Goal: Task Accomplishment & Management: Use online tool/utility

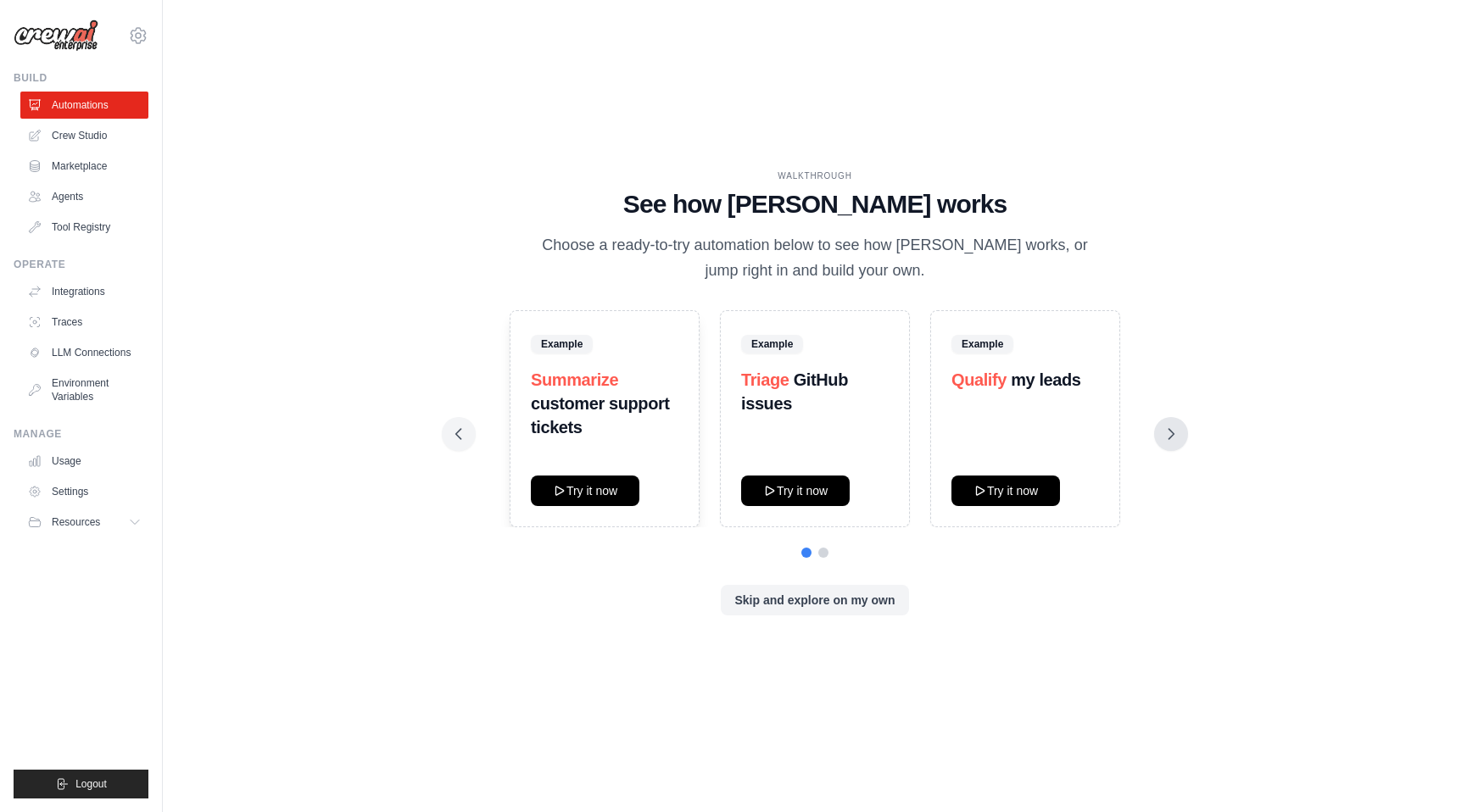
click at [1174, 437] on icon at bounding box center [1170, 433] width 17 height 17
click at [608, 496] on button "Try it now" at bounding box center [585, 490] width 108 height 31
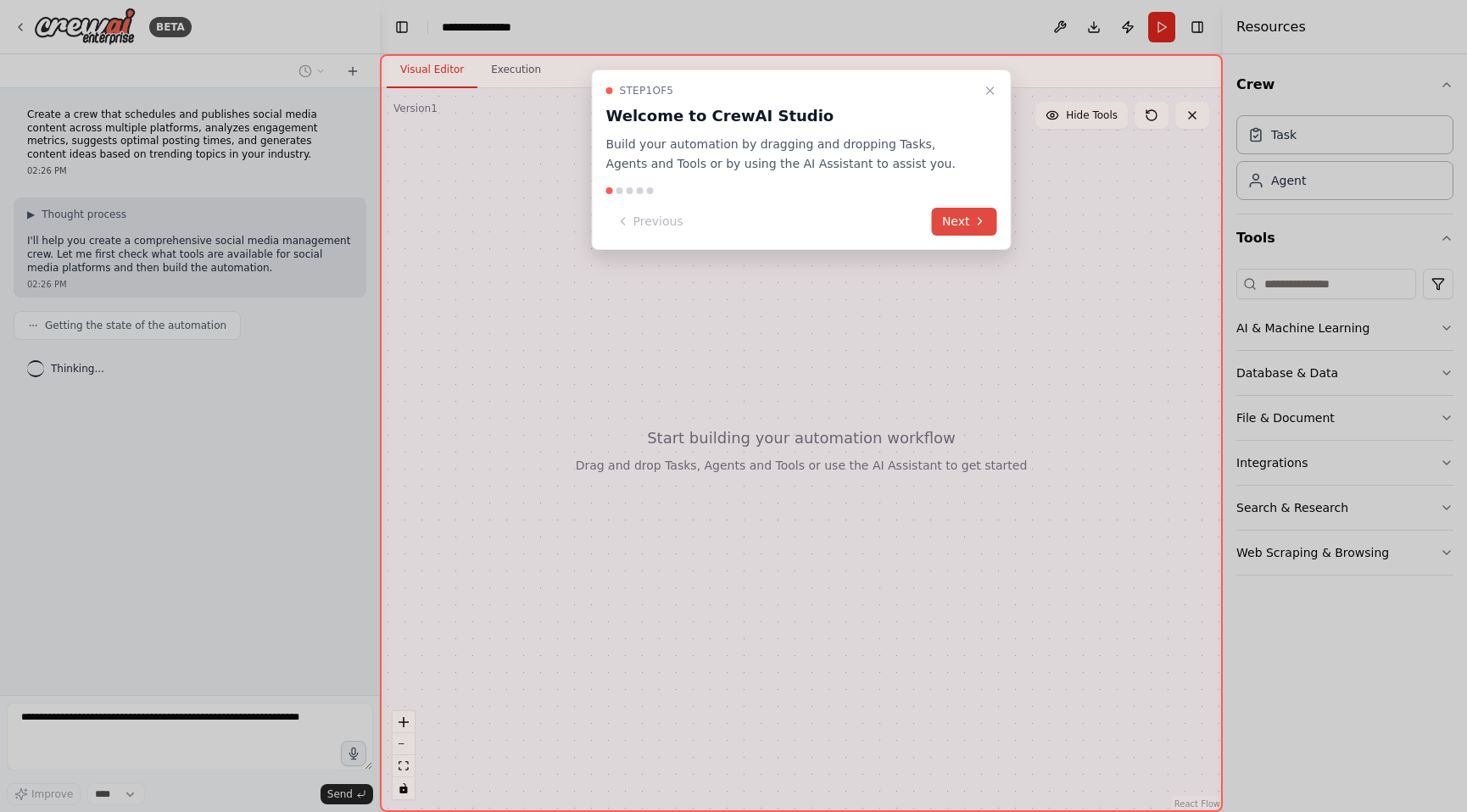
click at [970, 227] on button "Next" at bounding box center [964, 222] width 65 height 28
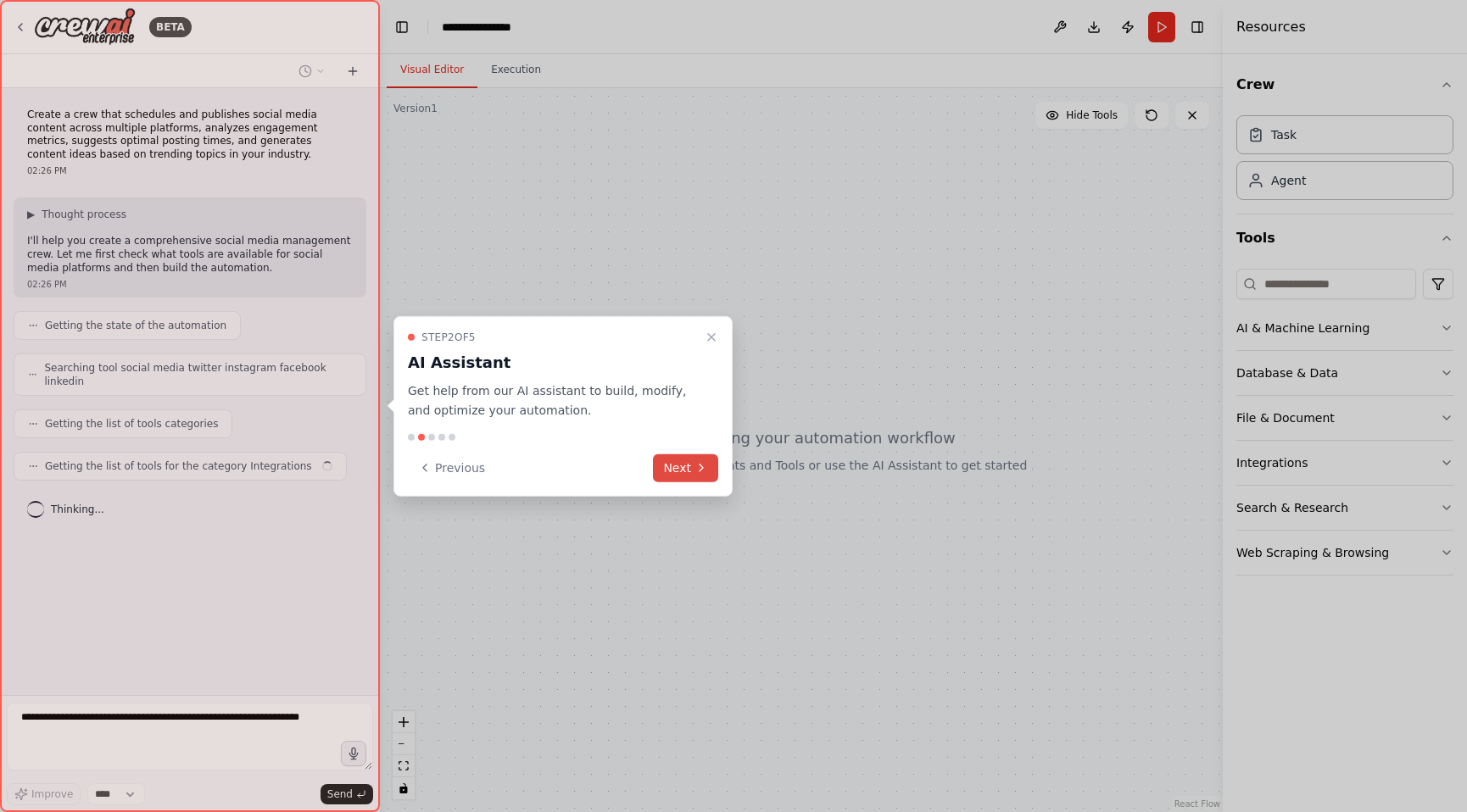
click at [685, 473] on button "Next" at bounding box center [685, 468] width 65 height 28
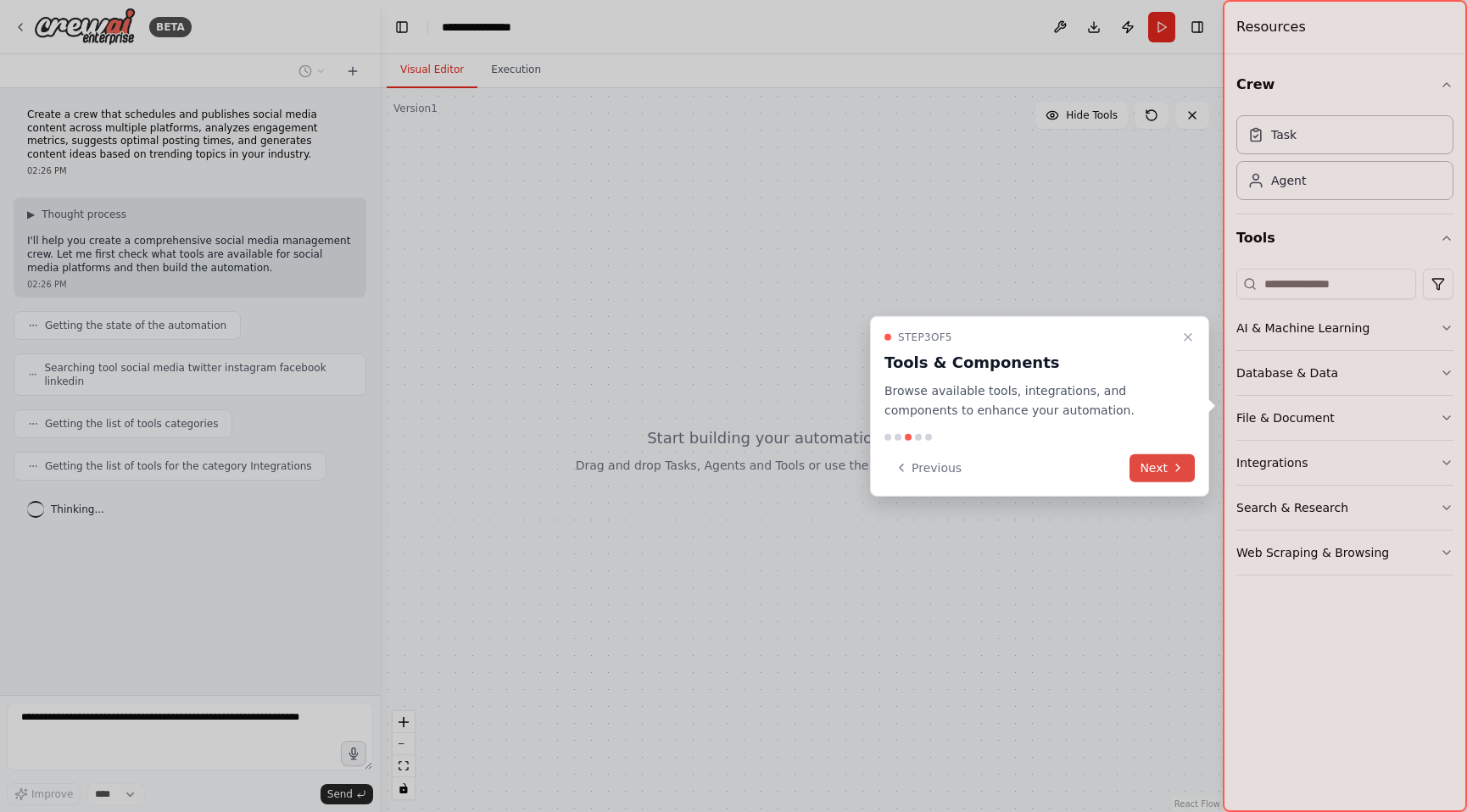
click at [1157, 473] on button "Next" at bounding box center [1161, 468] width 65 height 28
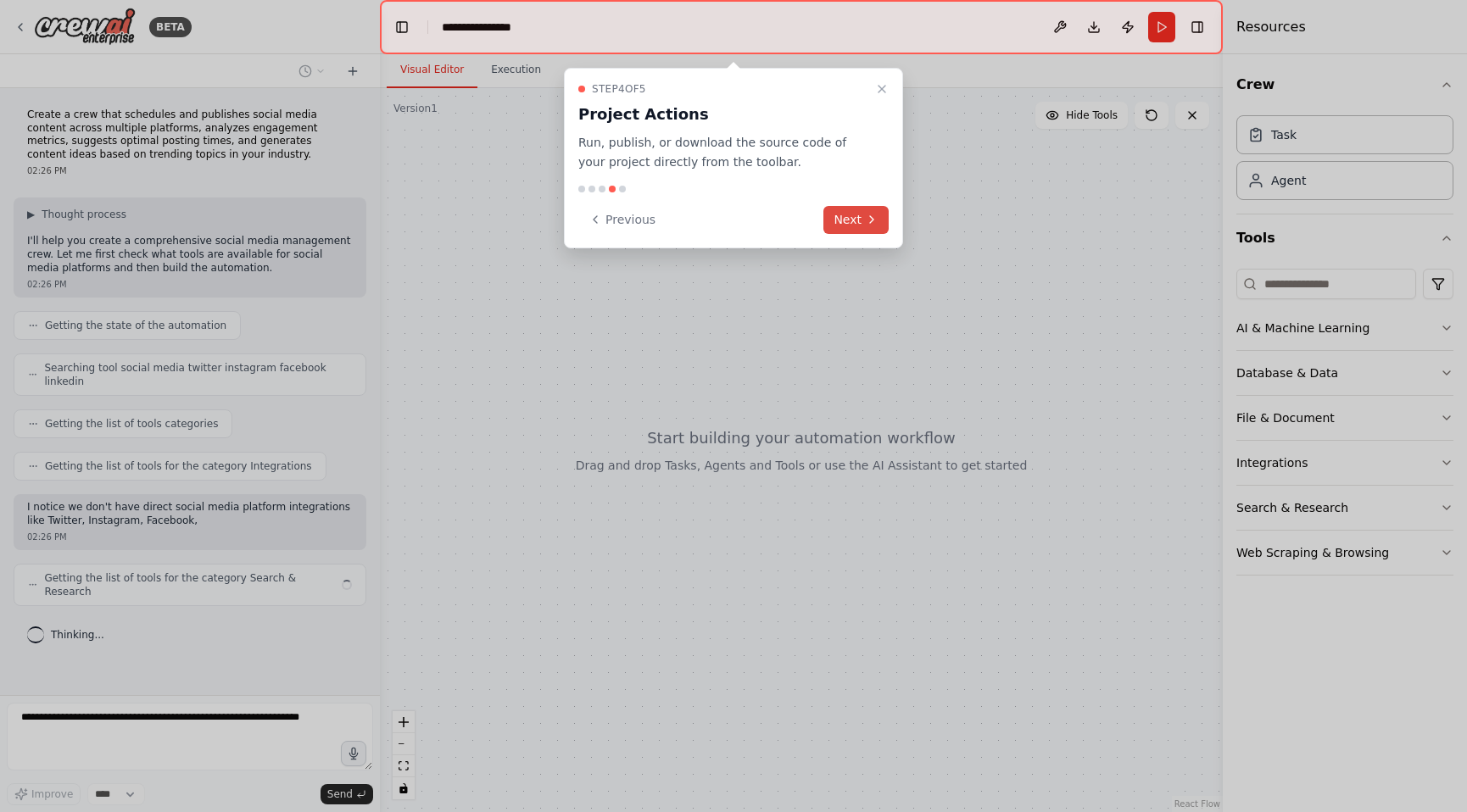
click at [871, 220] on icon at bounding box center [871, 220] width 3 height 7
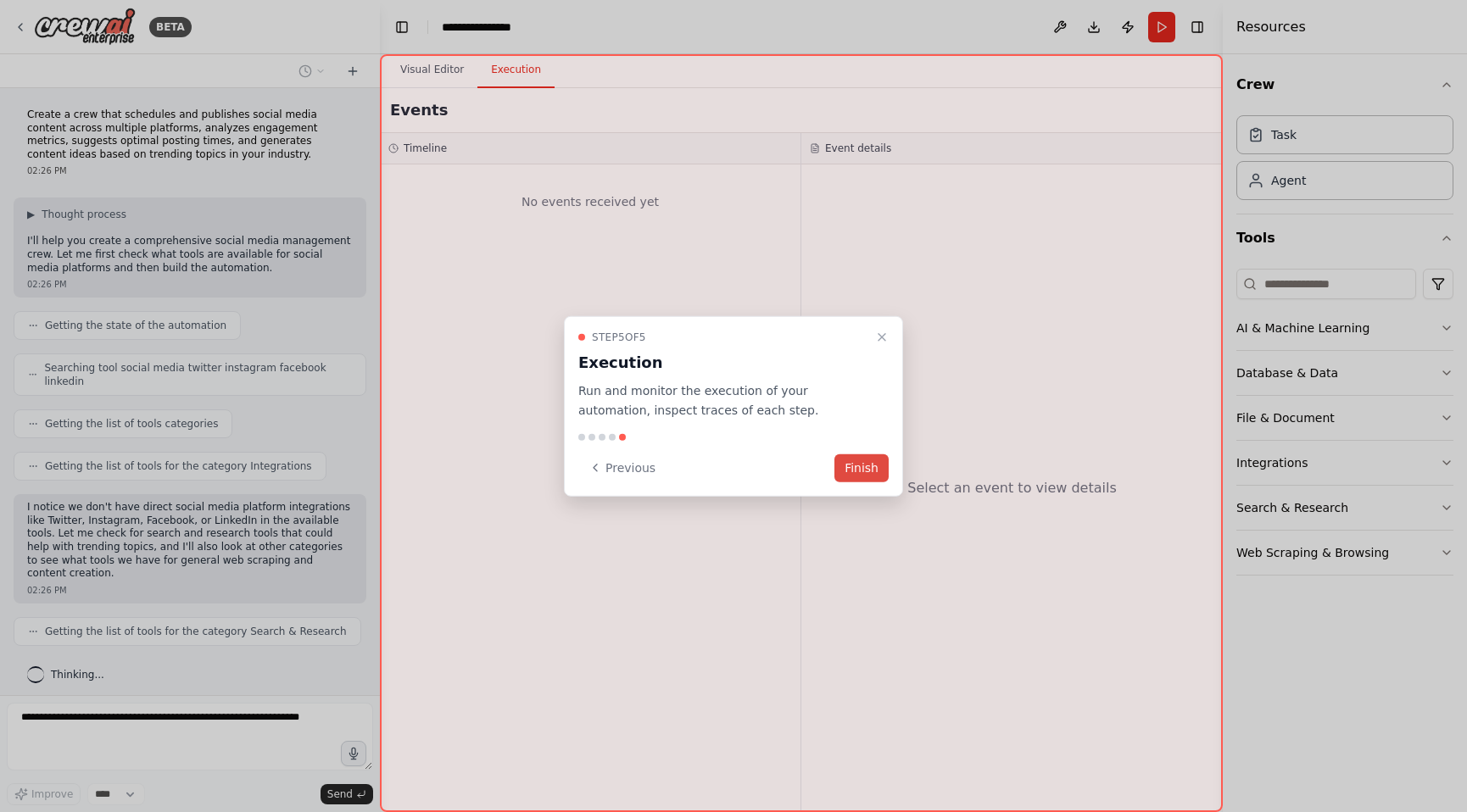
click at [862, 478] on button "Finish" at bounding box center [862, 468] width 54 height 28
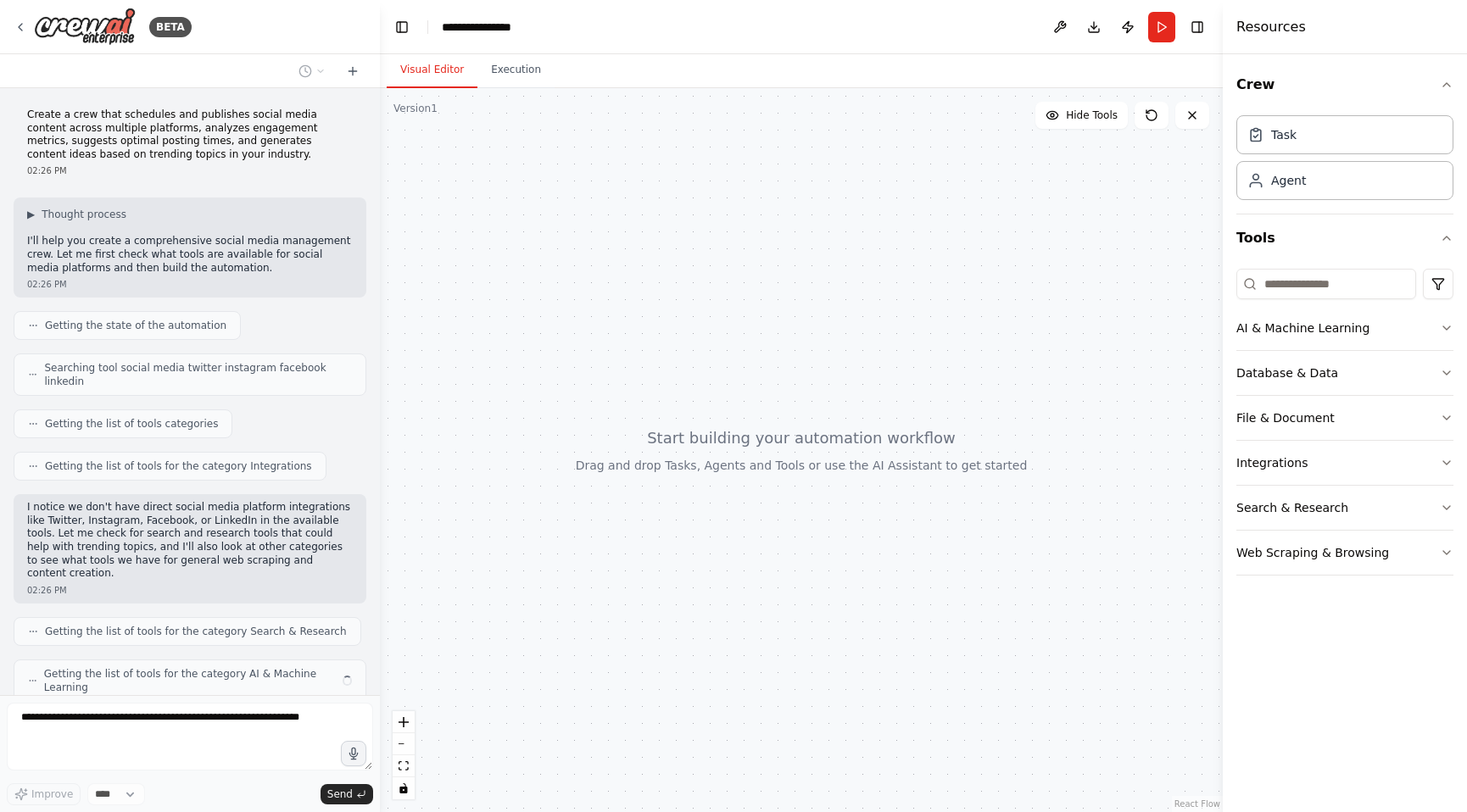
scroll to position [63, 0]
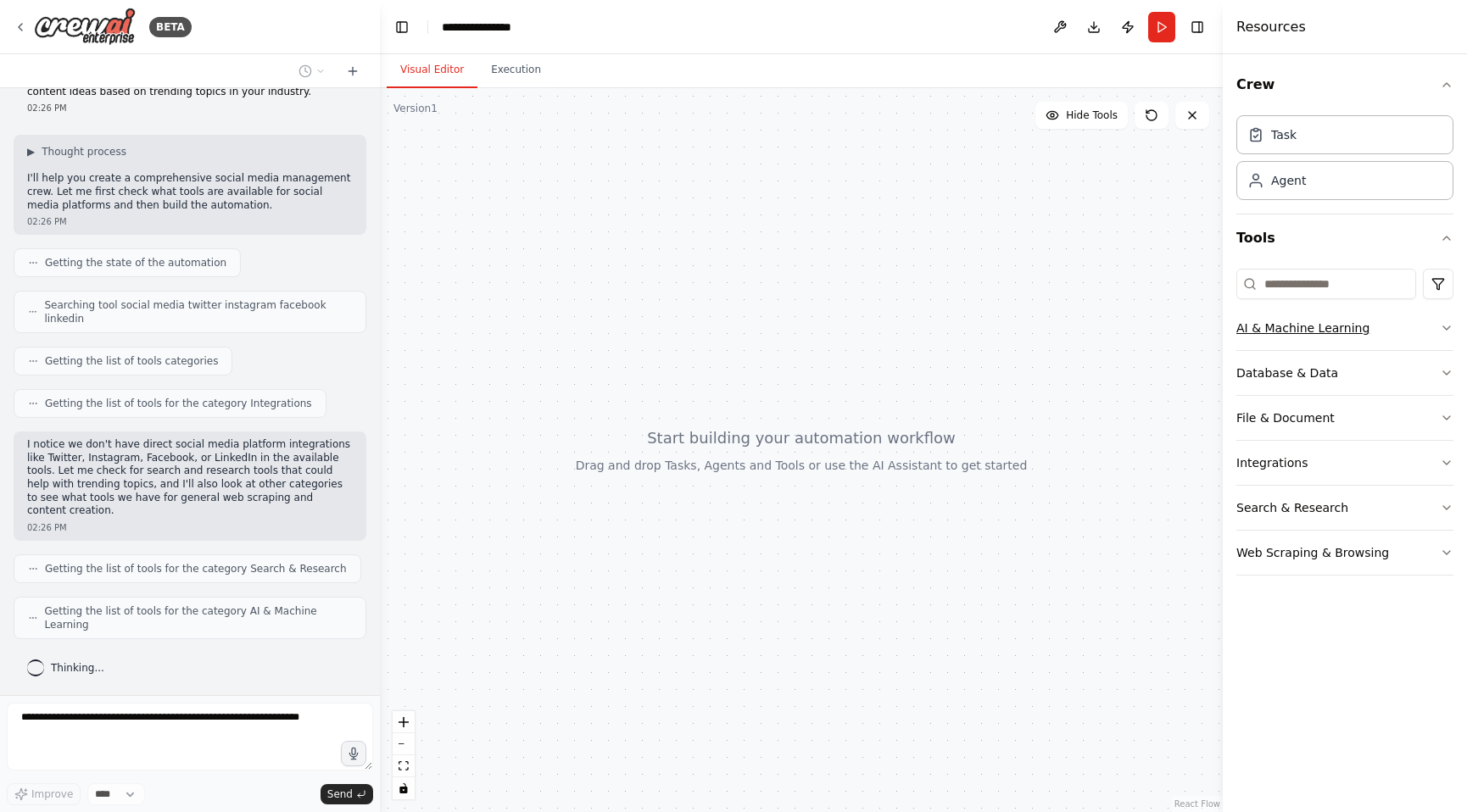
click at [1358, 343] on button "AI & Machine Learning" at bounding box center [1345, 328] width 217 height 44
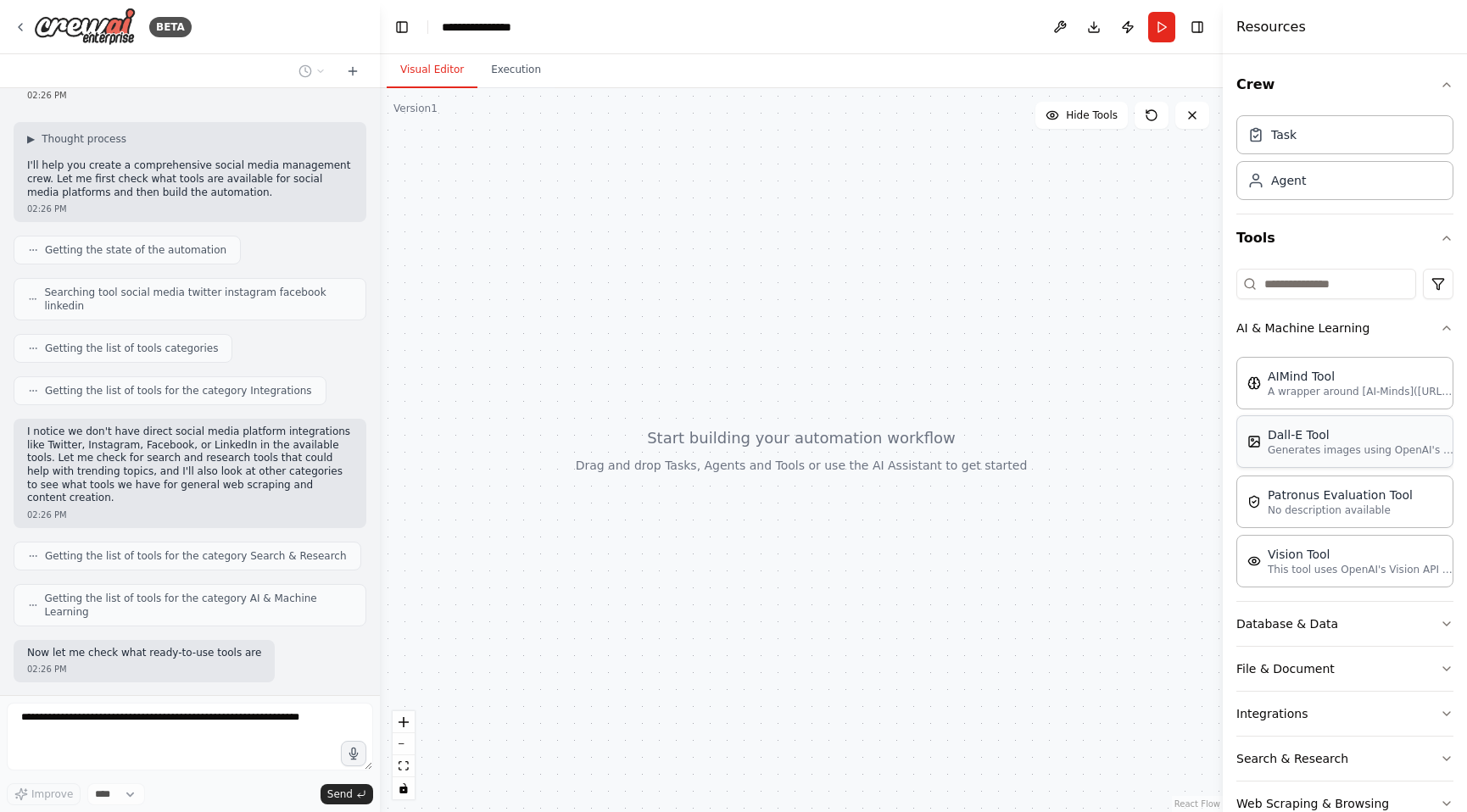
scroll to position [175, 0]
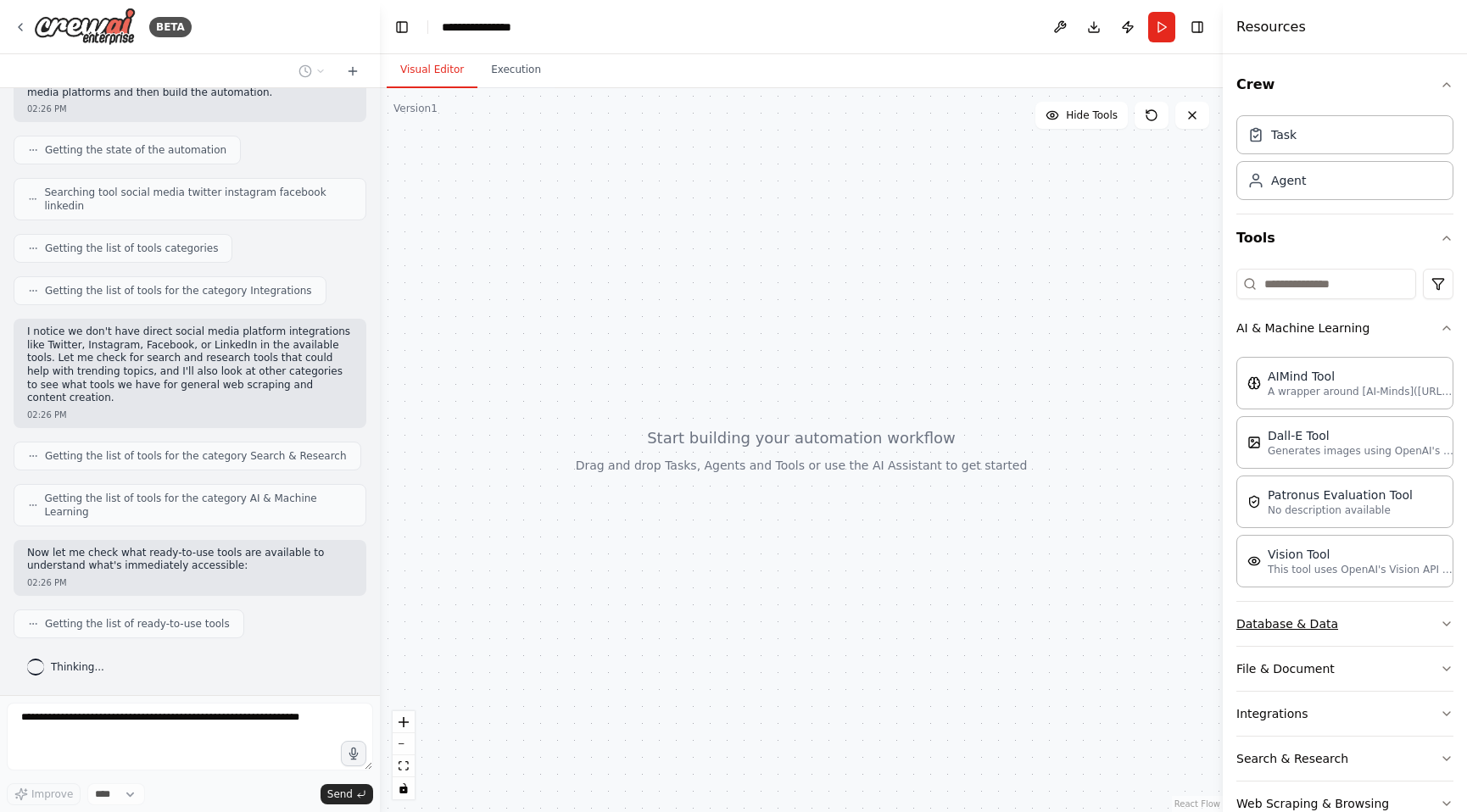
click at [1374, 623] on button "Database & Data" at bounding box center [1345, 623] width 217 height 44
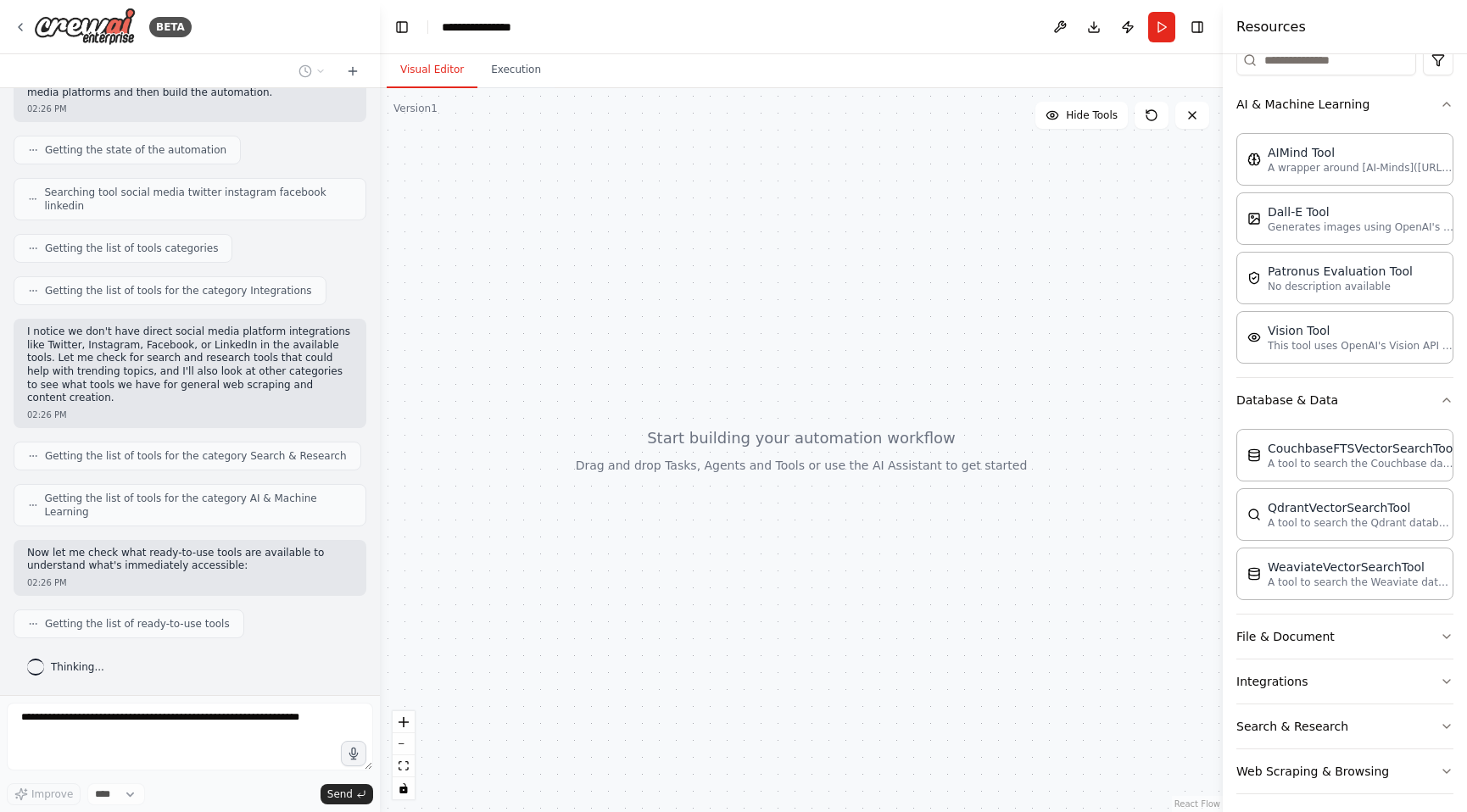
scroll to position [233, 0]
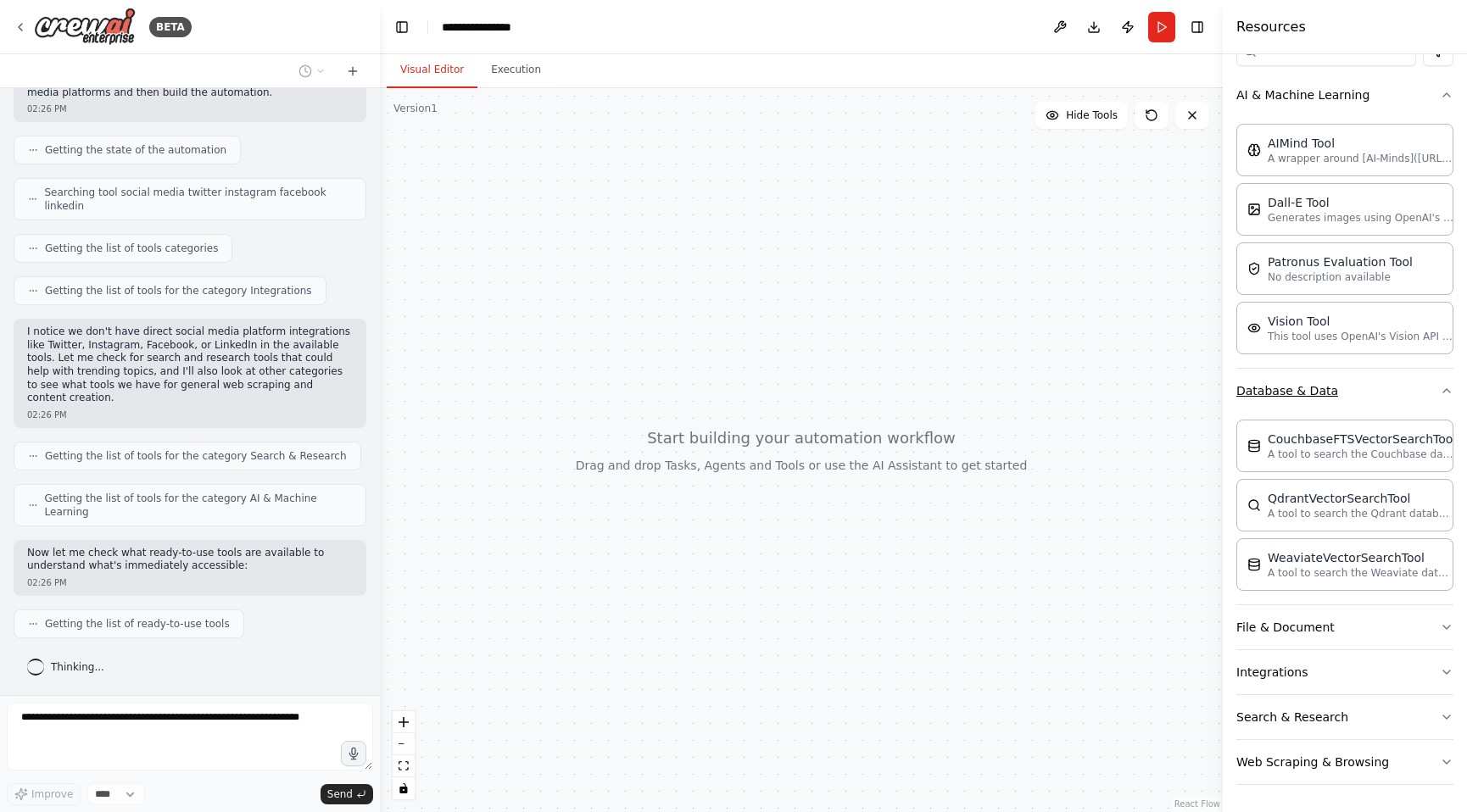
click at [1440, 393] on icon "button" at bounding box center [1447, 391] width 14 height 14
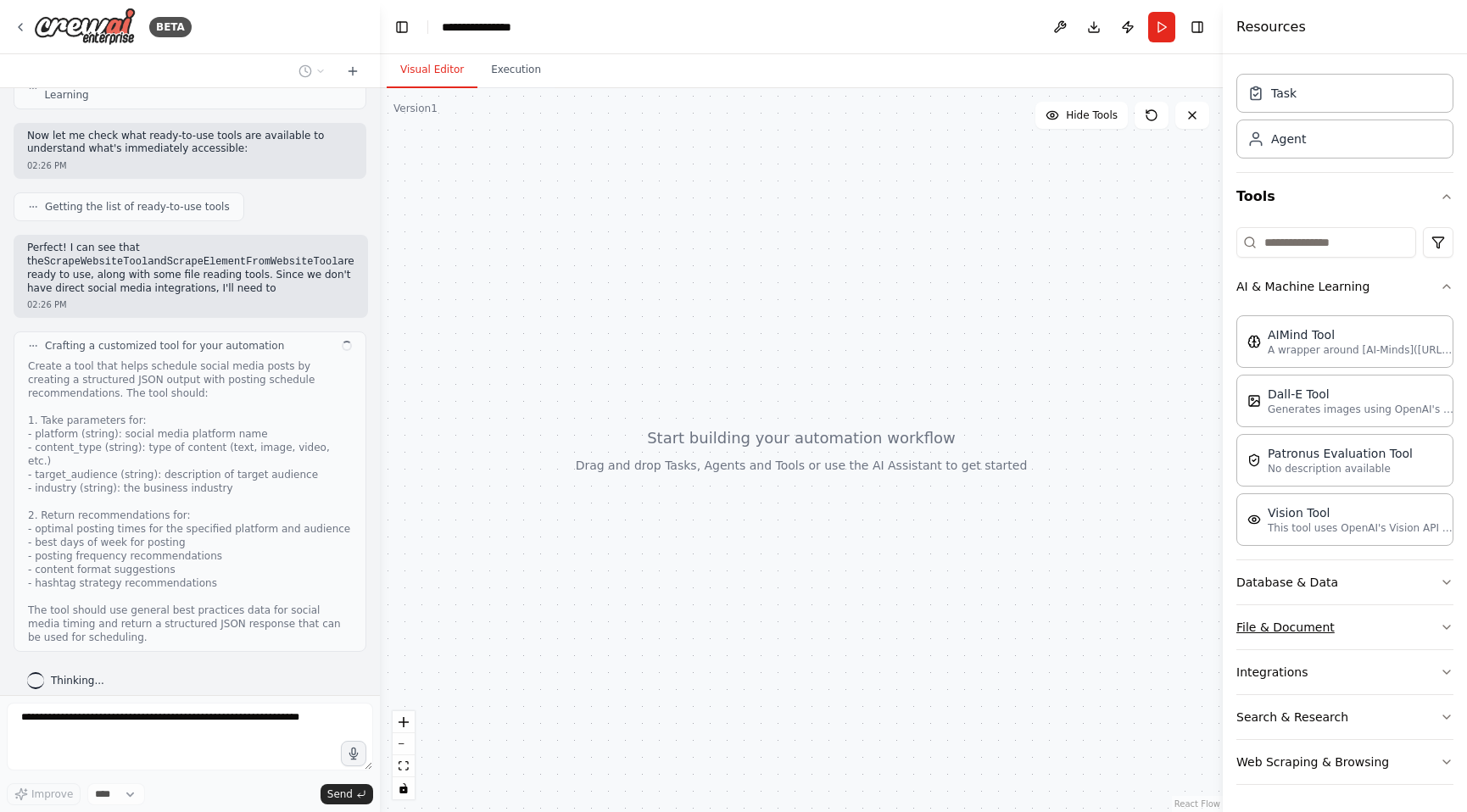
click at [1392, 628] on button "File & Document" at bounding box center [1345, 627] width 217 height 44
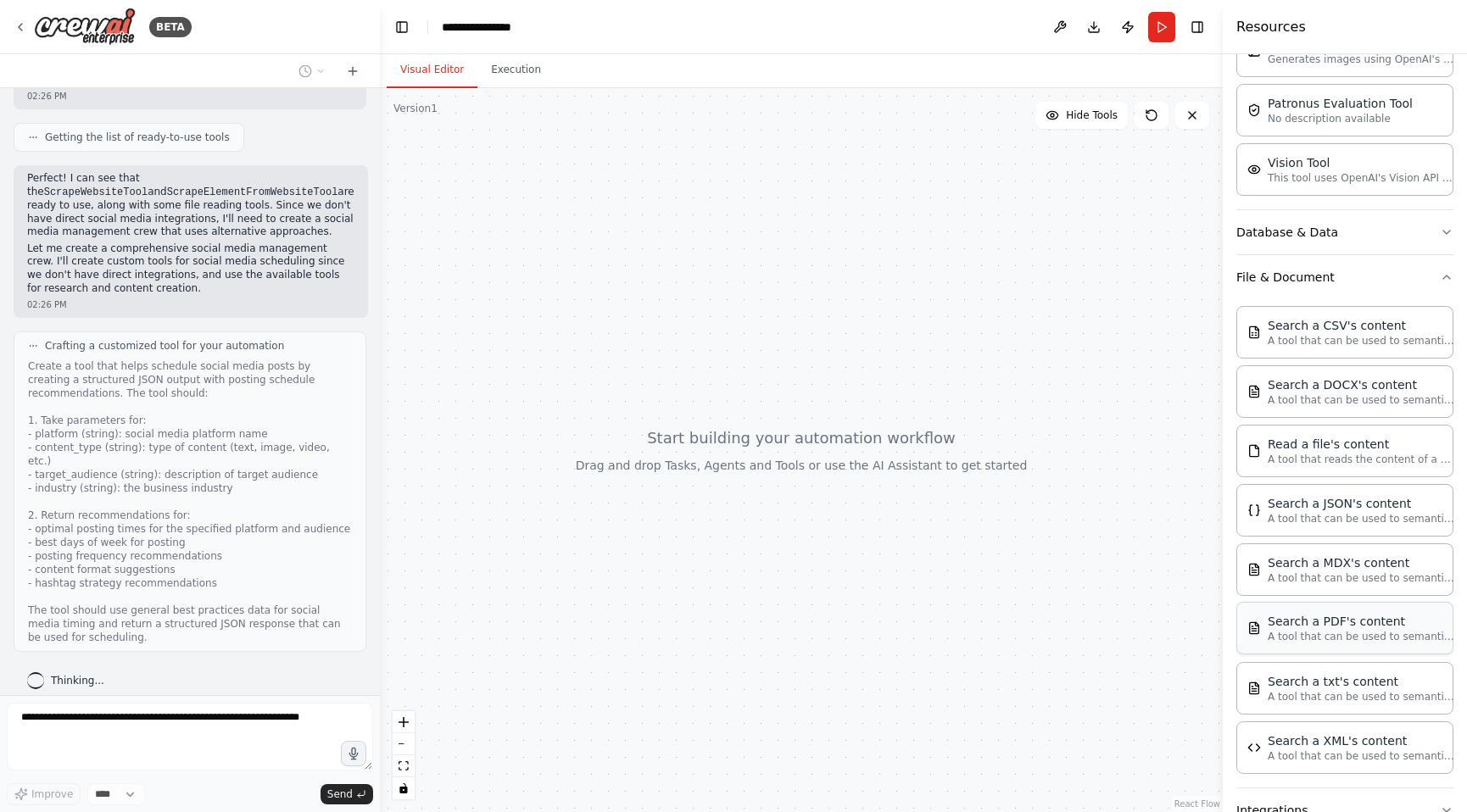
scroll to position [479, 0]
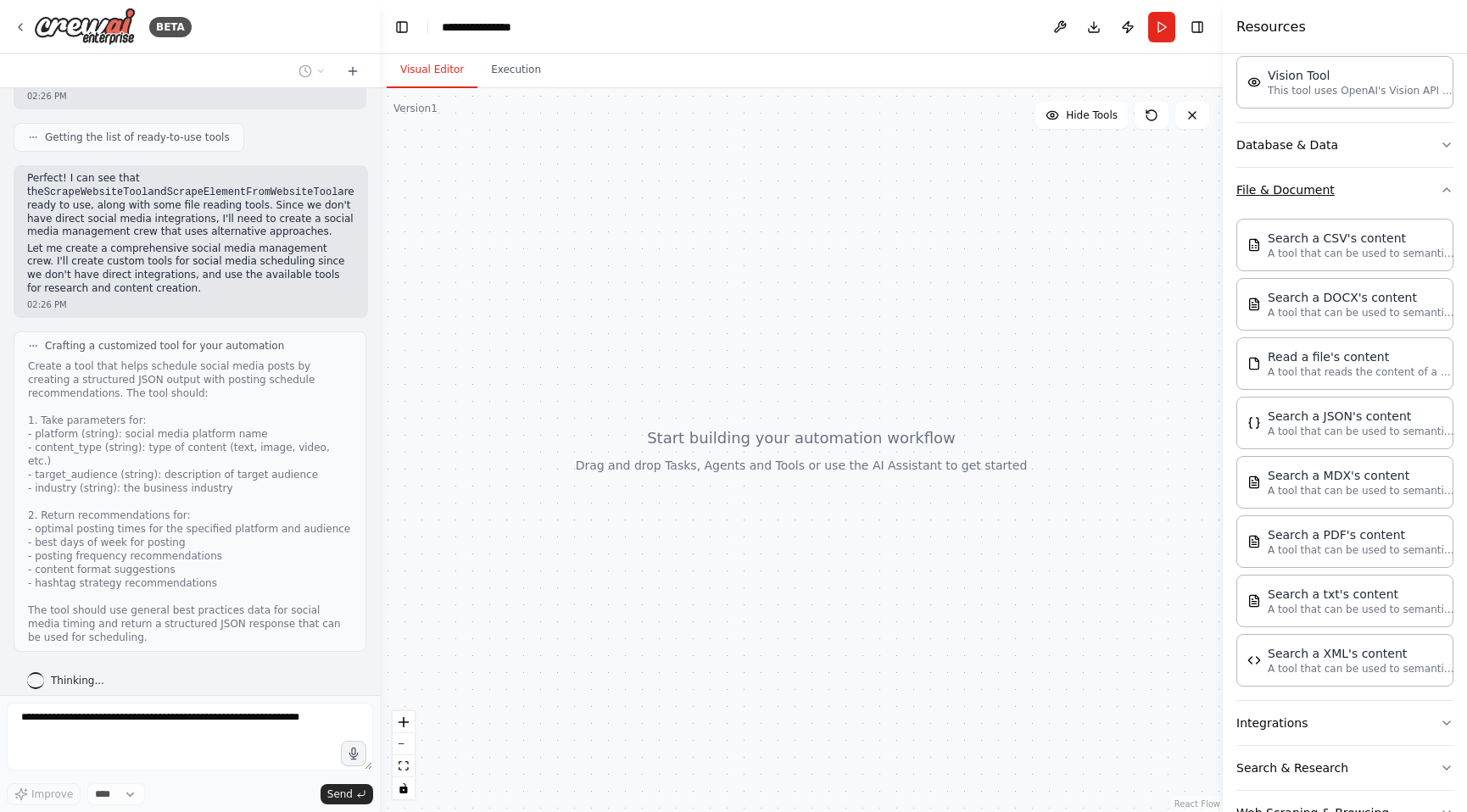
click at [1433, 201] on button "File & Document" at bounding box center [1345, 189] width 217 height 44
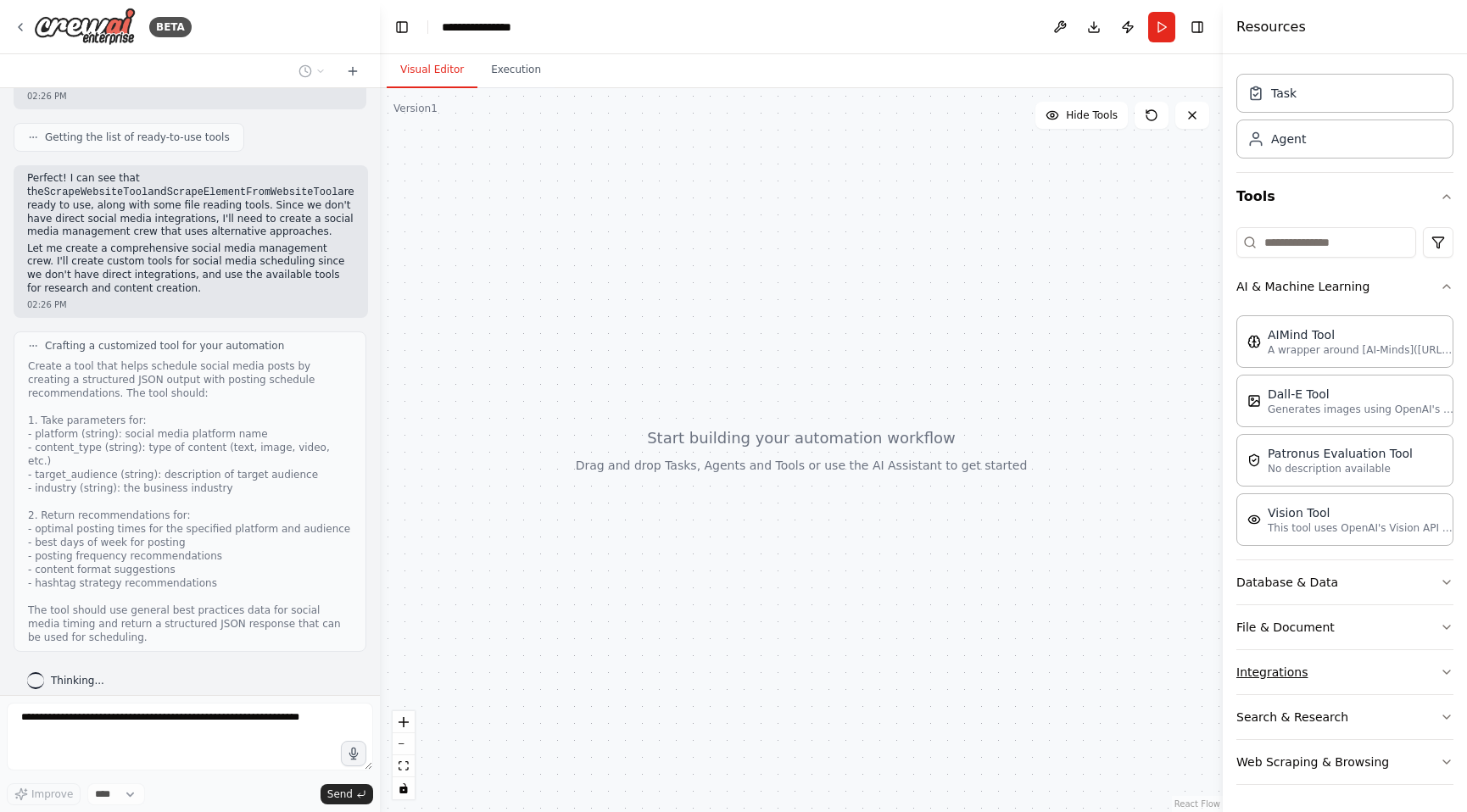
click at [1353, 682] on button "Integrations" at bounding box center [1345, 672] width 217 height 44
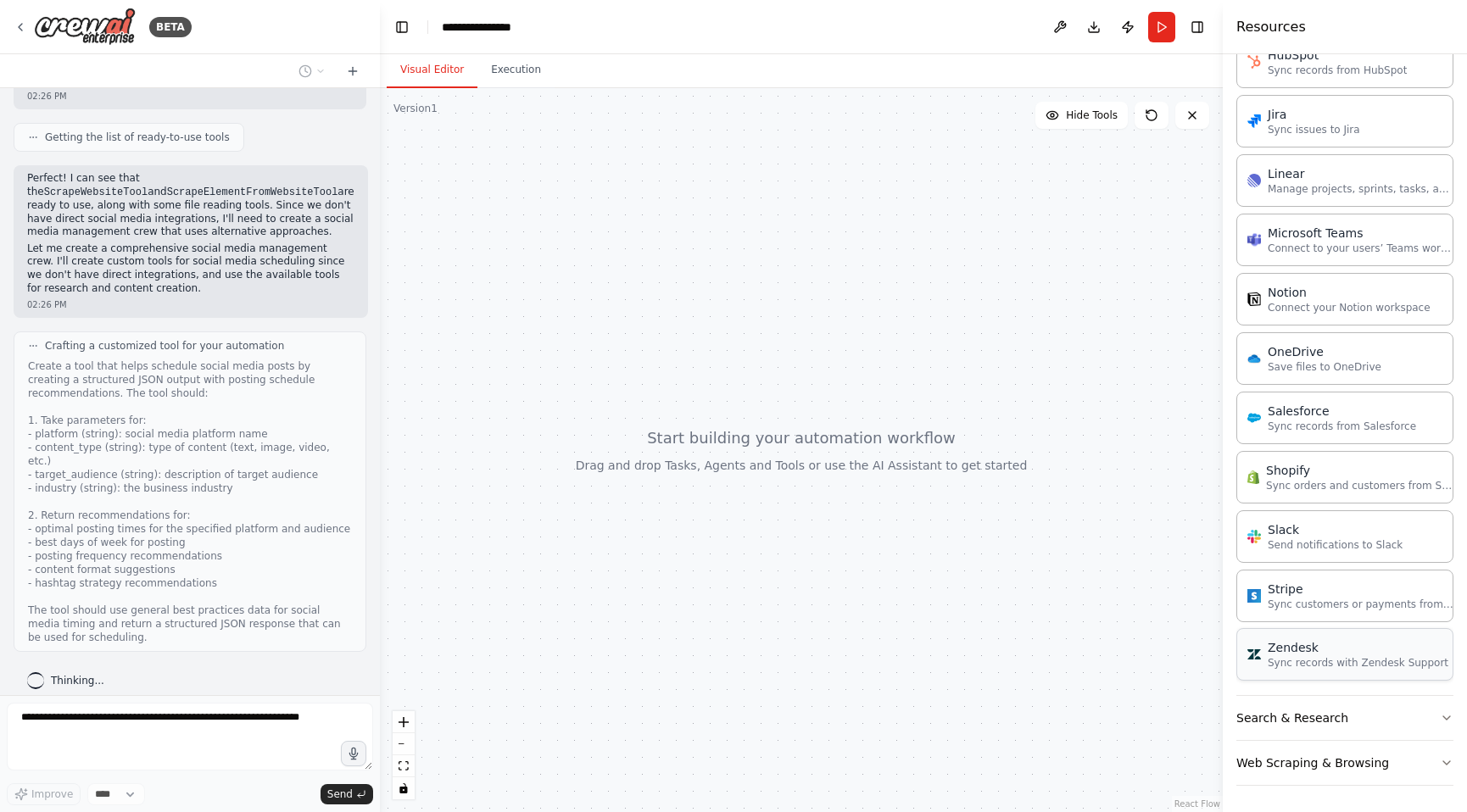
scroll to position [1242, 0]
click at [1339, 742] on button "Web Scraping & Browsing" at bounding box center [1345, 762] width 217 height 44
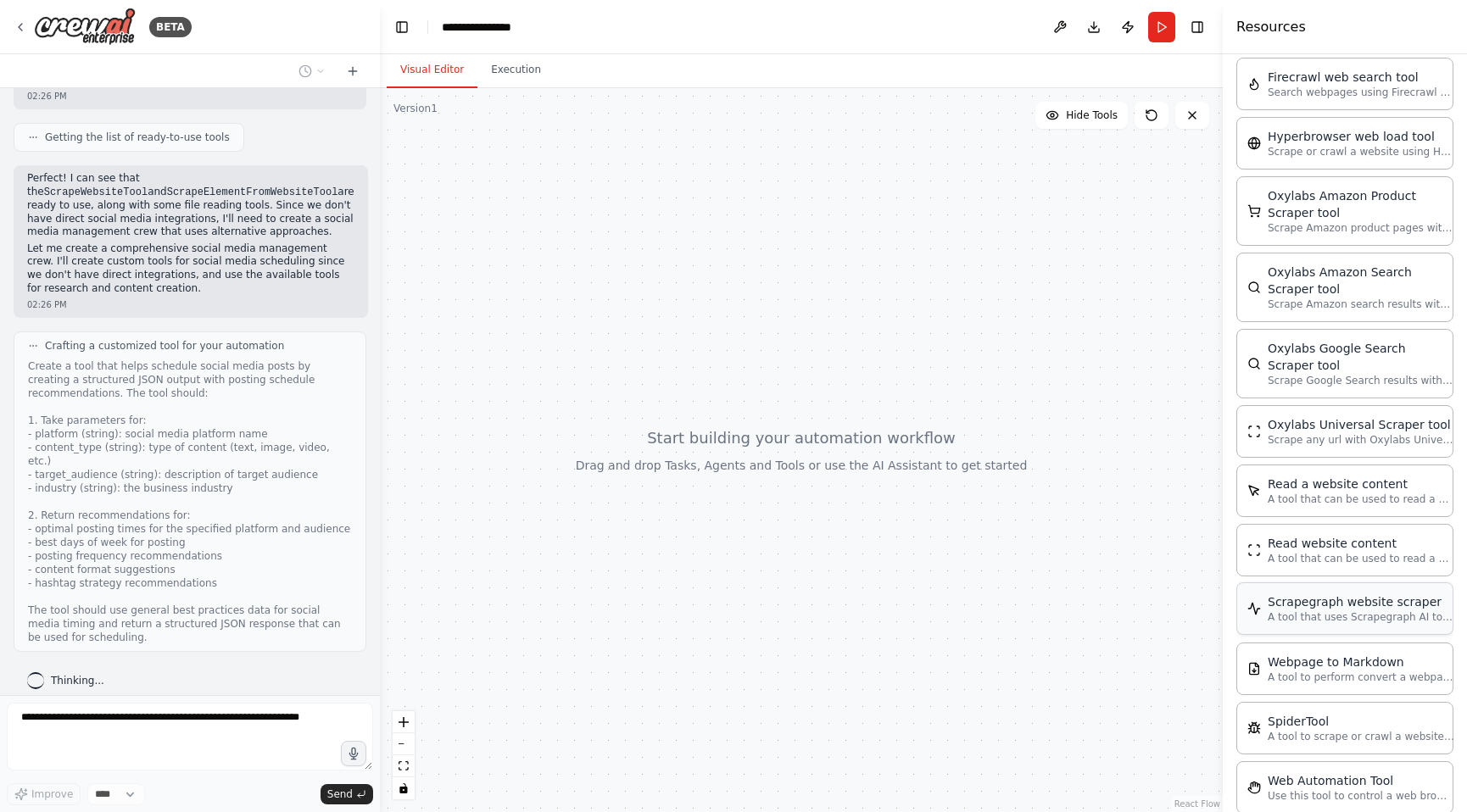
scroll to position [2197, 0]
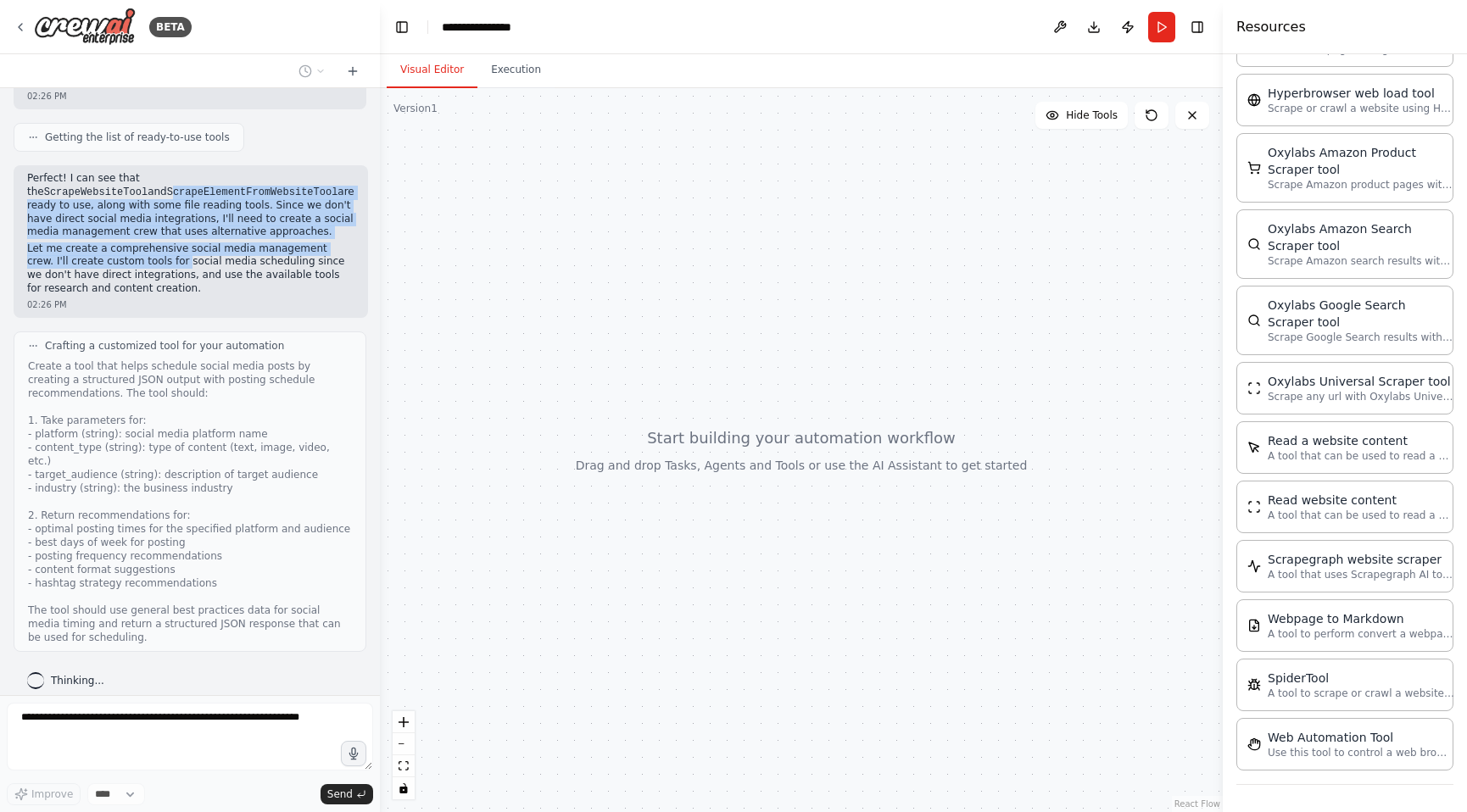
drag, startPoint x: 31, startPoint y: 193, endPoint x: 157, endPoint y: 261, distance: 143.2
click at [157, 261] on div "Perfect! I can see that the ScrapeWebsiteTool and ScrapeElementFromWebsiteTool …" at bounding box center [190, 233] width 327 height 123
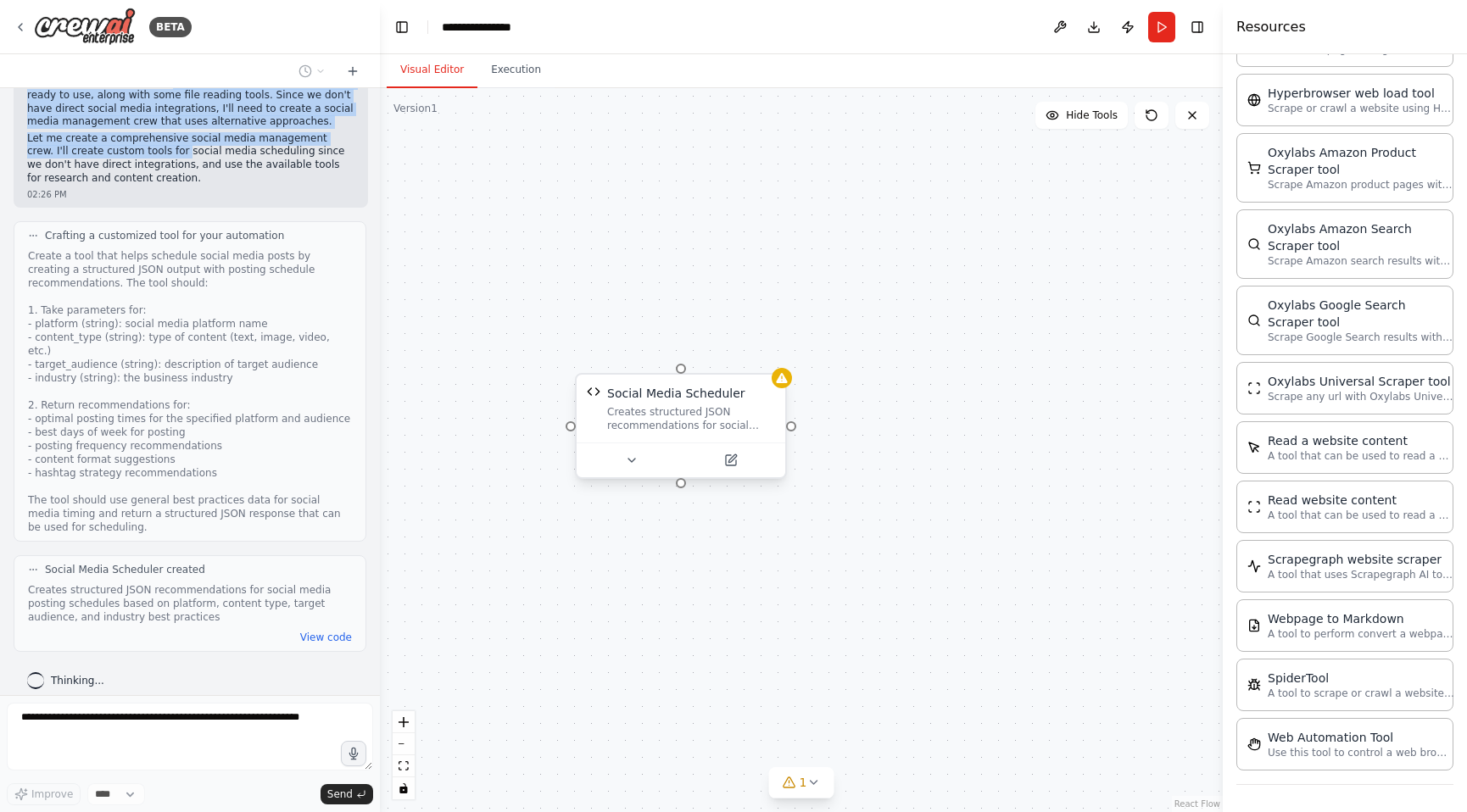
click at [713, 434] on div "Social Media Scheduler Creates structured JSON recommendations for social media…" at bounding box center [680, 409] width 209 height 68
click at [321, 630] on button "View code" at bounding box center [326, 637] width 52 height 14
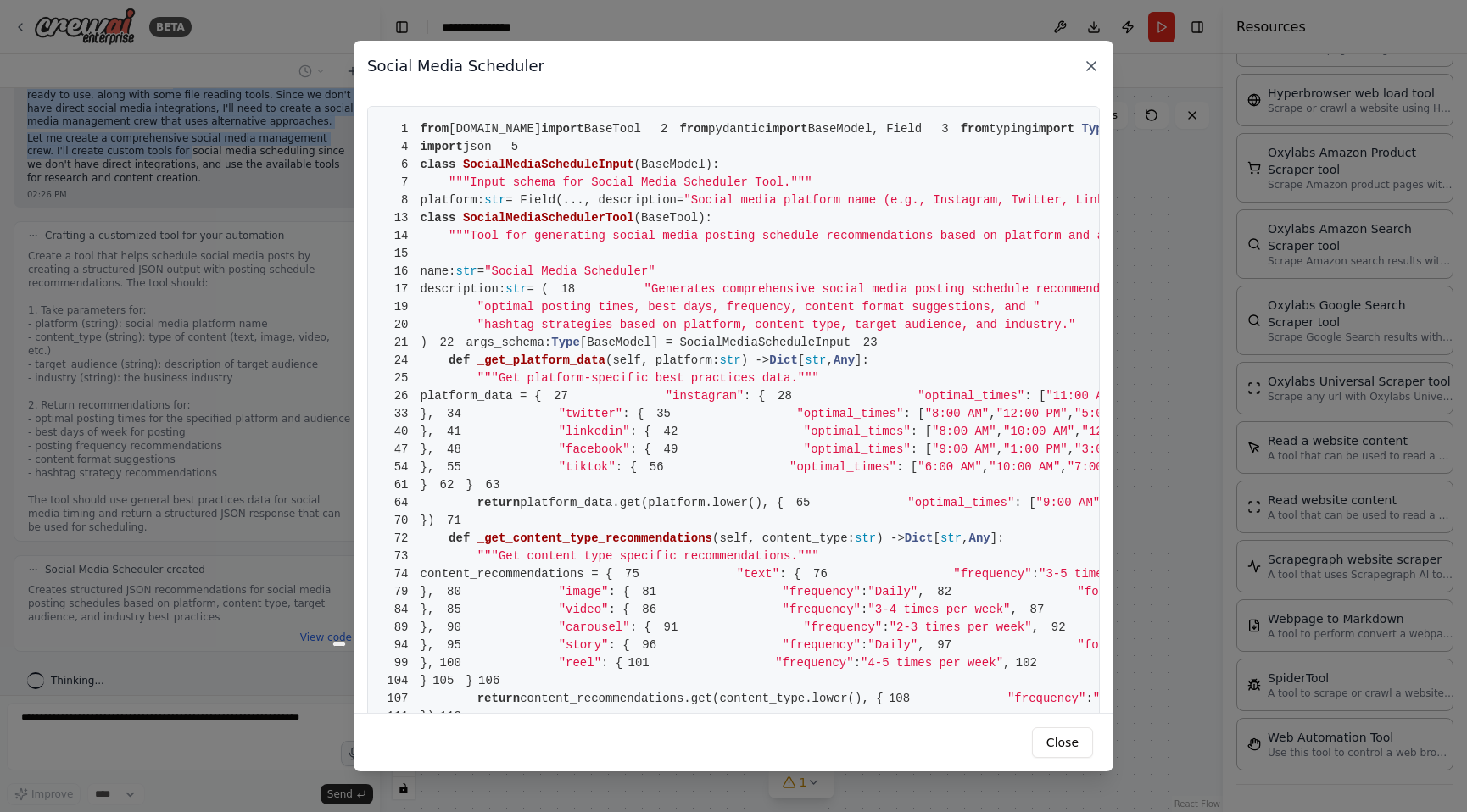
scroll to position [1133, 0]
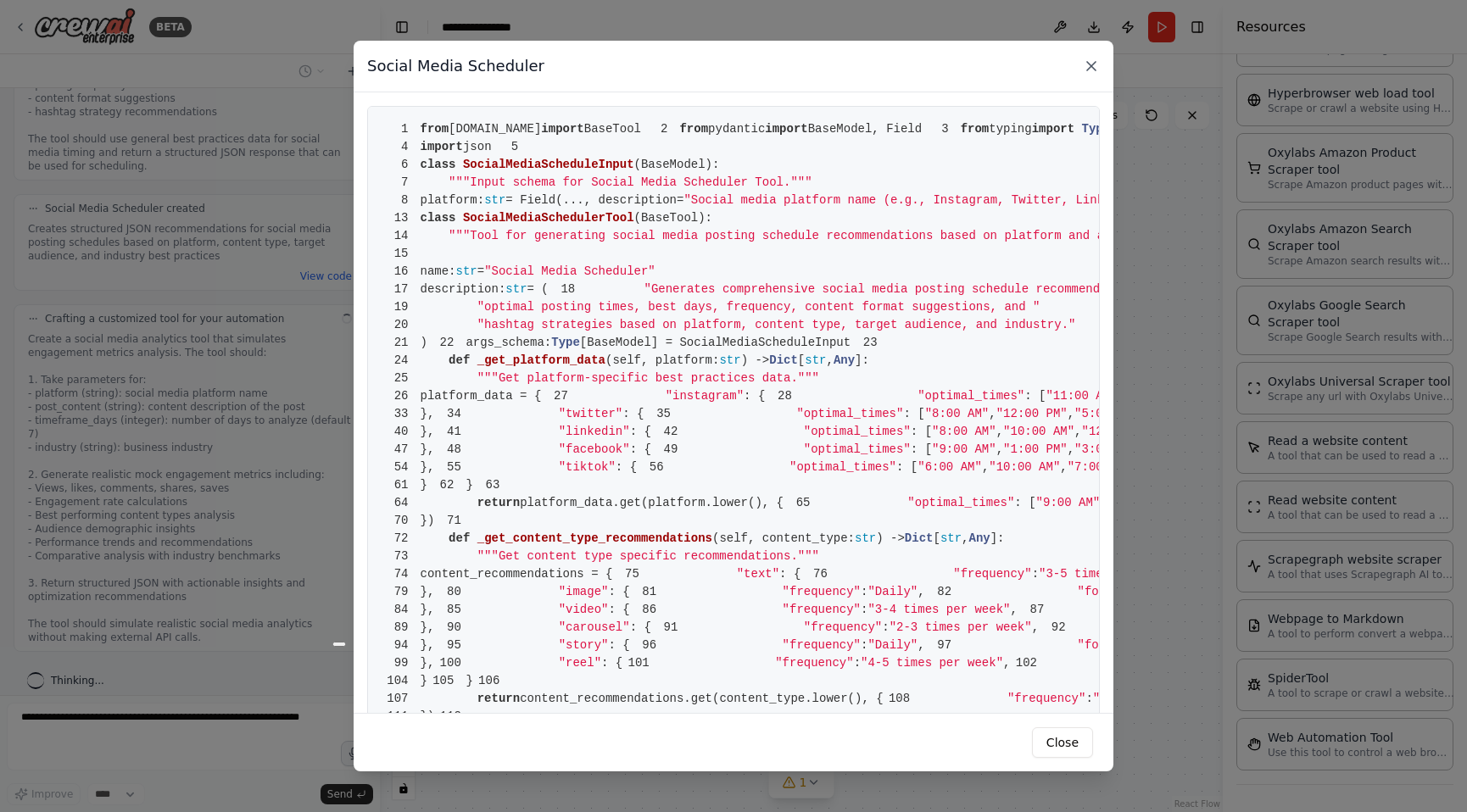
click at [1085, 69] on icon at bounding box center [1091, 65] width 17 height 17
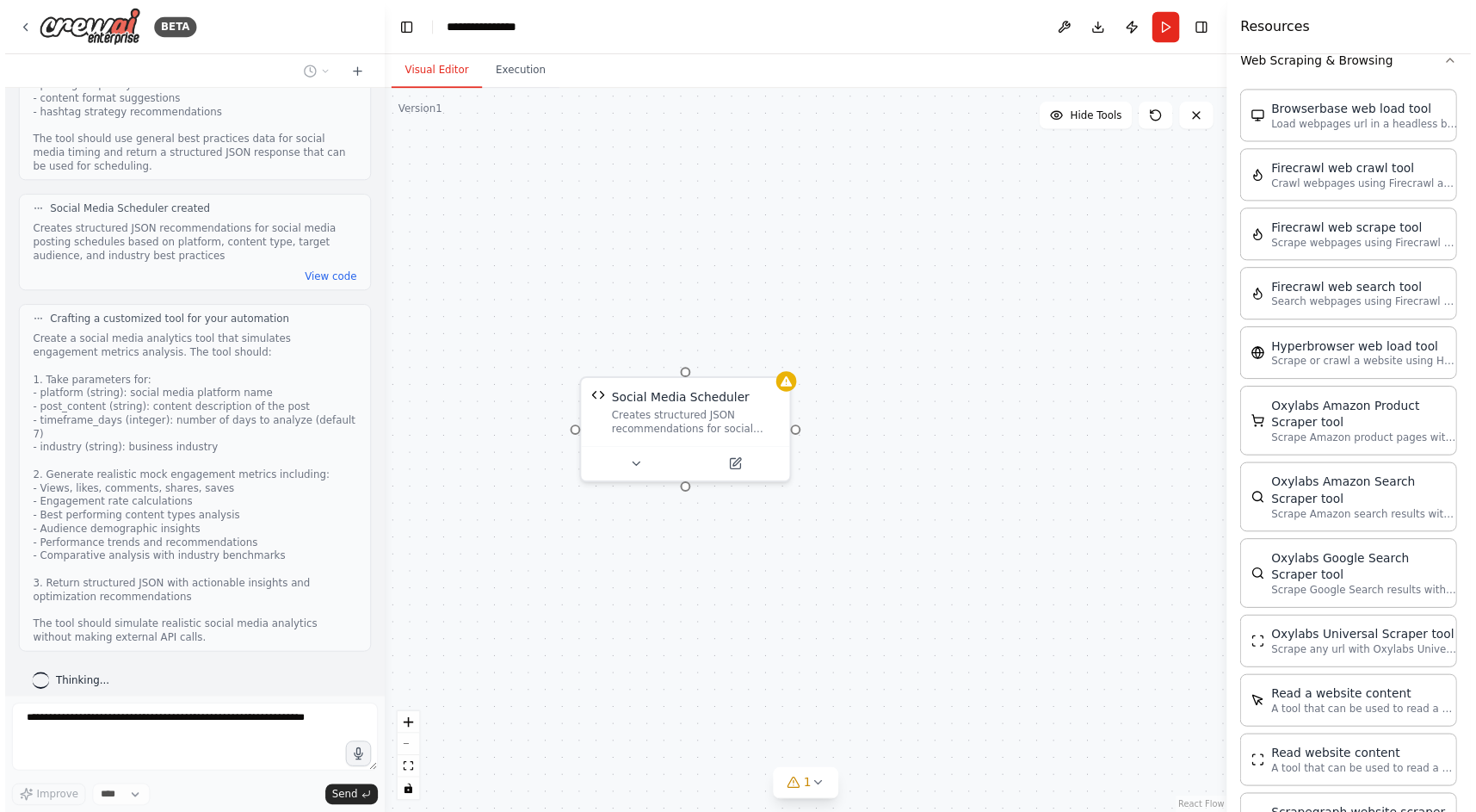
scroll to position [1455, 0]
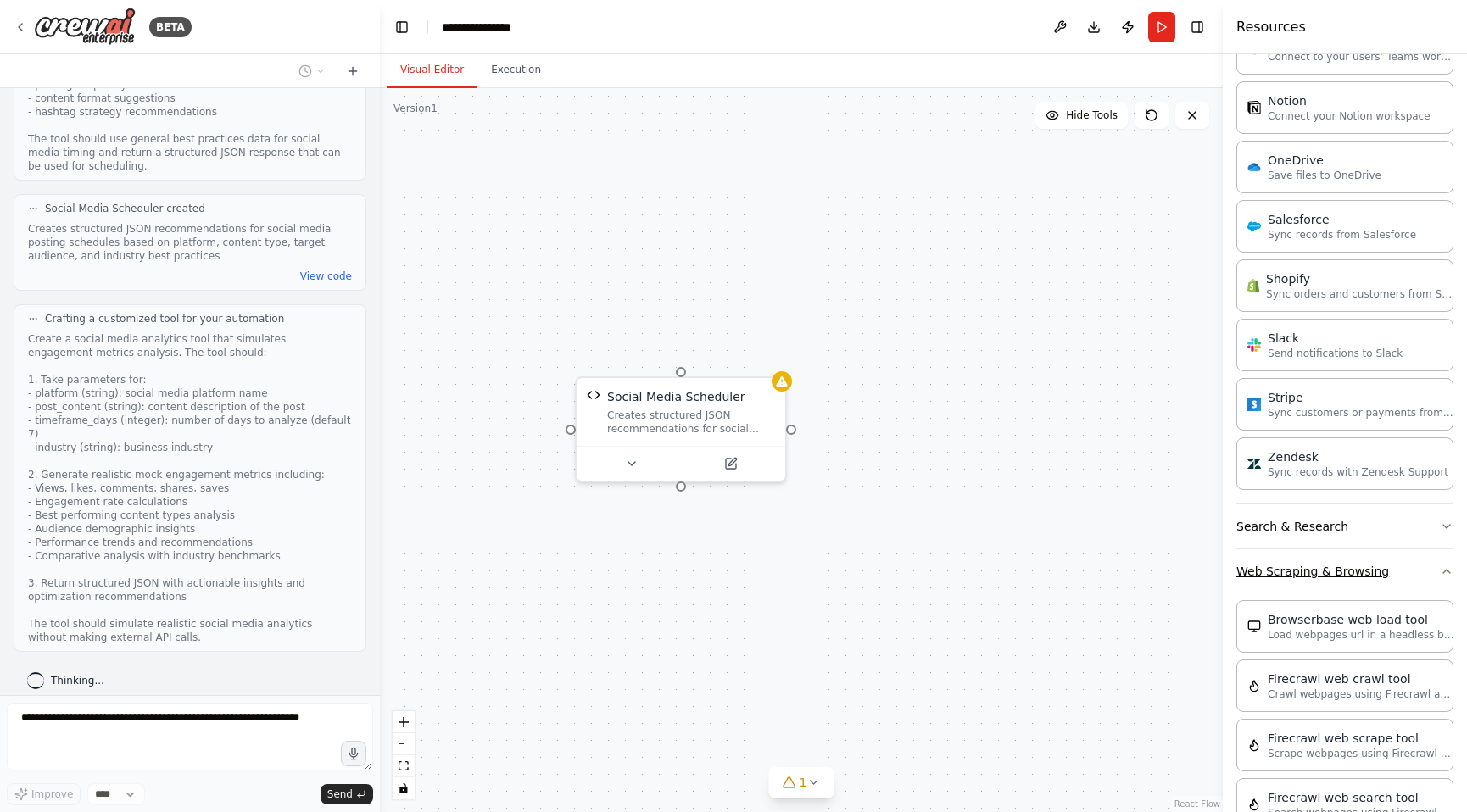
click at [1440, 571] on icon "button" at bounding box center [1447, 572] width 14 height 14
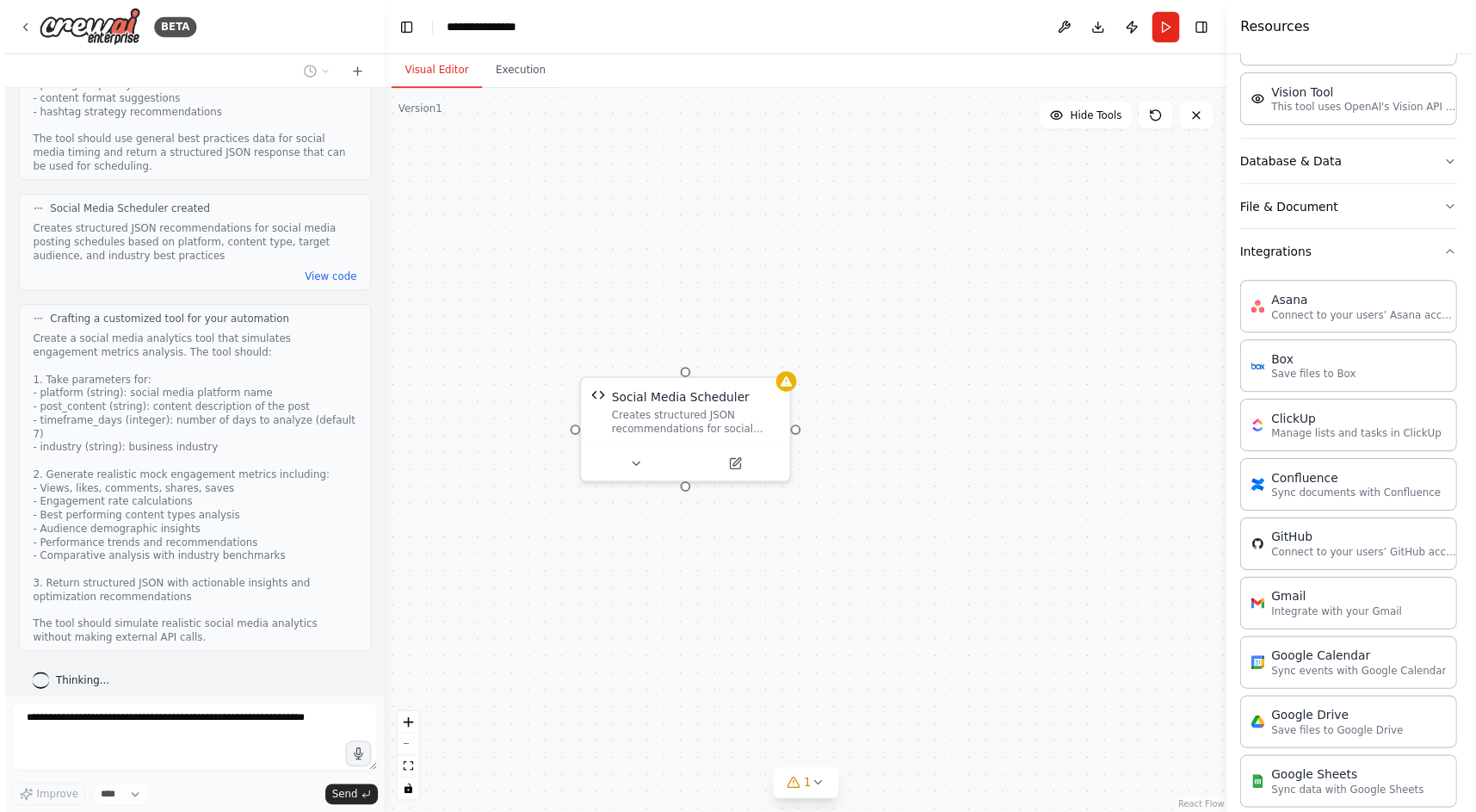
scroll to position [469, 0]
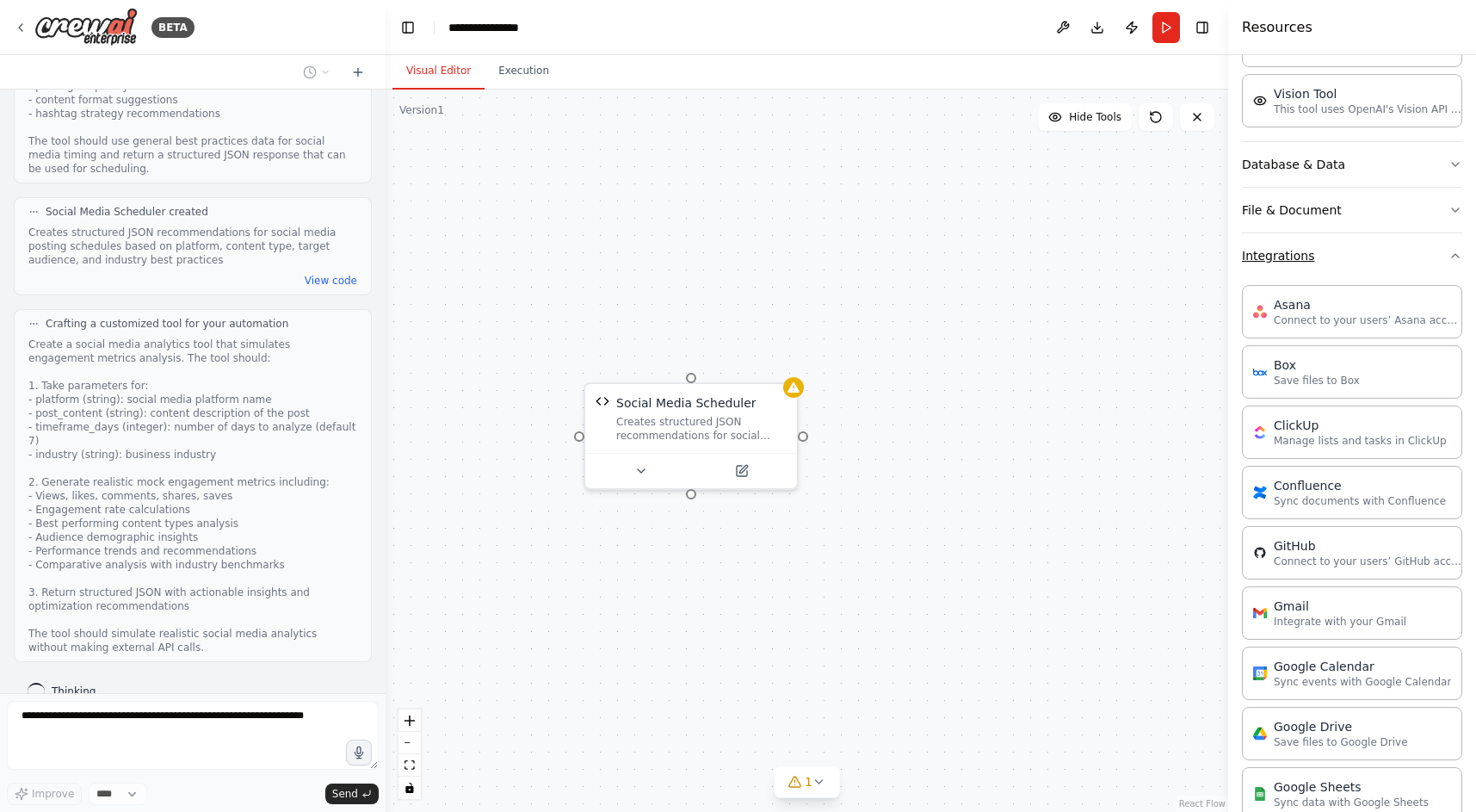
click at [1449, 254] on icon "button" at bounding box center [1456, 256] width 14 height 14
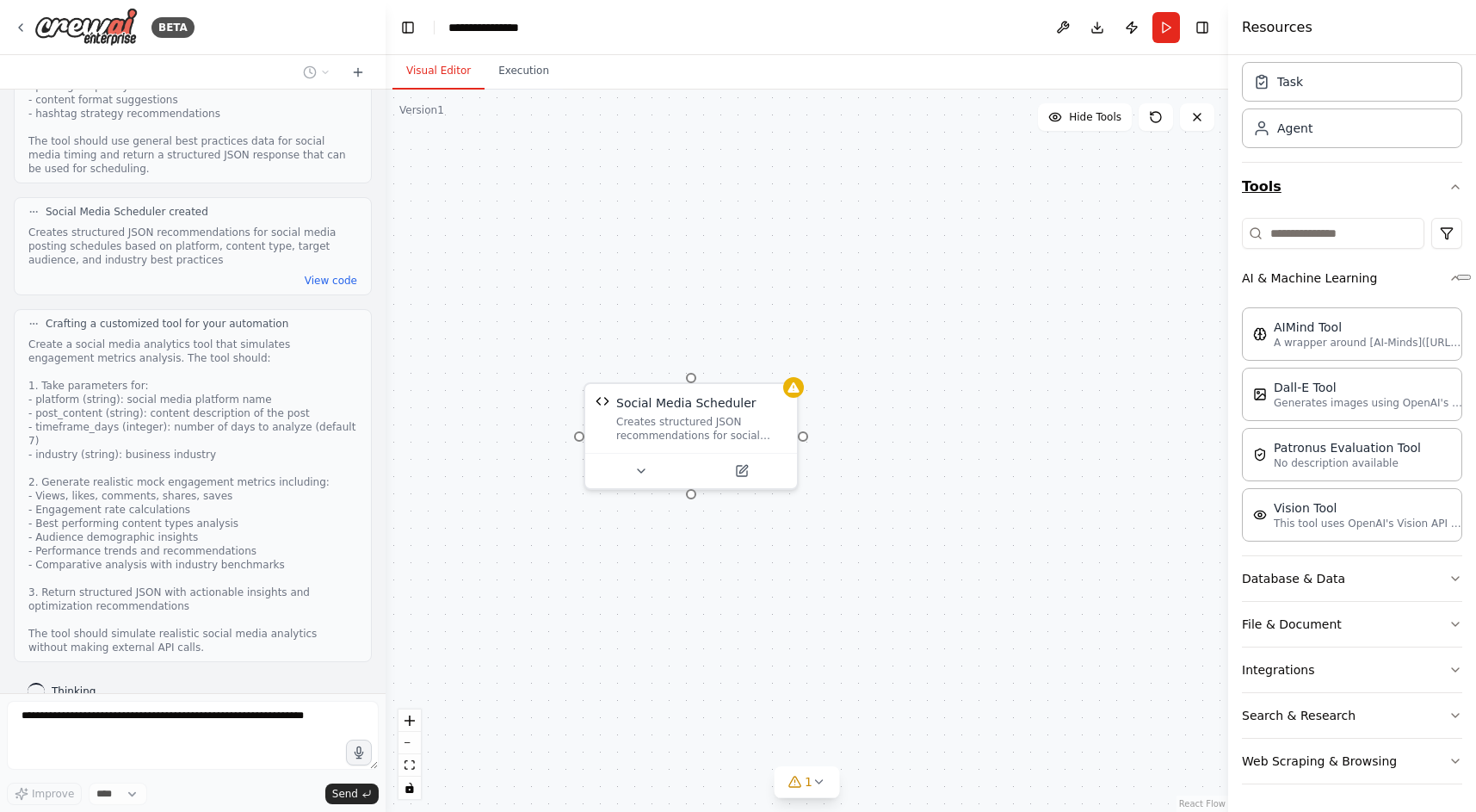
click at [1449, 188] on icon "button" at bounding box center [1456, 187] width 14 height 14
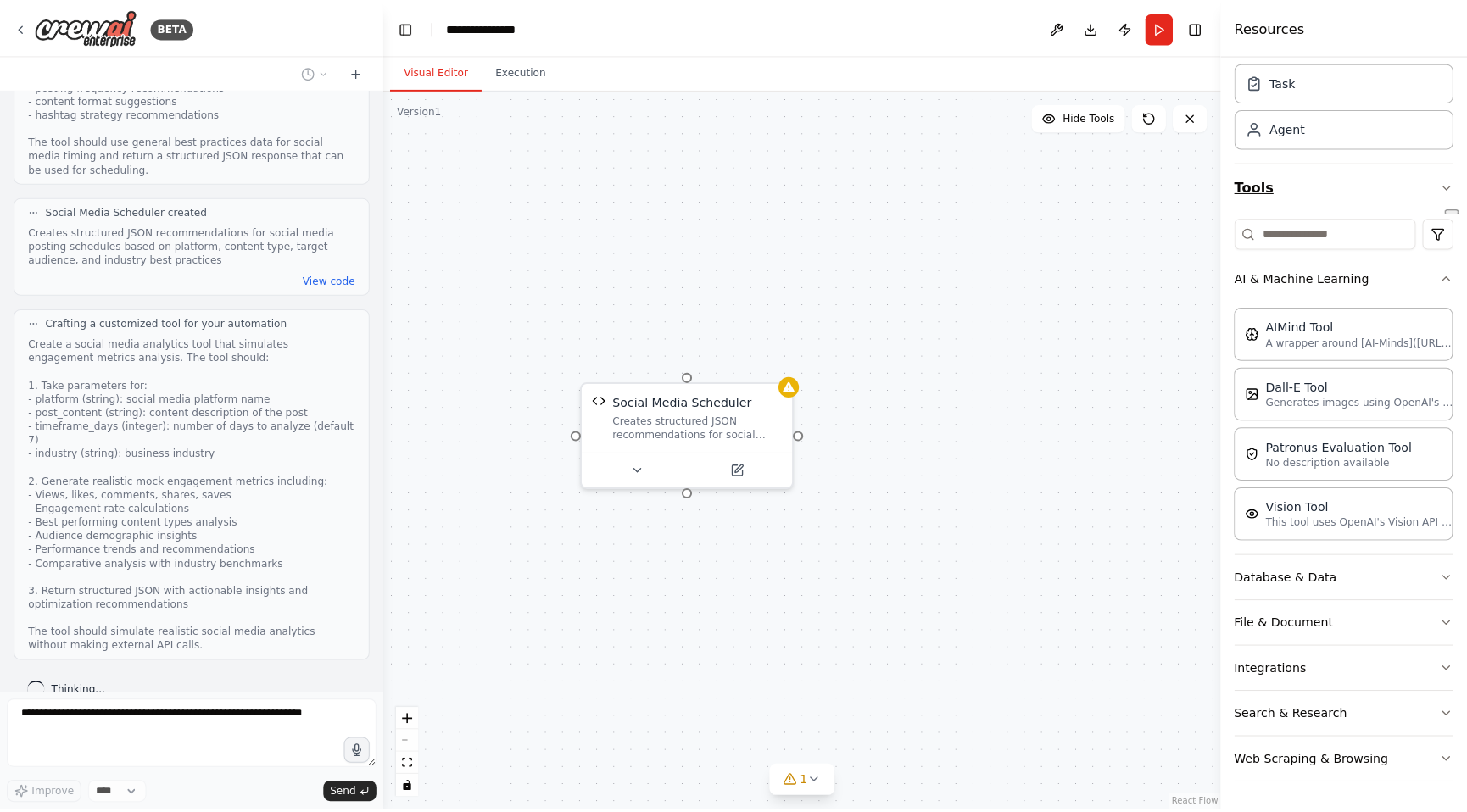
scroll to position [0, 0]
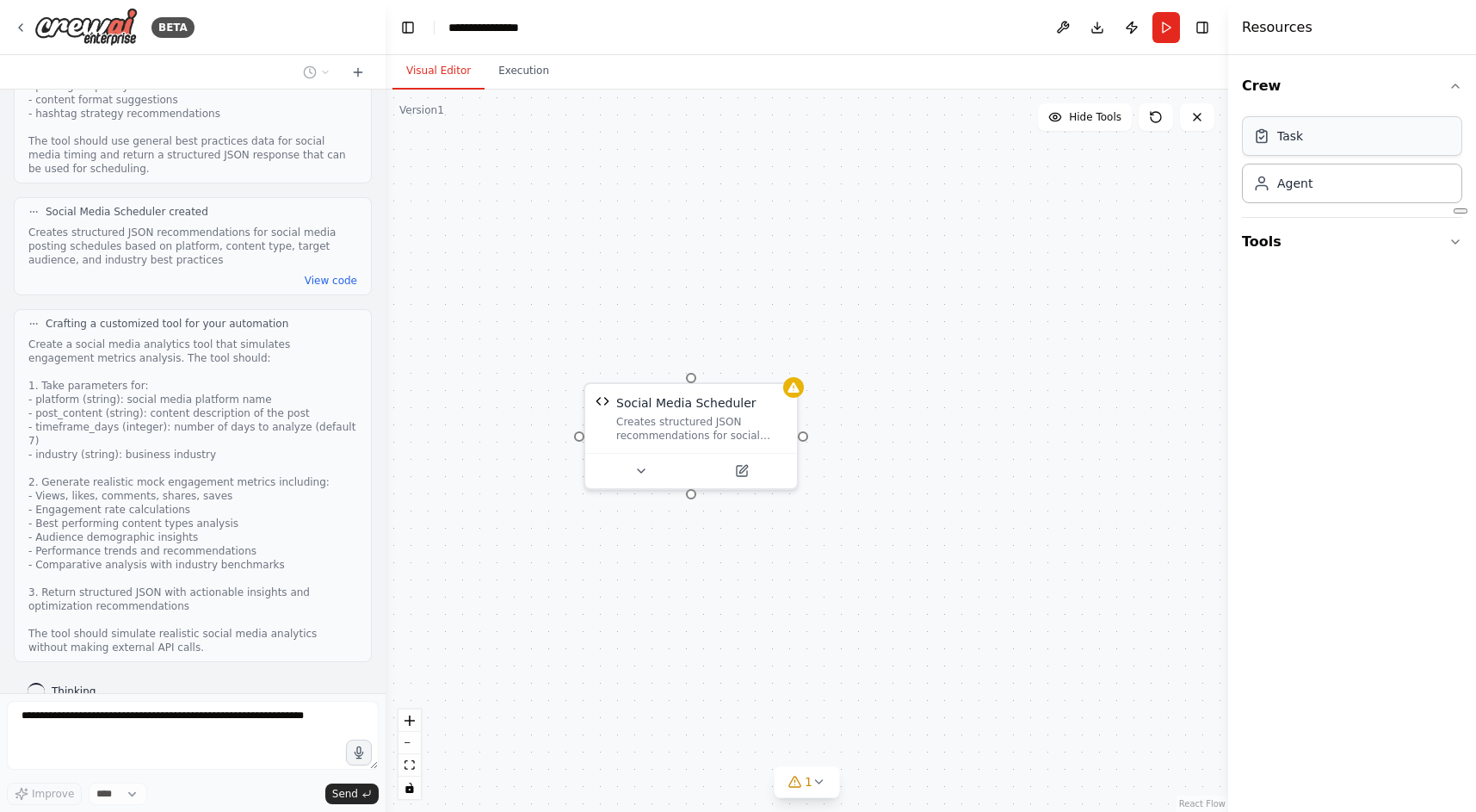
click at [1418, 149] on div "Task" at bounding box center [1352, 136] width 221 height 40
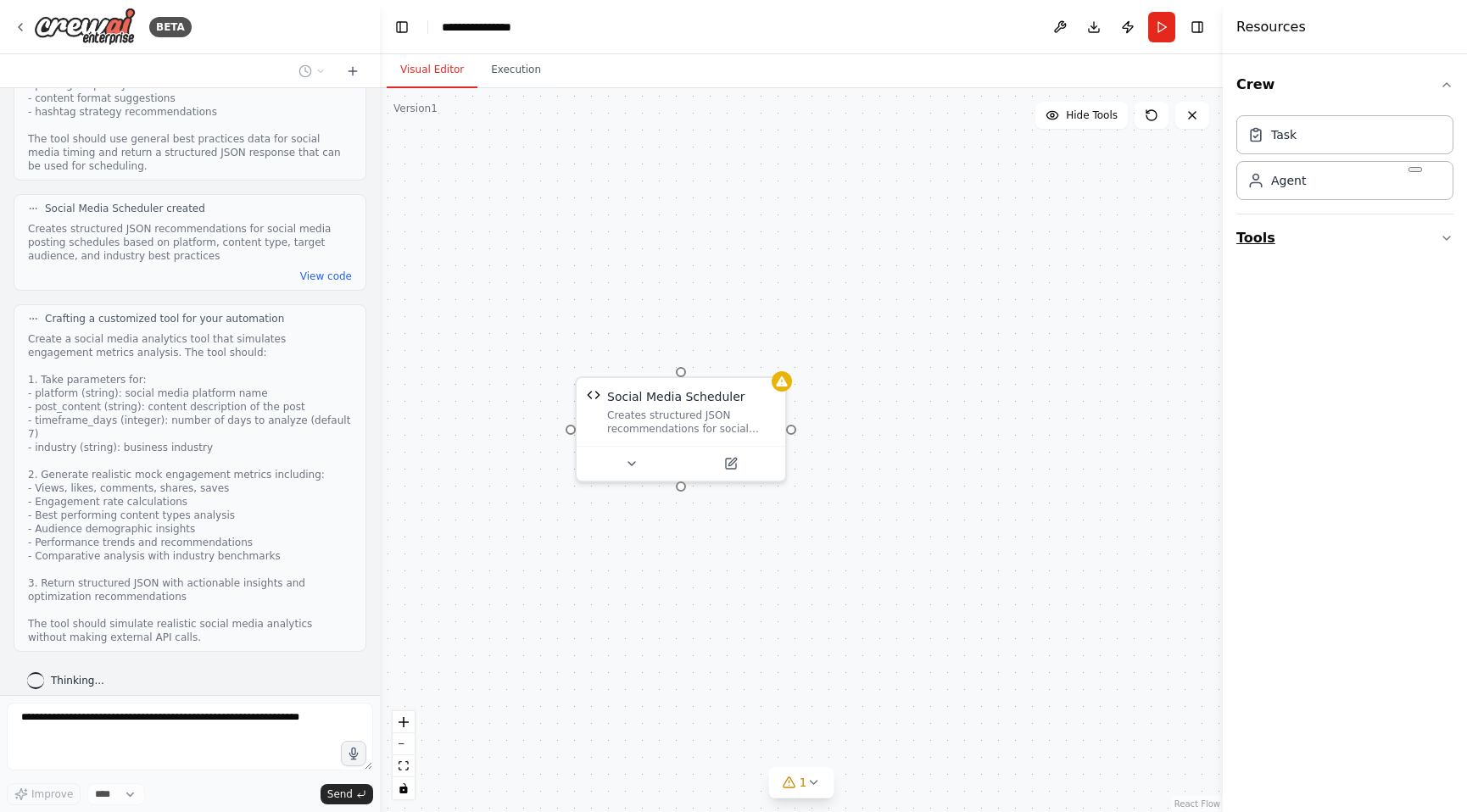
click at [1445, 239] on icon "button" at bounding box center [1447, 238] width 14 height 14
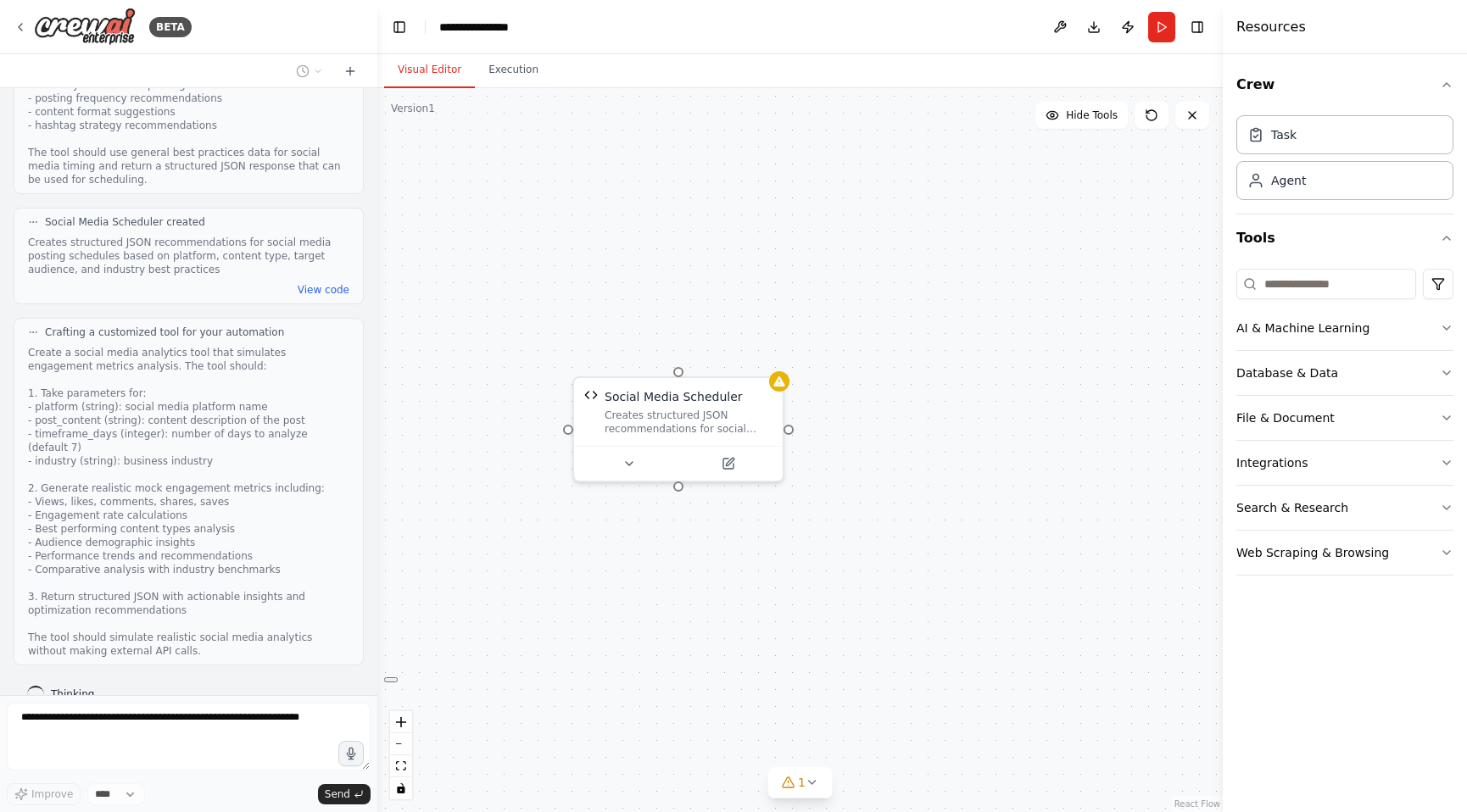
drag, startPoint x: 373, startPoint y: 657, endPoint x: 377, endPoint y: 639, distance: 18.4
click at [377, 639] on div "BETA Create a crew that schedules and publishes social media content across mul…" at bounding box center [734, 406] width 1467 height 812
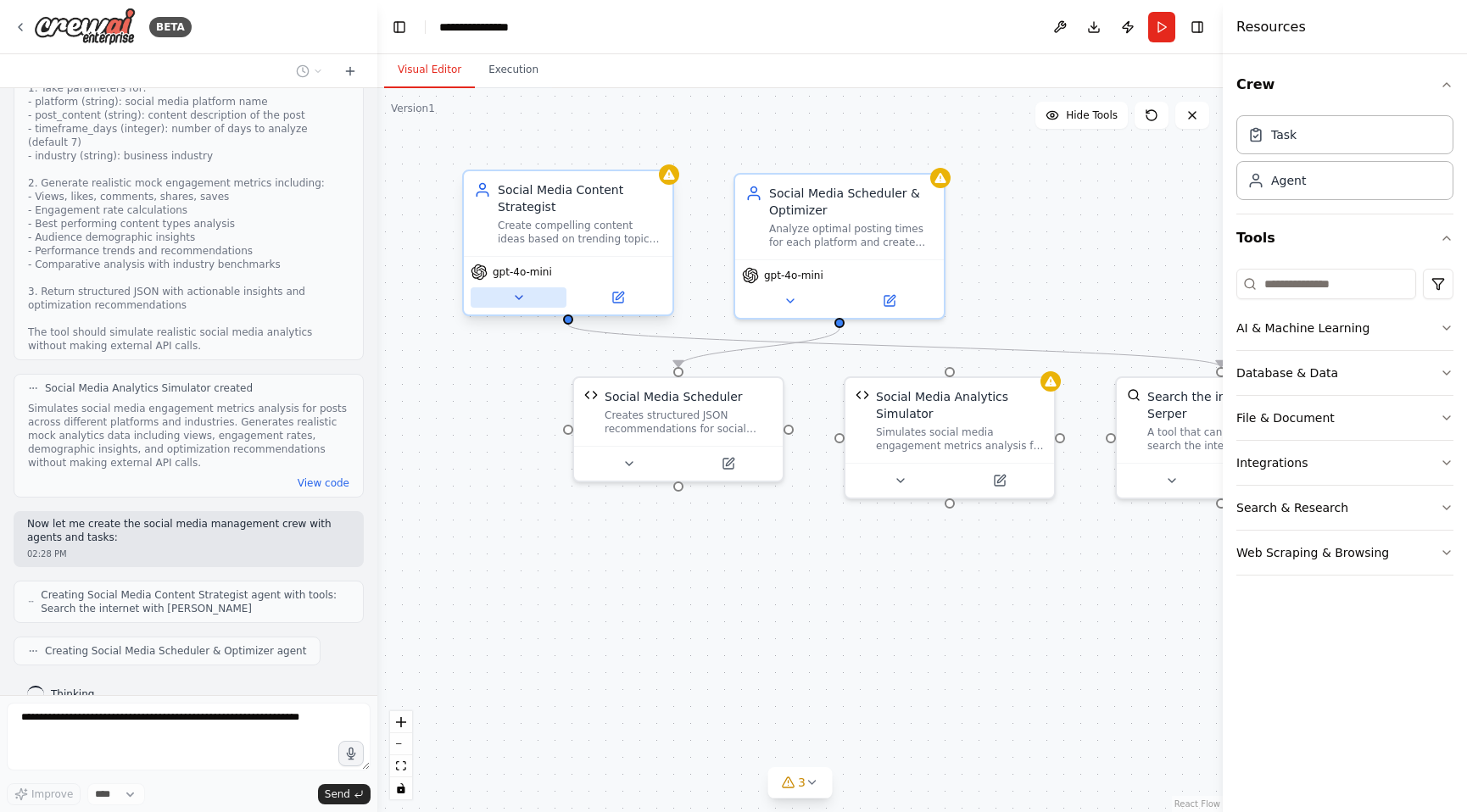
scroll to position [1481, 0]
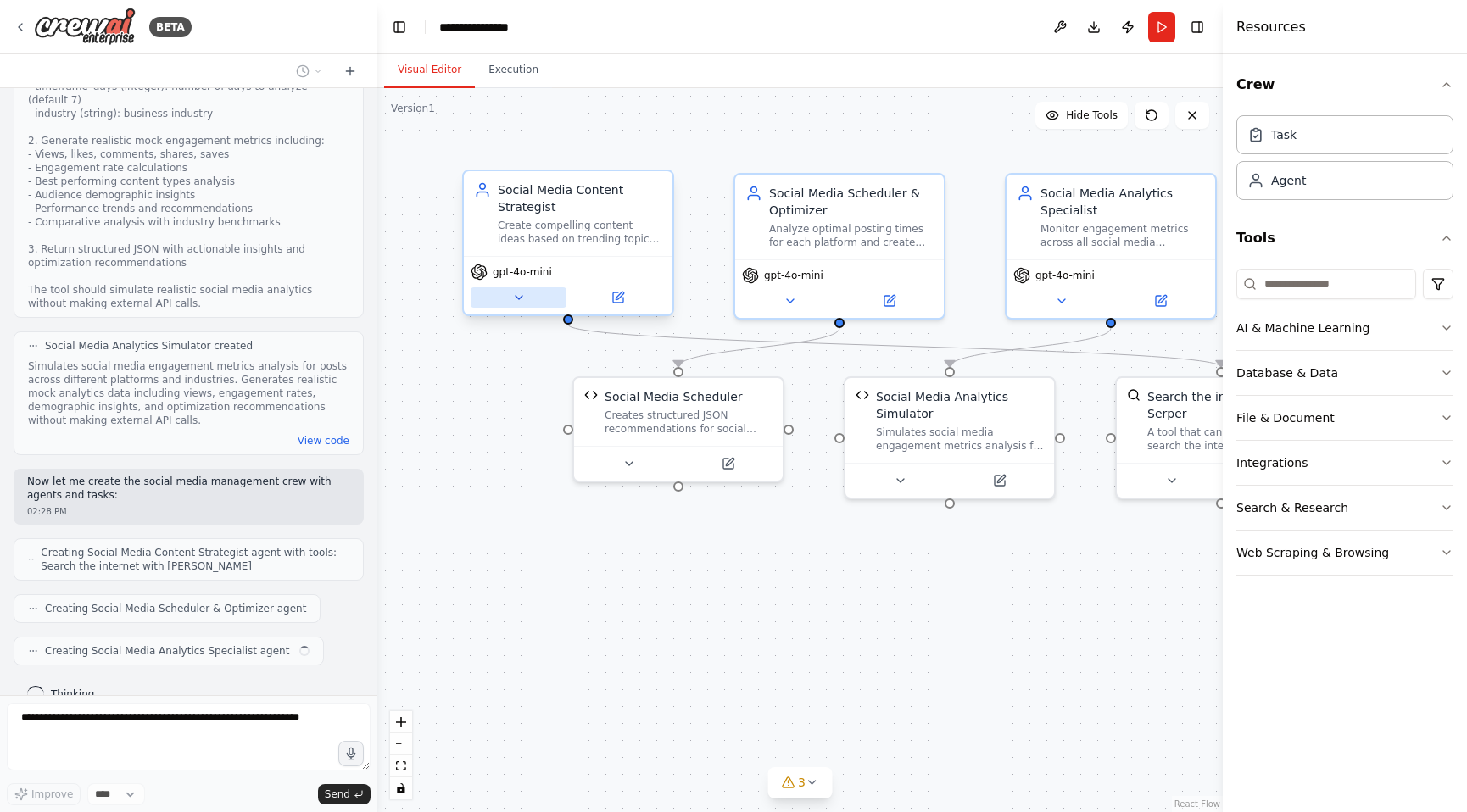
click at [528, 295] on button at bounding box center [519, 297] width 96 height 20
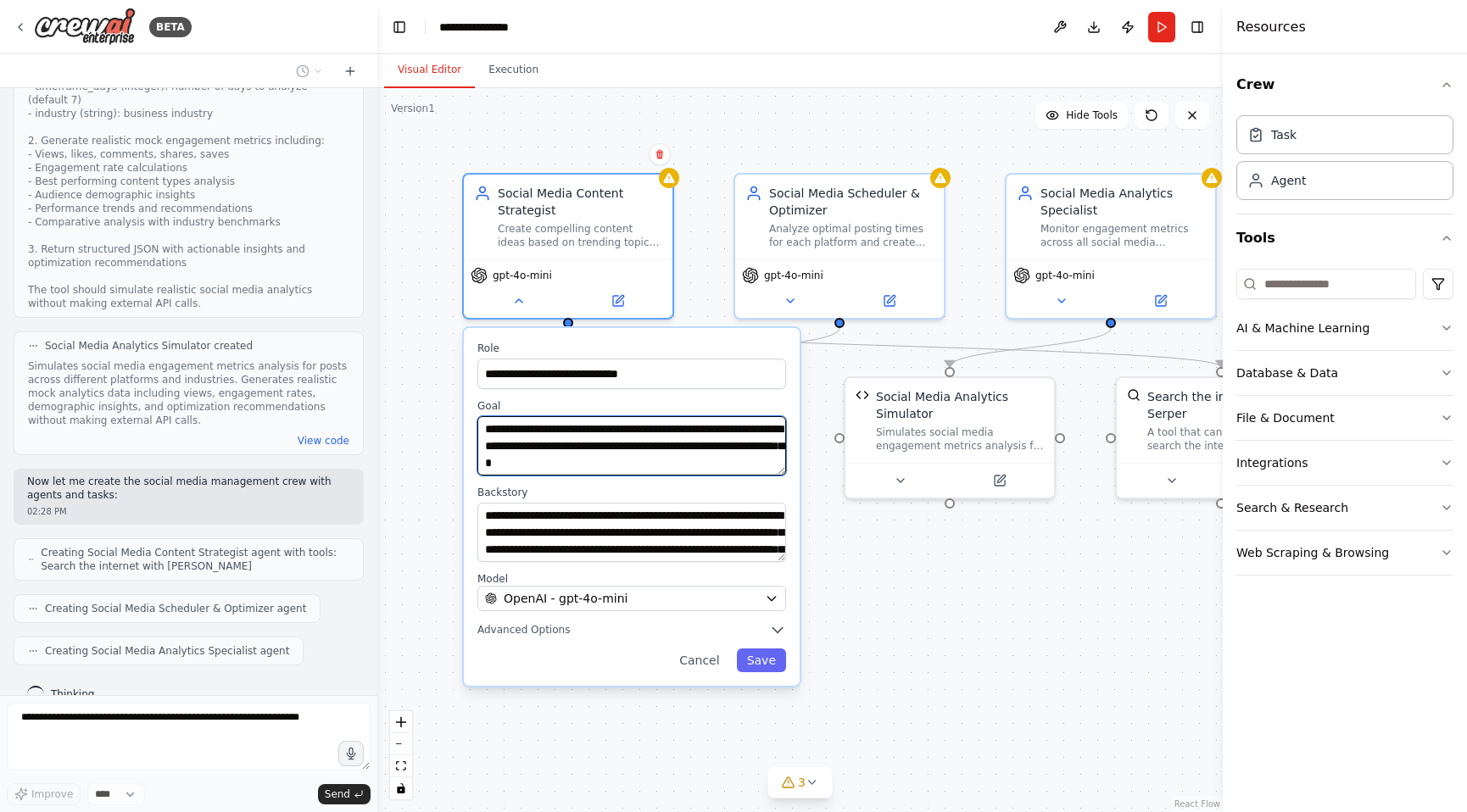
drag, startPoint x: 514, startPoint y: 430, endPoint x: 733, endPoint y: 471, distance: 222.8
click at [733, 471] on textarea "**********" at bounding box center [631, 446] width 308 height 59
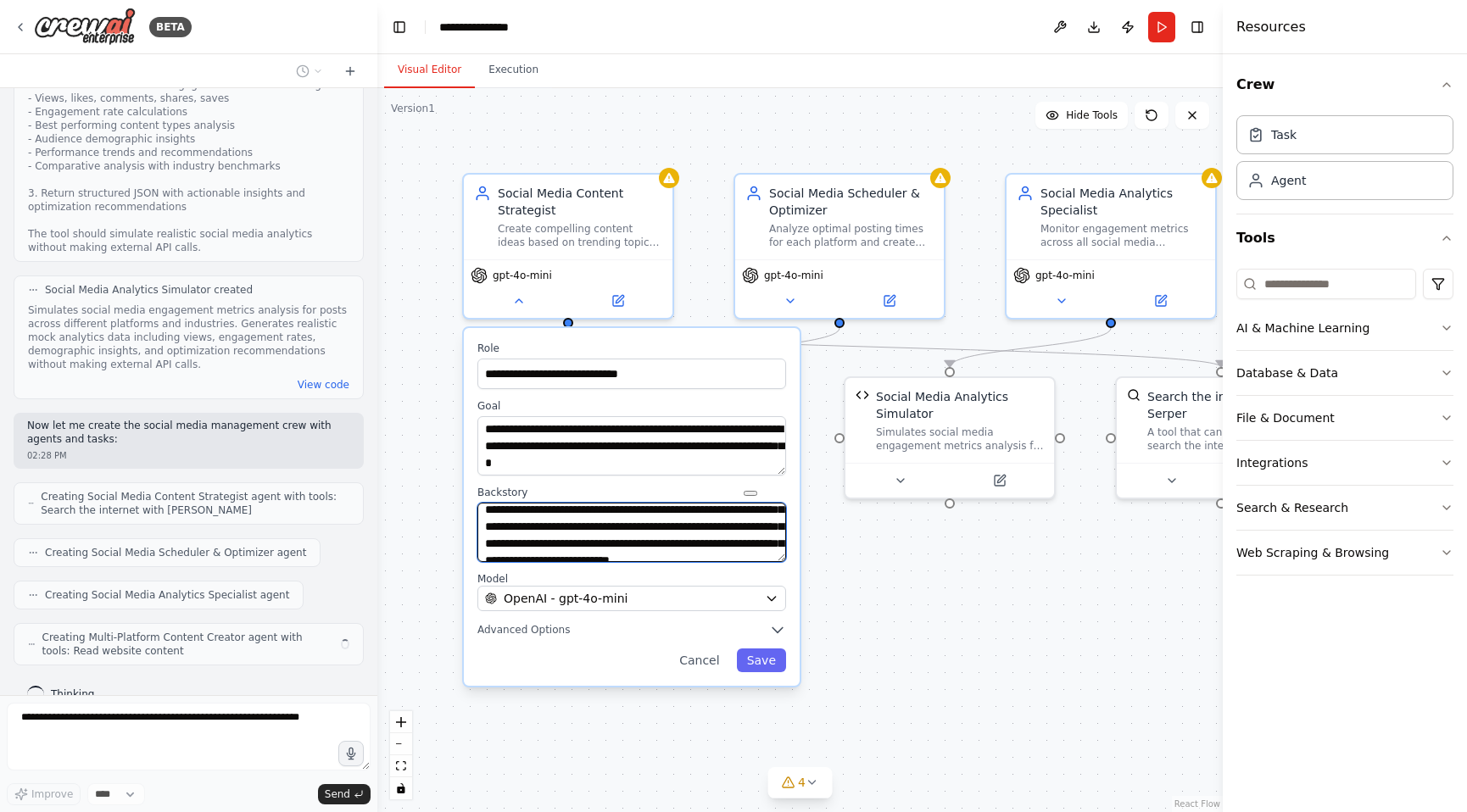
scroll to position [85, 0]
drag, startPoint x: 516, startPoint y: 519, endPoint x: 774, endPoint y: 588, distance: 267.1
click at [768, 584] on div "**********" at bounding box center [631, 507] width 336 height 358
click at [773, 592] on html at bounding box center [794, 602] width 43 height 29
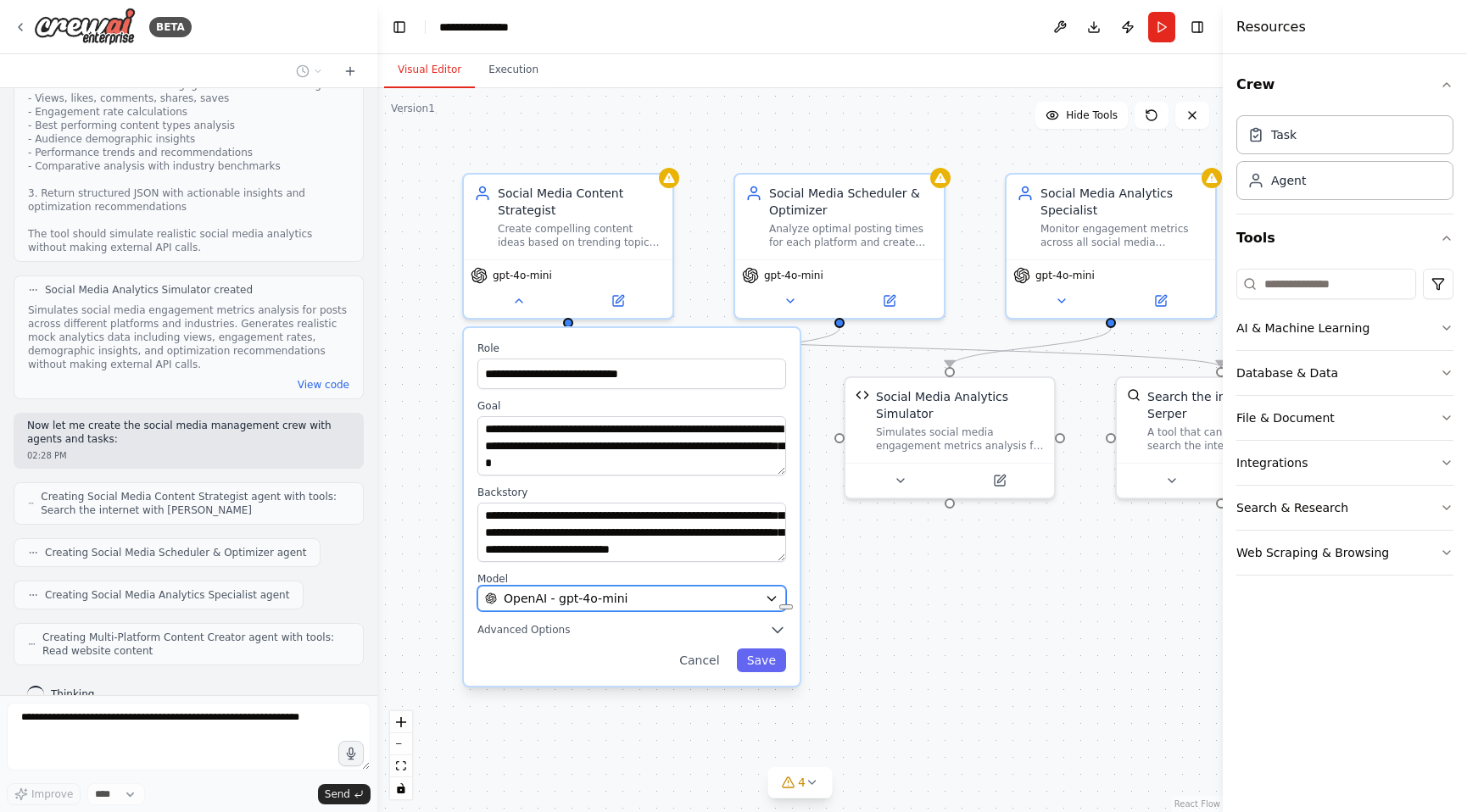
click at [769, 596] on icon "button" at bounding box center [772, 599] width 14 height 14
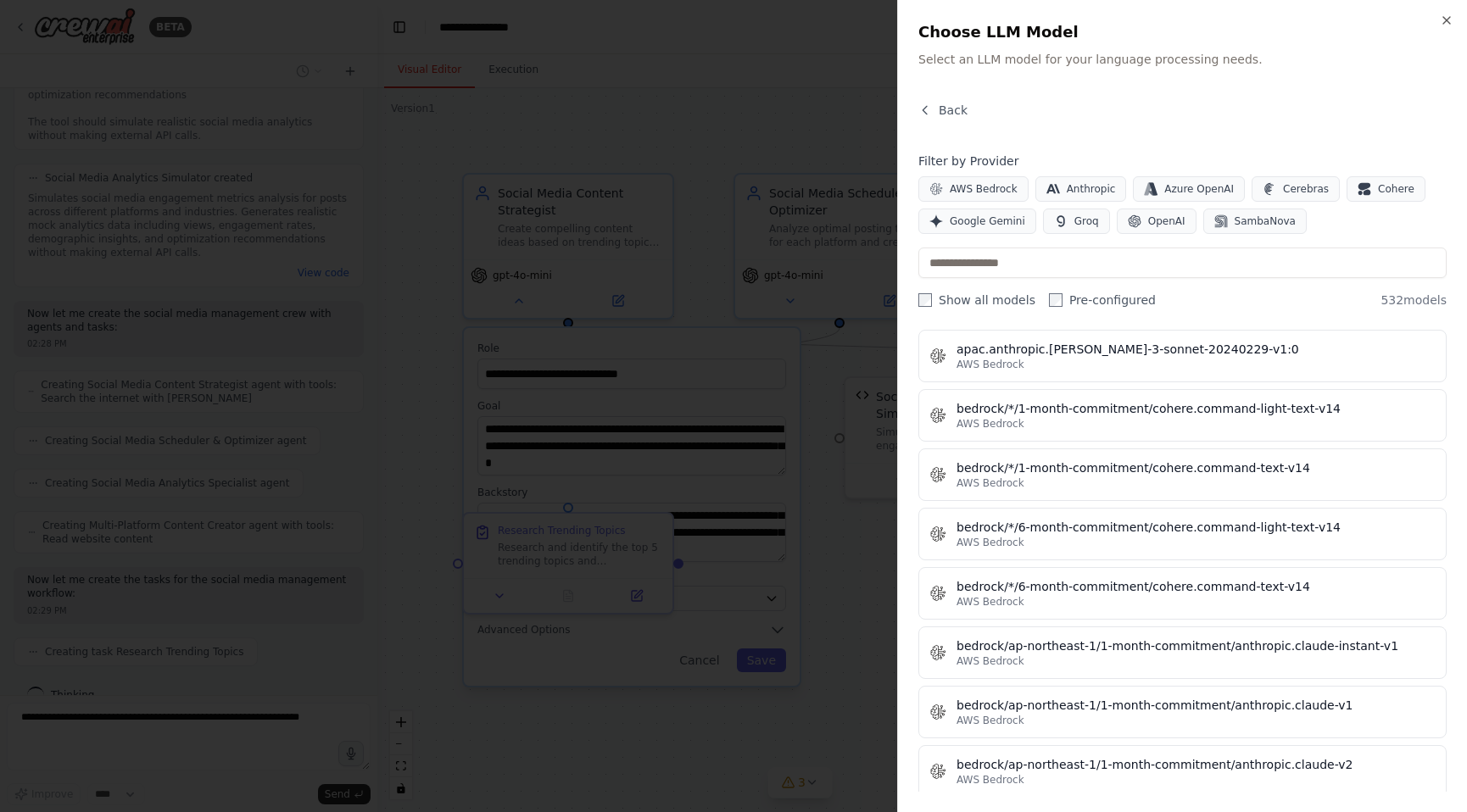
scroll to position [1691, 0]
click at [1443, 28] on h2 "Choose LLM Model" at bounding box center [1182, 31] width 528 height 24
click at [1445, 21] on icon "button" at bounding box center [1447, 20] width 7 height 7
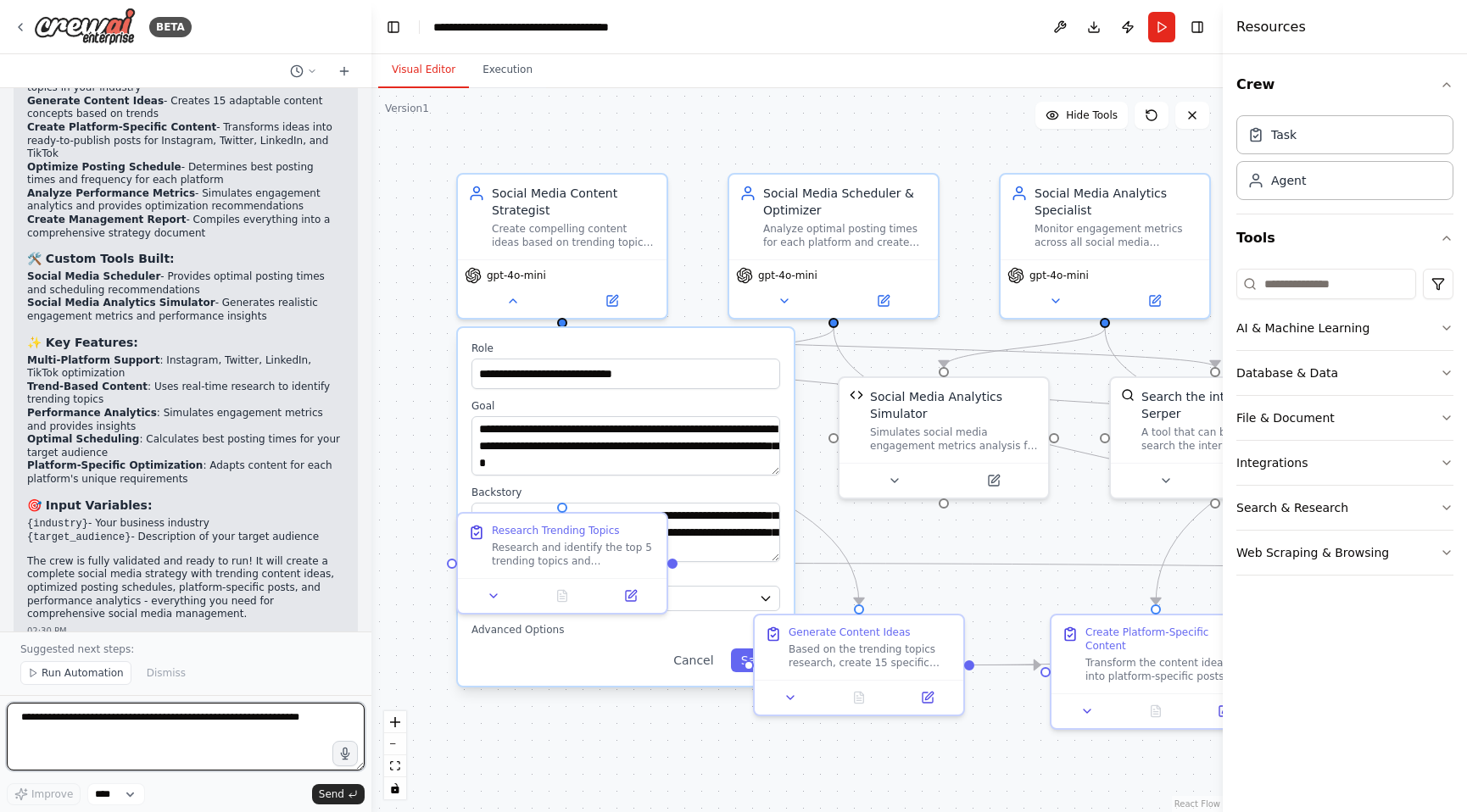
scroll to position [2924, 0]
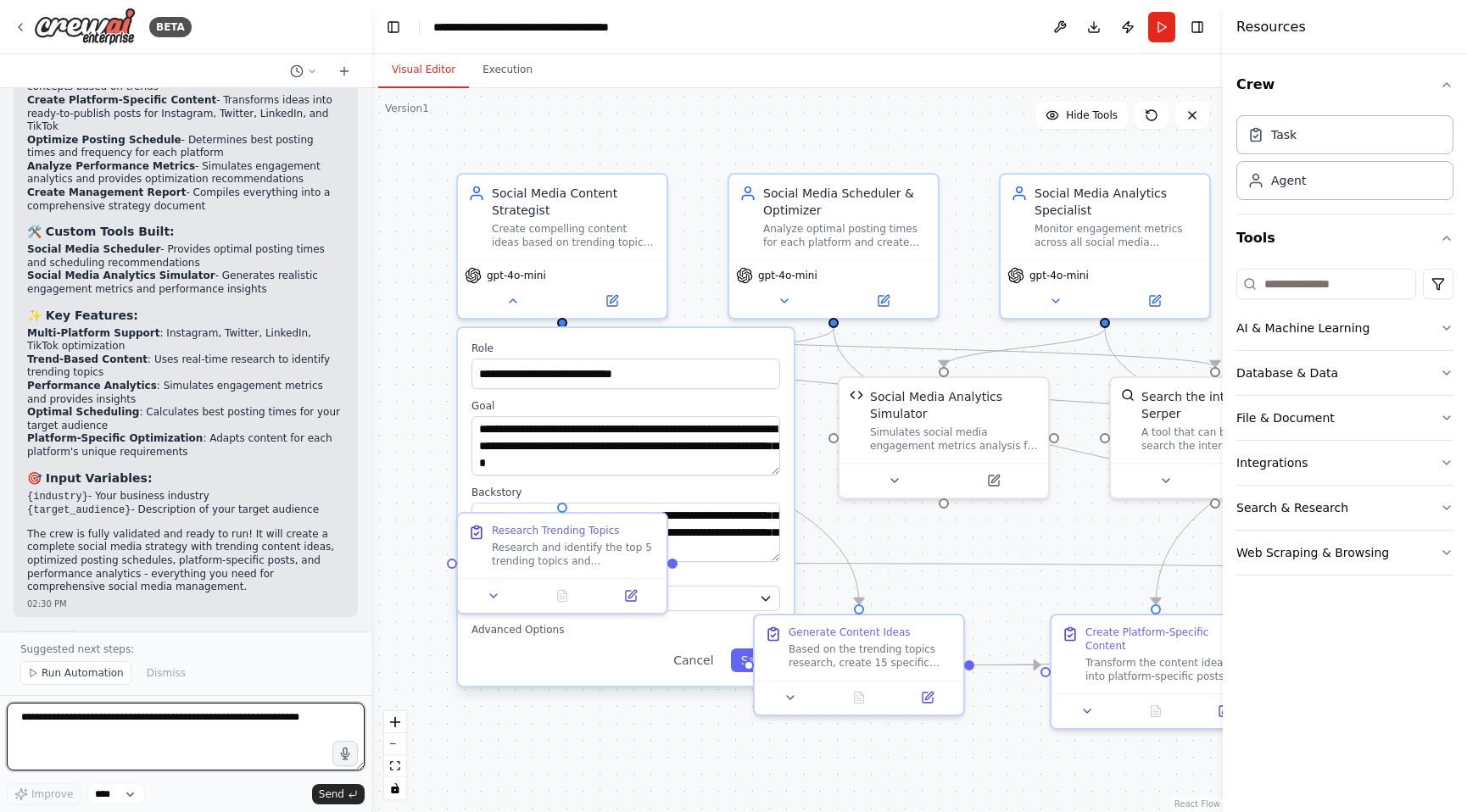
drag, startPoint x: 371, startPoint y: 591, endPoint x: 372, endPoint y: 576, distance: 15.0
click at [372, 576] on div "BETA Create a crew that schedules and publishes social media content across mul…" at bounding box center [734, 406] width 1467 height 812
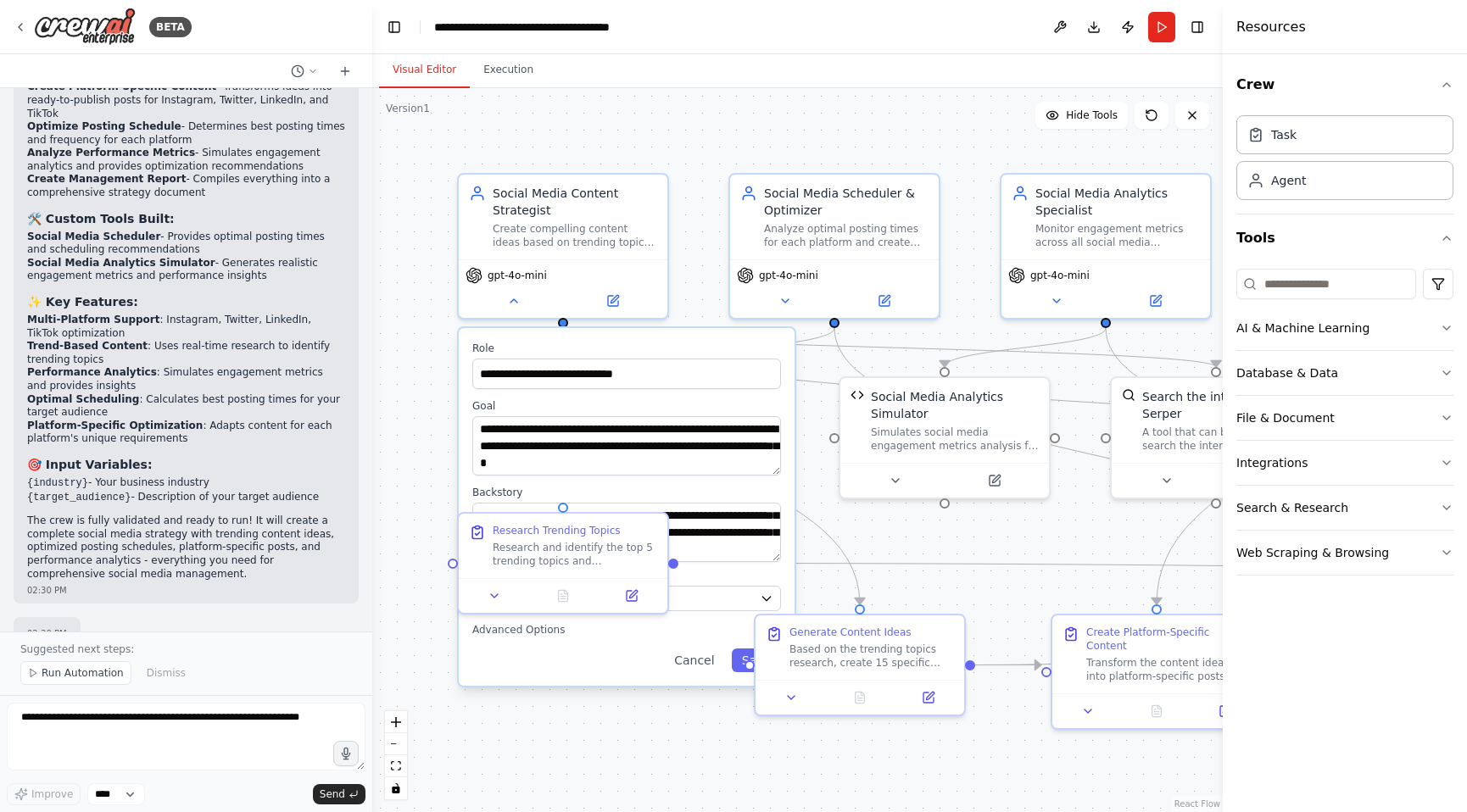
click at [645, 751] on div ".deletable-edge-delete-btn { width: 20px; height: 20px; border: 0px solid #ffff…" at bounding box center [797, 450] width 851 height 724
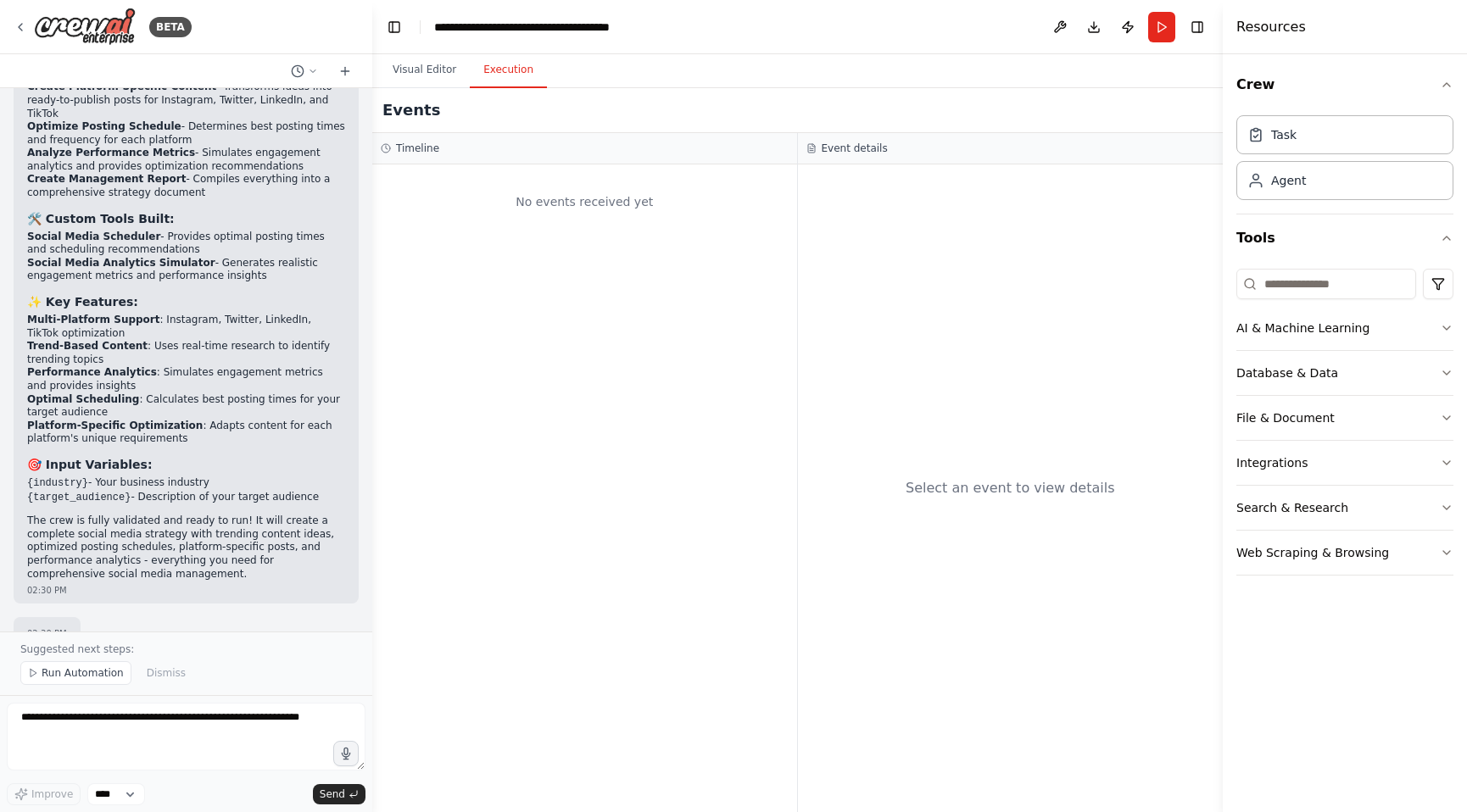
click at [513, 69] on button "Execution" at bounding box center [508, 70] width 77 height 36
click at [427, 71] on button "Visual Editor" at bounding box center [424, 70] width 91 height 36
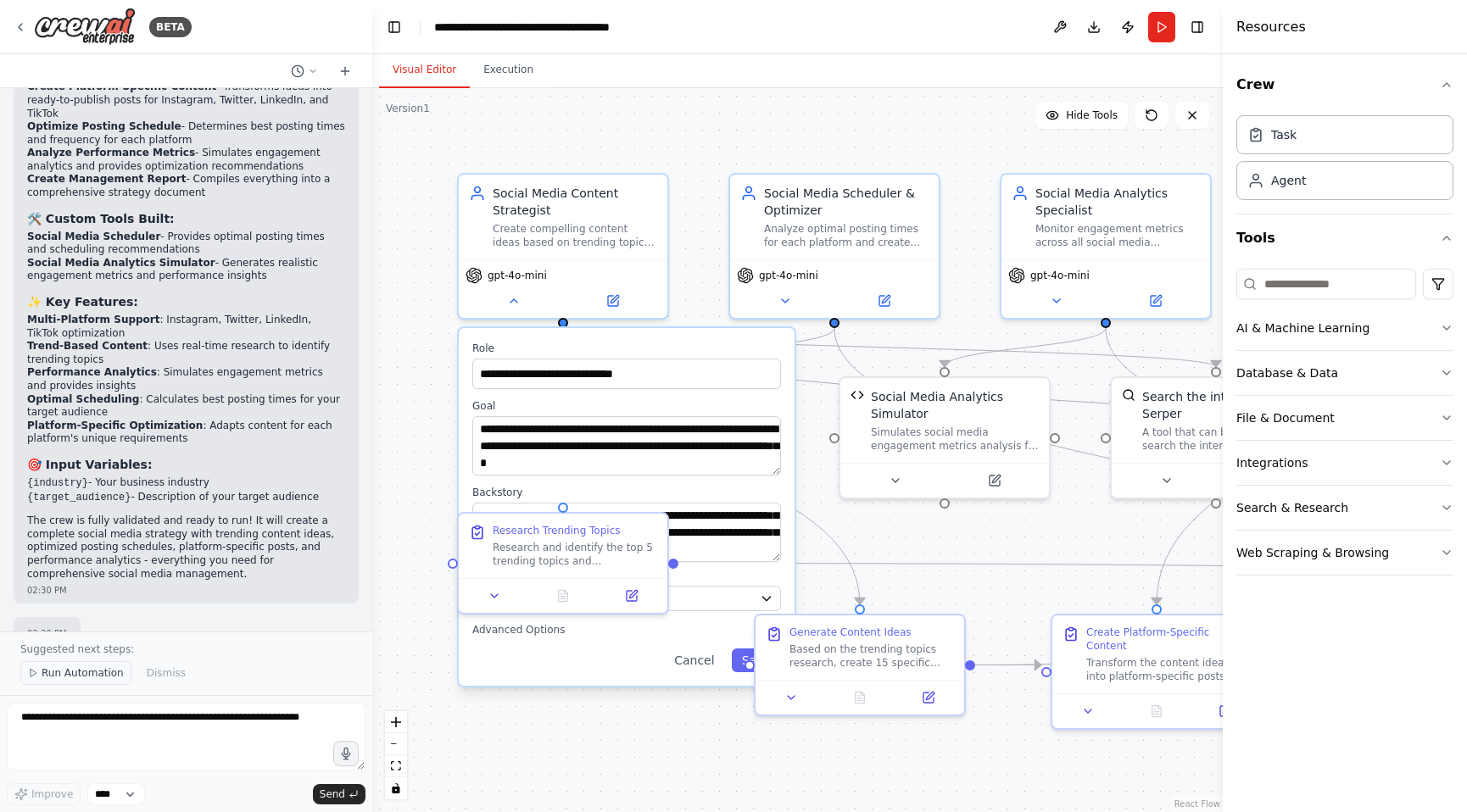
click at [67, 678] on span "Run Automation" at bounding box center [83, 673] width 82 height 14
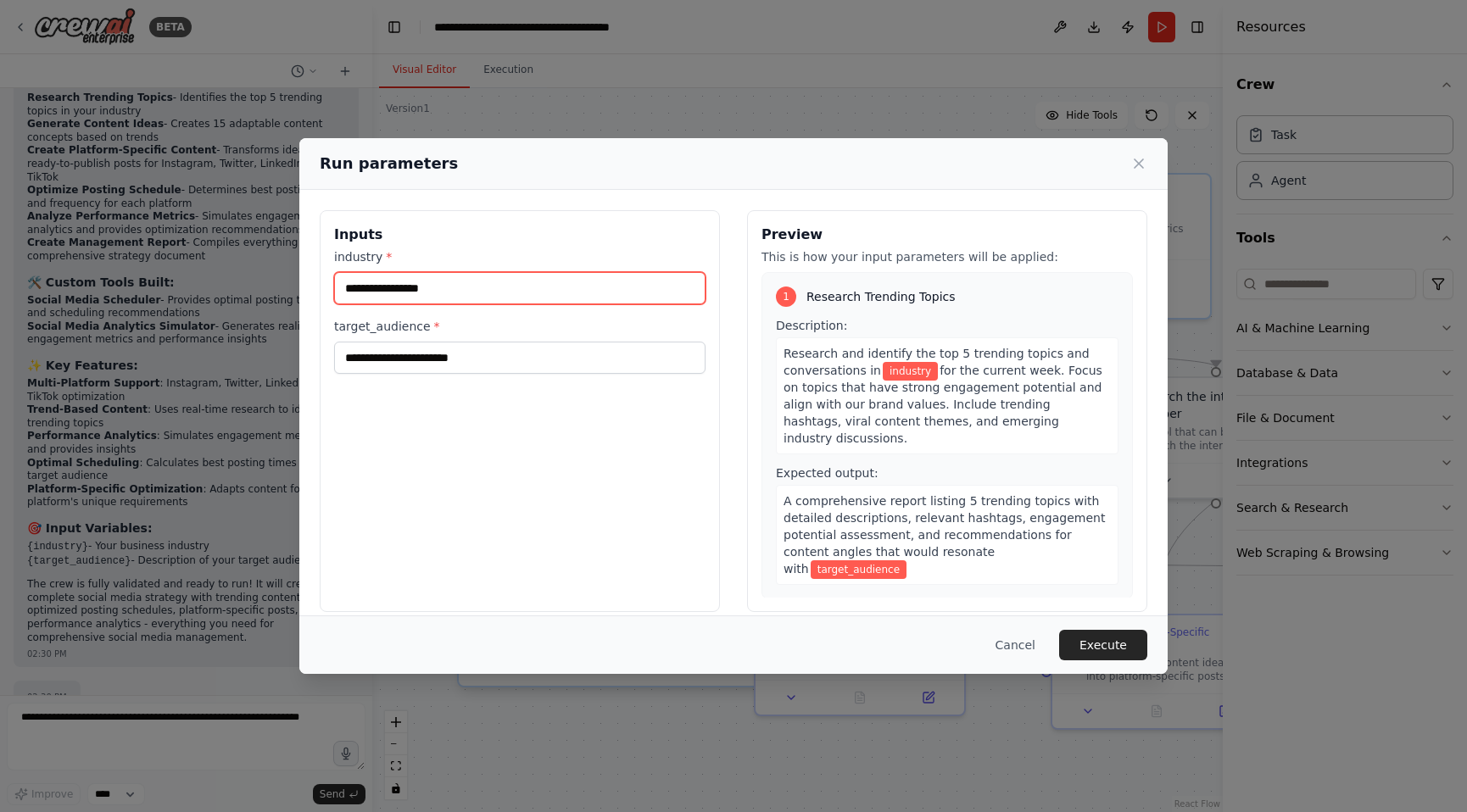
click at [459, 290] on input "industry *" at bounding box center [520, 288] width 371 height 32
type input "**********"
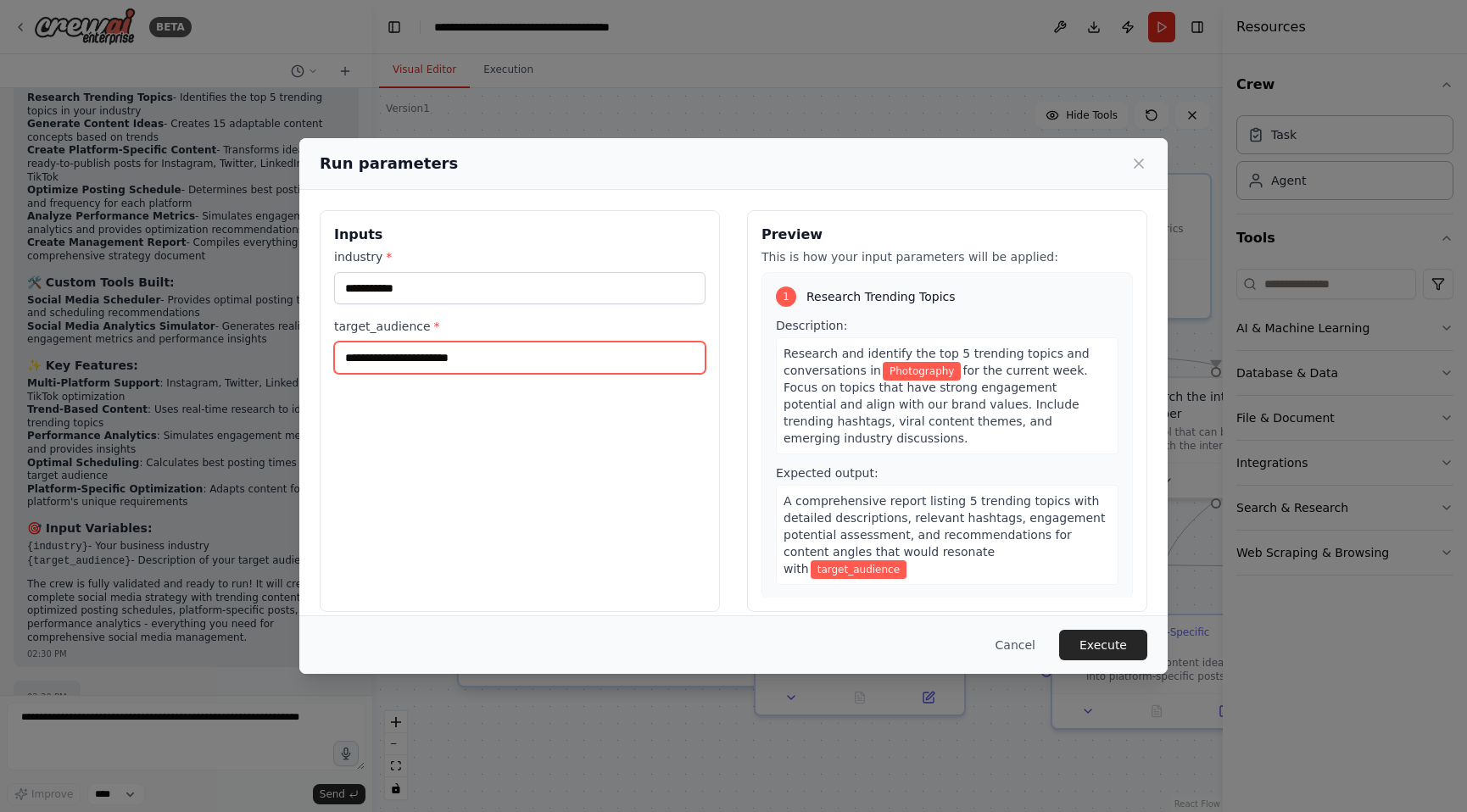
click at [578, 360] on input "target_audience *" at bounding box center [520, 357] width 371 height 32
click at [439, 359] on input "**********" at bounding box center [520, 357] width 371 height 32
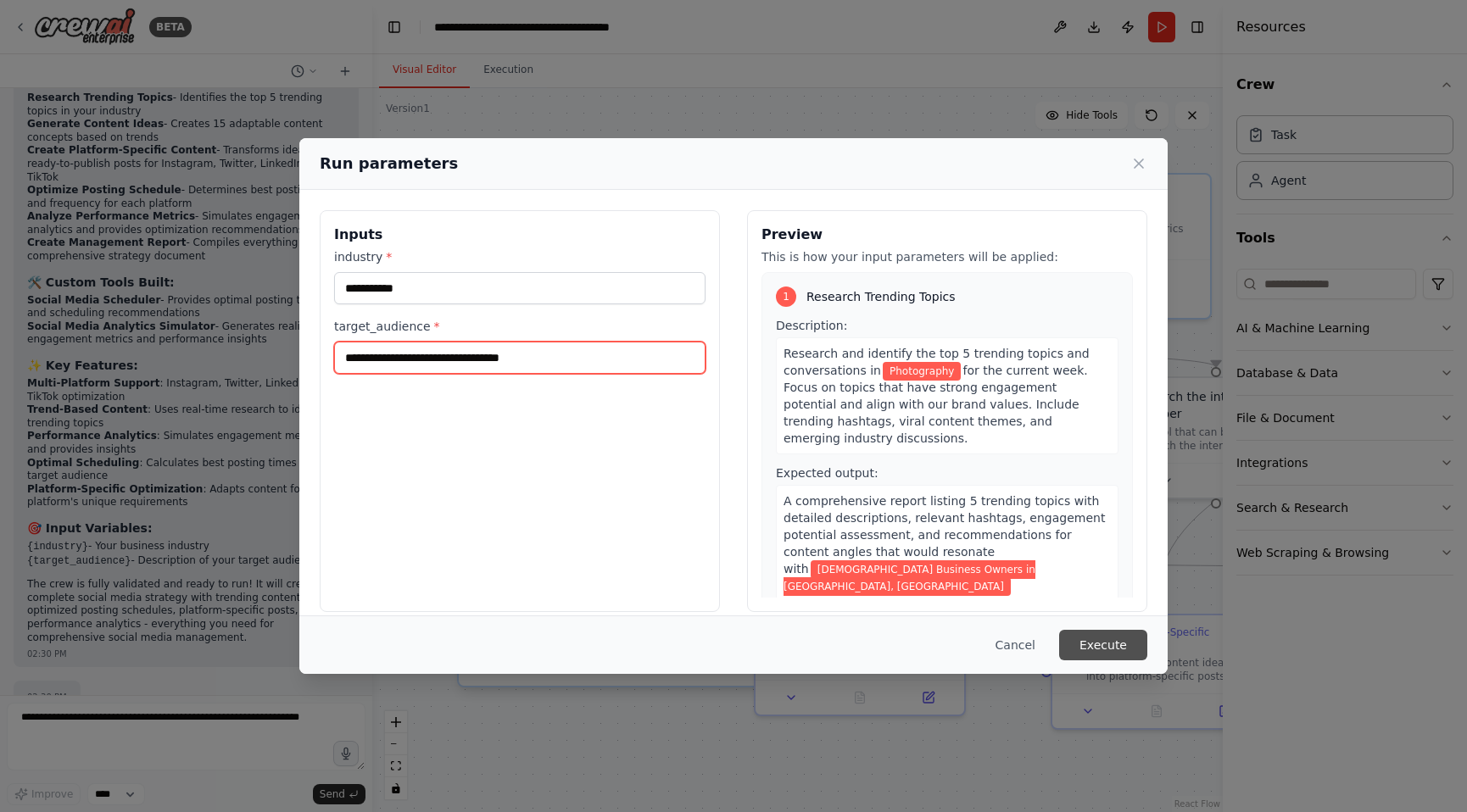
type input "**********"
click at [1104, 648] on button "Execute" at bounding box center [1103, 645] width 88 height 31
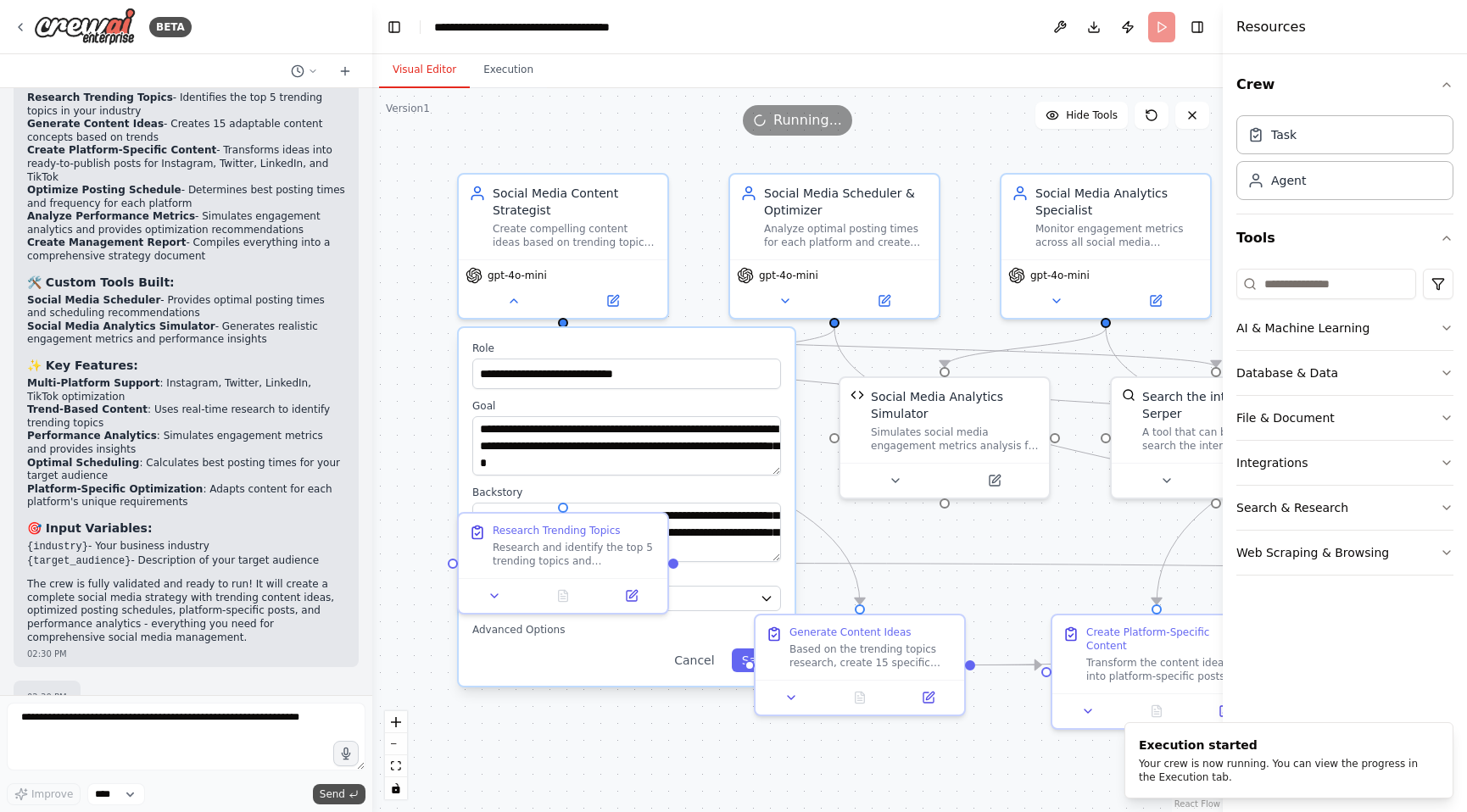
click at [330, 796] on span "Send" at bounding box center [332, 795] width 25 height 14
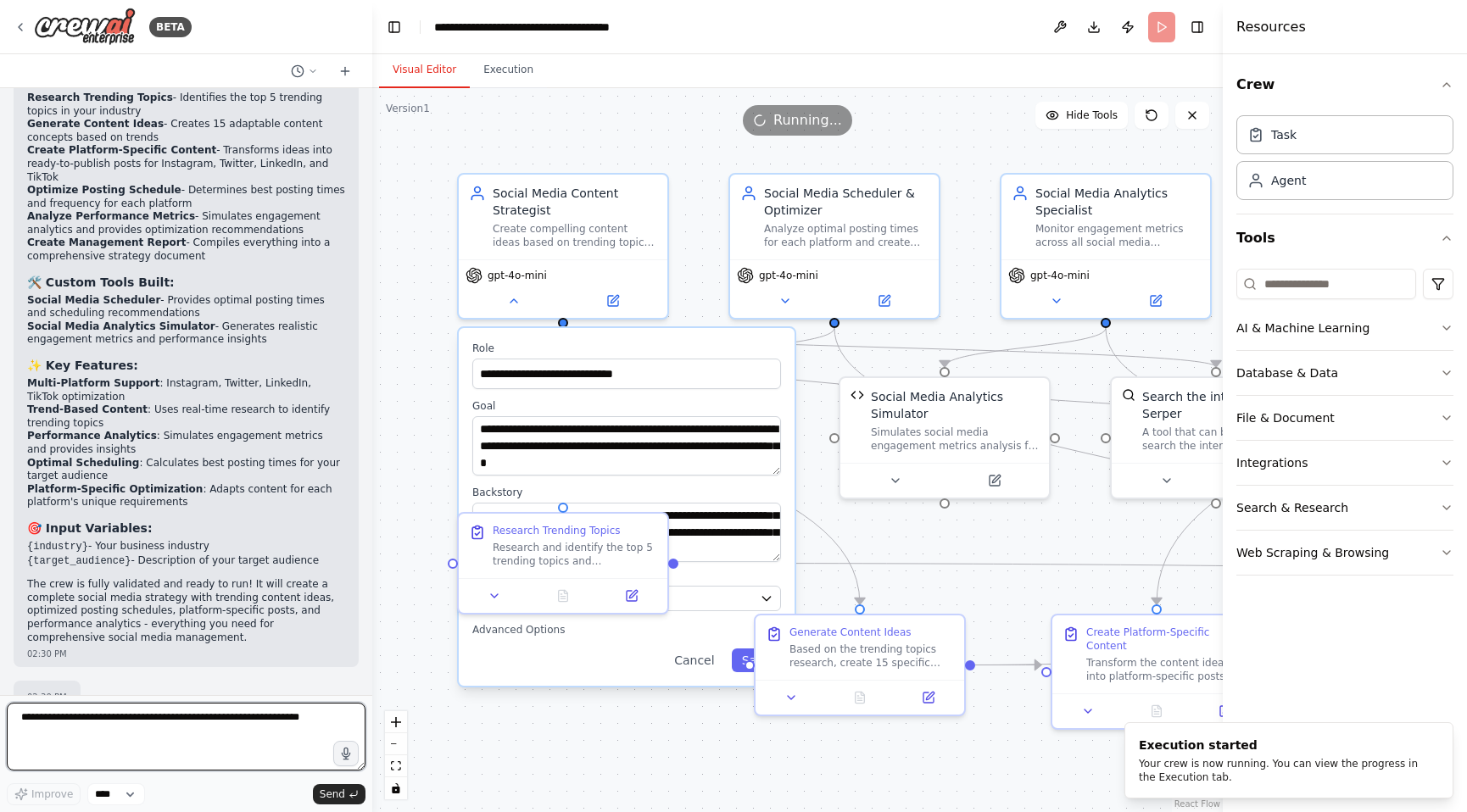
click at [195, 740] on textarea at bounding box center [186, 737] width 359 height 68
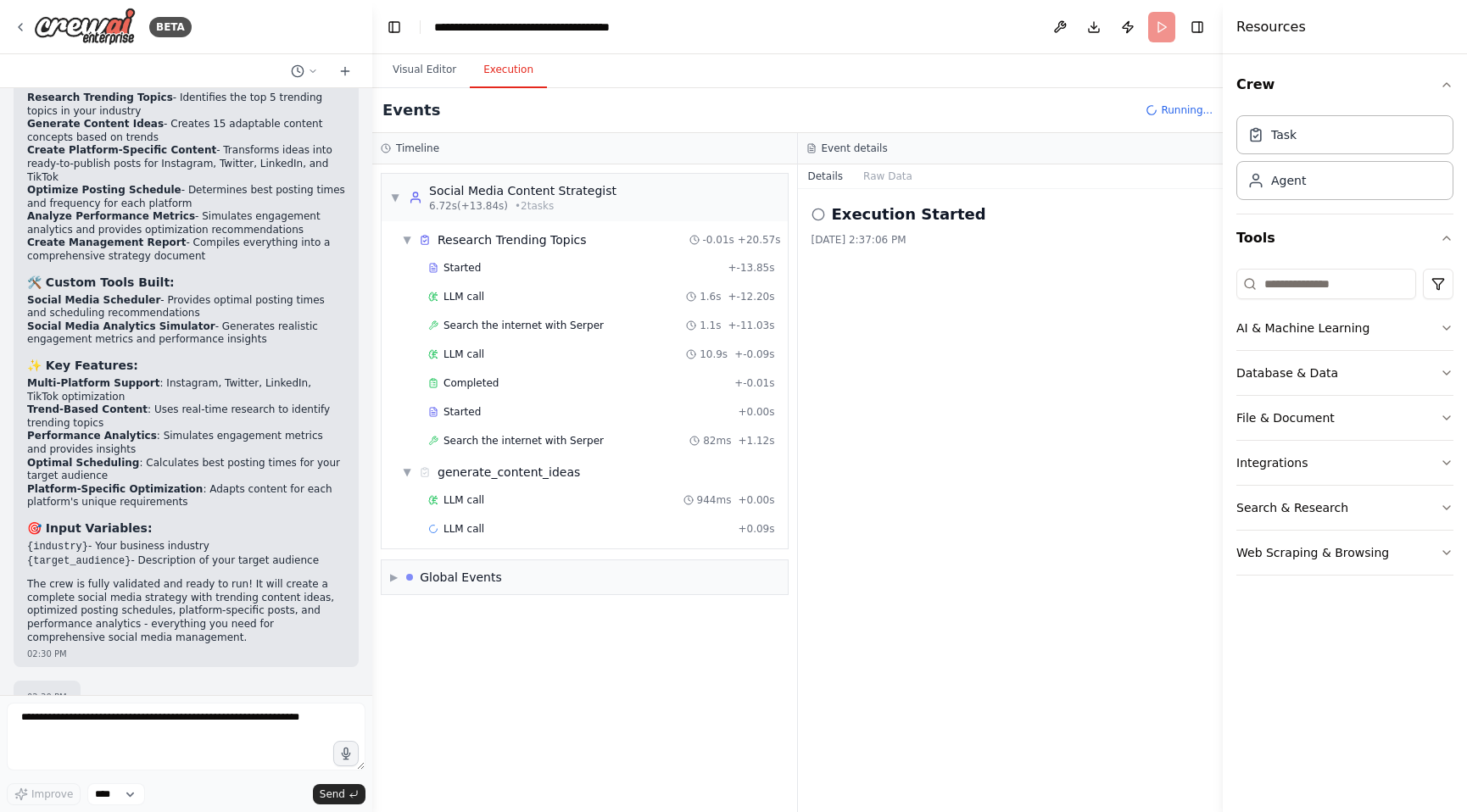
click at [511, 63] on button "Execution" at bounding box center [508, 70] width 77 height 36
click at [396, 581] on span "▶" at bounding box center [394, 578] width 8 height 14
click at [396, 581] on span "▼" at bounding box center [394, 578] width 8 height 14
click at [899, 180] on button "Raw Data" at bounding box center [888, 175] width 70 height 24
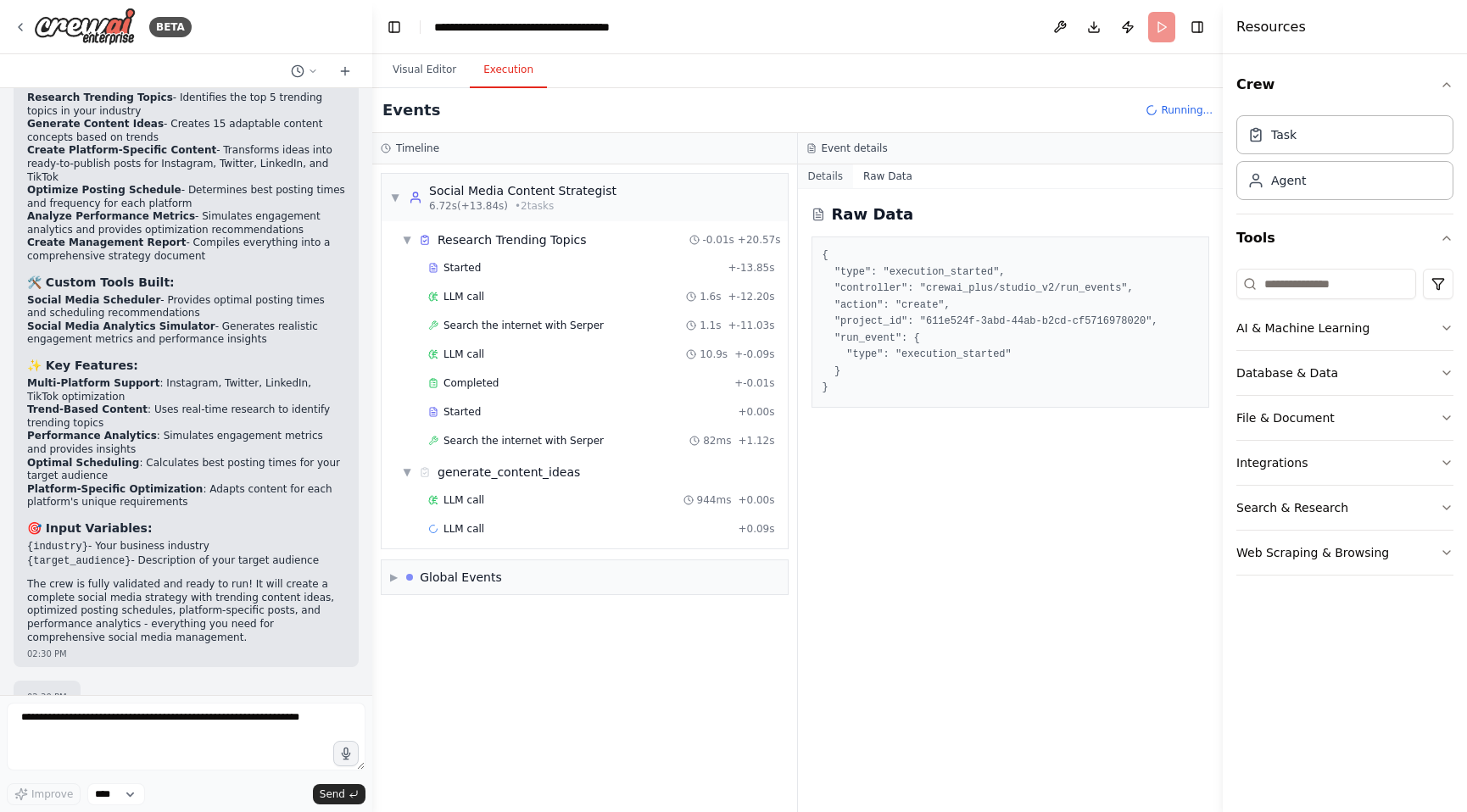
click at [839, 174] on button "Details" at bounding box center [826, 175] width 56 height 24
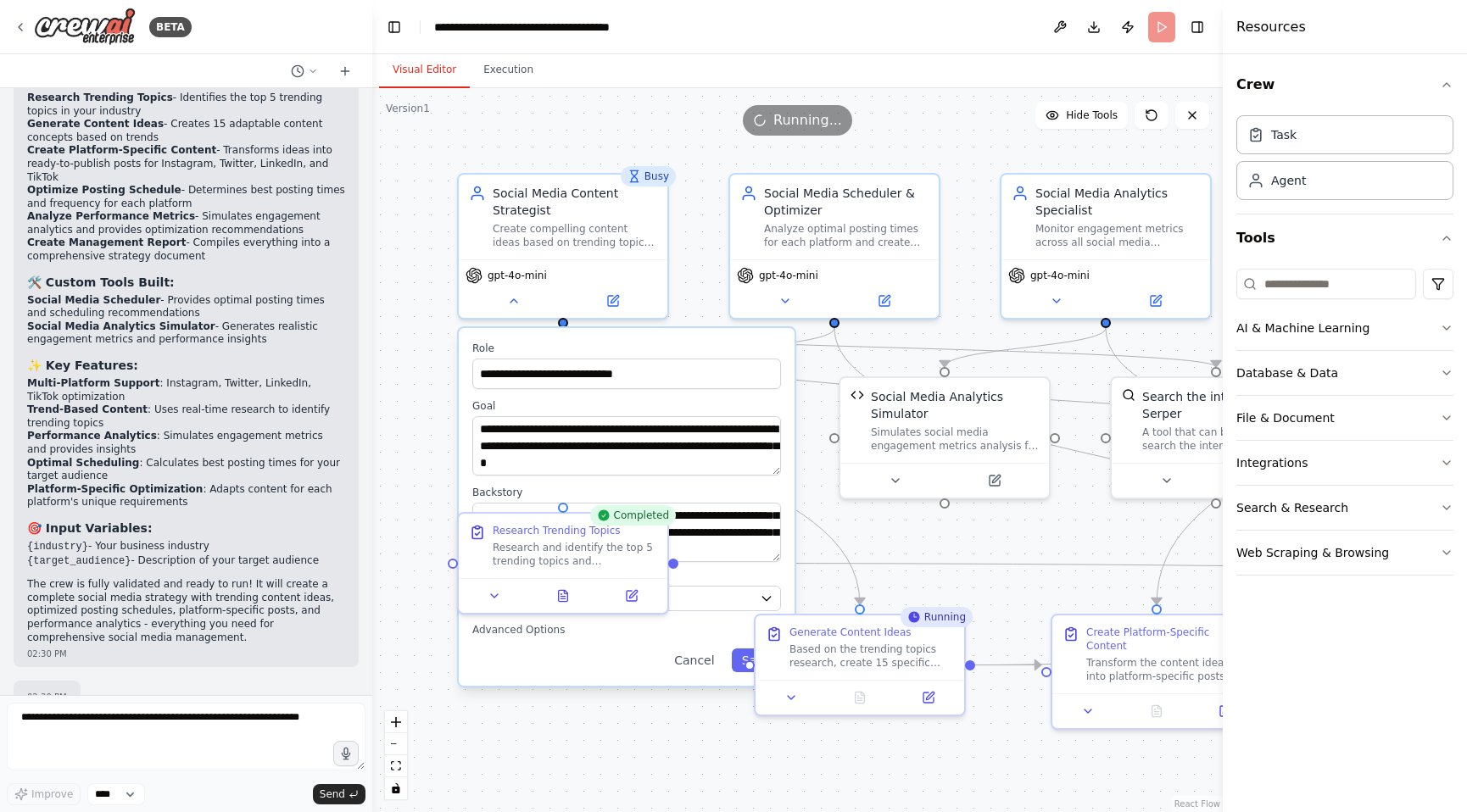
click at [421, 68] on button "Visual Editor" at bounding box center [424, 70] width 91 height 36
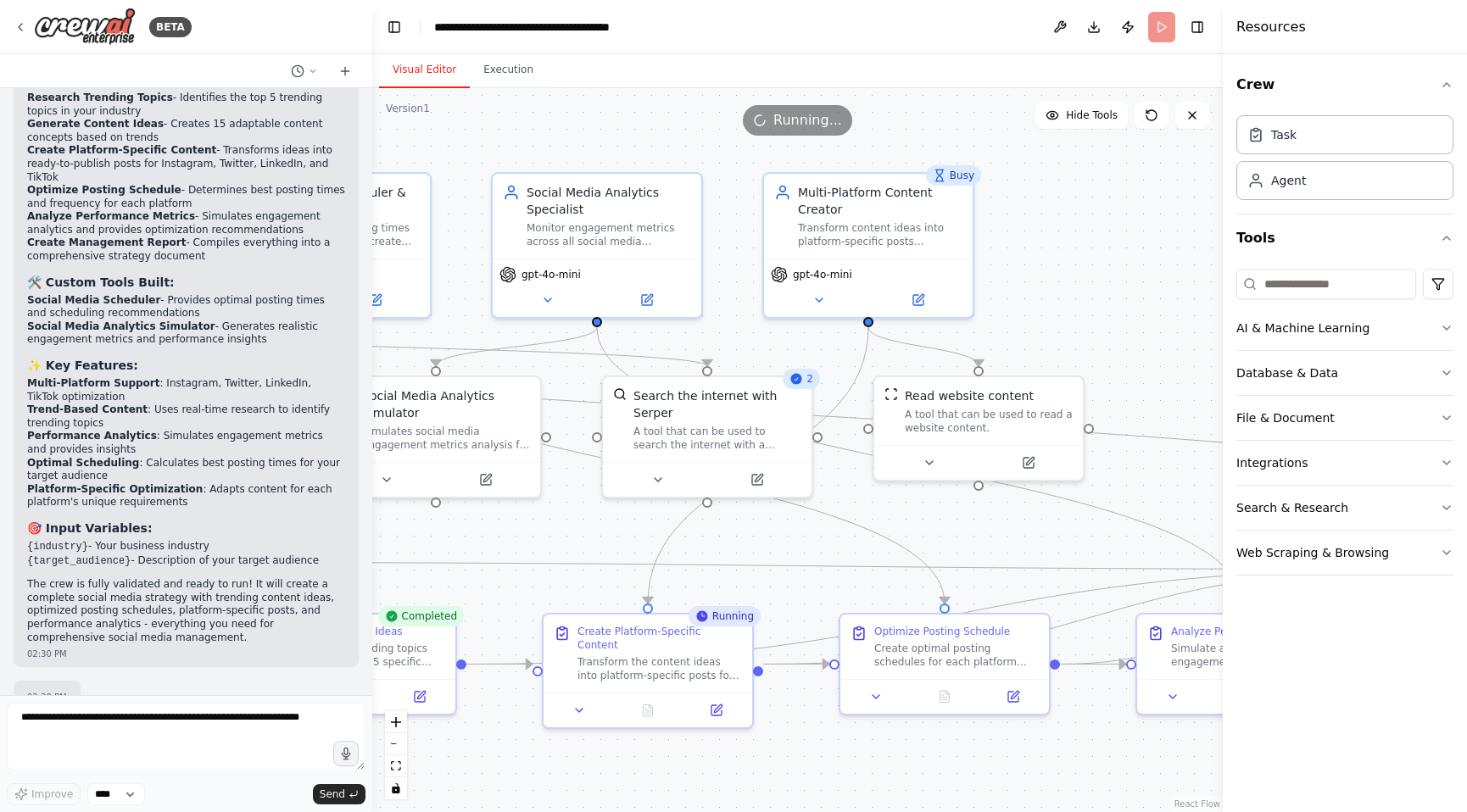
drag, startPoint x: 1070, startPoint y: 542, endPoint x: 561, endPoint y: 542, distance: 509.0
click at [561, 542] on div ".deletable-edge-delete-btn { width: 20px; height: 20px; border: 0px solid #ffff…" at bounding box center [797, 450] width 851 height 724
click at [502, 72] on button "Execution" at bounding box center [508, 70] width 77 height 36
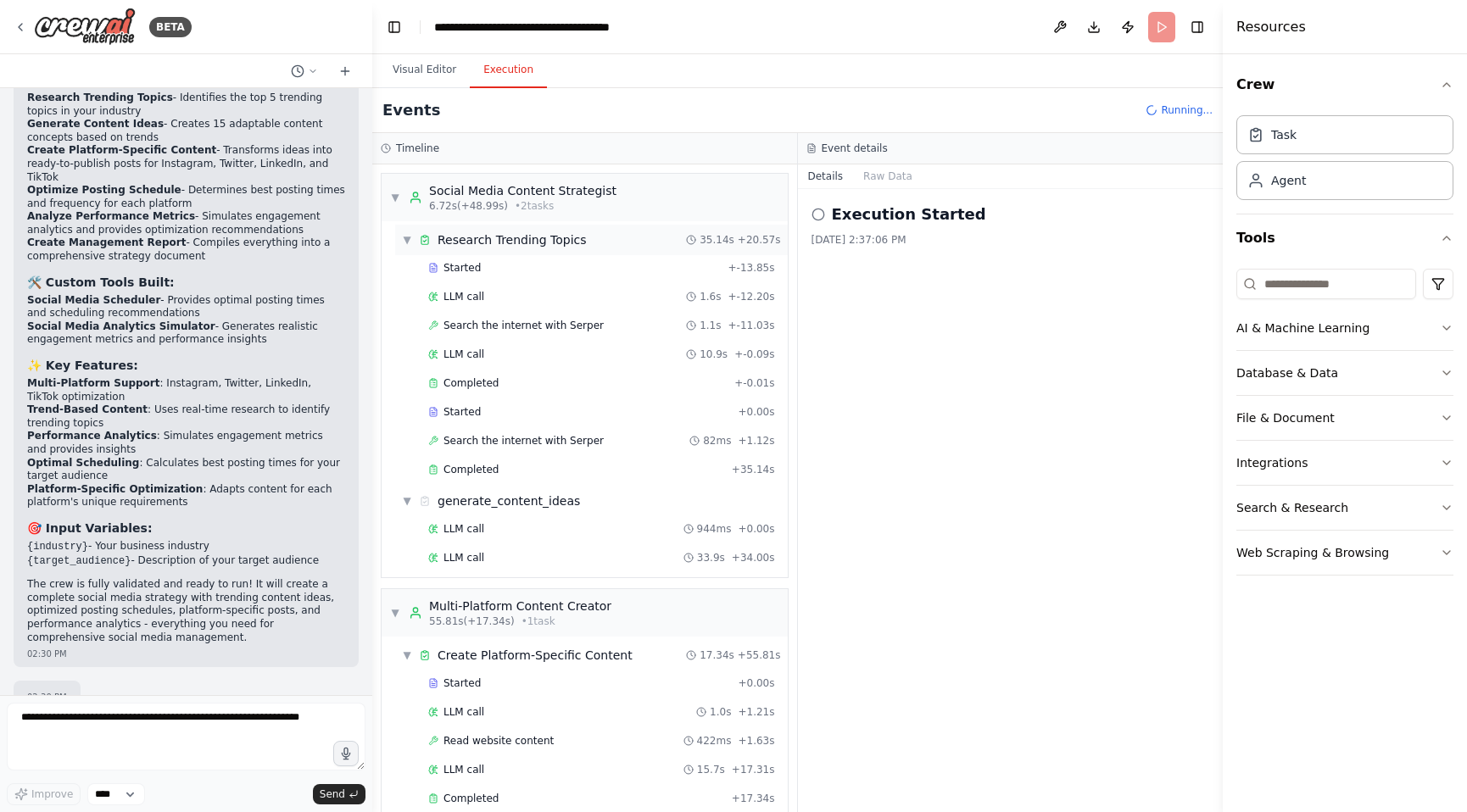
click at [398, 237] on div "▼ Research Trending Topics 35.14s + 20.57s" at bounding box center [592, 239] width 393 height 31
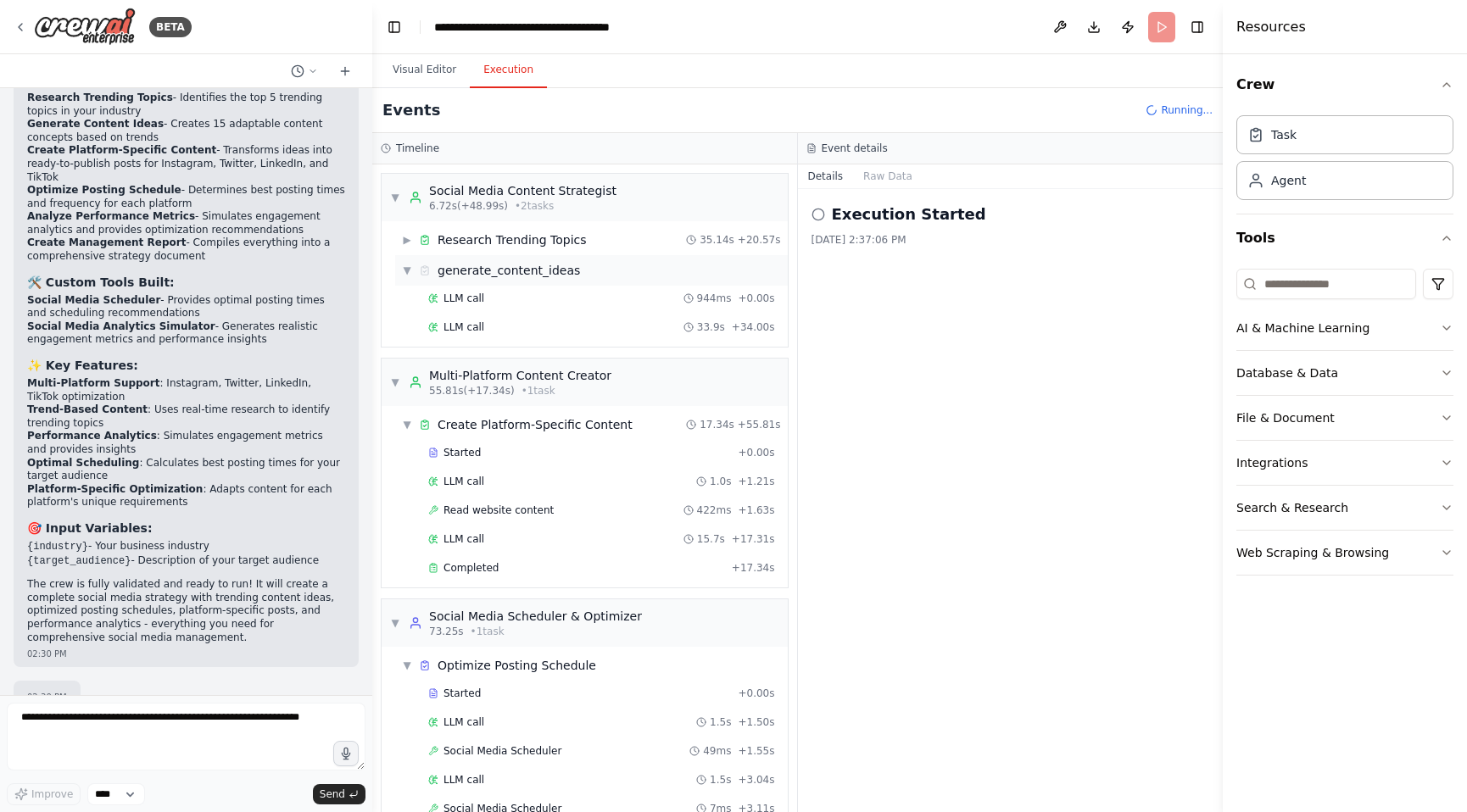
click at [406, 272] on span "▼" at bounding box center [407, 271] width 10 height 14
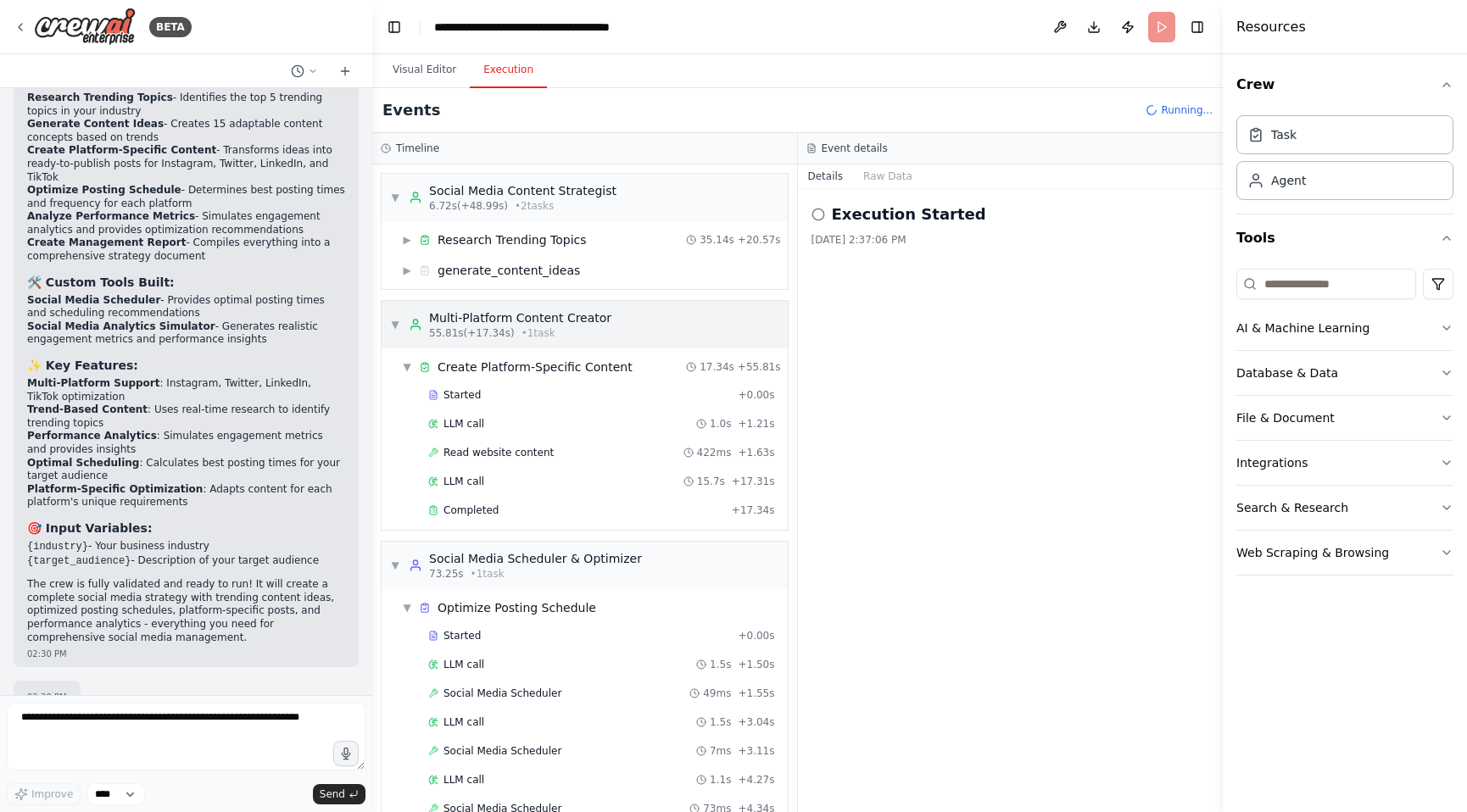
click at [390, 327] on span "▼" at bounding box center [396, 325] width 10 height 14
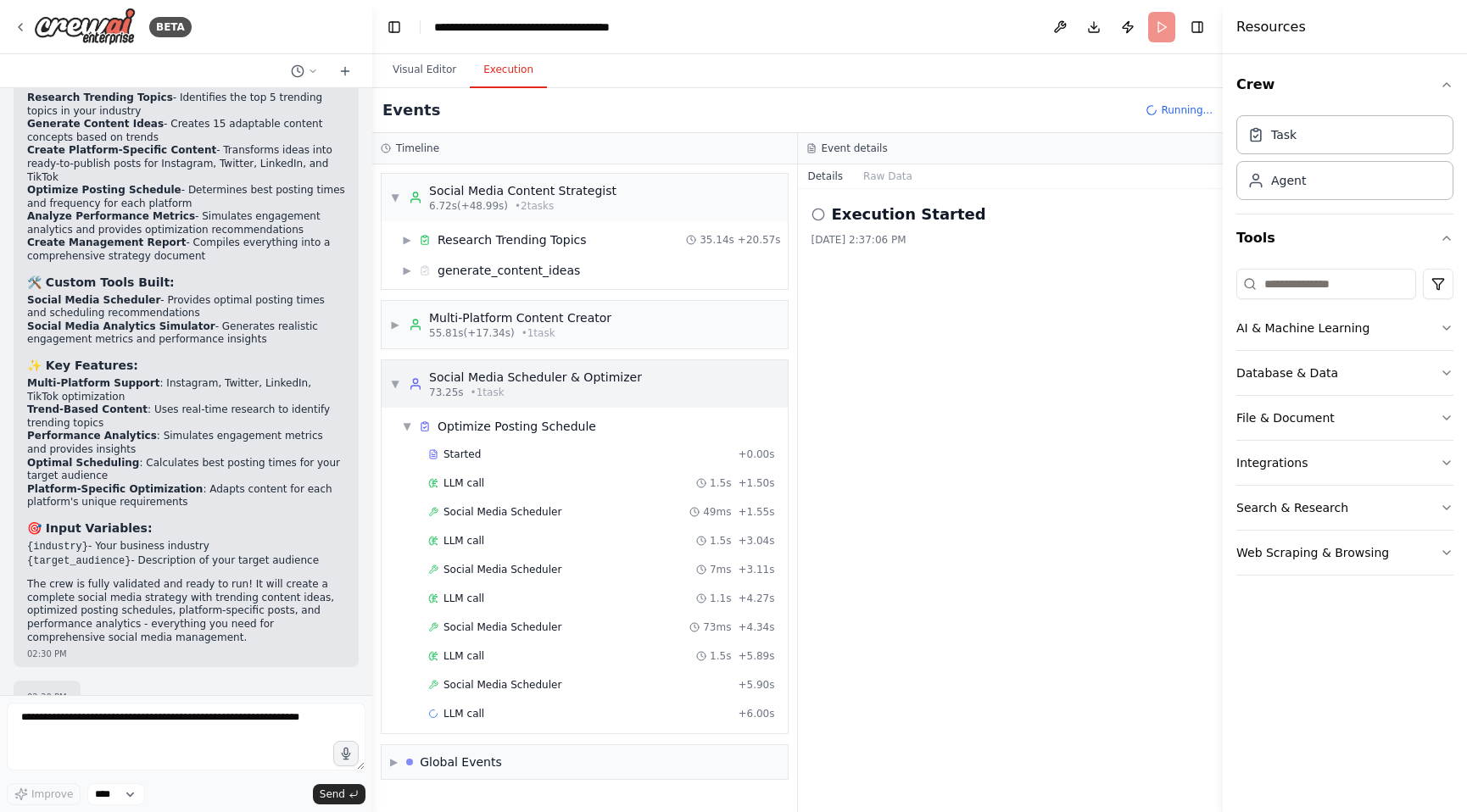
click at [396, 377] on span "▼" at bounding box center [396, 384] width 10 height 14
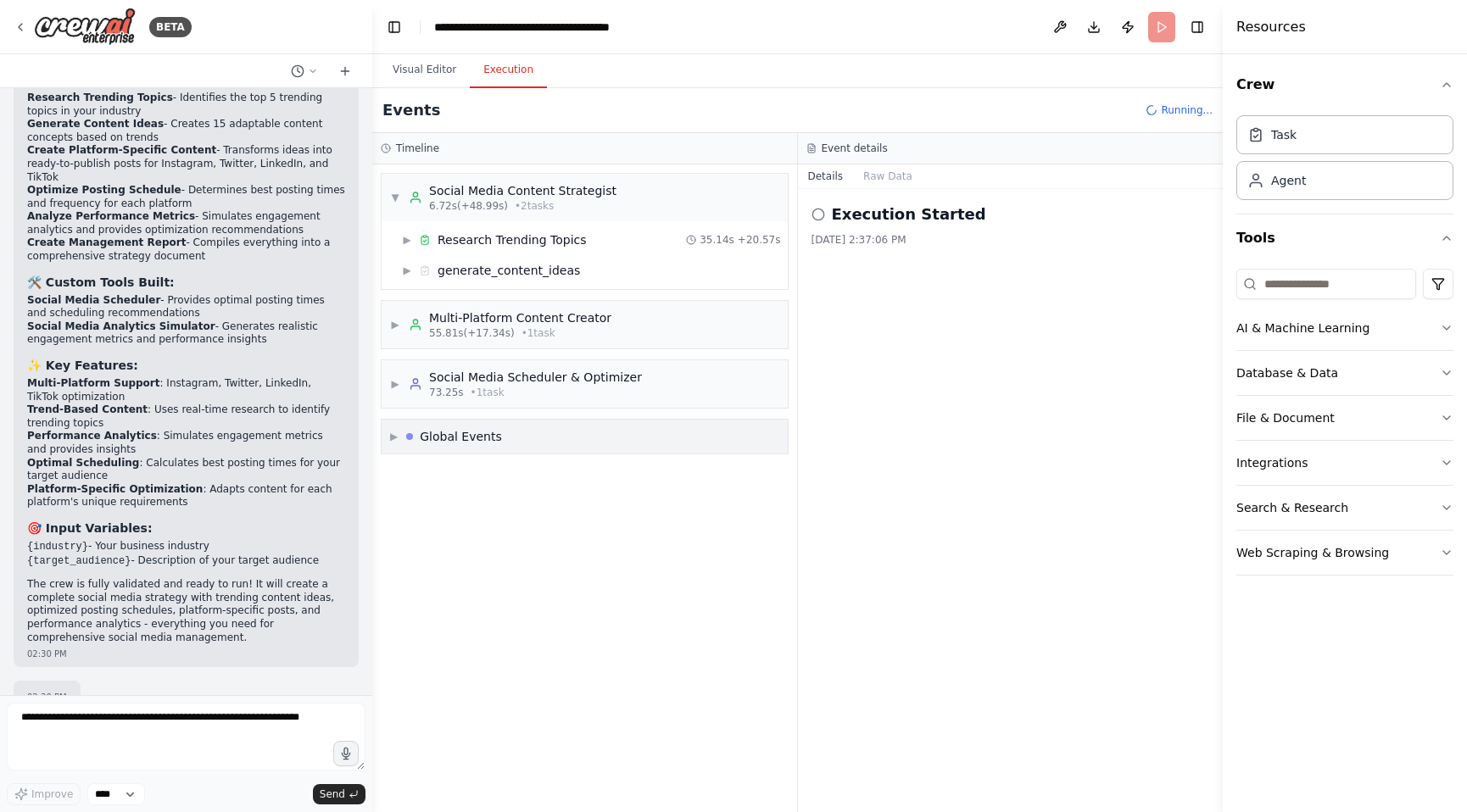
click at [390, 435] on span "▶" at bounding box center [394, 437] width 8 height 14
click at [390, 435] on span "▼" at bounding box center [394, 437] width 8 height 14
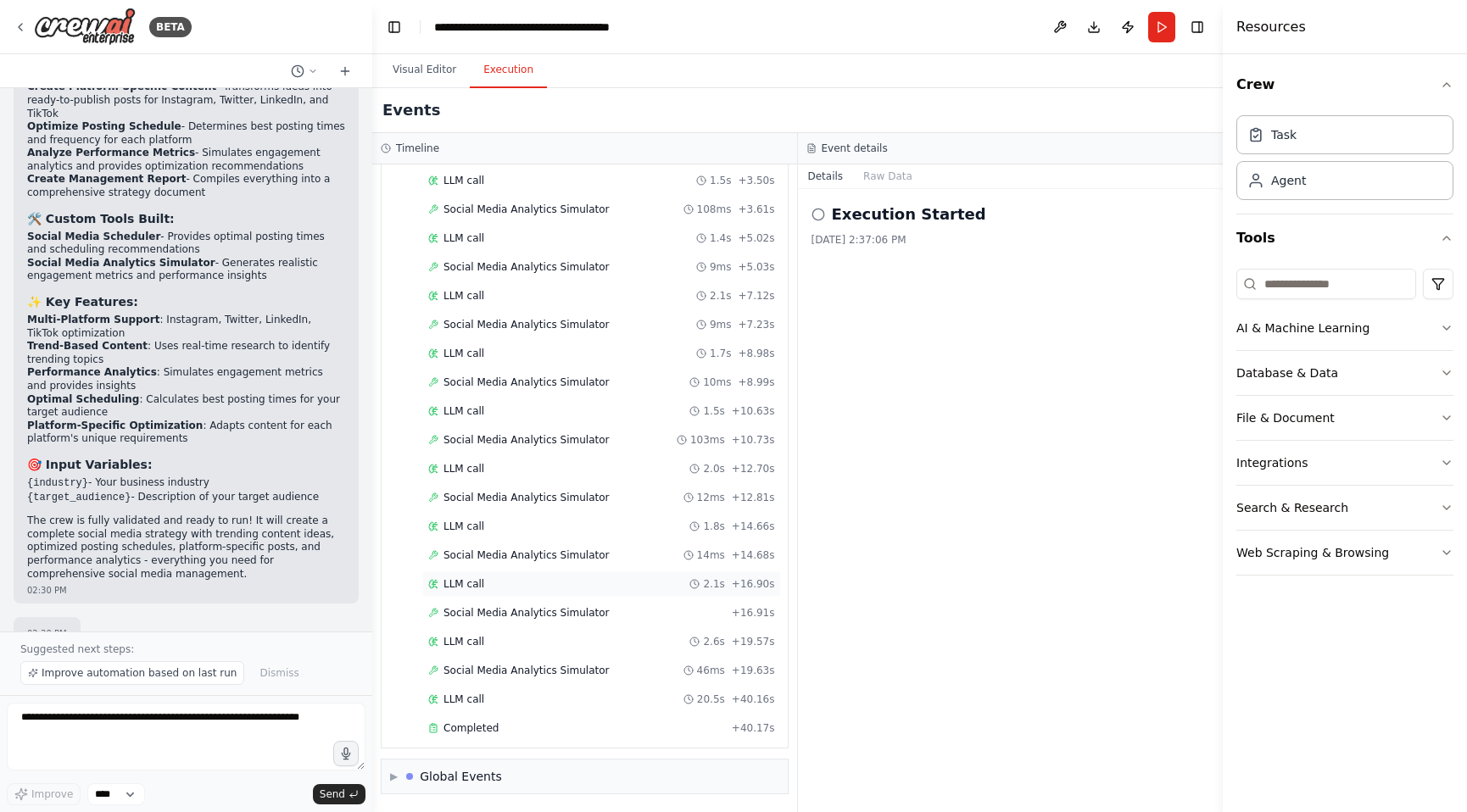
scroll to position [1044, 0]
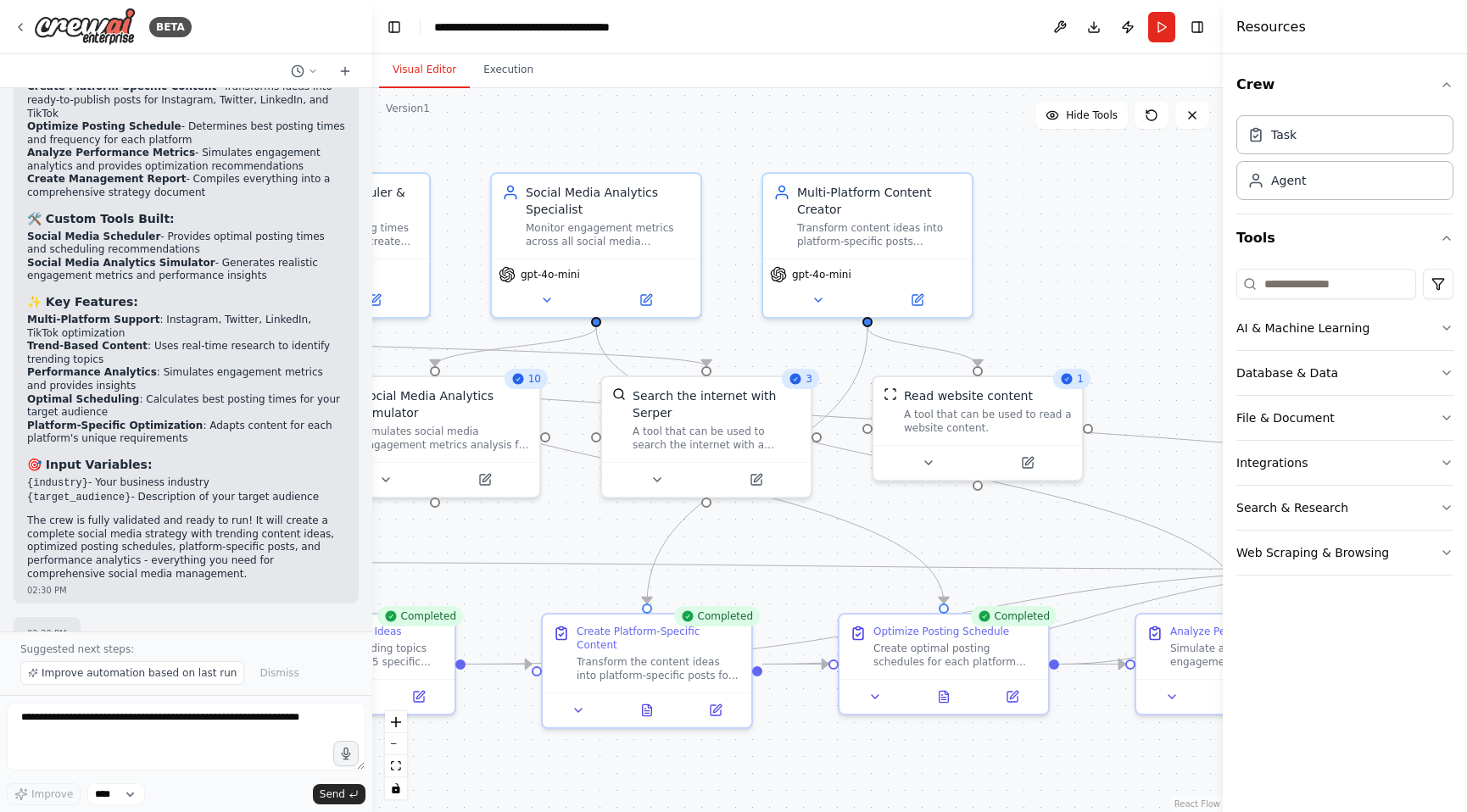
click at [396, 74] on button "Visual Editor" at bounding box center [424, 70] width 91 height 36
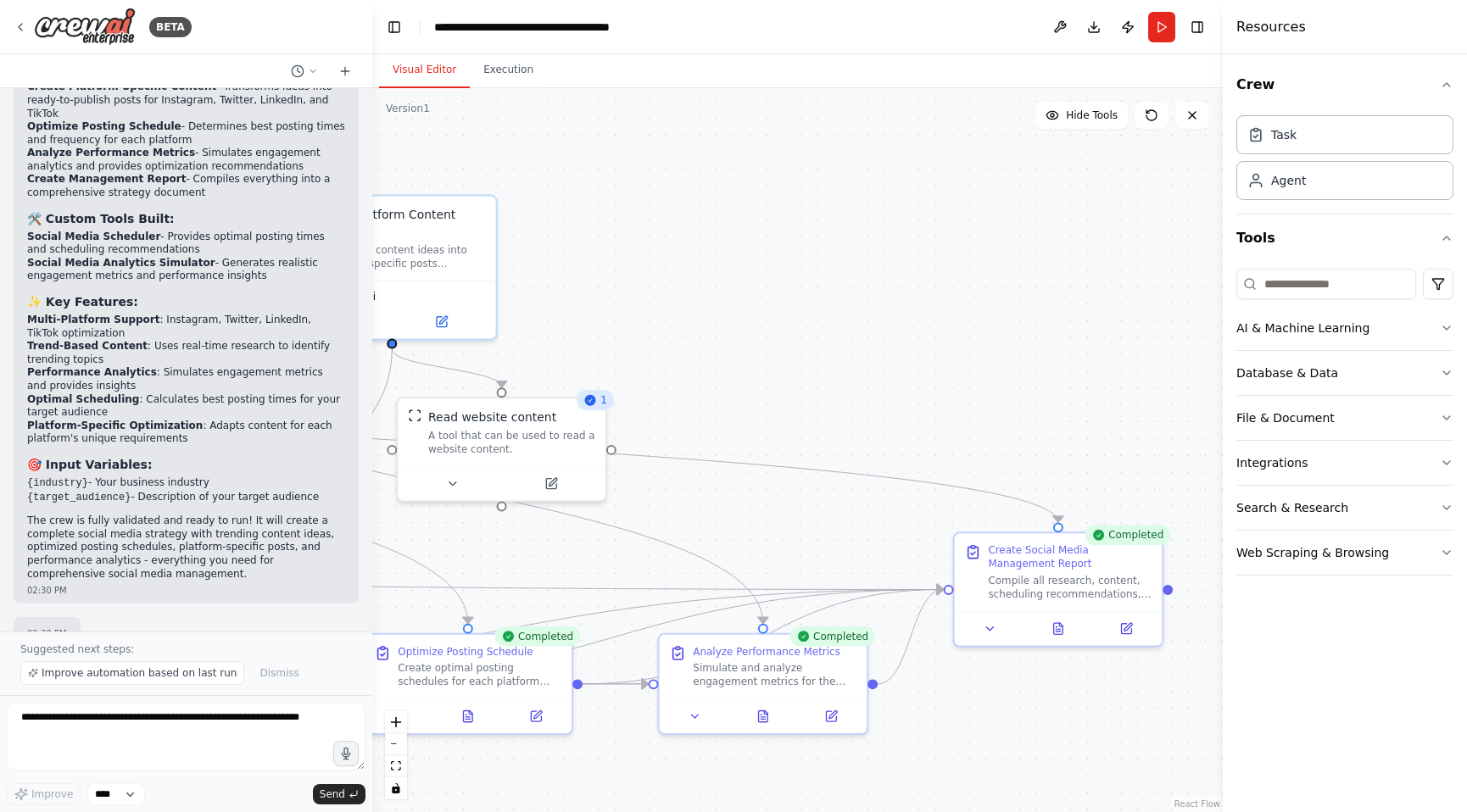
drag, startPoint x: 1149, startPoint y: 209, endPoint x: 636, endPoint y: 233, distance: 513.6
click at [636, 233] on div ".deletable-edge-delete-btn { width: 20px; height: 20px; border: 0px solid #ffff…" at bounding box center [797, 450] width 851 height 724
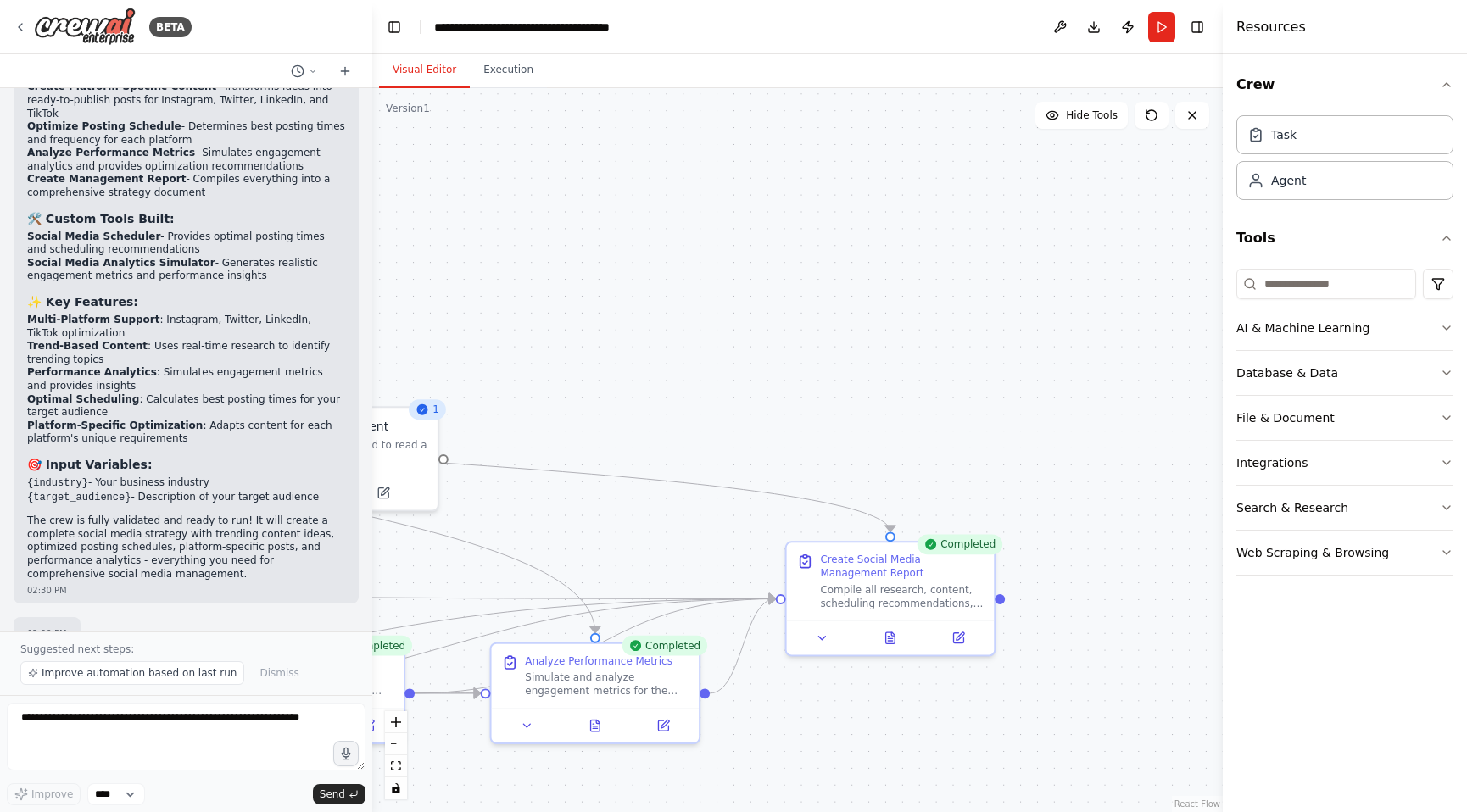
drag, startPoint x: 981, startPoint y: 233, endPoint x: 808, endPoint y: 240, distance: 173.1
click at [809, 240] on div ".deletable-edge-delete-btn { width: 20px; height: 20px; border: 0px solid #ffff…" at bounding box center [797, 450] width 851 height 724
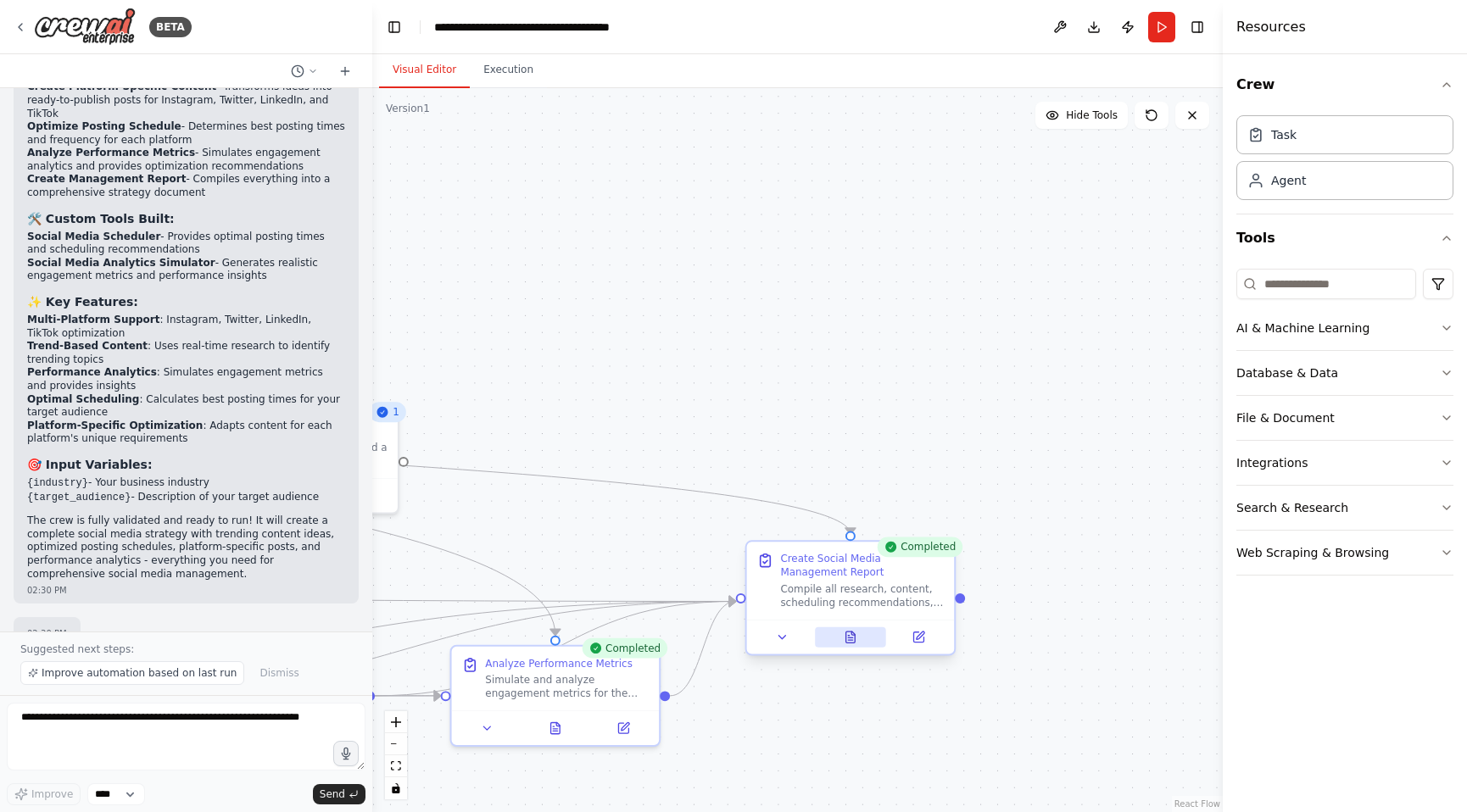
click at [856, 637] on icon at bounding box center [851, 637] width 14 height 14
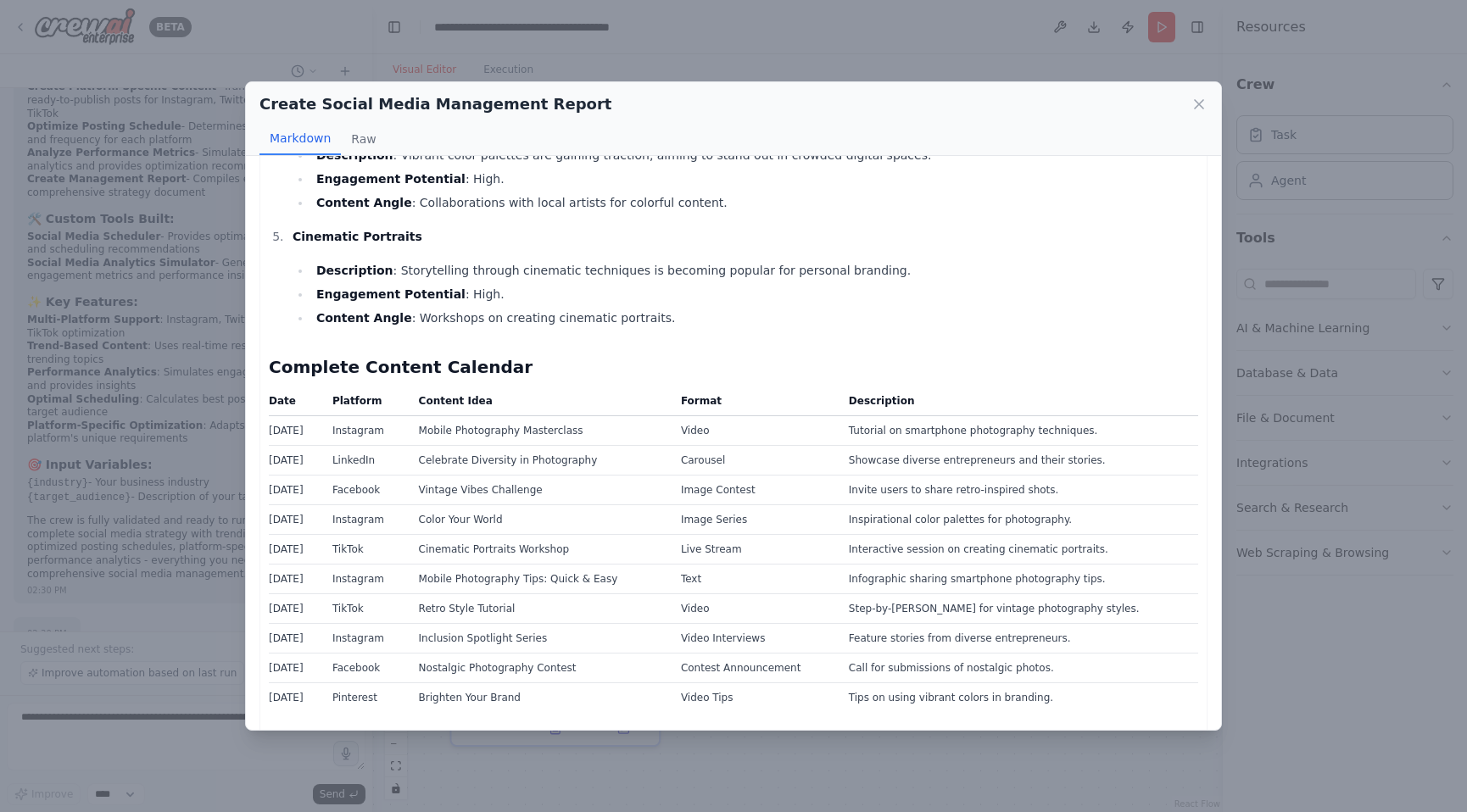
scroll to position [723, 0]
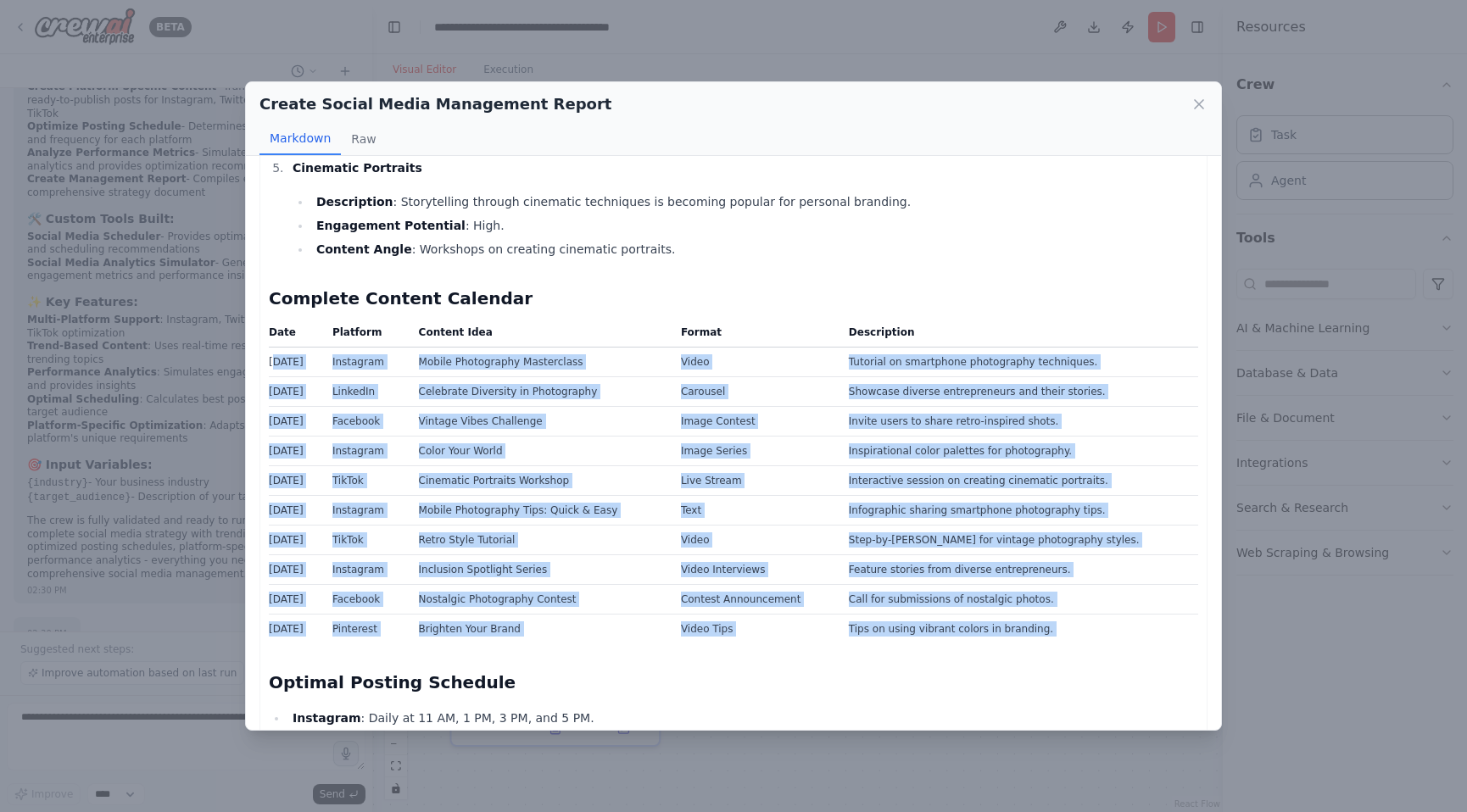
drag, startPoint x: 273, startPoint y: 341, endPoint x: 892, endPoint y: 649, distance: 691.4
click at [894, 648] on div "Comprehensive Social Media Management Report Executive Summary This report outl…" at bounding box center [734, 394] width 929 height 1876
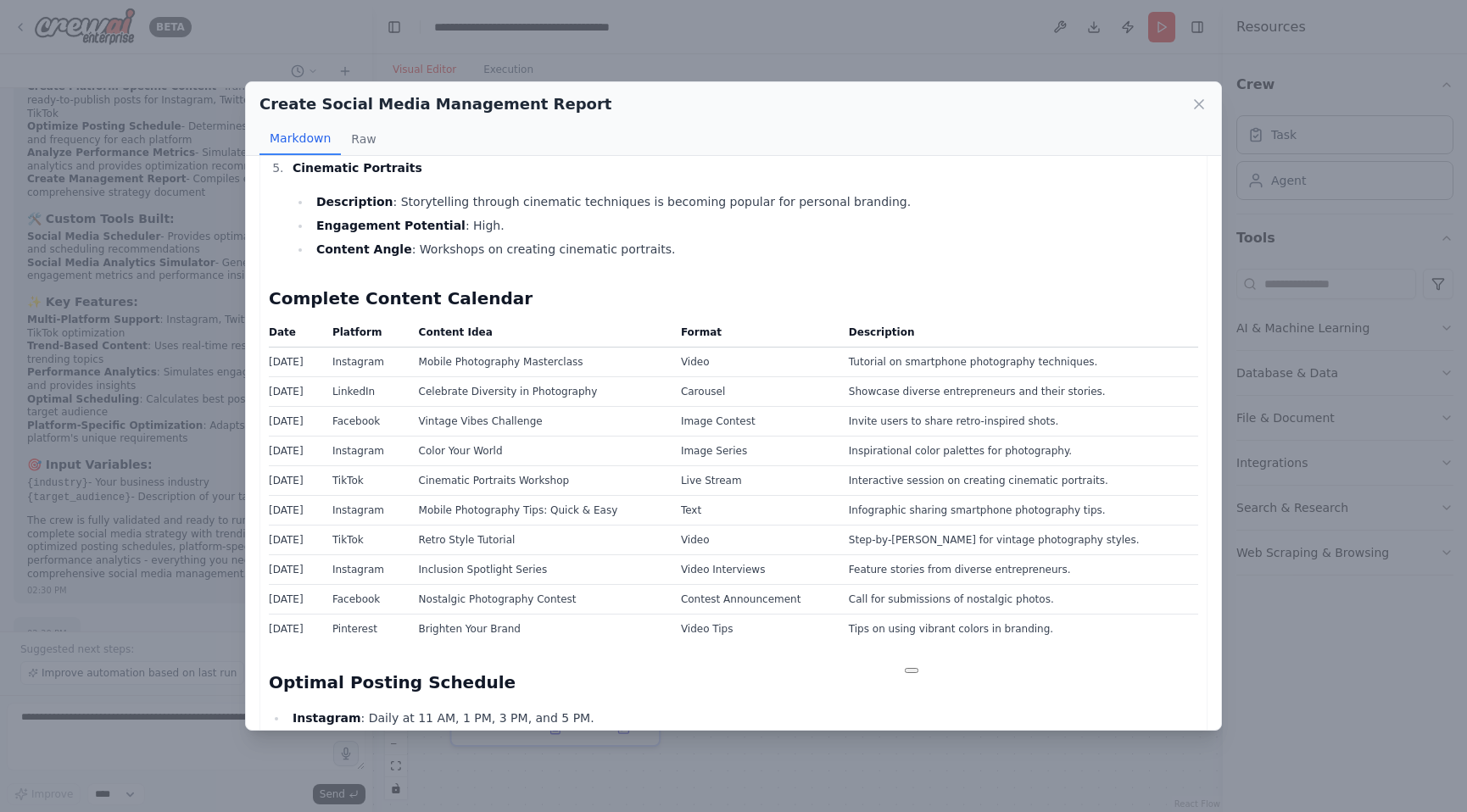
click at [726, 671] on h2 "Optimal Posting Schedule" at bounding box center [734, 682] width 929 height 24
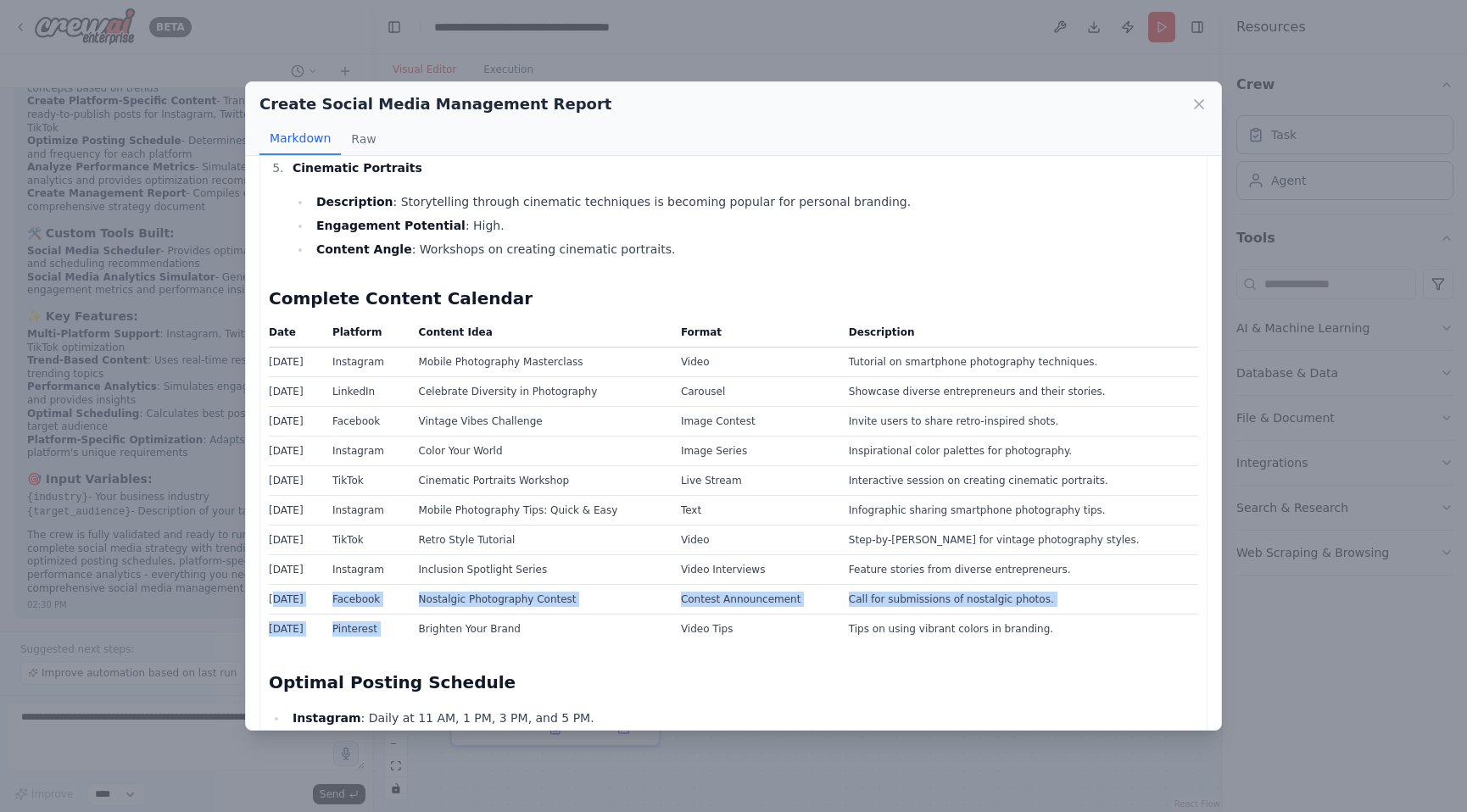
scroll to position [2881, 0]
drag, startPoint x: 274, startPoint y: 577, endPoint x: 815, endPoint y: 621, distance: 542.8
click at [816, 619] on tbody "2025-08-30 Instagram Mobile Photography Masterclass Video Tutorial on smartphon…" at bounding box center [734, 495] width 929 height 297
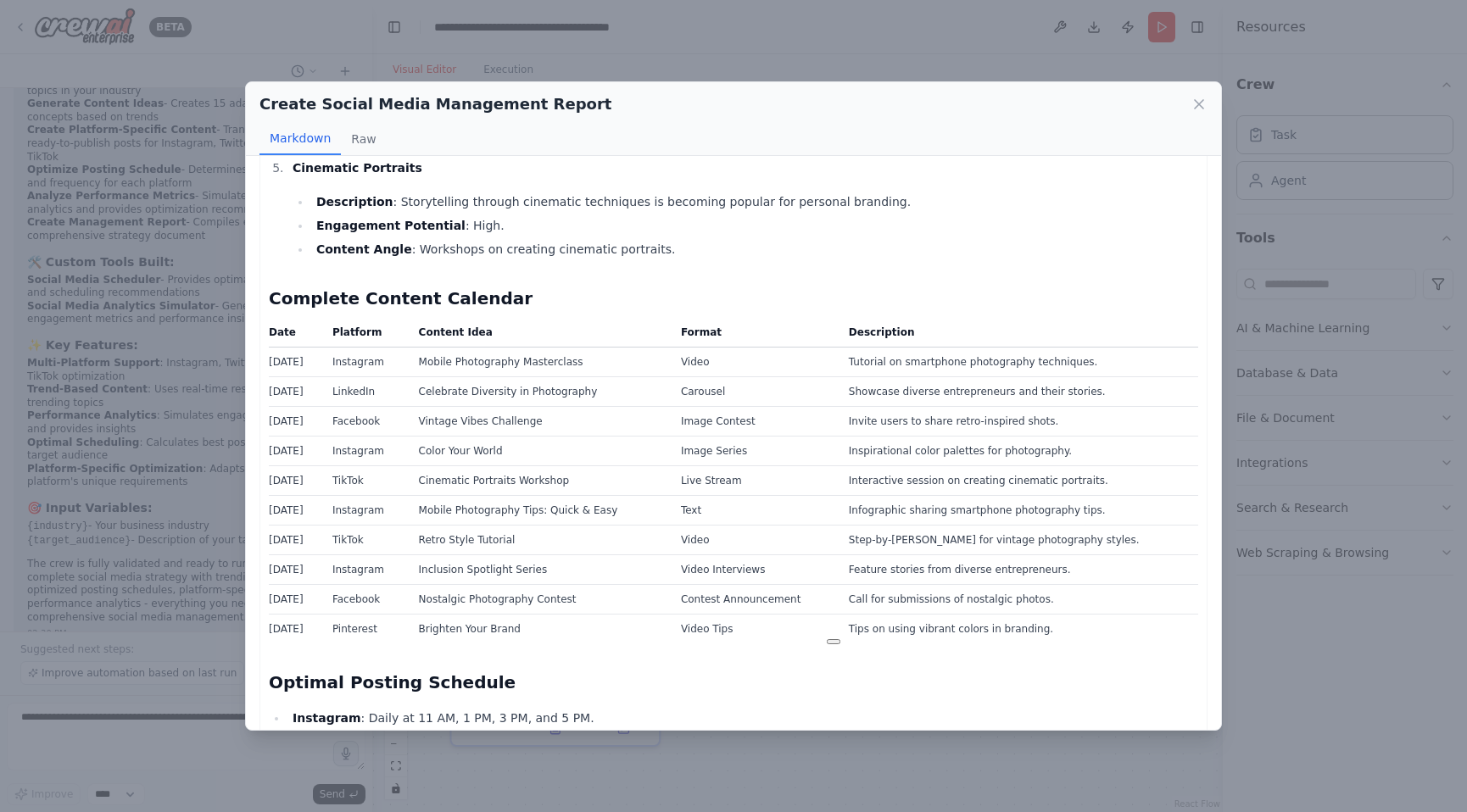
drag, startPoint x: 798, startPoint y: 649, endPoint x: 745, endPoint y: 644, distance: 53.2
click at [792, 650] on div "Comprehensive Social Media Management Report Executive Summary This report outl…" at bounding box center [734, 394] width 929 height 1876
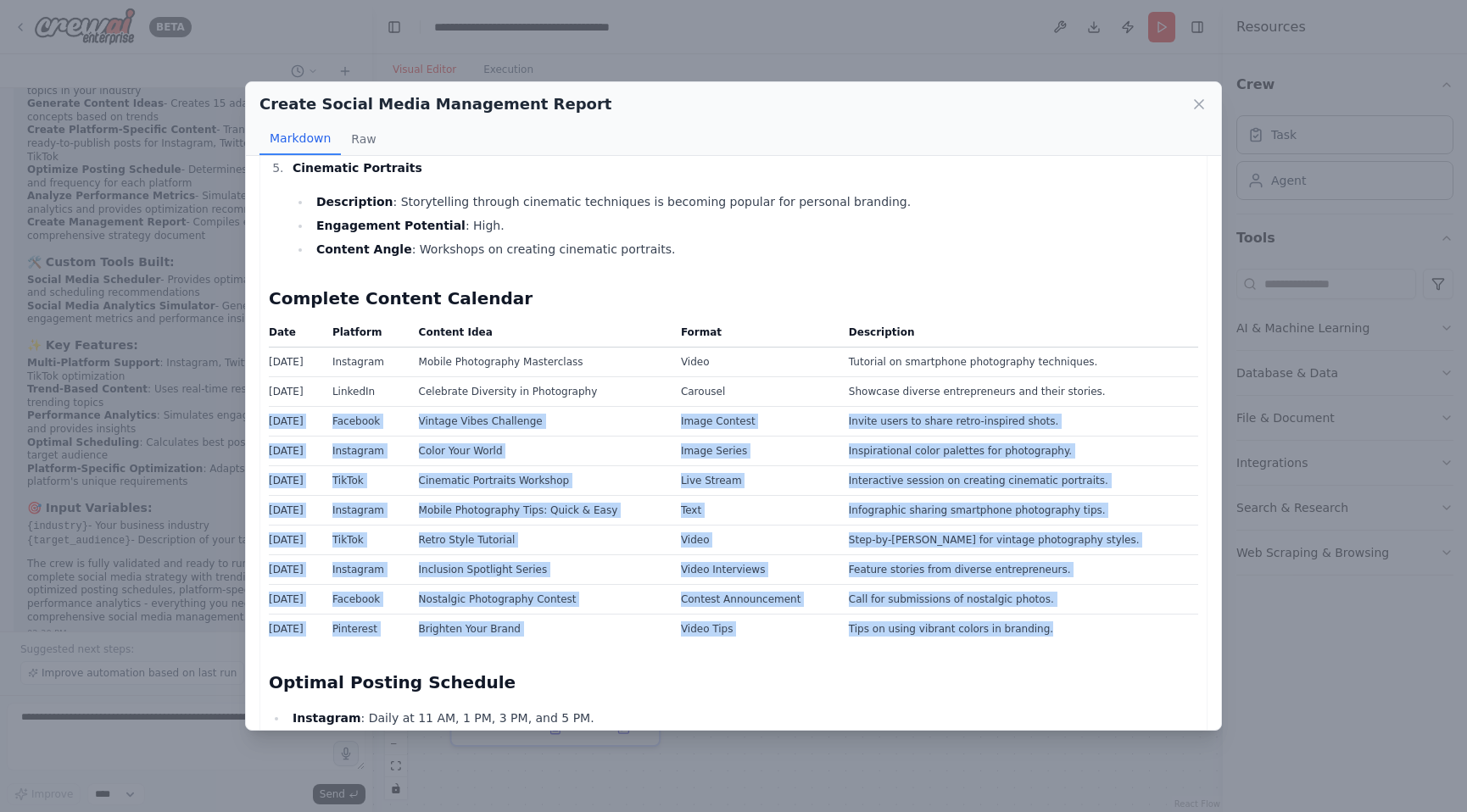
drag, startPoint x: 1085, startPoint y: 609, endPoint x: 313, endPoint y: 386, distance: 803.6
click at [313, 386] on tbody "2025-08-30 Instagram Mobile Photography Masterclass Video Tutorial on smartphon…" at bounding box center [734, 495] width 929 height 297
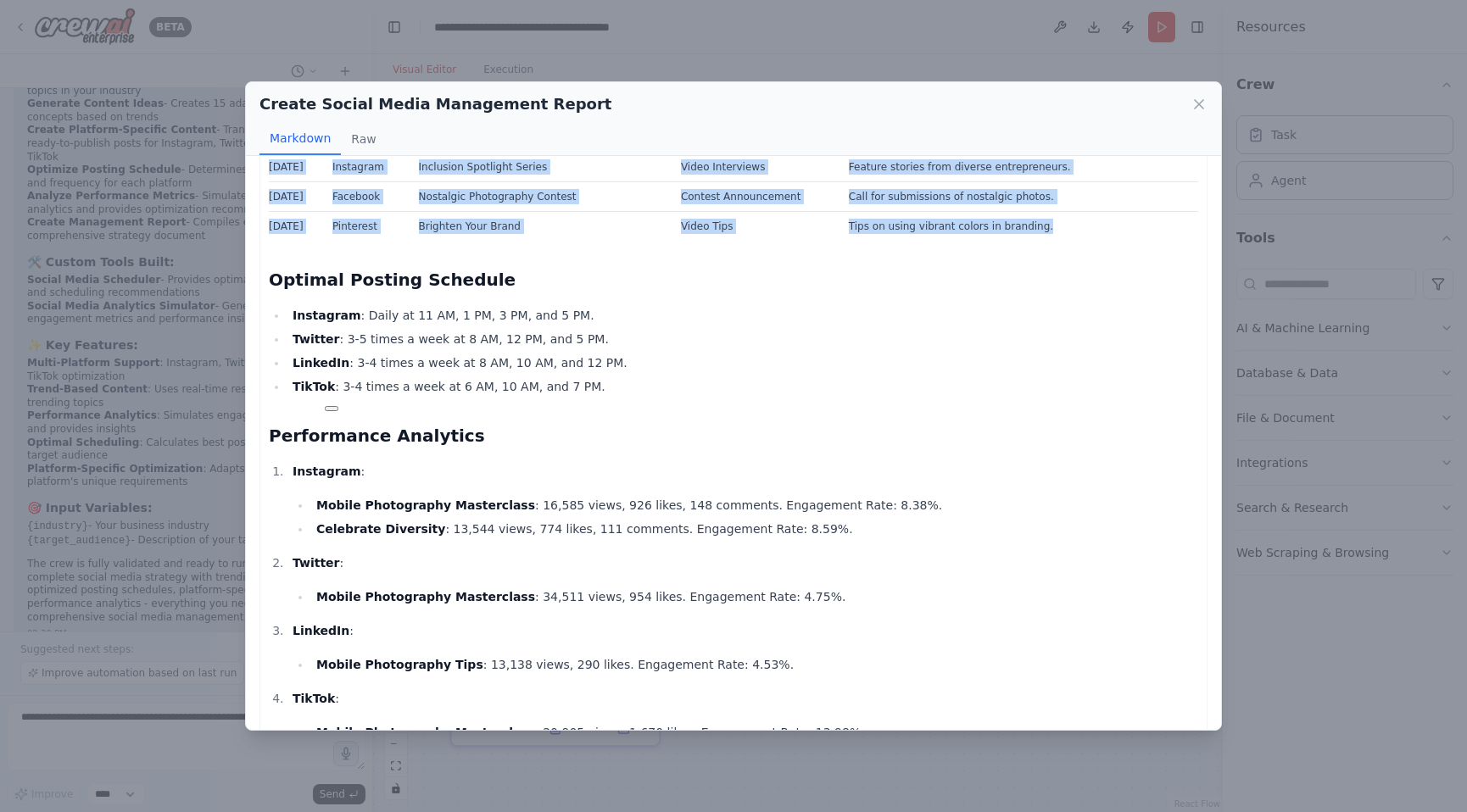
scroll to position [1270, 0]
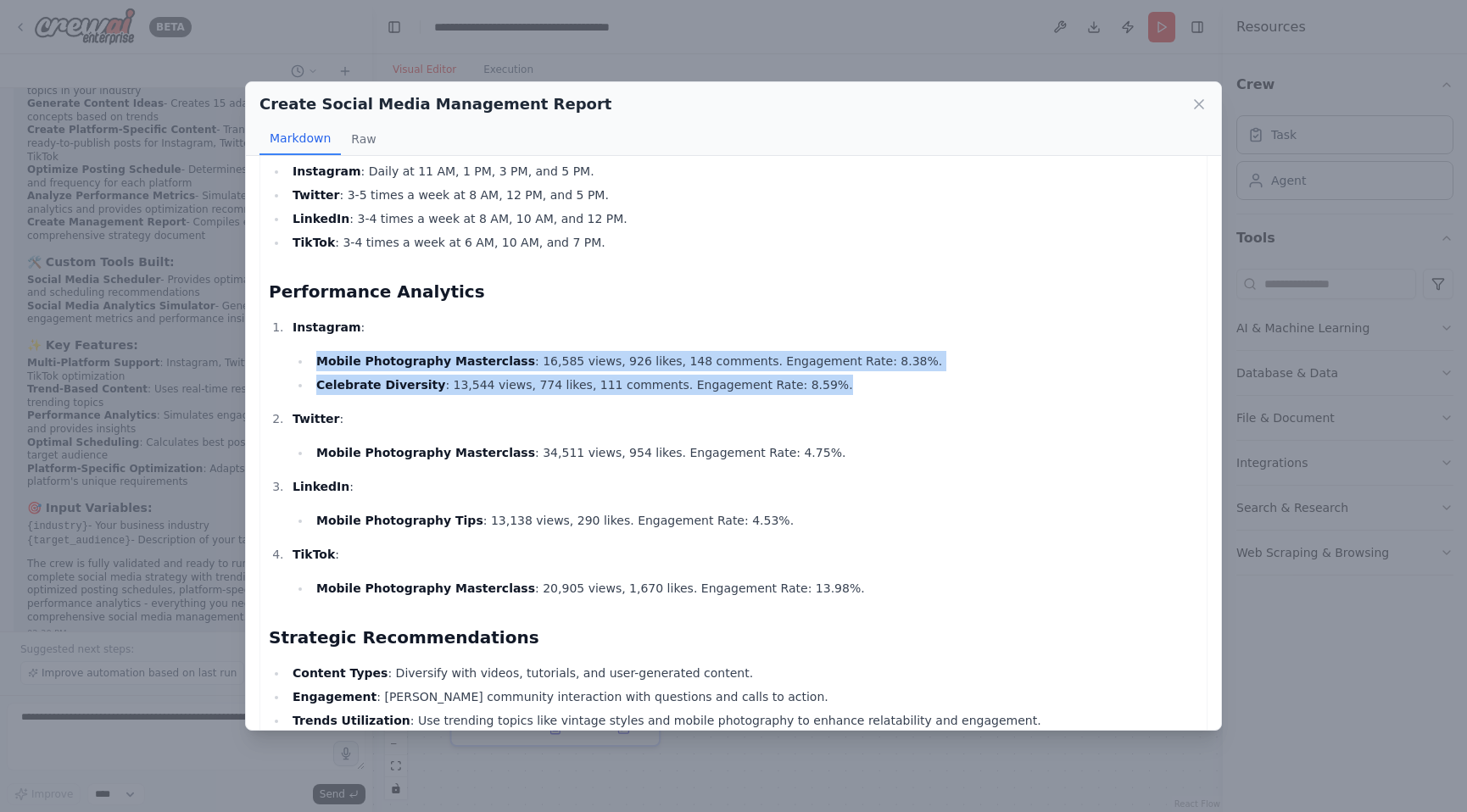
drag, startPoint x: 315, startPoint y: 339, endPoint x: 917, endPoint y: 369, distance: 602.7
click at [917, 369] on ul "Mobile Photography Masterclass : 16,585 views, 926 likes, 148 comments. Engagem…" at bounding box center [745, 373] width 906 height 44
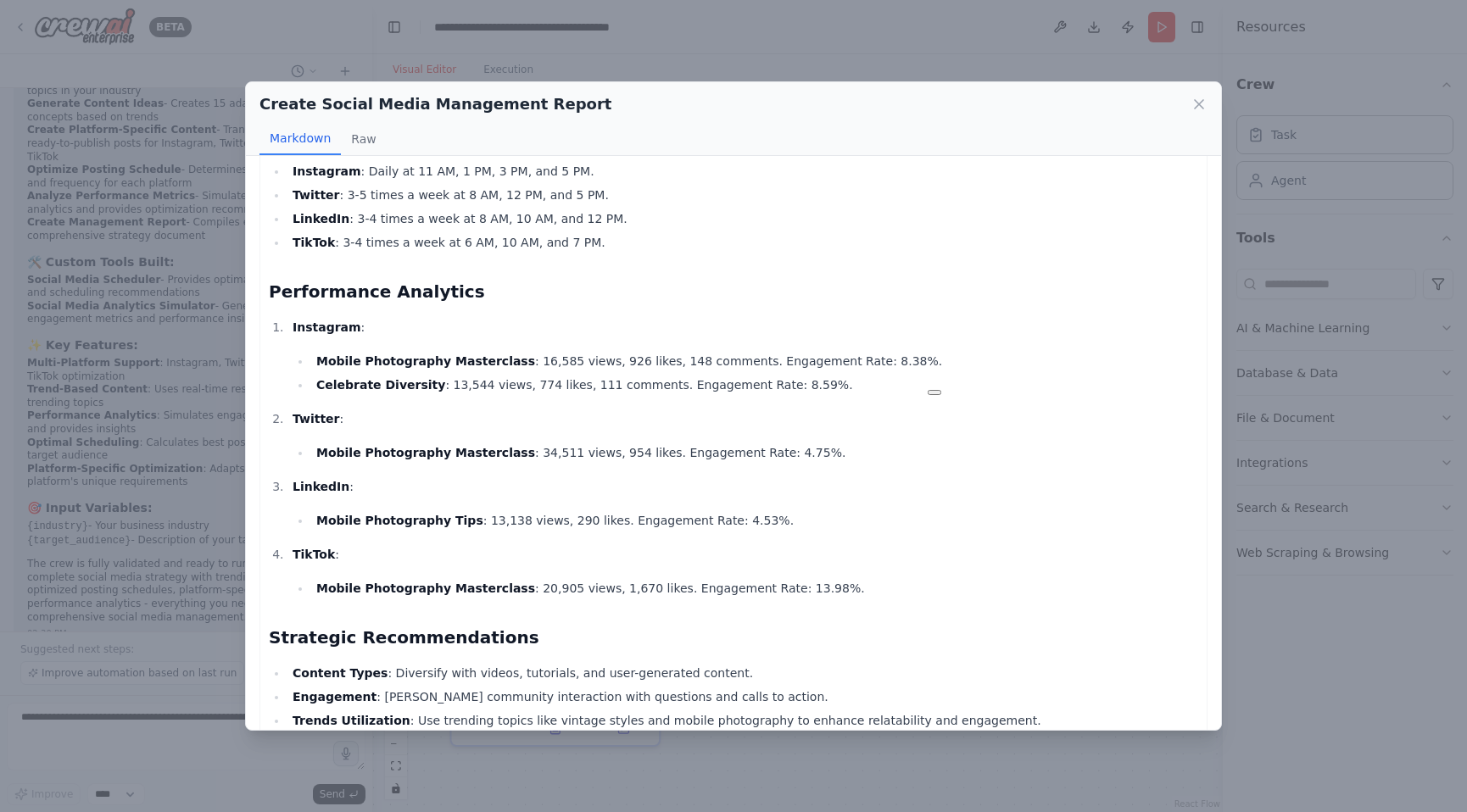
click at [1135, 511] on li "Mobile Photography Tips : 13,138 views, 290 likes. Engagement Rate: 4.53%." at bounding box center [754, 520] width 887 height 20
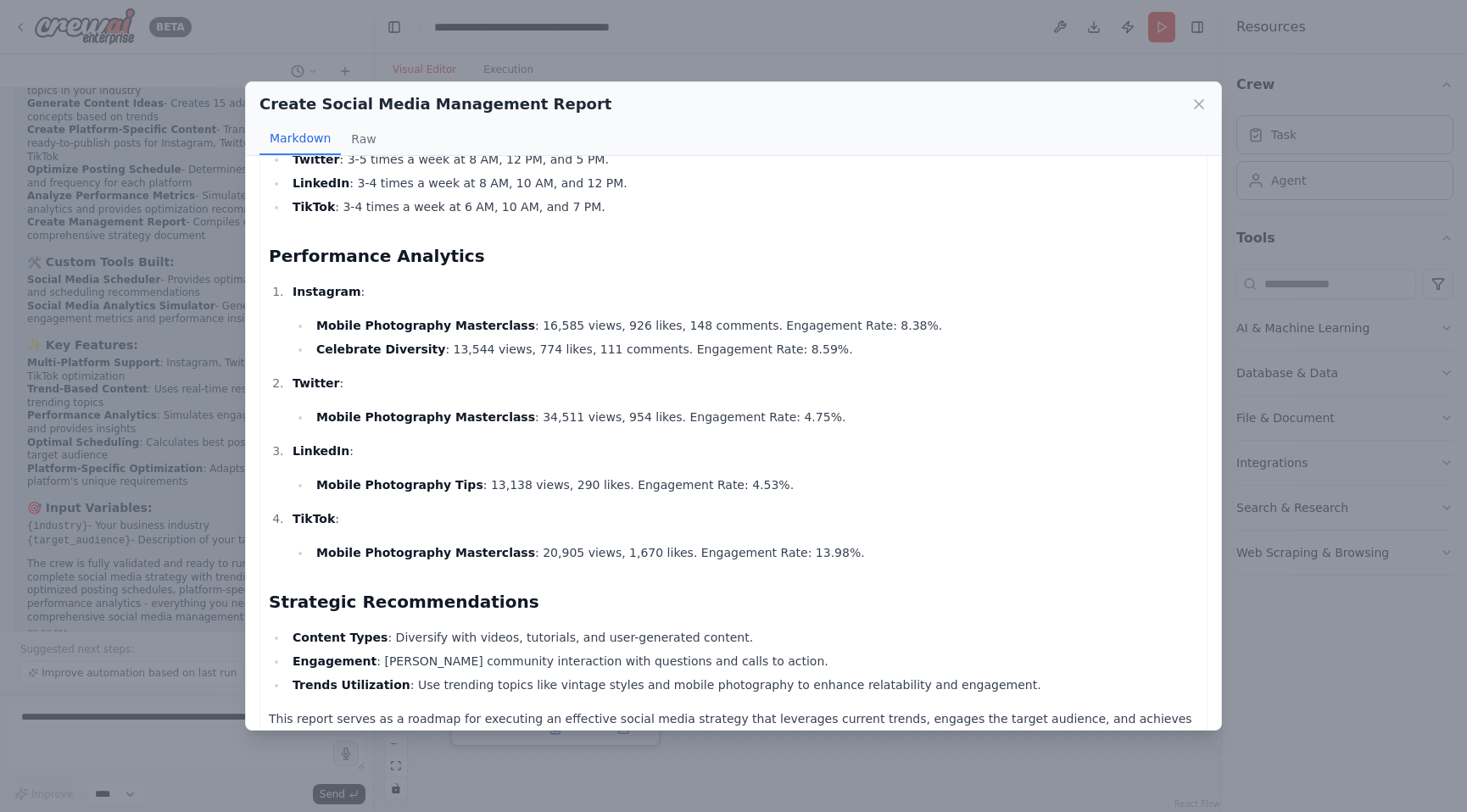
scroll to position [1327, 0]
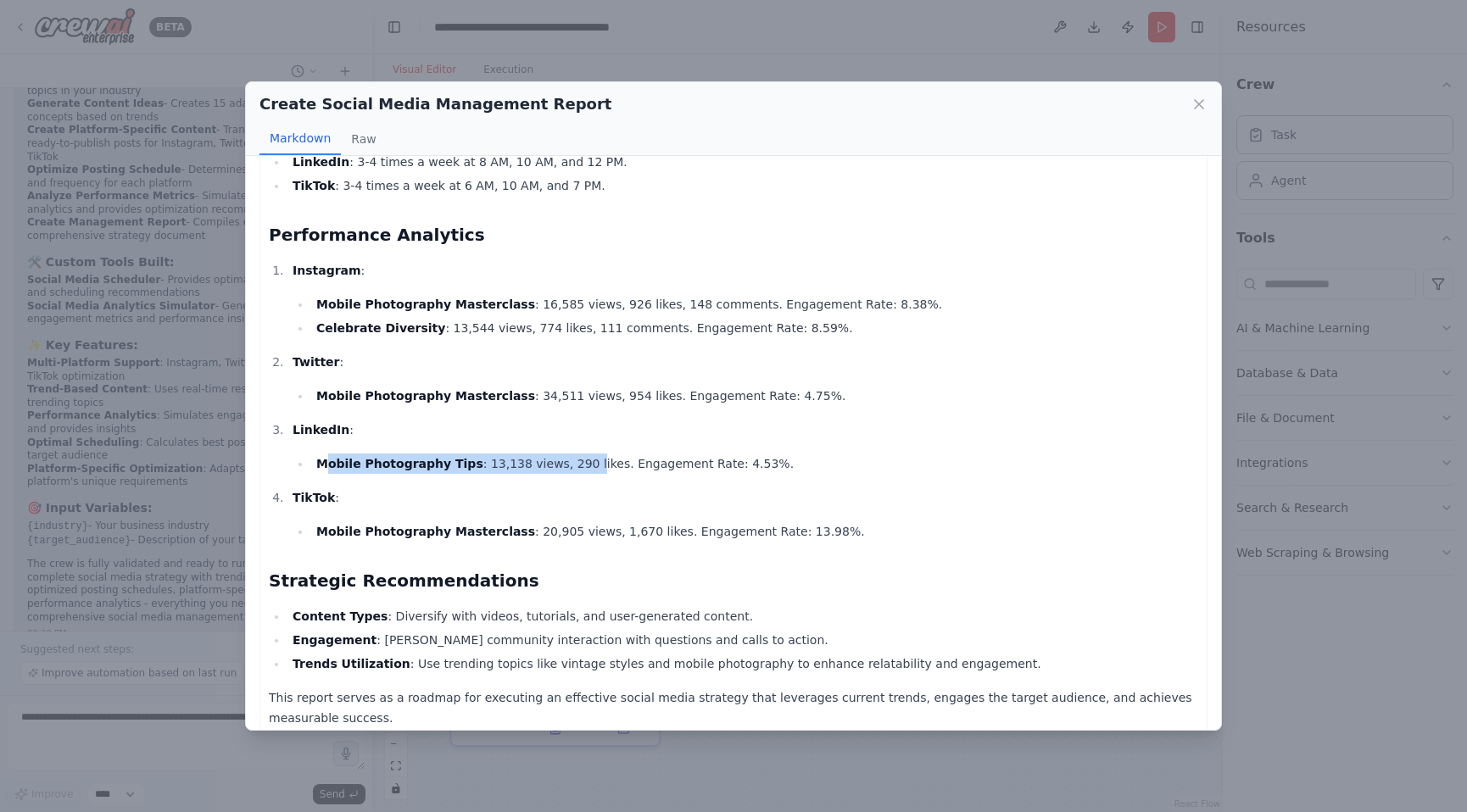
drag, startPoint x: 326, startPoint y: 444, endPoint x: 606, endPoint y: 448, distance: 280.0
click at [592, 454] on li "Mobile Photography Tips : 13,138 views, 290 likes. Engagement Rate: 4.53%." at bounding box center [754, 464] width 887 height 20
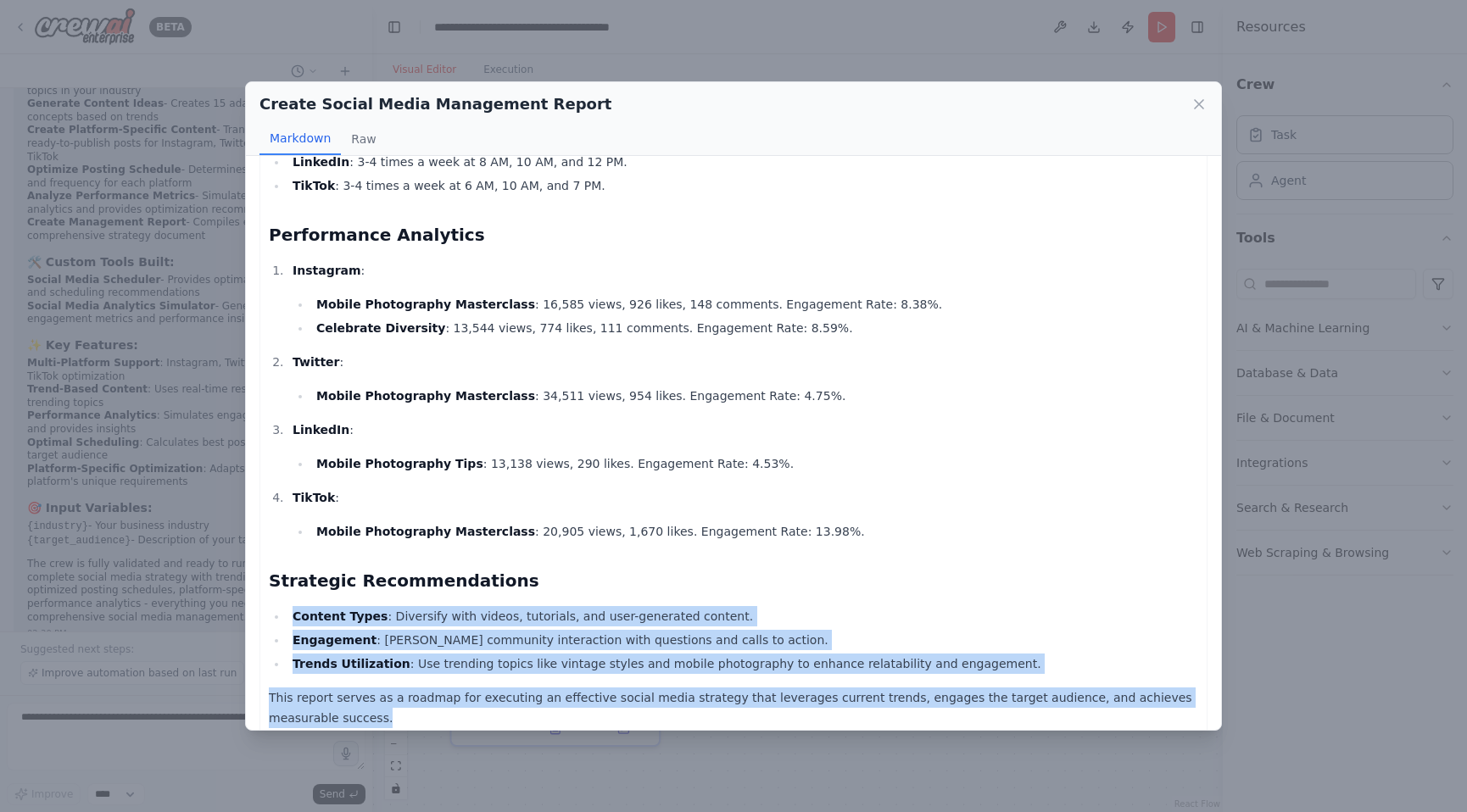
drag, startPoint x: 294, startPoint y: 599, endPoint x: 758, endPoint y: 698, distance: 474.4
click at [1024, 782] on div "Create Social Media Management Report Markdown Raw Comprehensive Social Media M…" at bounding box center [734, 406] width 1467 height 812
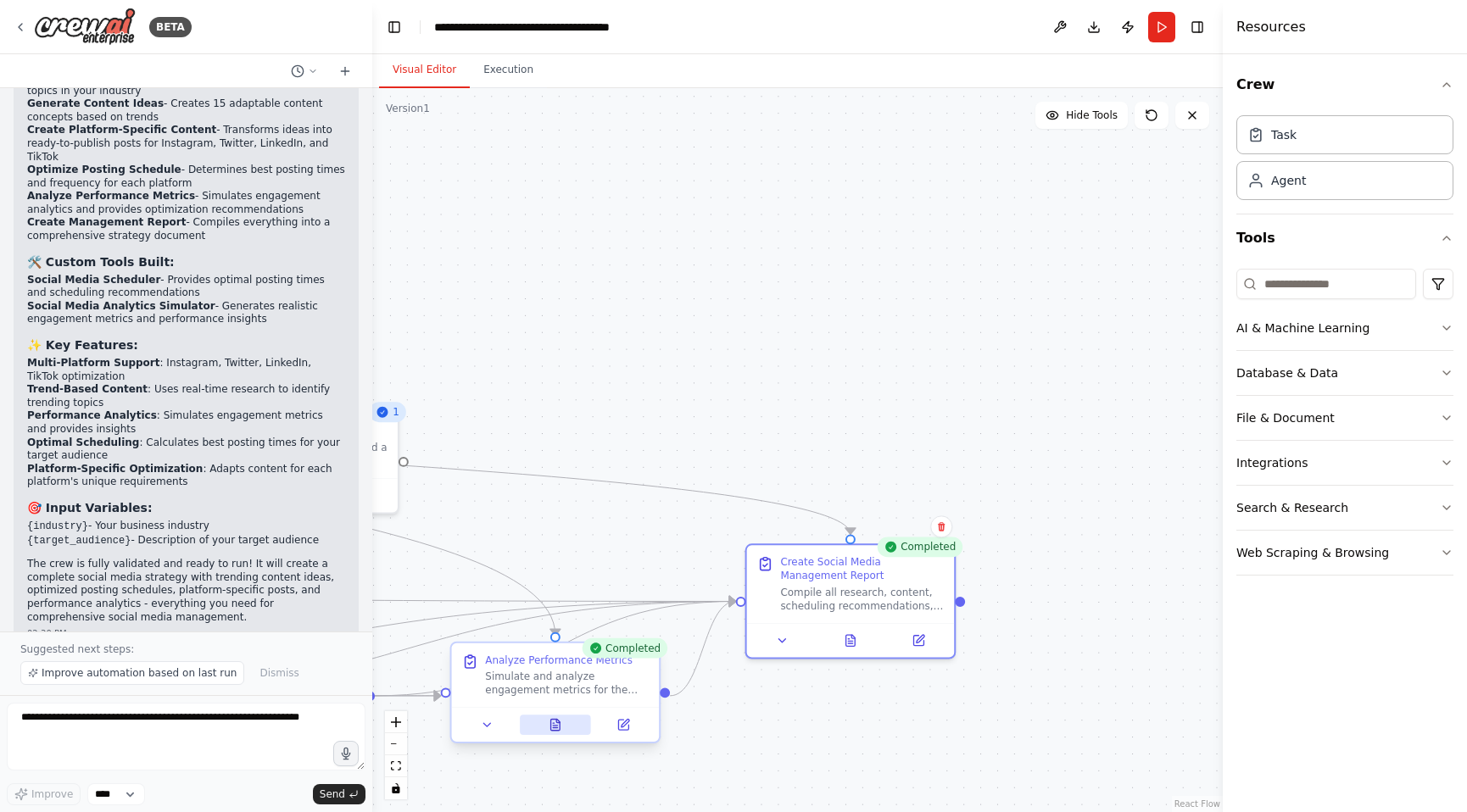
click at [556, 723] on icon at bounding box center [555, 725] width 10 height 11
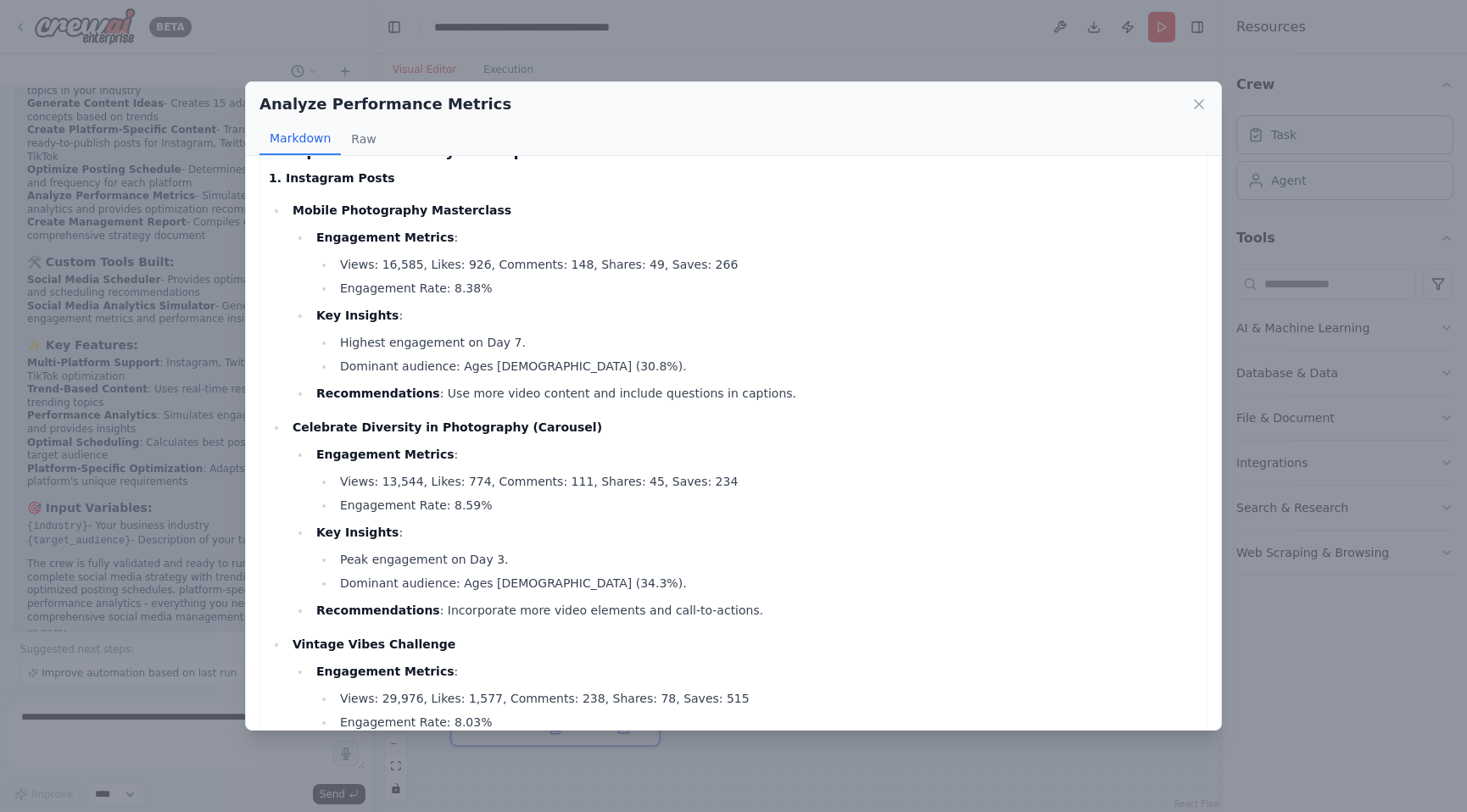
scroll to position [67, 0]
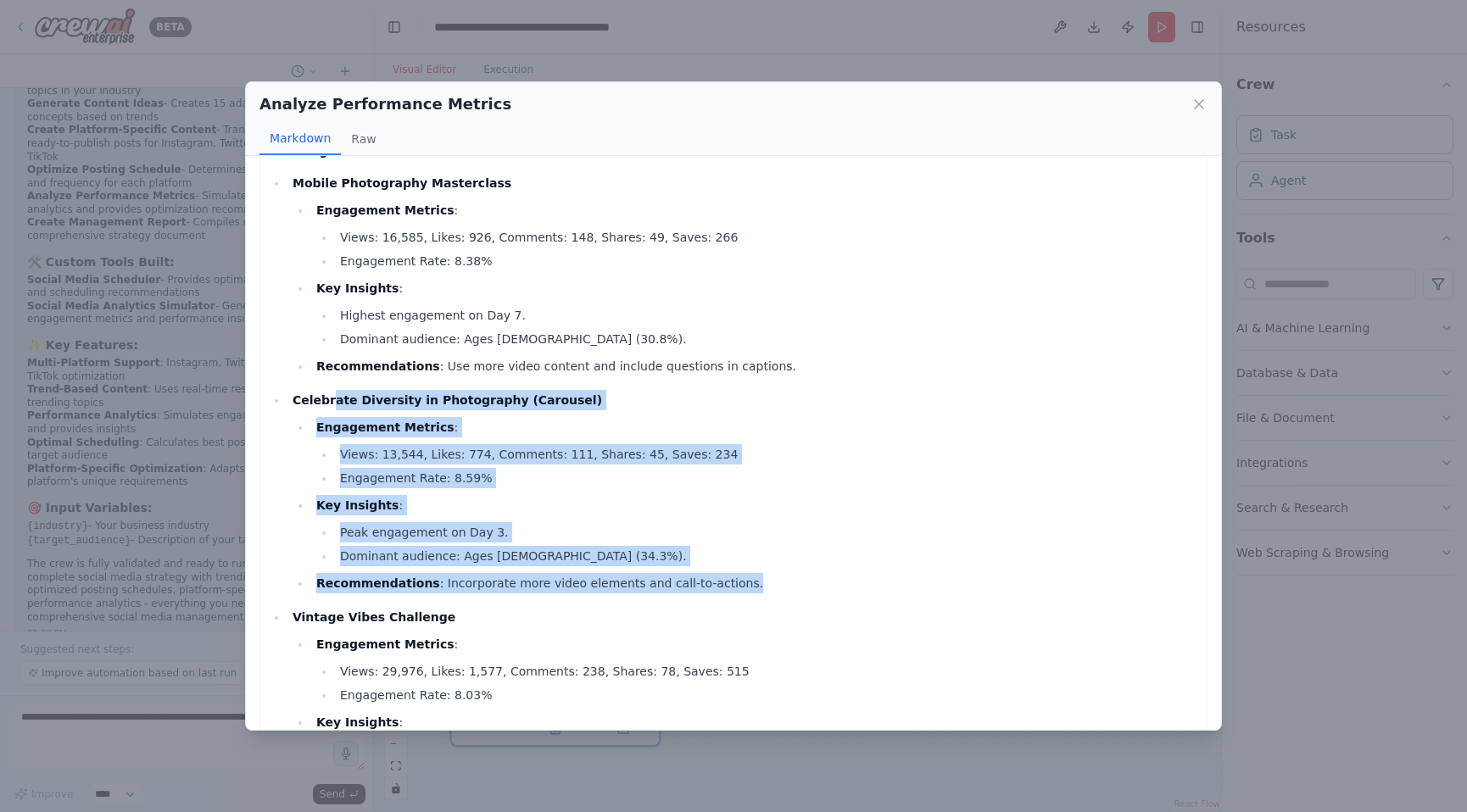
drag, startPoint x: 331, startPoint y: 403, endPoint x: 742, endPoint y: 595, distance: 453.6
click at [742, 595] on ul "Mobile Photography Masterclass Engagement Metrics : Views: 16,585, Likes: 926, …" at bounding box center [734, 492] width 929 height 637
click at [811, 562] on li "Dominant audience: Ages 25-34 (34.3%)." at bounding box center [767, 555] width 864 height 20
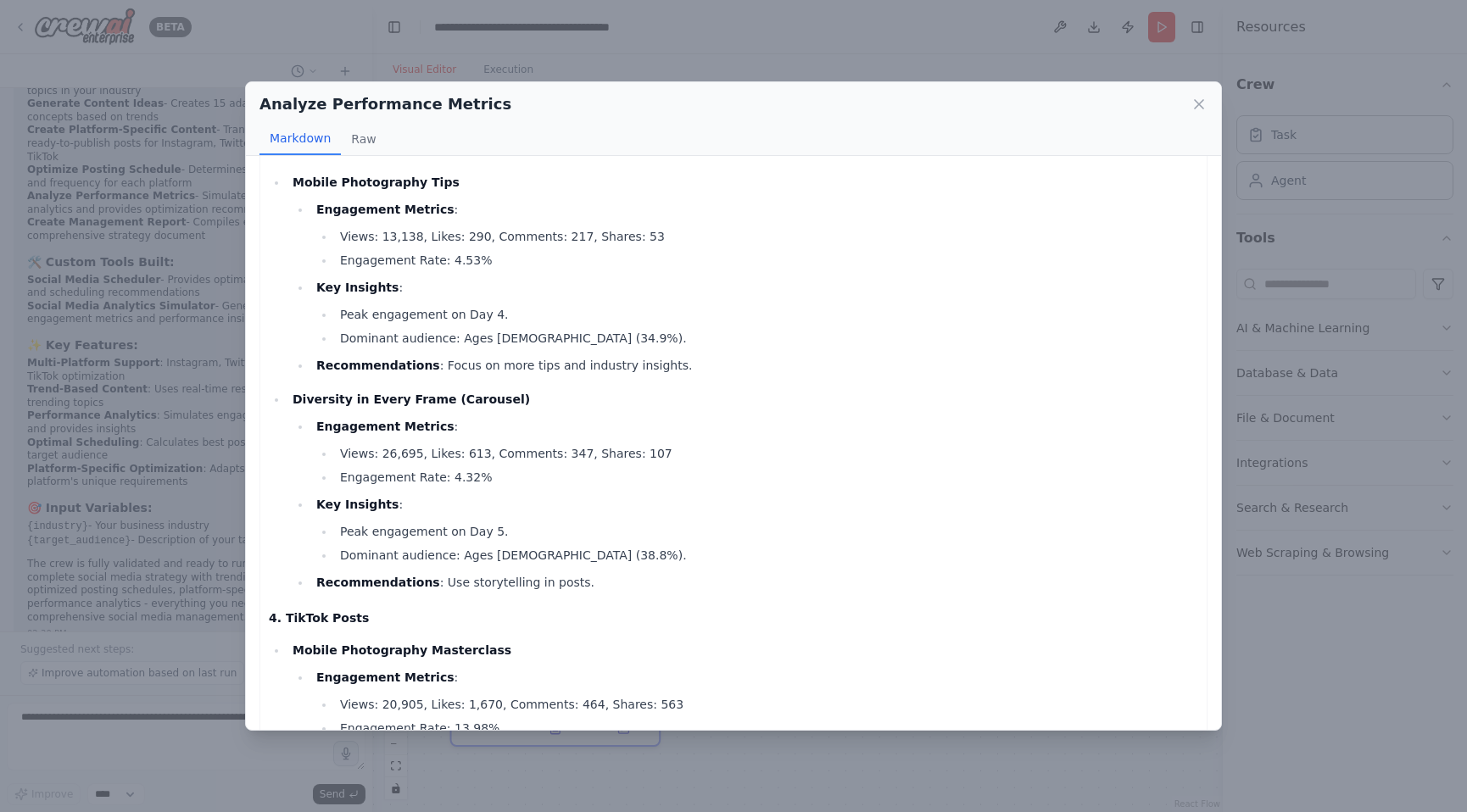
scroll to position [1014, 0]
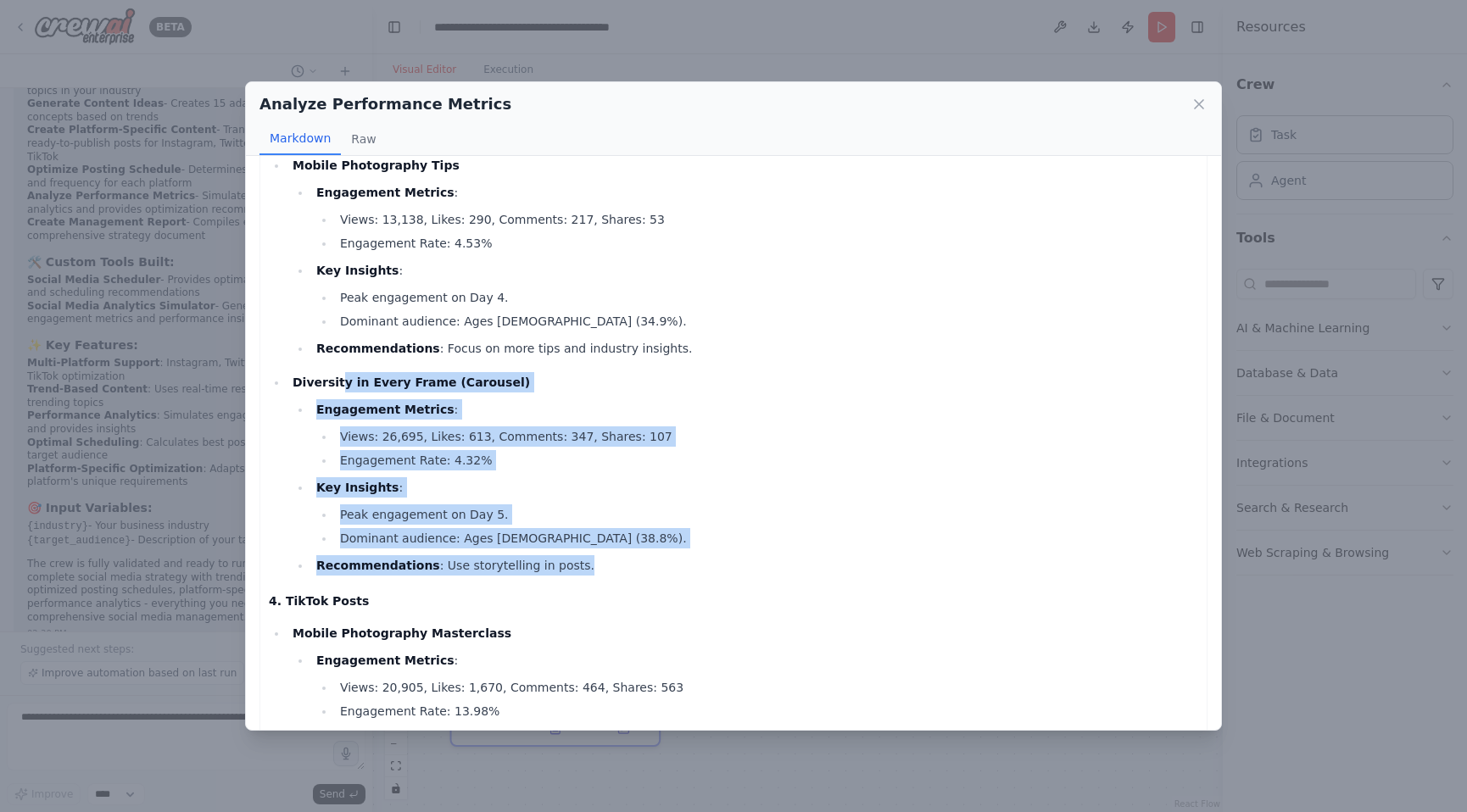
drag, startPoint x: 334, startPoint y: 384, endPoint x: 651, endPoint y: 567, distance: 366.0
click at [651, 567] on li "Diversity in Every Frame (Carousel) Engagement Metrics : Views: 26,695, Likes: …" at bounding box center [742, 473] width 911 height 203
click at [741, 533] on li "Dominant audience: Ages 25-34 (38.8%)." at bounding box center [767, 538] width 864 height 20
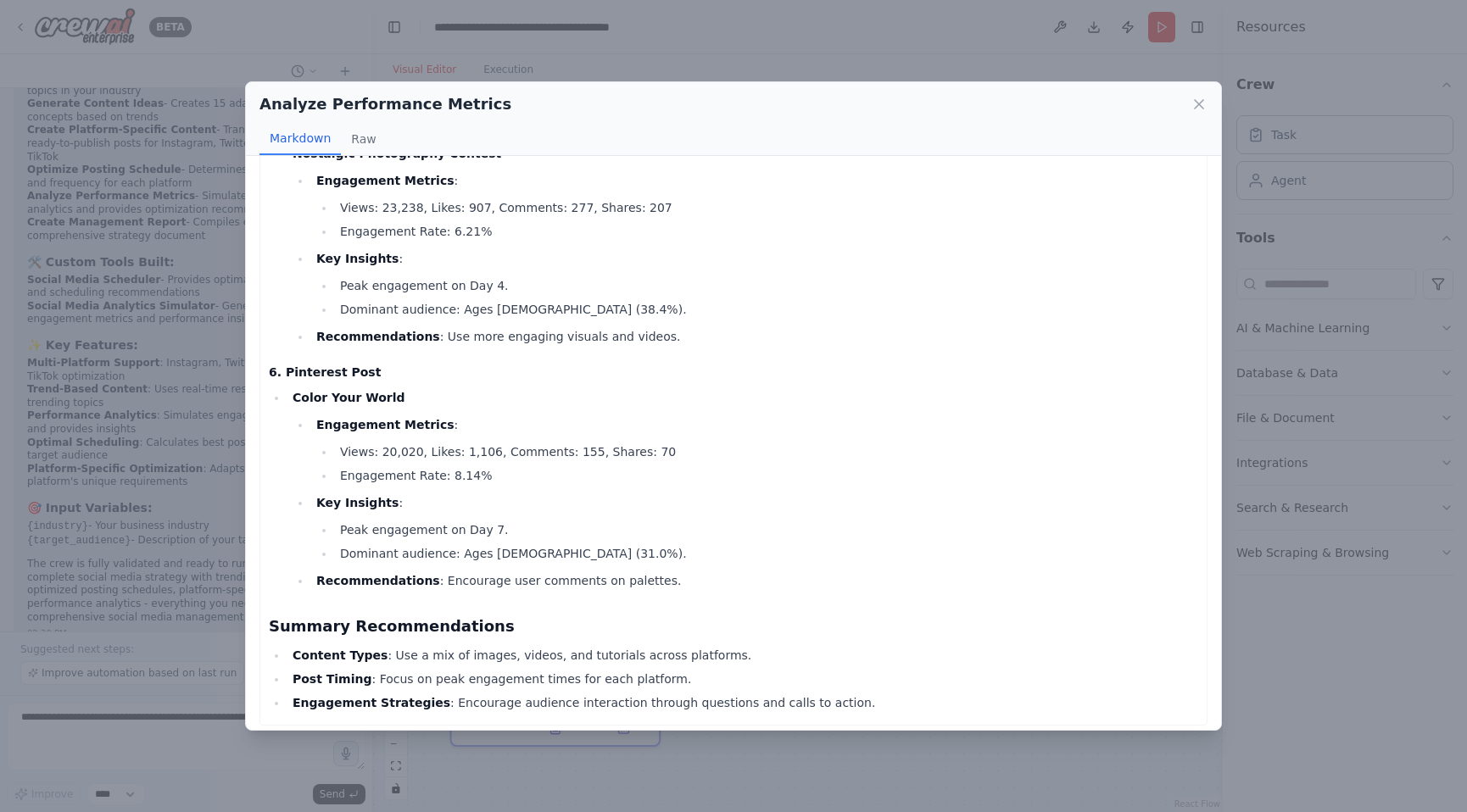
scroll to position [1964, 0]
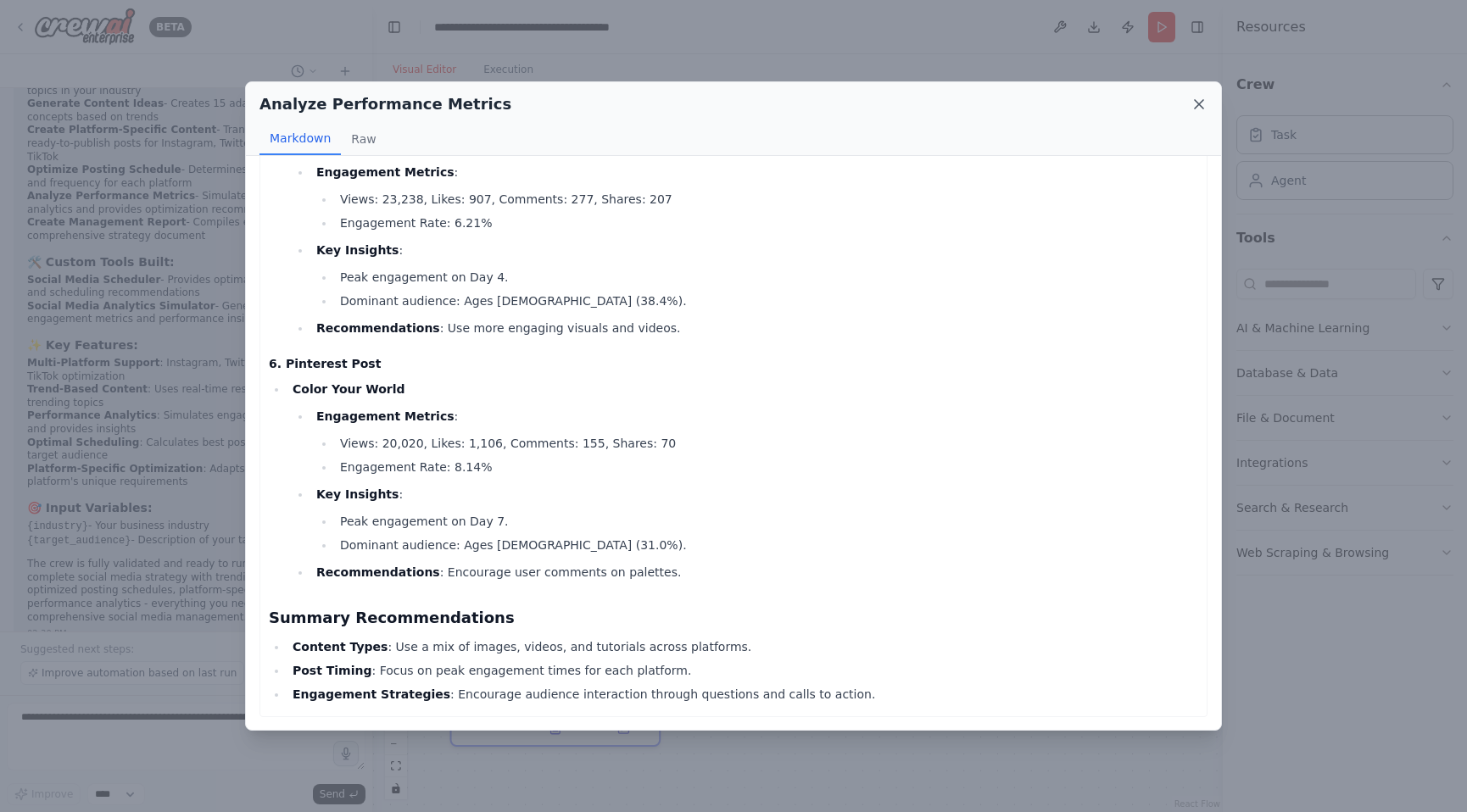
click at [1201, 108] on icon at bounding box center [1198, 104] width 17 height 17
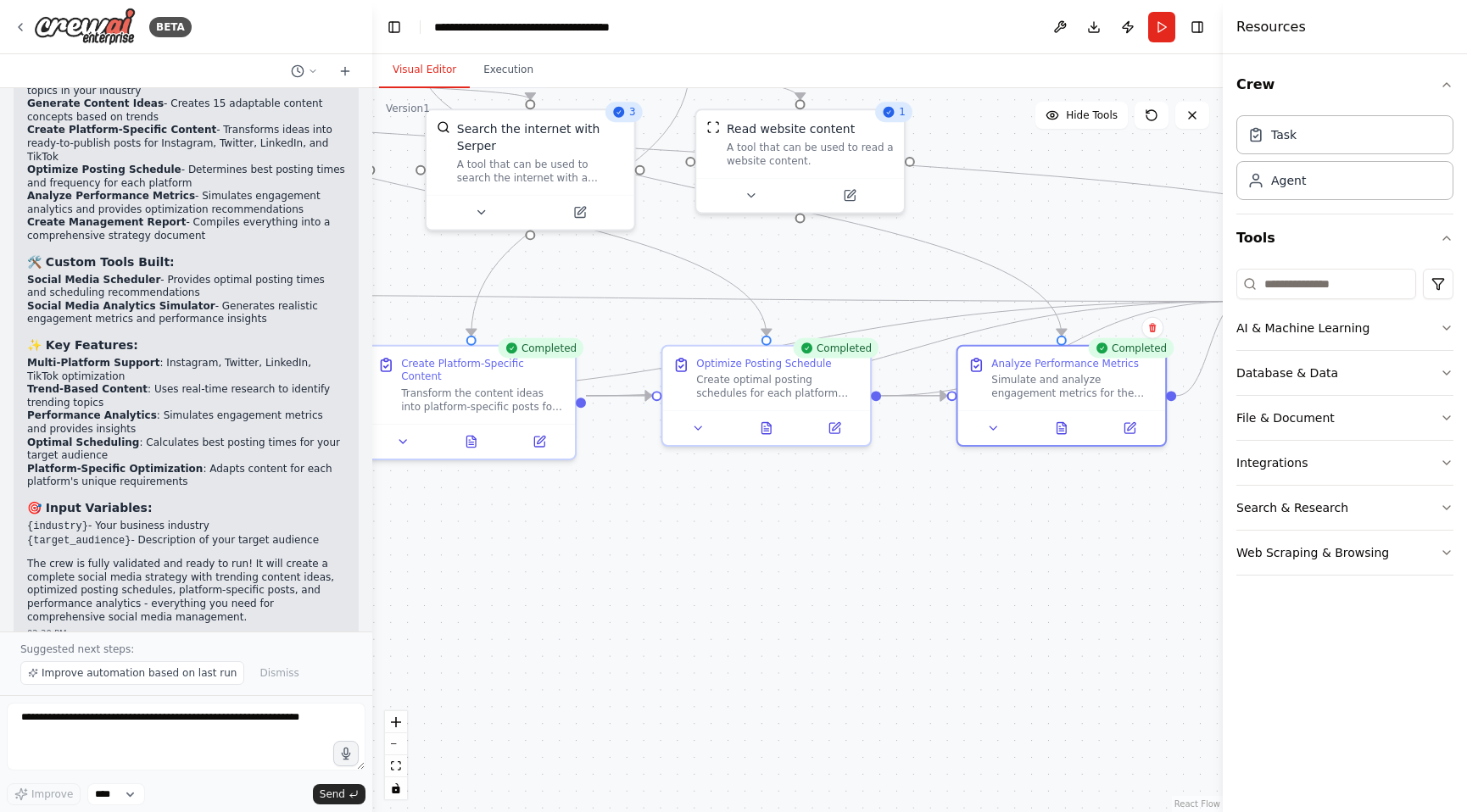
drag, startPoint x: 721, startPoint y: 729, endPoint x: 1204, endPoint y: 427, distance: 569.6
click at [1234, 425] on div "BETA Create a crew that schedules and publishes social media content across mul…" at bounding box center [734, 406] width 1467 height 812
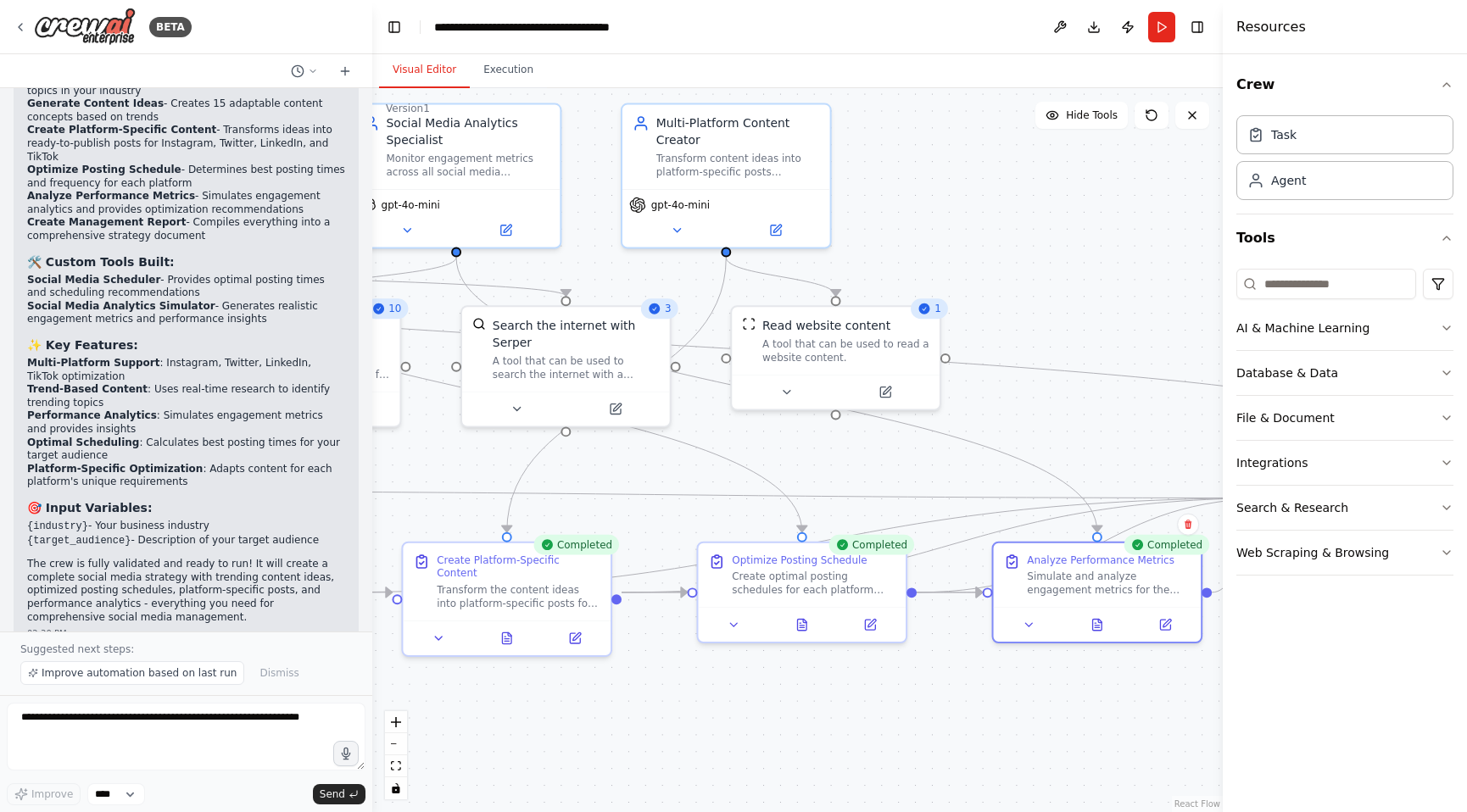
drag, startPoint x: 800, startPoint y: 572, endPoint x: 826, endPoint y: 762, distance: 191.8
click at [830, 768] on div ".deletable-edge-delete-btn { width: 20px; height: 20px; border: 0px solid #ffff…" at bounding box center [797, 450] width 851 height 724
click at [803, 617] on icon at bounding box center [802, 621] width 10 height 11
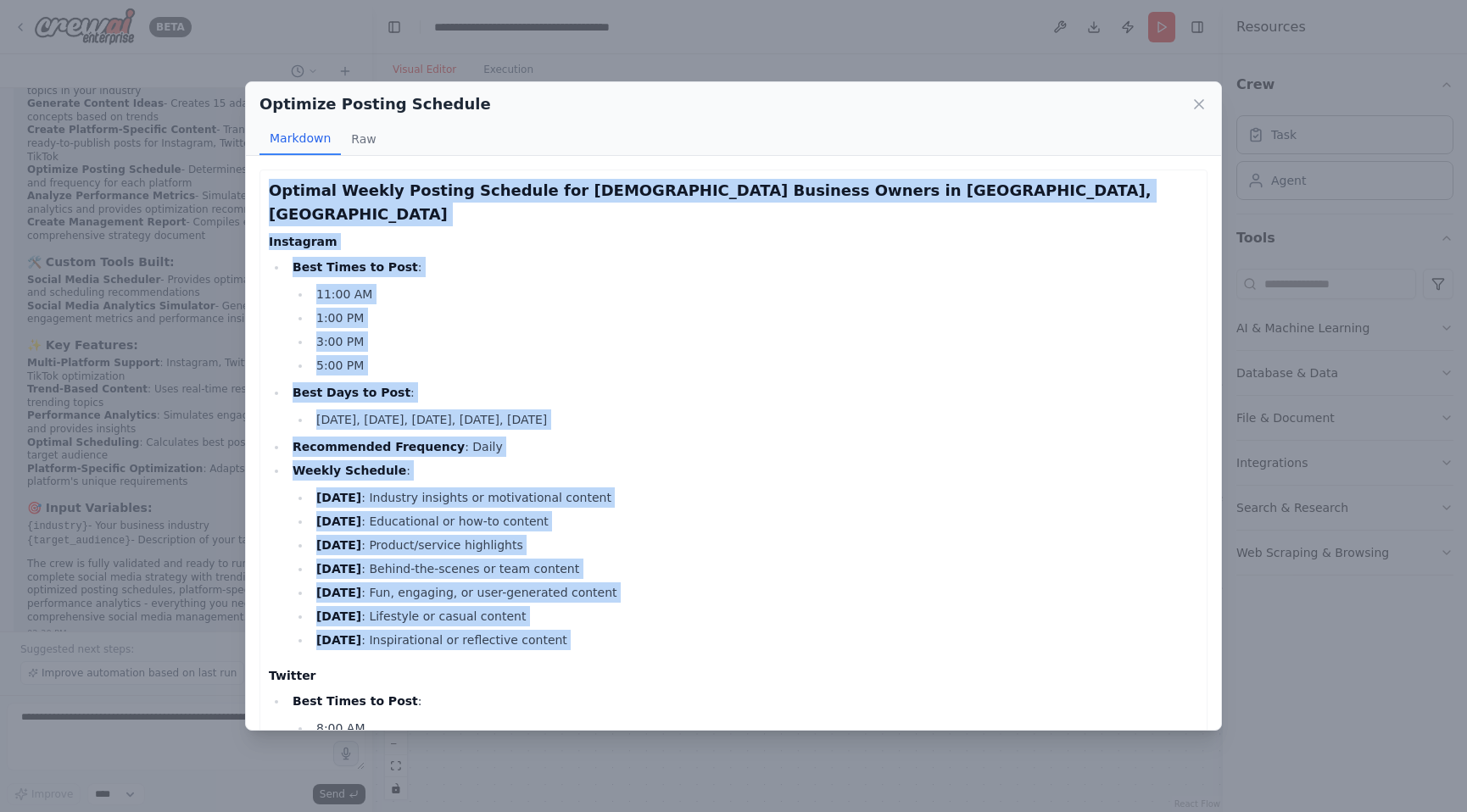
drag, startPoint x: 280, startPoint y: 186, endPoint x: 661, endPoint y: 632, distance: 586.6
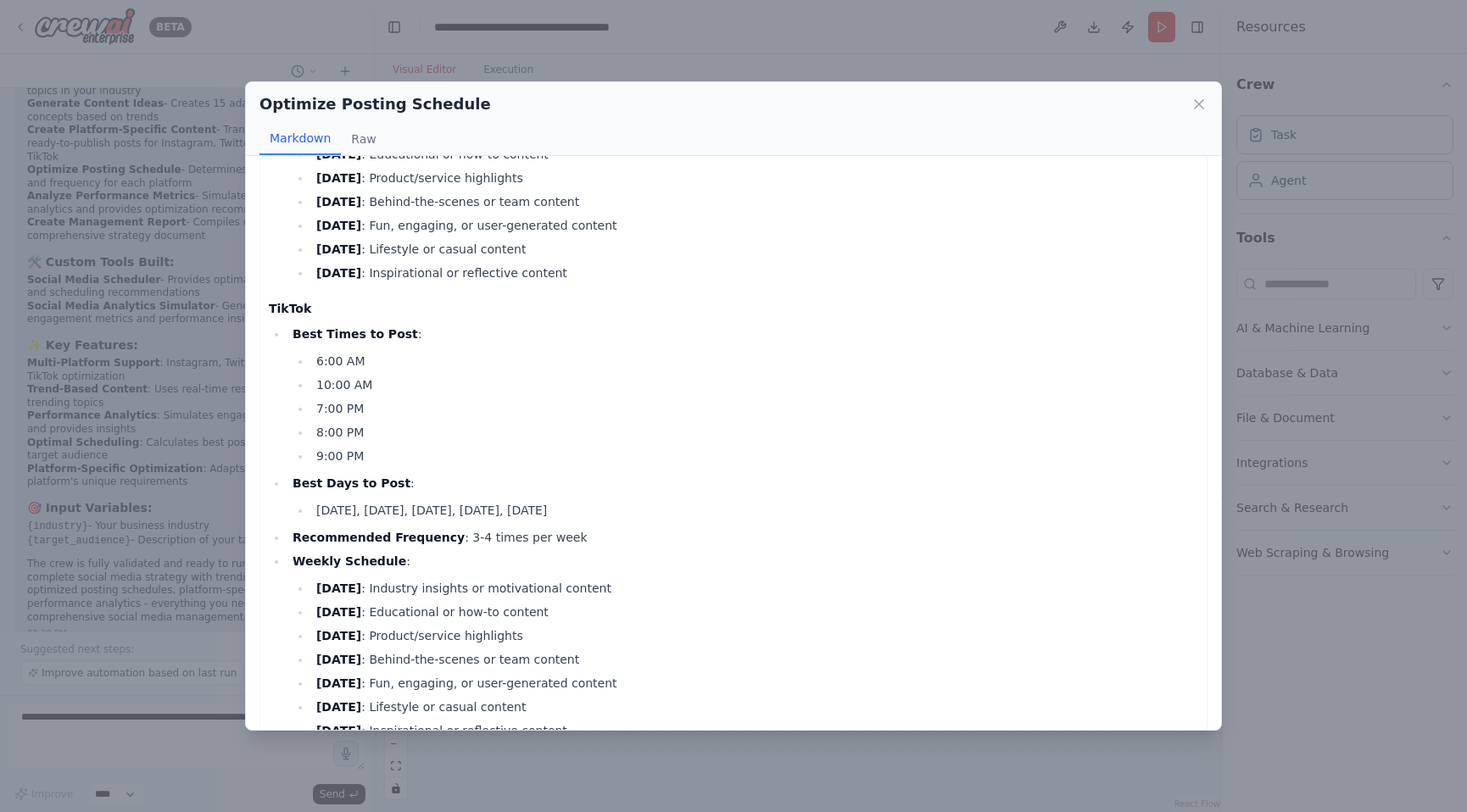
scroll to position [1275, 0]
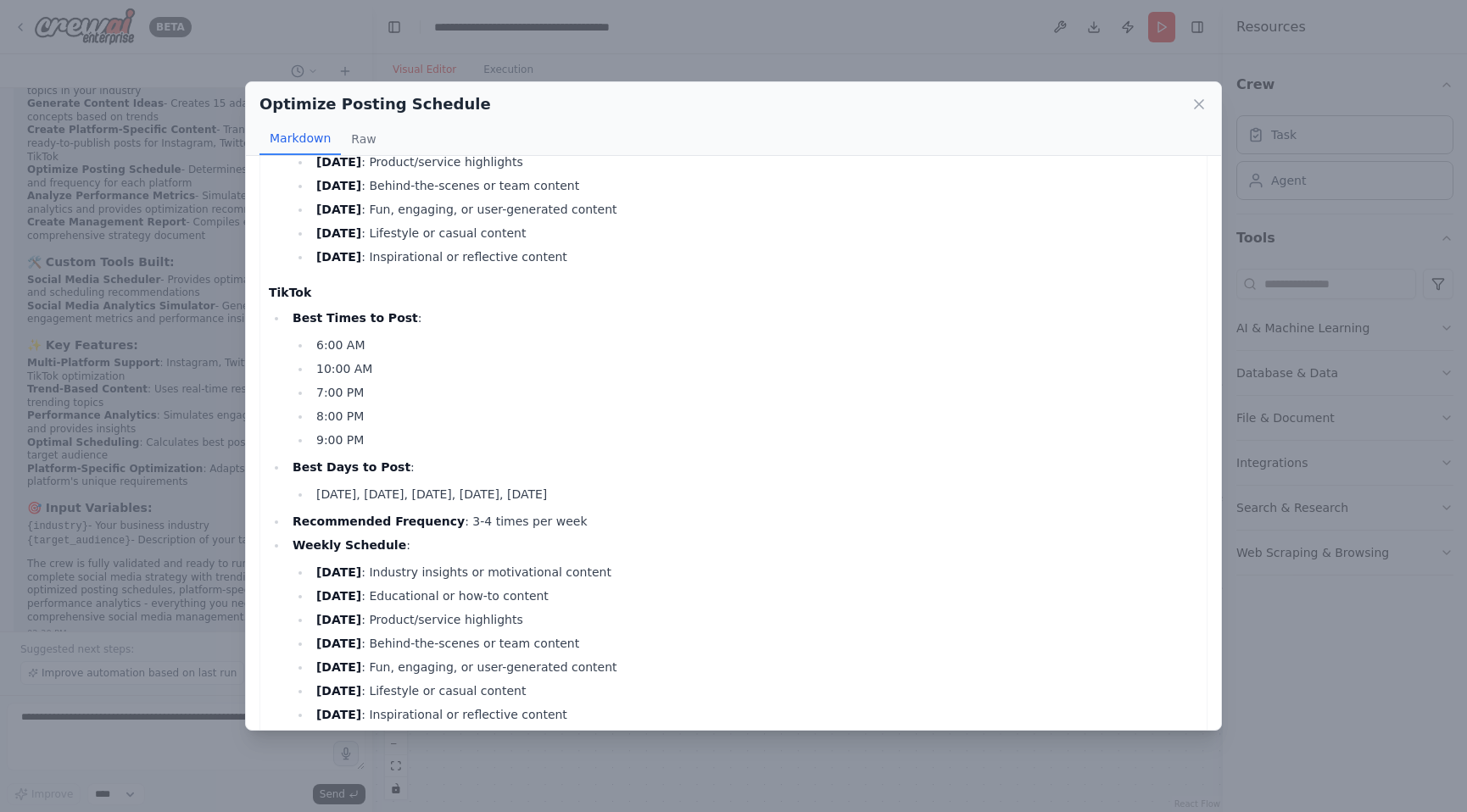
drag, startPoint x: 320, startPoint y: 325, endPoint x: 359, endPoint y: 375, distance: 63.4
click at [359, 373] on ul "6:00 AM 10:00 AM 7:00 PM 8:00 PM 9:00 PM" at bounding box center [745, 393] width 906 height 115
drag, startPoint x: 364, startPoint y: 416, endPoint x: 302, endPoint y: 317, distance: 116.8
click at [302, 335] on ul "6:00 AM 10:00 AM 7:00 PM 8:00 PM 9:00 PM" at bounding box center [745, 393] width 906 height 115
click at [600, 457] on li "Best Days to Post : Tuesday, Thursday, Friday, Saturday, Sunday" at bounding box center [742, 480] width 911 height 47
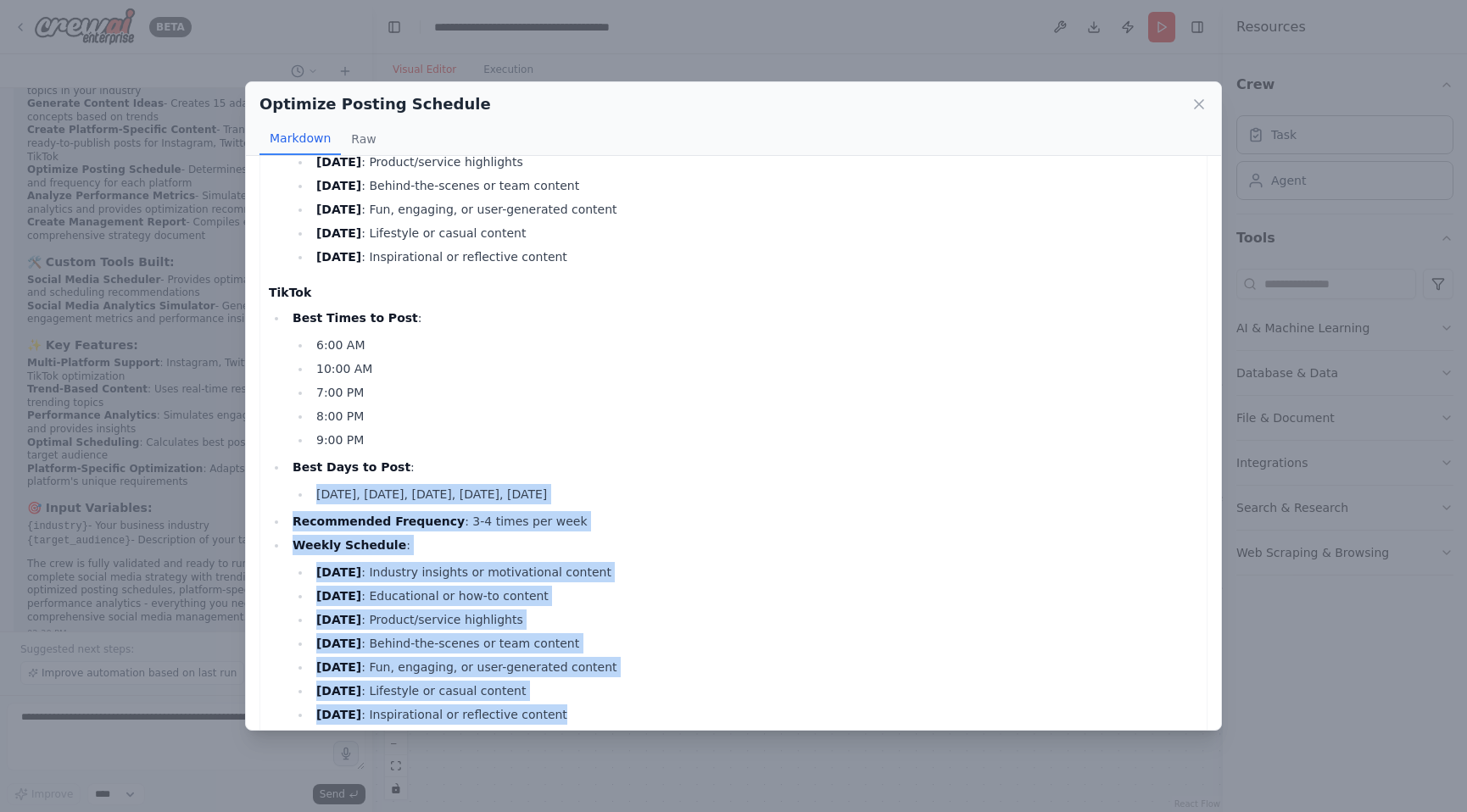
drag, startPoint x: 322, startPoint y: 470, endPoint x: 628, endPoint y: 694, distance: 379.2
click at [628, 694] on ul "Best Times to Post : 6:00 AM 10:00 AM 7:00 PM 8:00 PM 9:00 PM Best Days to Post…" at bounding box center [734, 516] width 929 height 417
click at [663, 681] on li "Saturday : Lifestyle or casual content" at bounding box center [754, 691] width 887 height 20
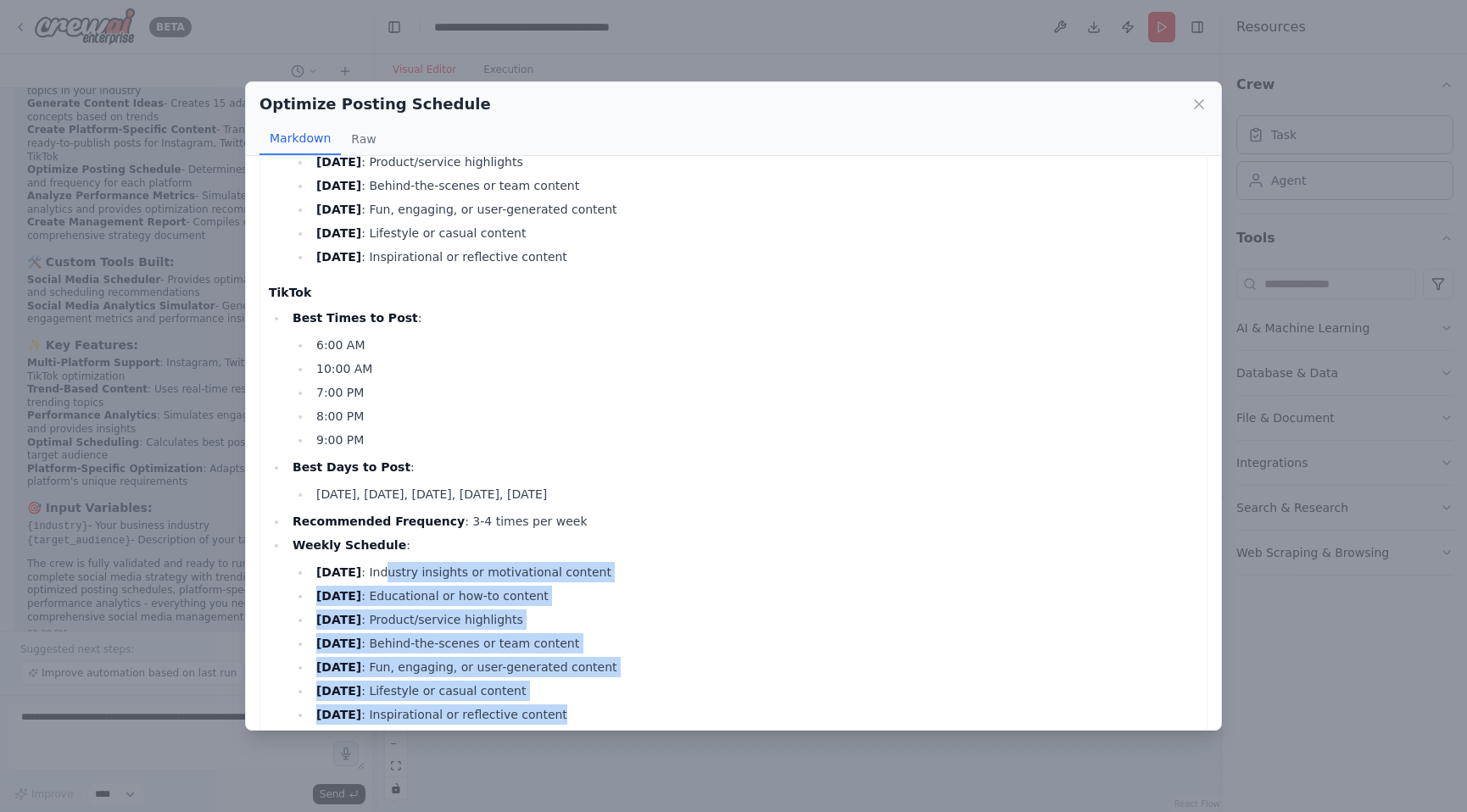
drag, startPoint x: 383, startPoint y: 549, endPoint x: 599, endPoint y: 694, distance: 260.2
click at [598, 694] on ul "Monday : Industry insights or motivational content Tuesday : Educational or how…" at bounding box center [745, 643] width 906 height 162
click at [601, 705] on li "Sunday : Inspirational or reflective content" at bounding box center [754, 714] width 887 height 20
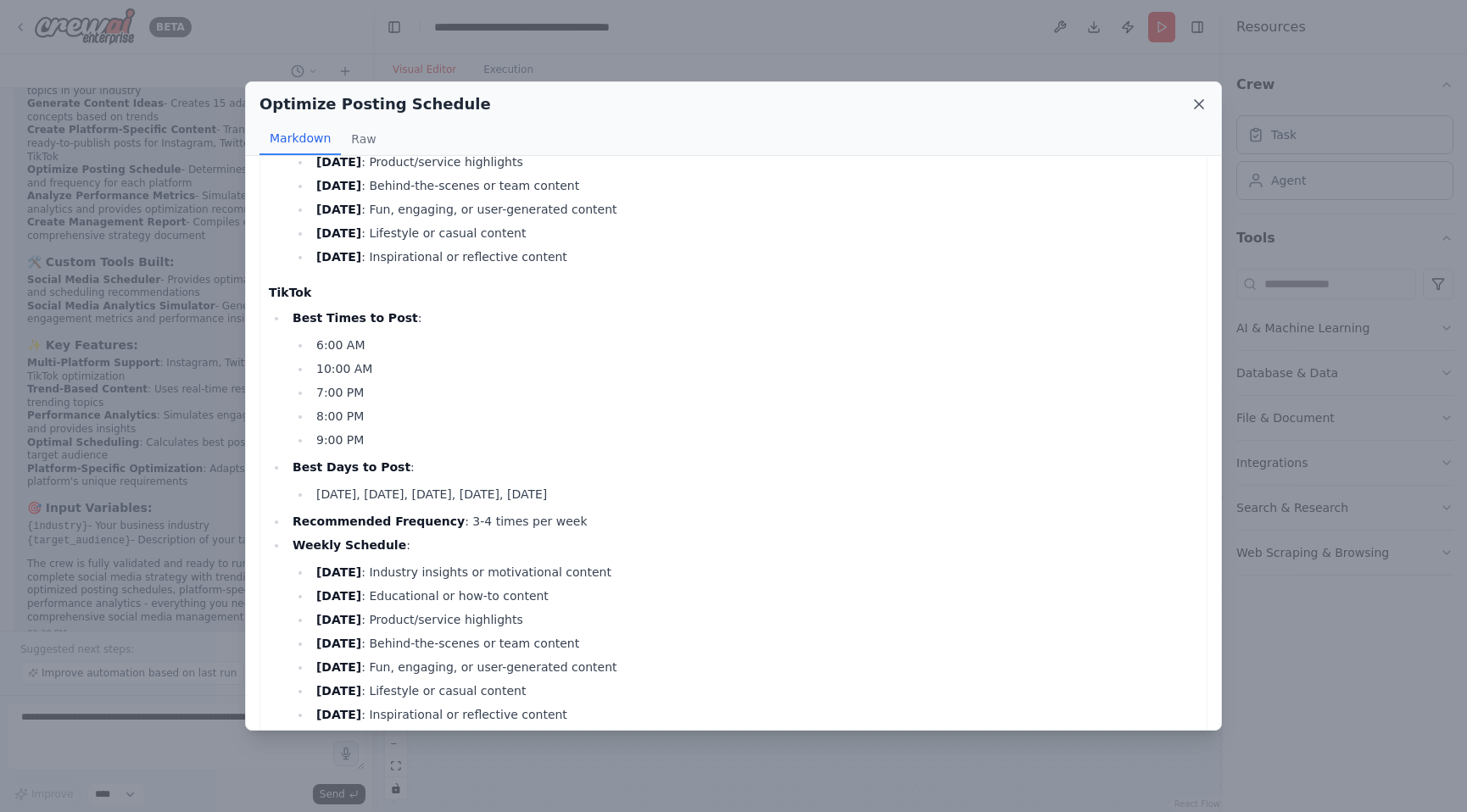
click at [1199, 104] on icon at bounding box center [1199, 105] width 9 height 9
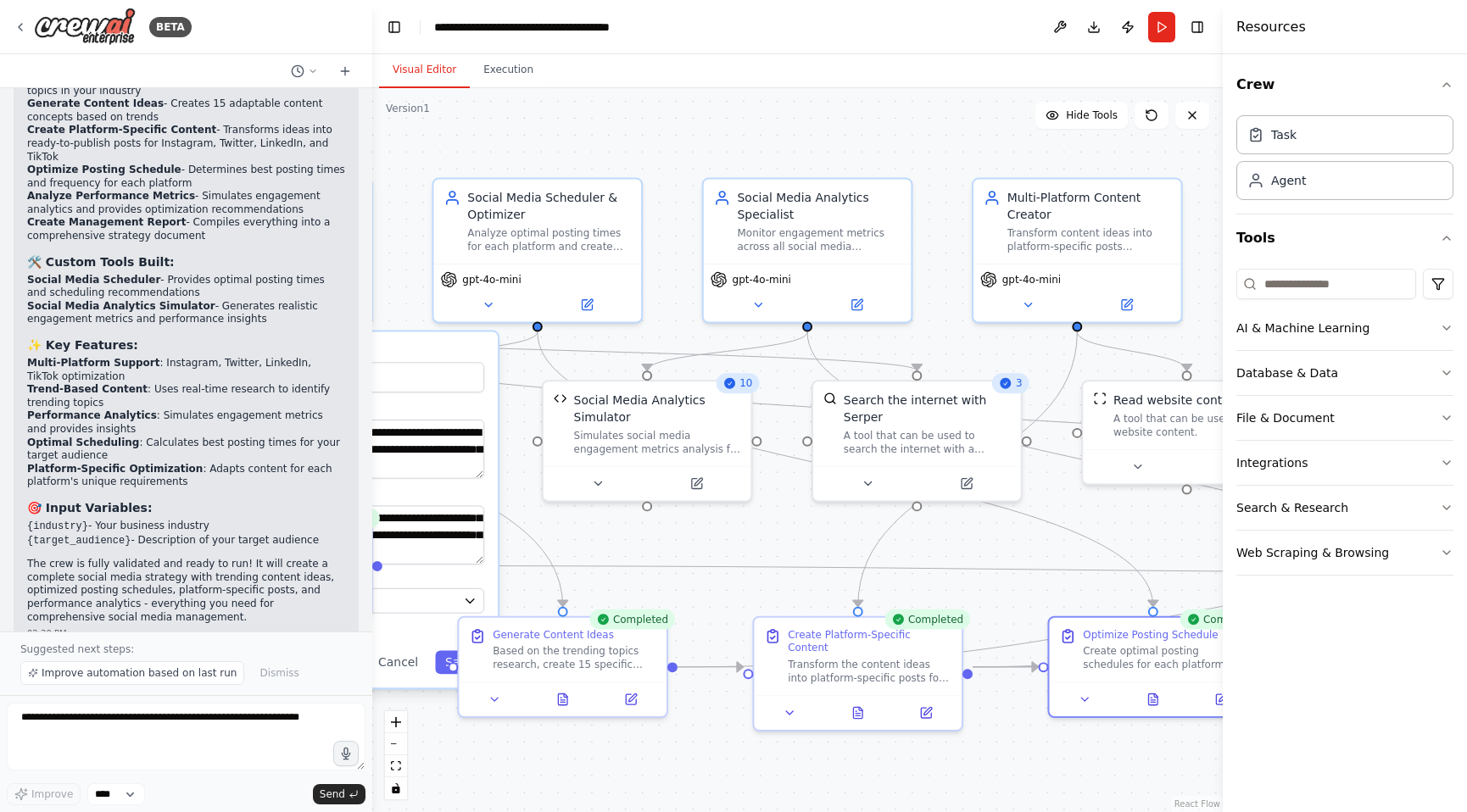
drag, startPoint x: 639, startPoint y: 681, endPoint x: 938, endPoint y: 733, distance: 303.5
click at [980, 753] on div ".deletable-edge-delete-btn { width: 20px; height: 20px; border: 0px solid #ffff…" at bounding box center [797, 450] width 851 height 724
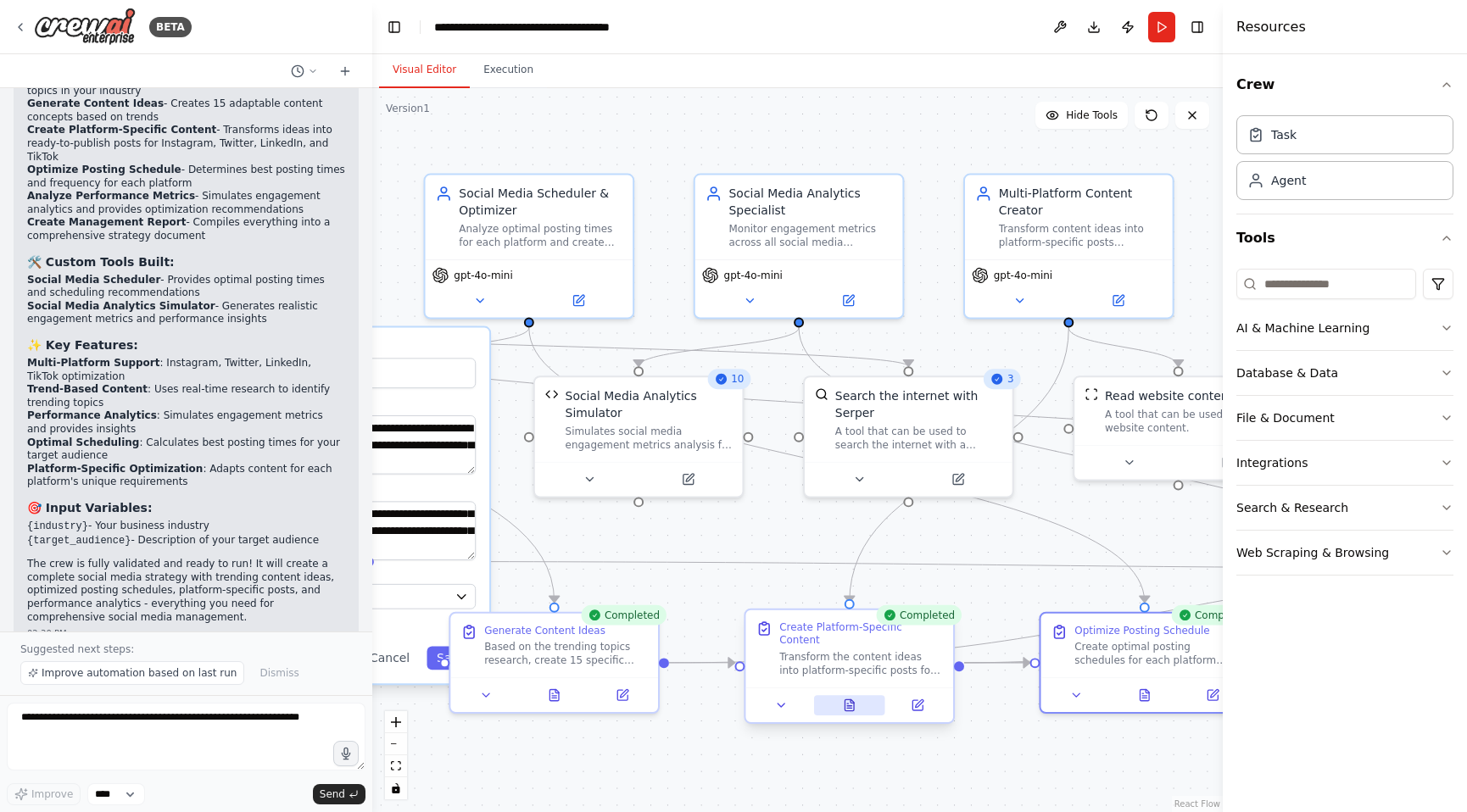
click at [857, 695] on button at bounding box center [850, 705] width 72 height 20
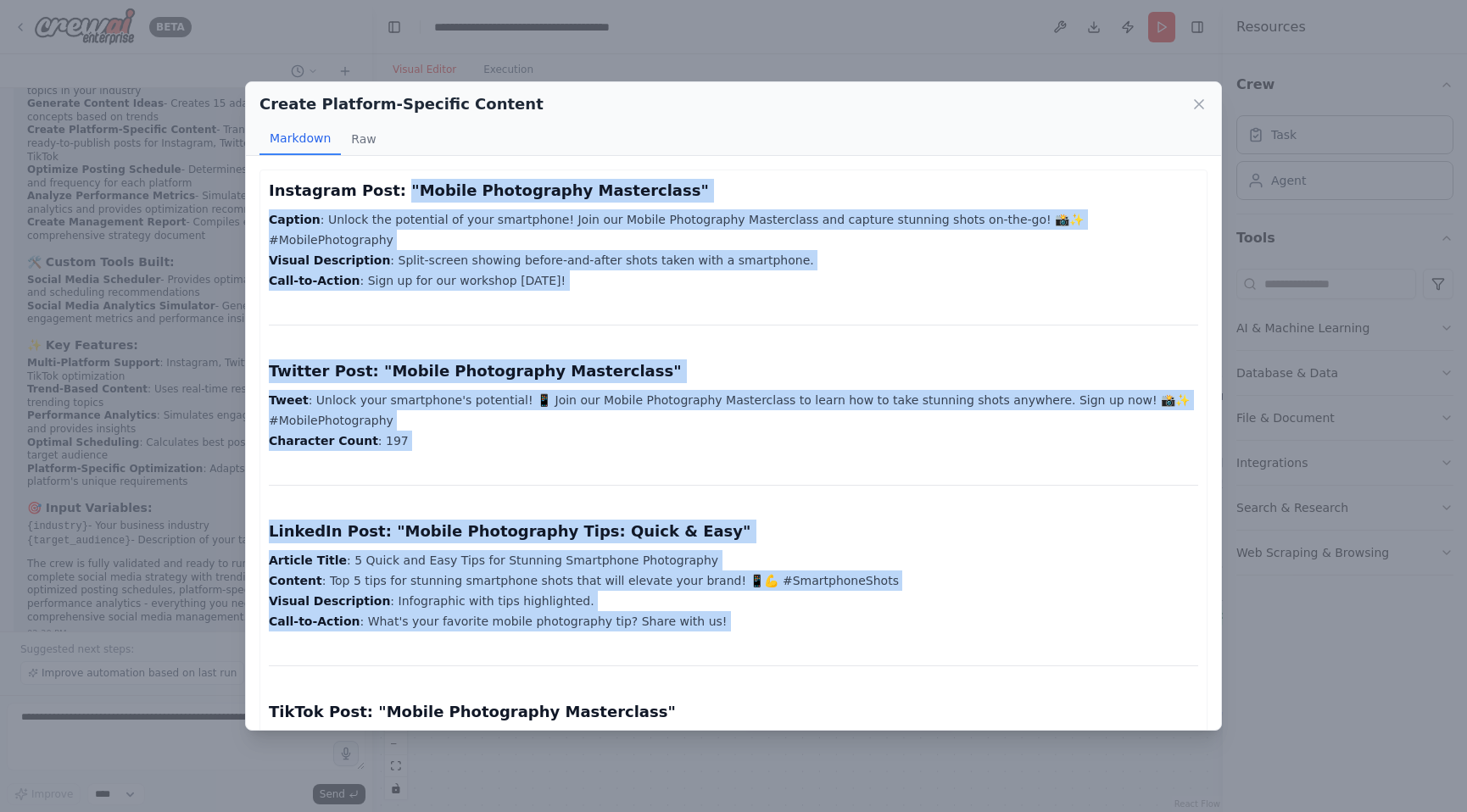
drag, startPoint x: 383, startPoint y: 191, endPoint x: 778, endPoint y: 660, distance: 613.2
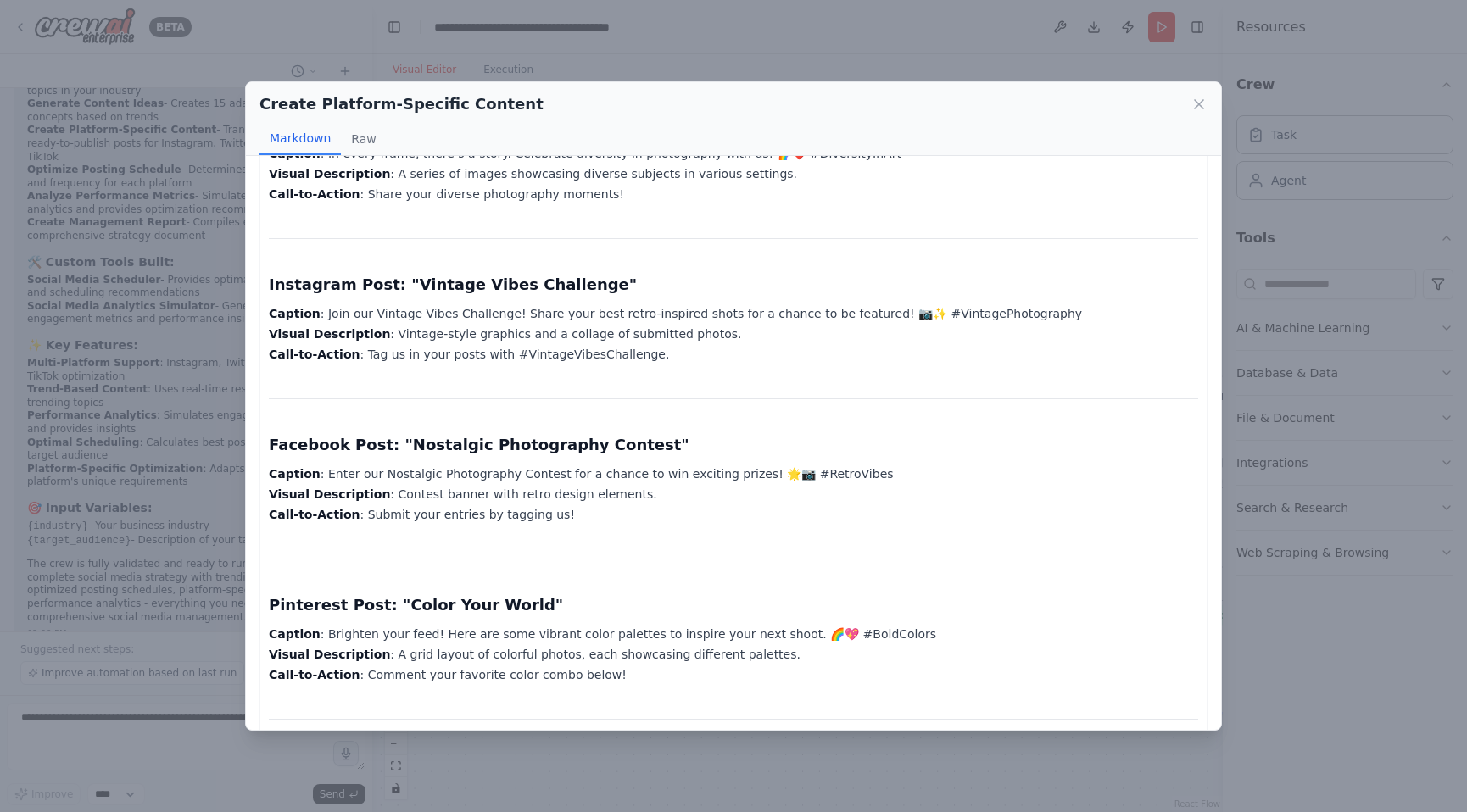
scroll to position [1186, 0]
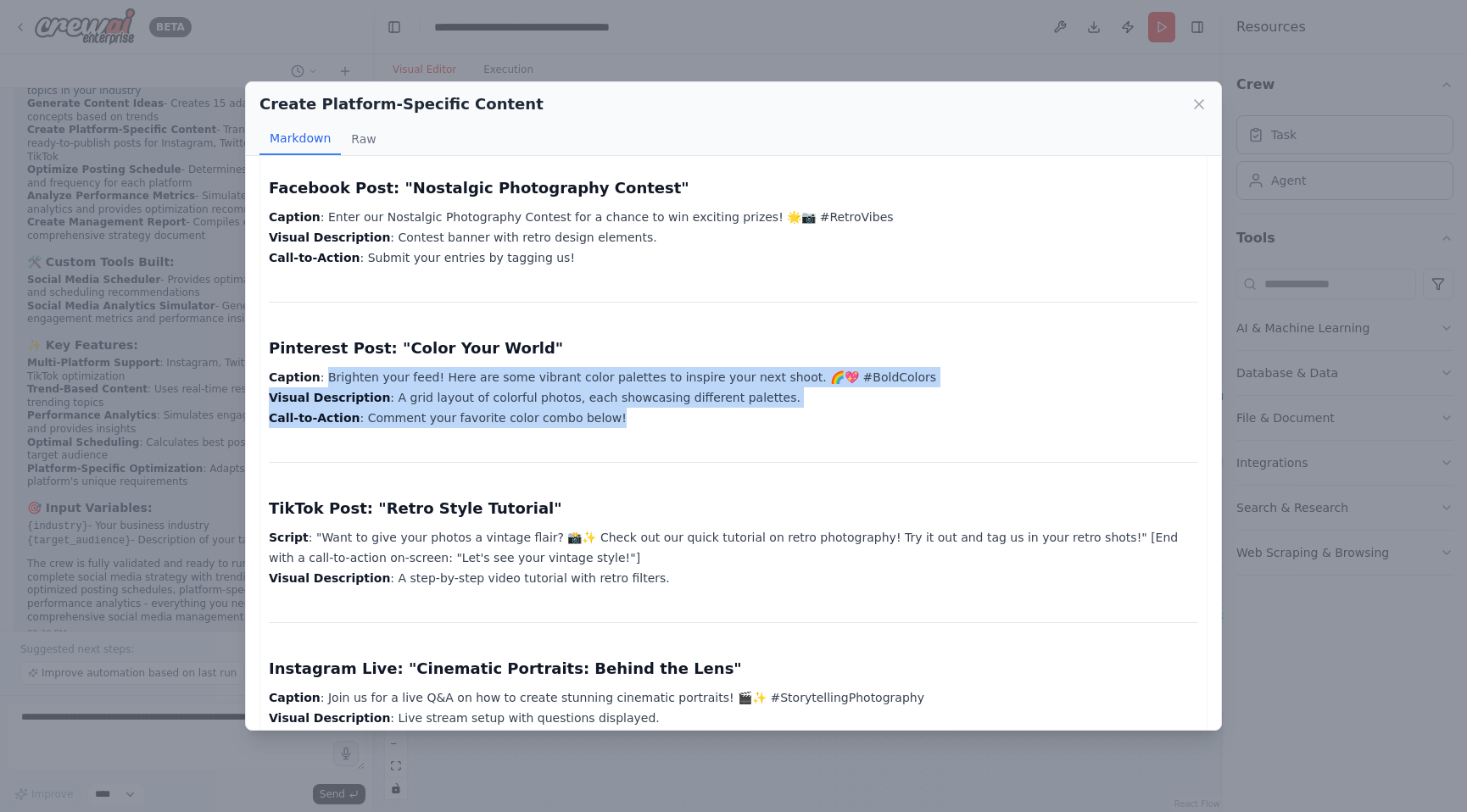
drag, startPoint x: 319, startPoint y: 337, endPoint x: 829, endPoint y: 400, distance: 513.9
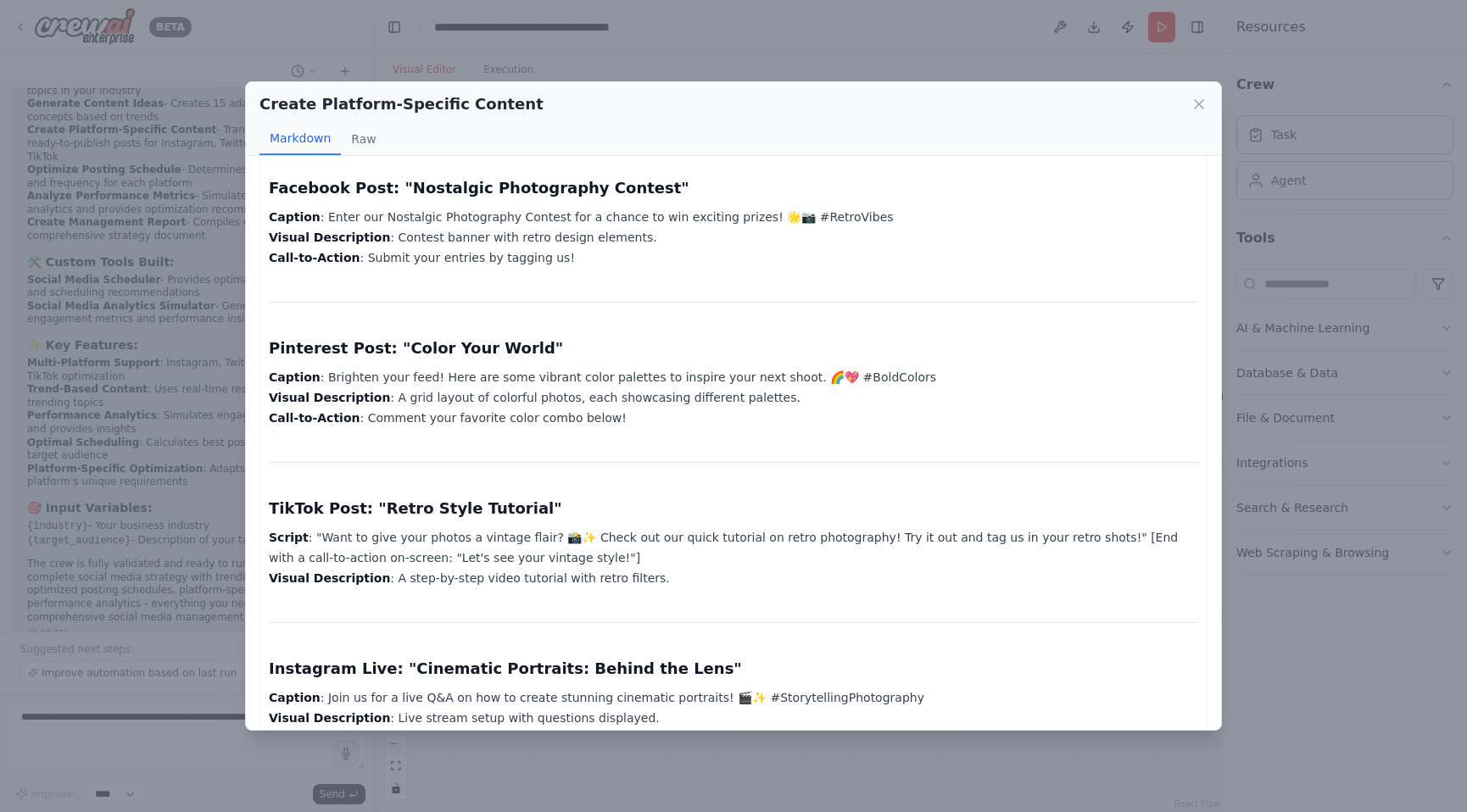
drag, startPoint x: 978, startPoint y: 401, endPoint x: 1026, endPoint y: 362, distance: 61.8
click at [1201, 105] on icon at bounding box center [1199, 105] width 9 height 9
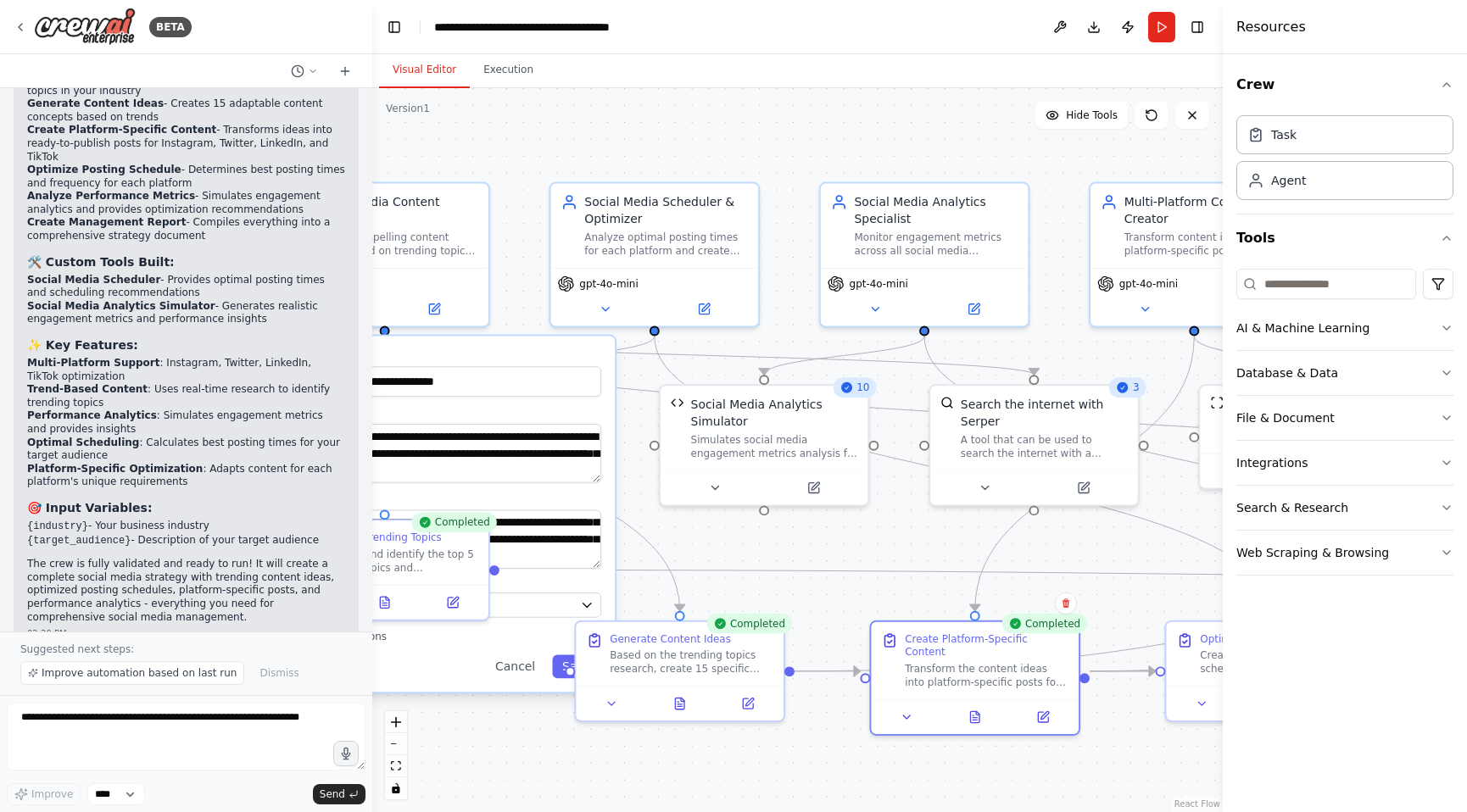
drag, startPoint x: 627, startPoint y: 746, endPoint x: 771, endPoint y: 752, distance: 144.1
click at [773, 754] on div ".deletable-edge-delete-btn { width: 20px; height: 20px; border: 0px solid #ffff…" at bounding box center [797, 450] width 851 height 724
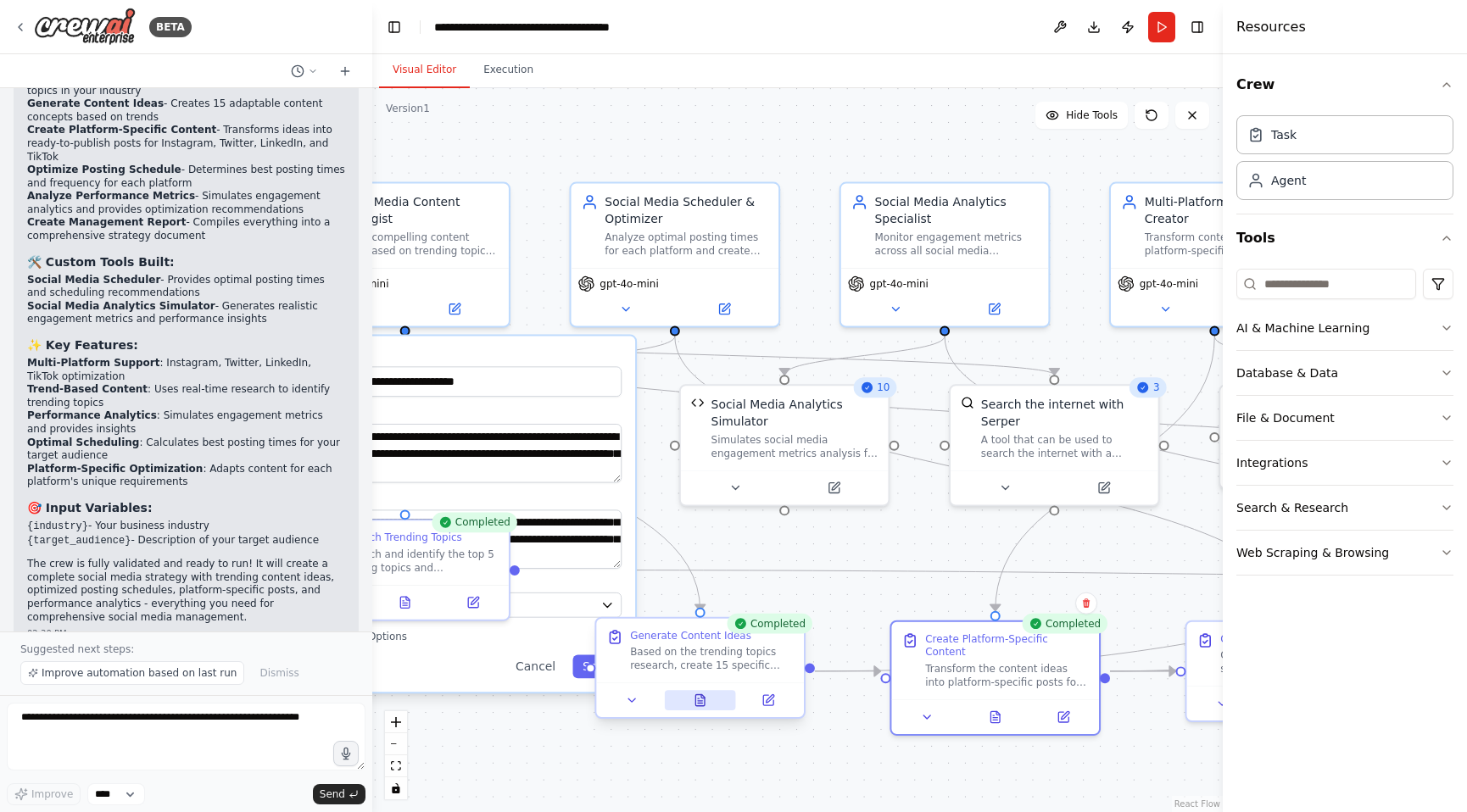
click at [720, 706] on button at bounding box center [700, 699] width 72 height 20
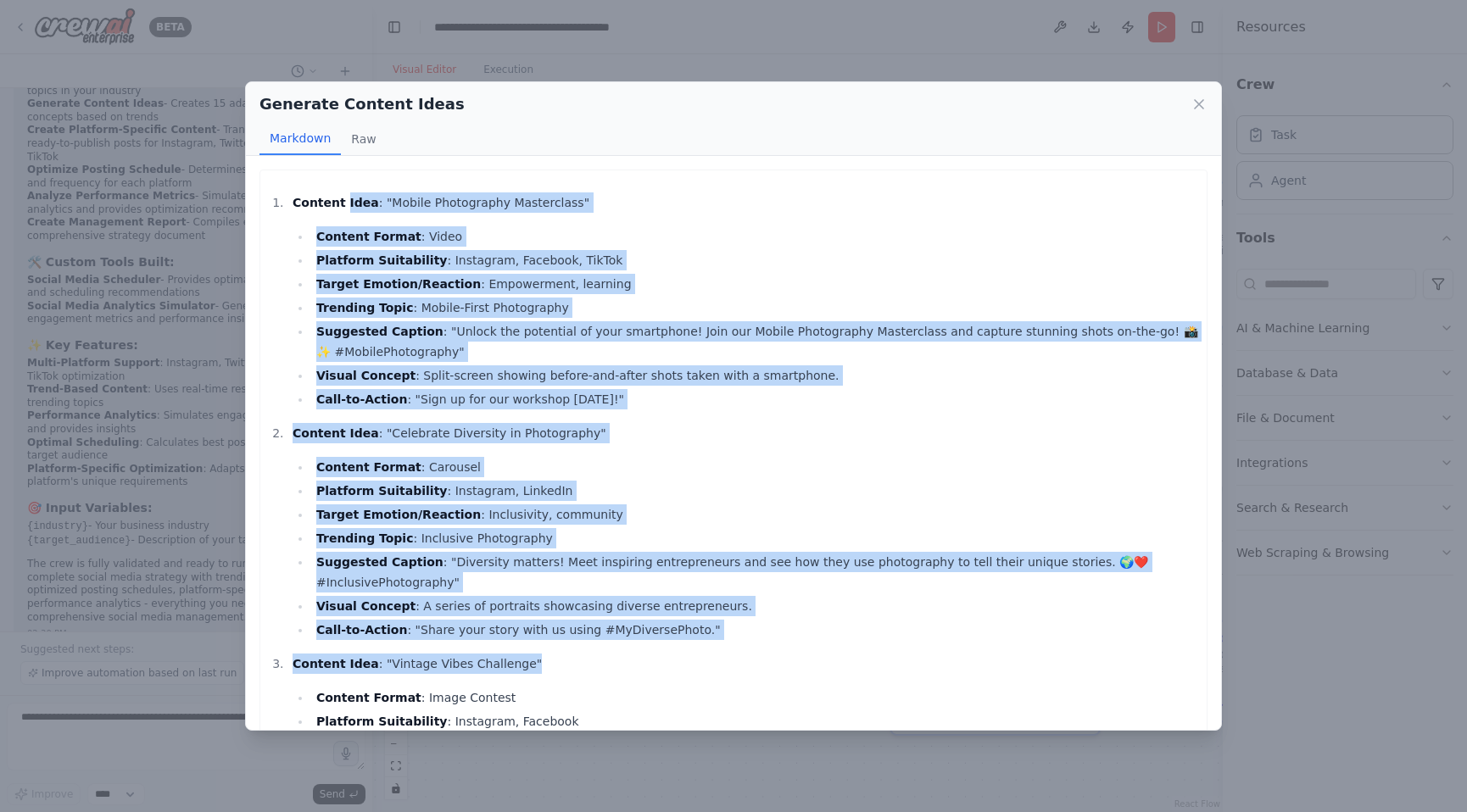
drag, startPoint x: 345, startPoint y: 193, endPoint x: 633, endPoint y: 656, distance: 545.3
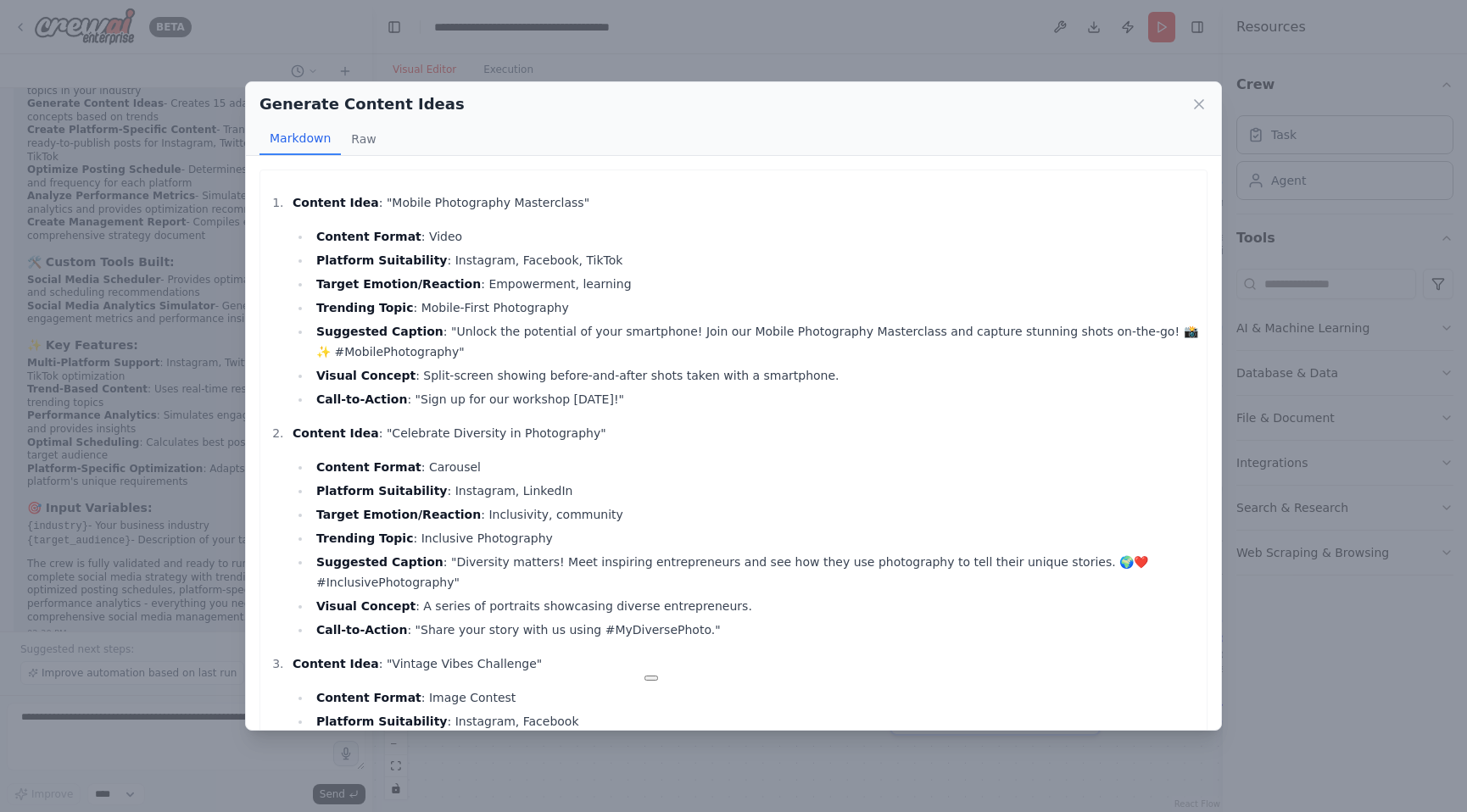
click at [736, 473] on li "Content Format : Carousel" at bounding box center [754, 466] width 887 height 20
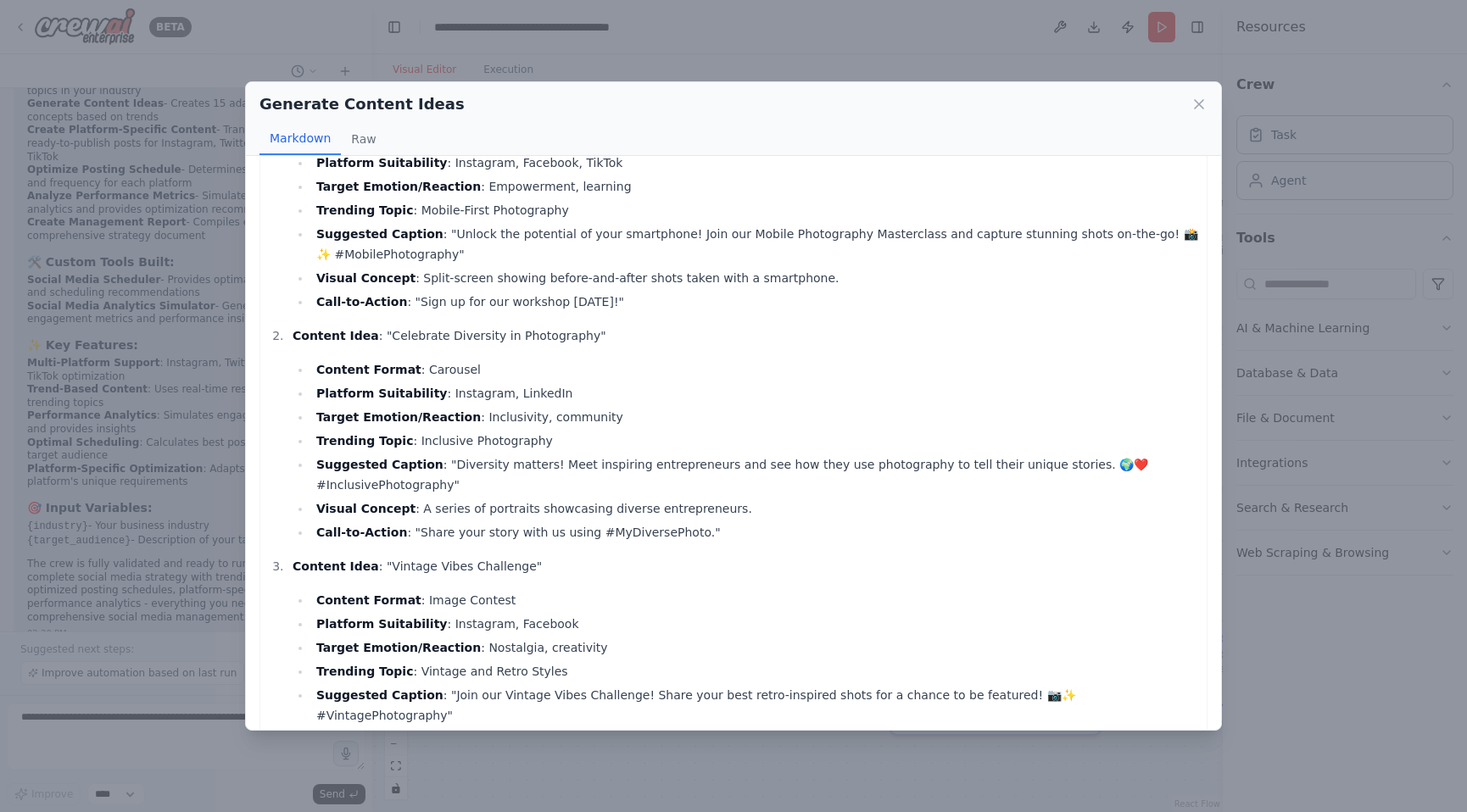
scroll to position [127, 0]
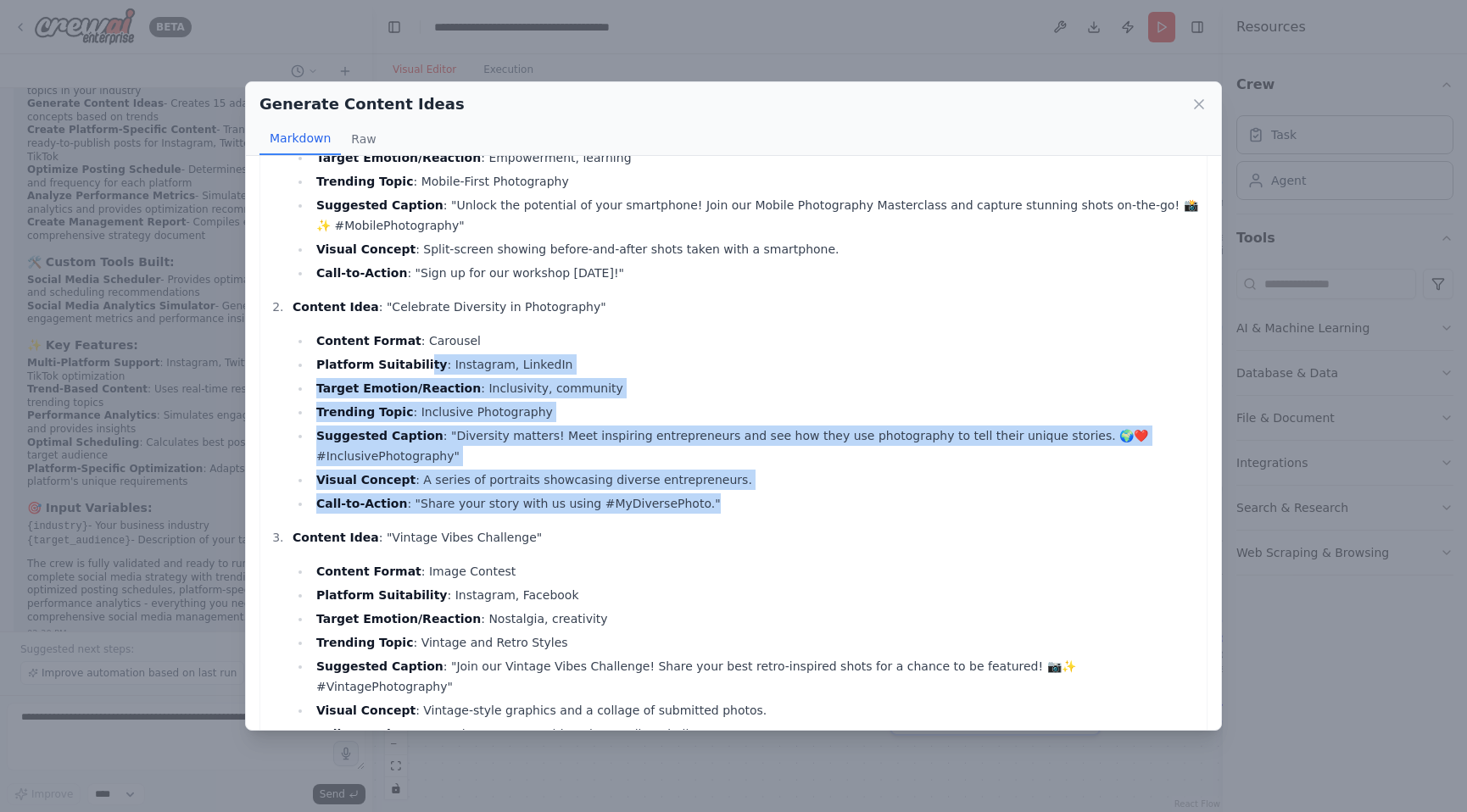
drag, startPoint x: 416, startPoint y: 361, endPoint x: 919, endPoint y: 518, distance: 526.9
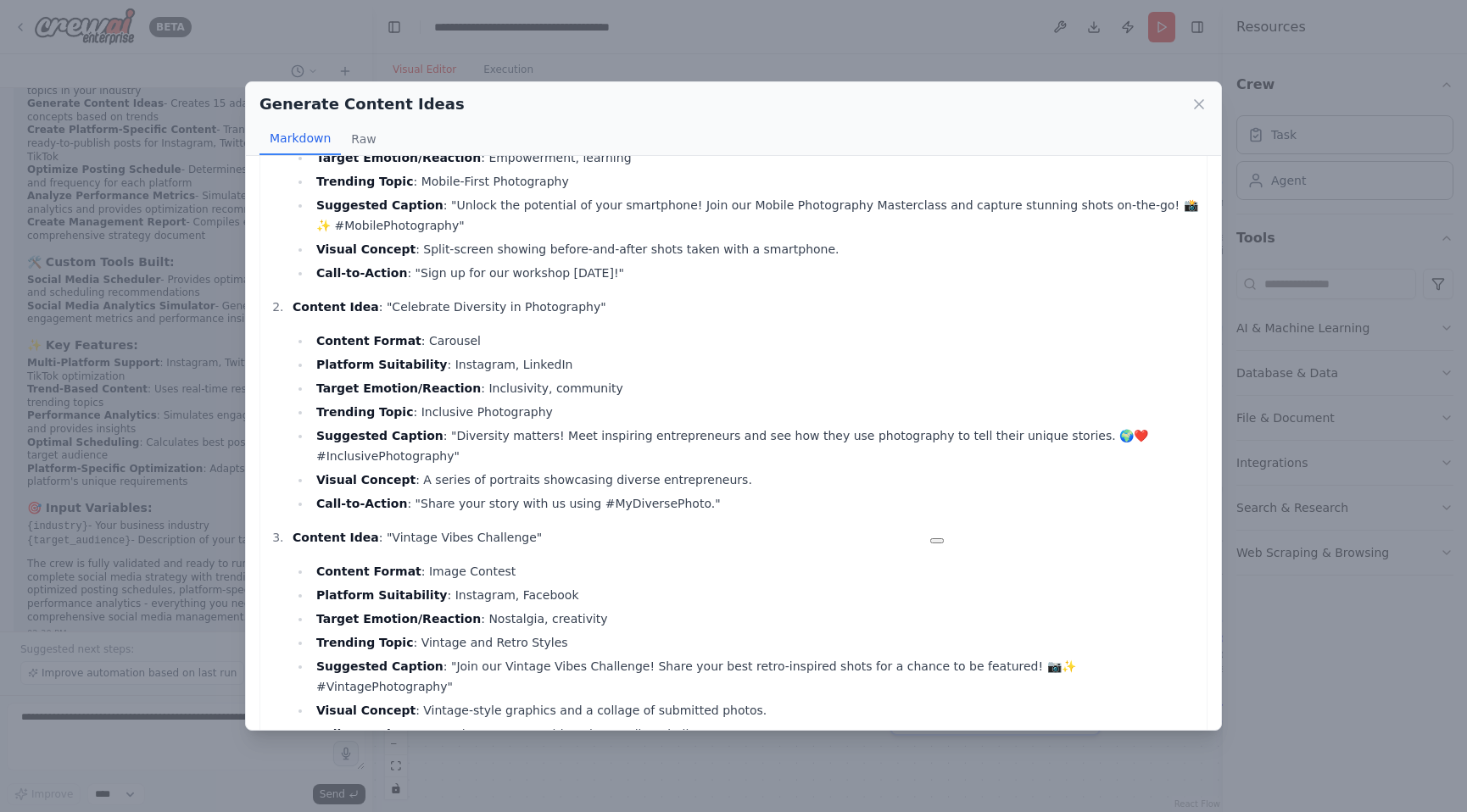
click at [888, 529] on p "Content Idea : "Vintage Vibes Challenge"" at bounding box center [745, 537] width 906 height 20
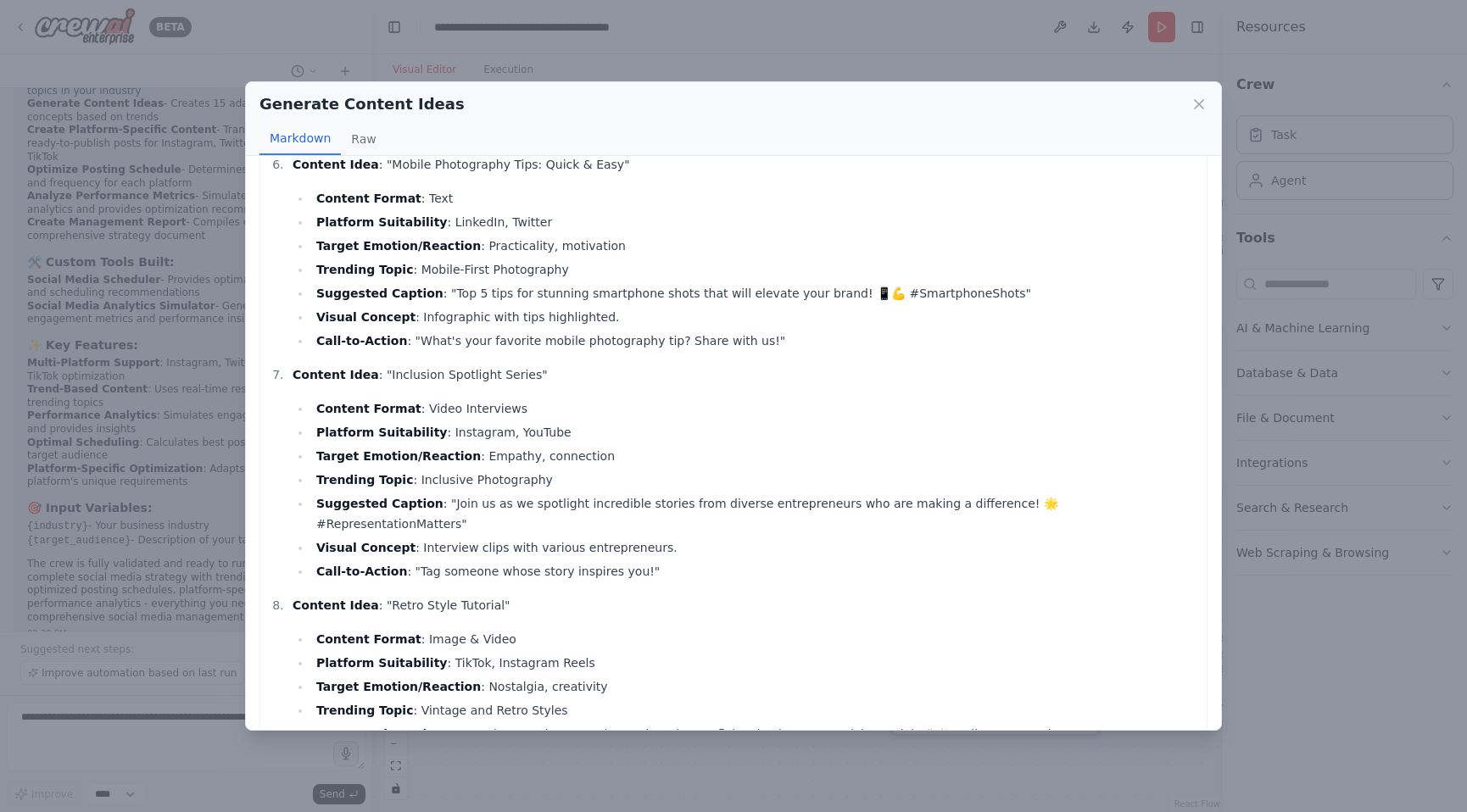
scroll to position [1217, 0]
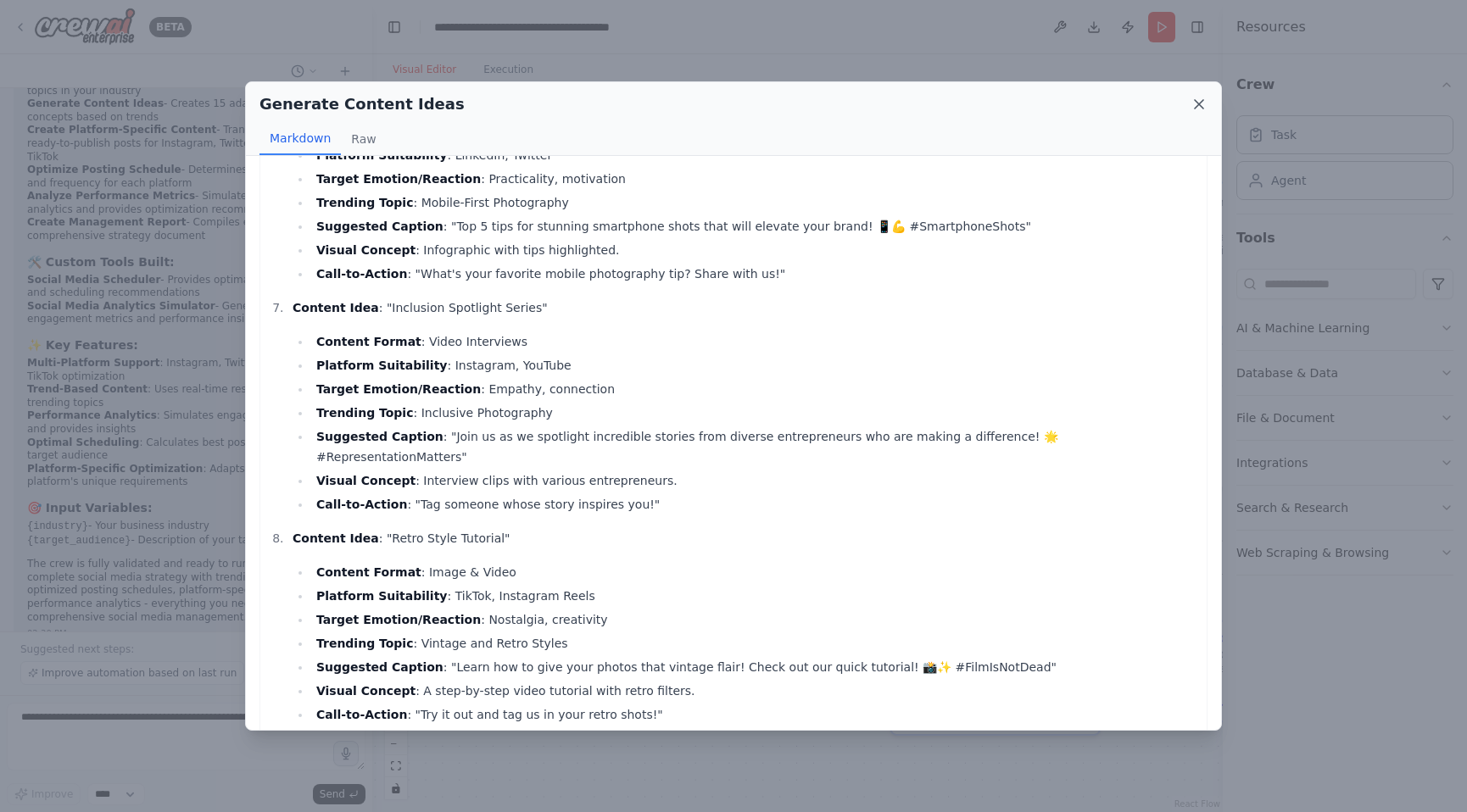
click at [1200, 106] on icon at bounding box center [1198, 104] width 17 height 17
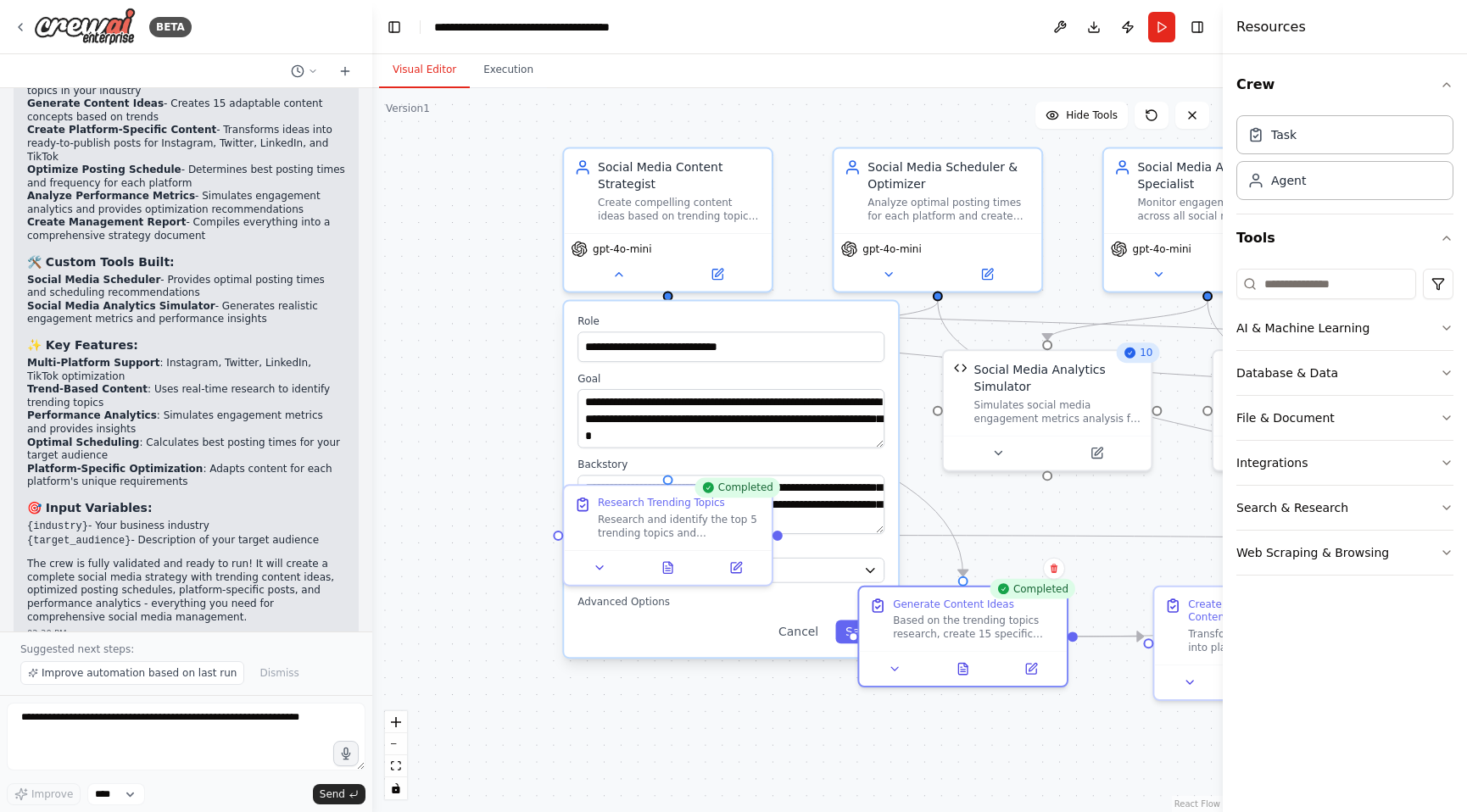
drag, startPoint x: 554, startPoint y: 764, endPoint x: 810, endPoint y: 680, distance: 269.4
click at [847, 728] on div ".deletable-edge-delete-btn { width: 20px; height: 20px; border: 0px solid #ffff…" at bounding box center [797, 450] width 851 height 724
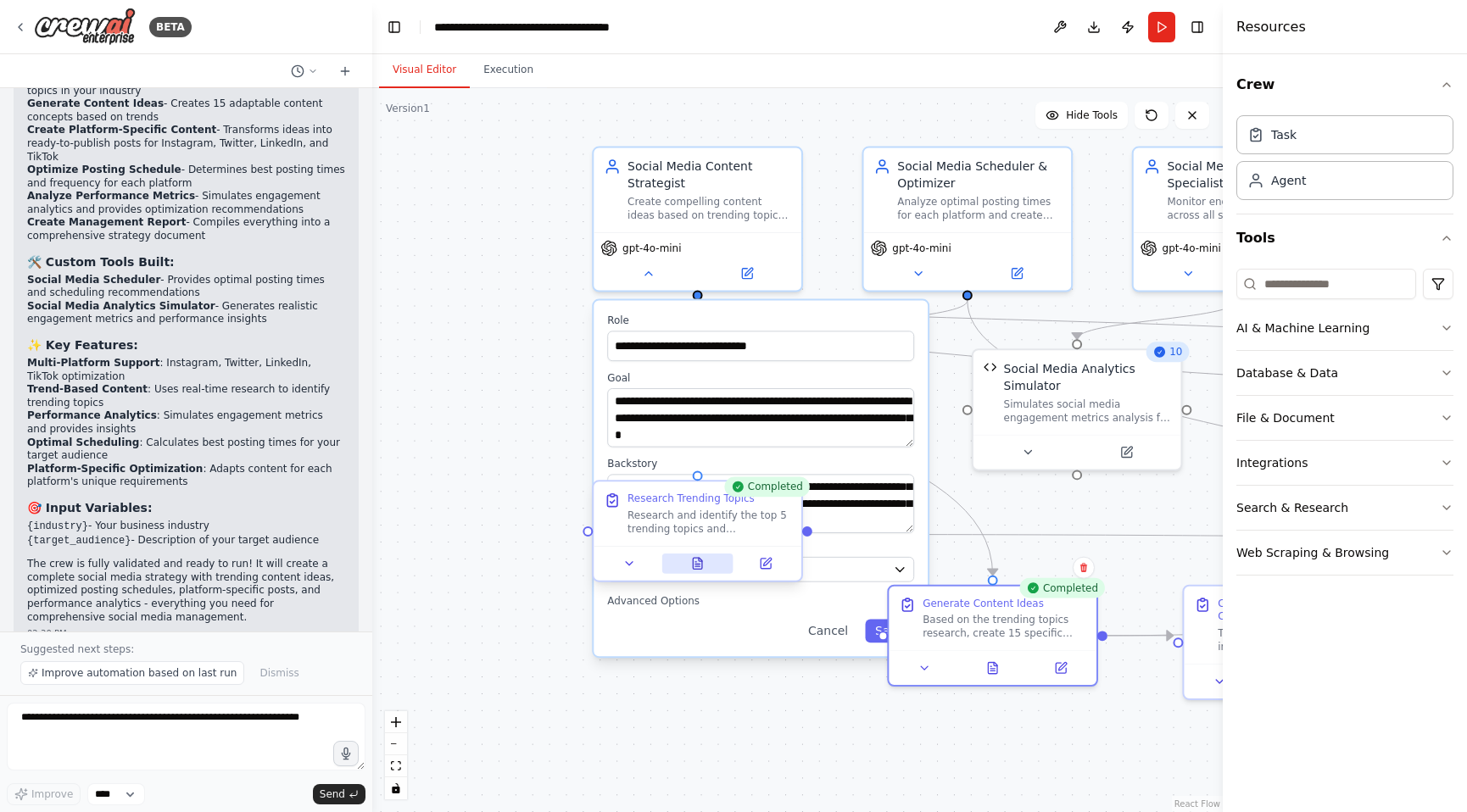
click at [696, 562] on icon at bounding box center [695, 562] width 1 height 0
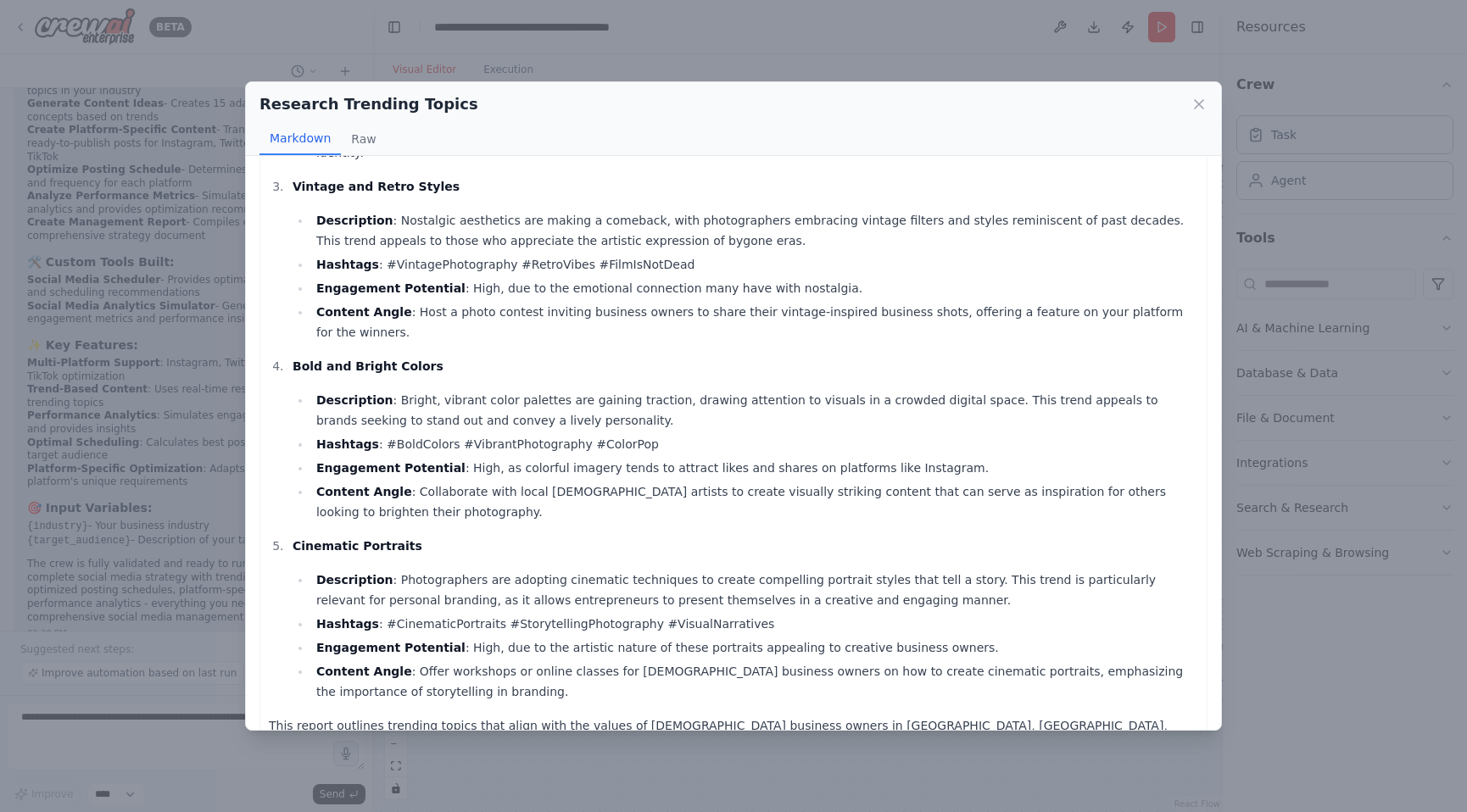
scroll to position [424, 0]
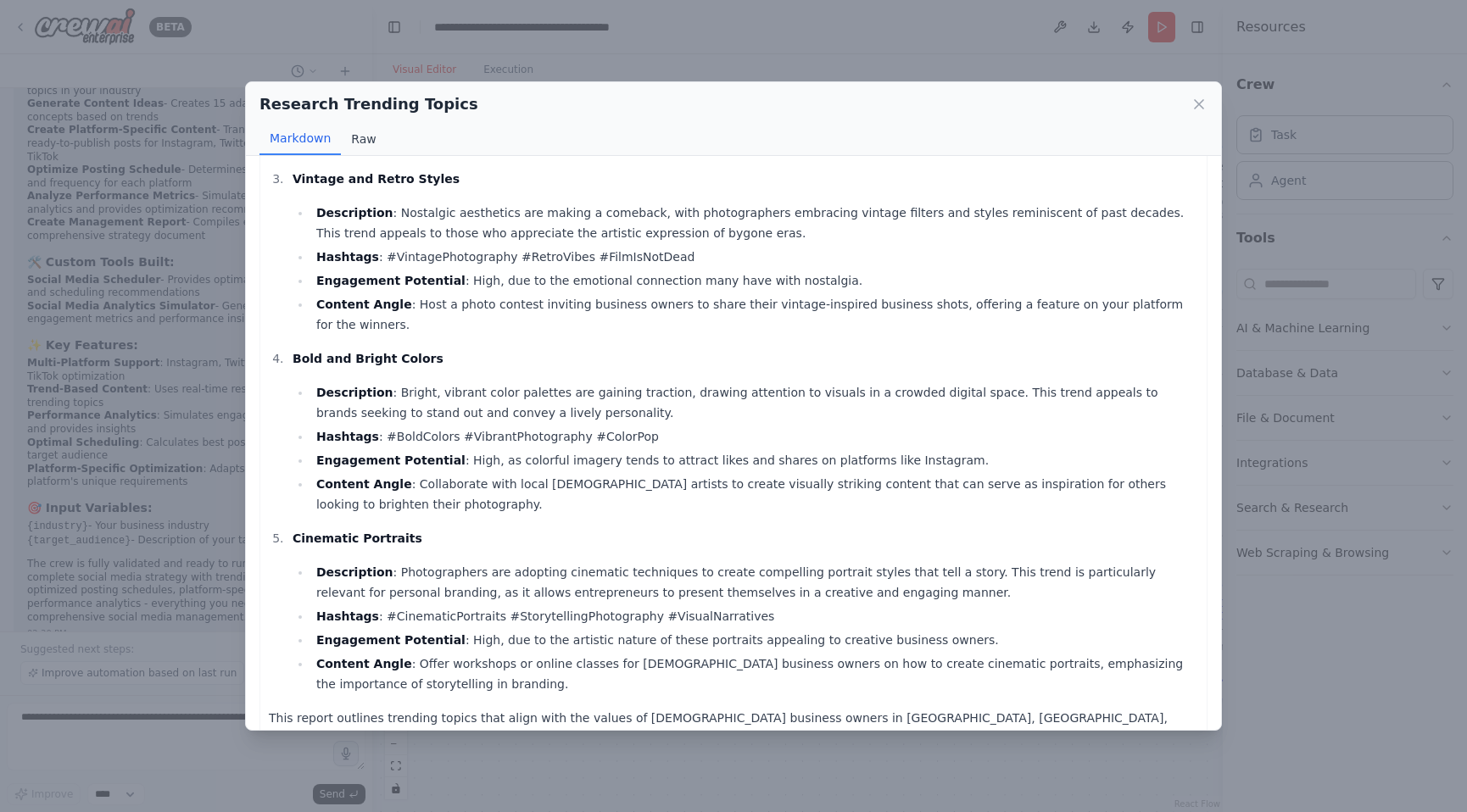
click at [375, 145] on button "Raw" at bounding box center [362, 139] width 45 height 32
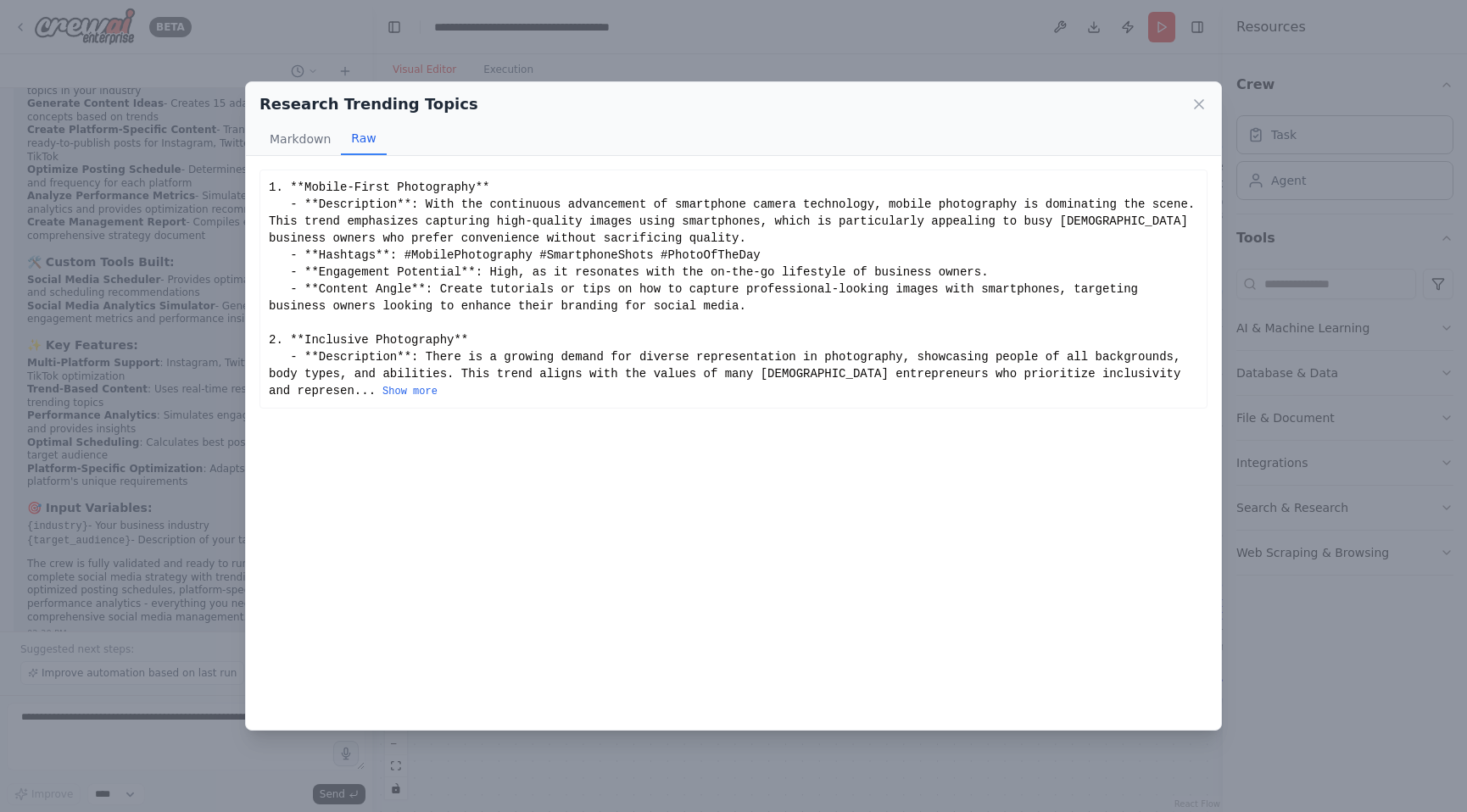
scroll to position [0, 0]
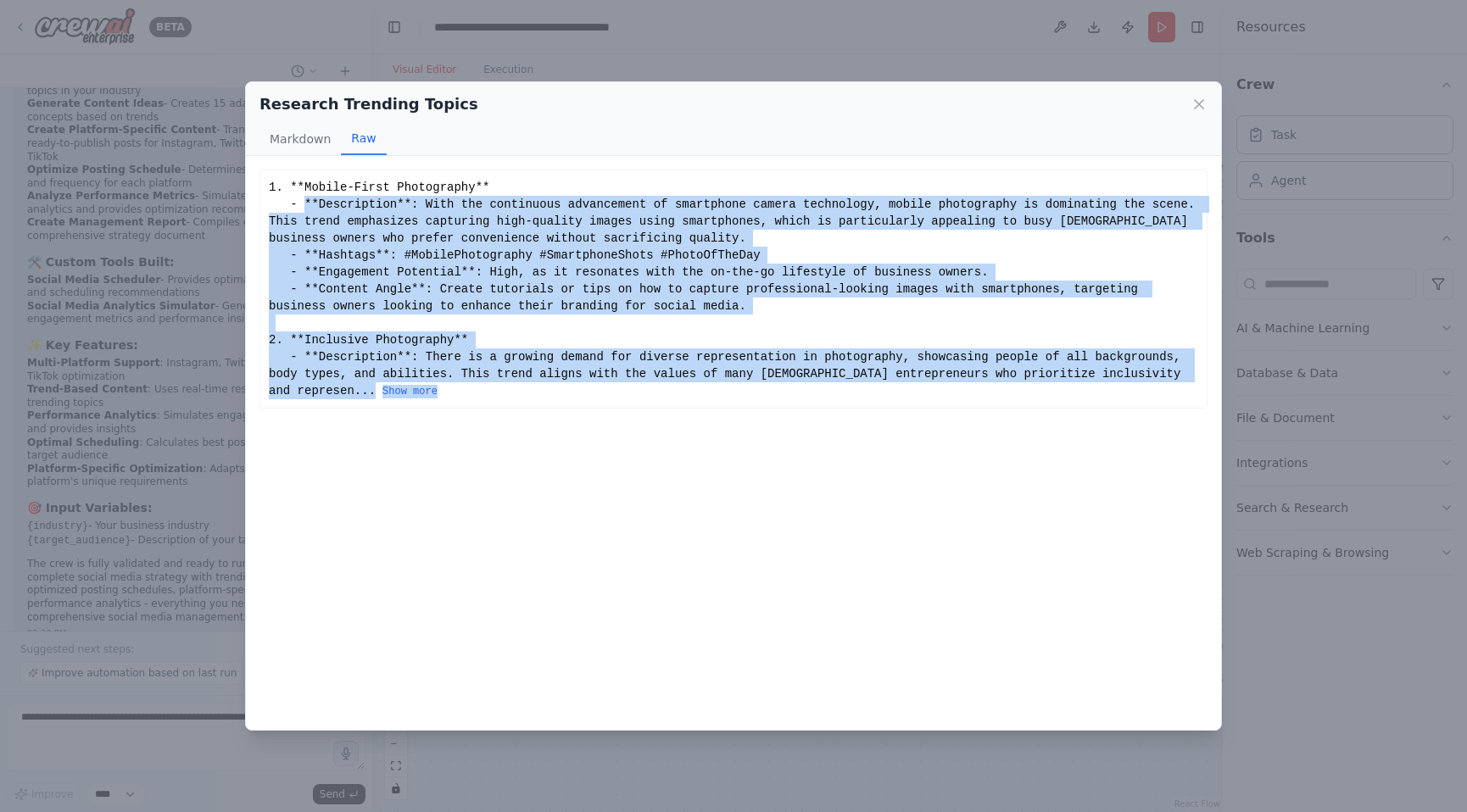
drag, startPoint x: 307, startPoint y: 208, endPoint x: 830, endPoint y: 279, distance: 527.8
click at [525, 400] on div "1. **Mobile-First Photography** - **Description**: With the continuous advancem…" at bounding box center [734, 289] width 948 height 239
click at [1196, 104] on icon at bounding box center [1198, 104] width 17 height 17
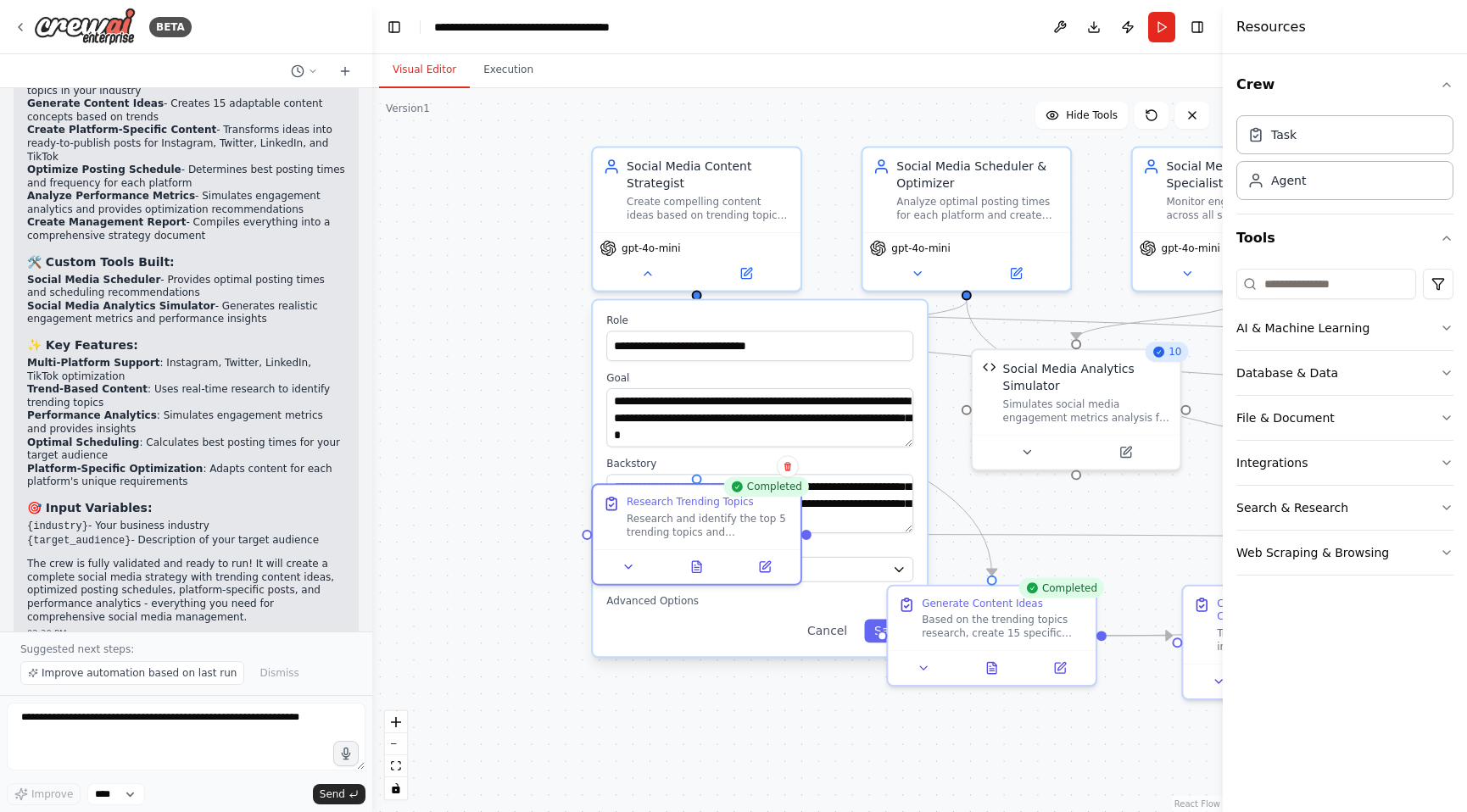
click at [570, 689] on div ".deletable-edge-delete-btn { width: 20px; height: 20px; border: 0px solid #ffff…" at bounding box center [797, 450] width 851 height 724
click at [559, 668] on div ".deletable-edge-delete-btn { width: 20px; height: 20px; border: 0px solid #ffff…" at bounding box center [797, 450] width 851 height 724
click at [510, 158] on div ".deletable-edge-delete-btn { width: 20px; height: 20px; border: 0px solid #ffff…" at bounding box center [797, 450] width 851 height 724
click at [460, 600] on div ".deletable-edge-delete-btn { width: 20px; height: 20px; border: 0px solid #ffff…" at bounding box center [797, 450] width 851 height 724
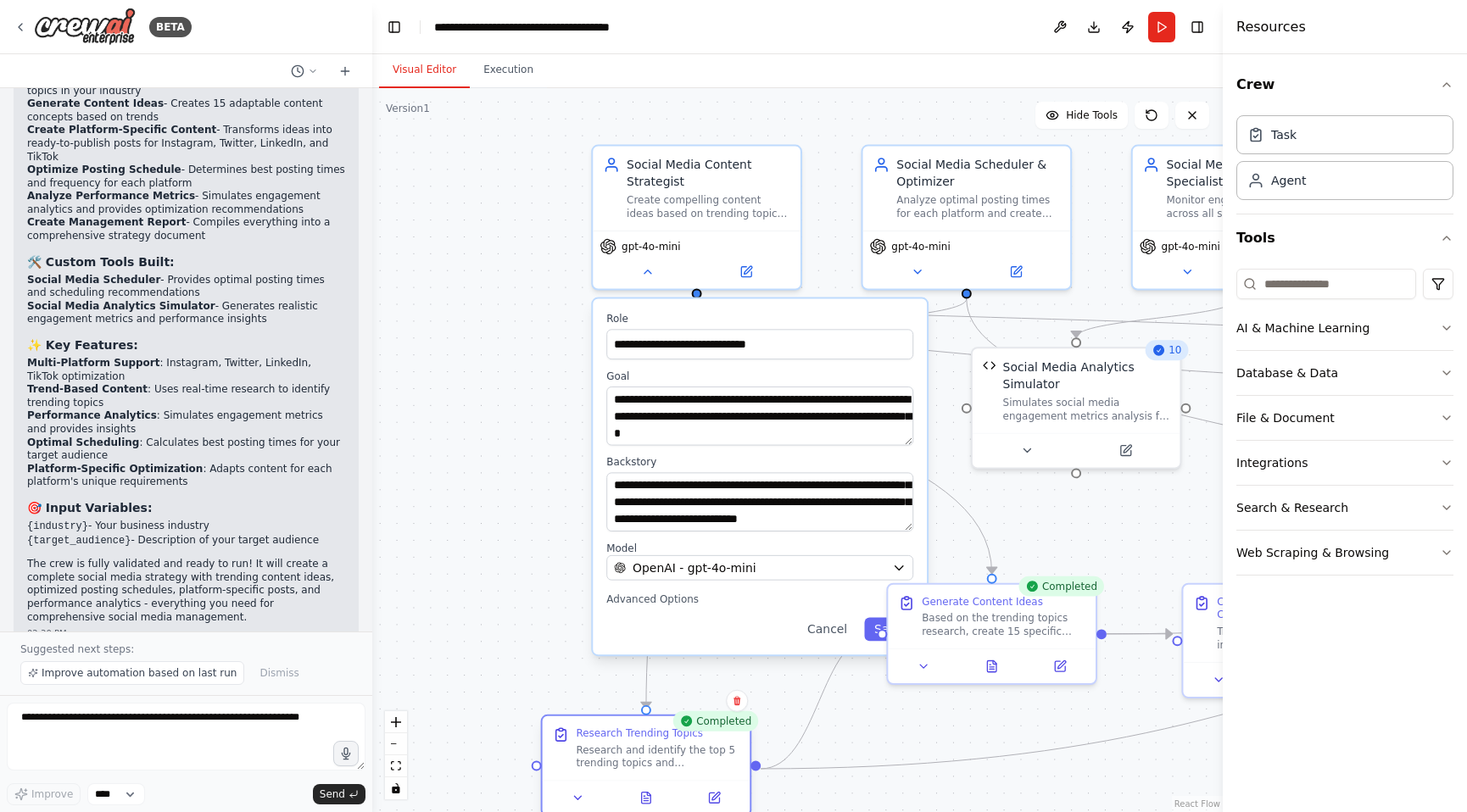
drag, startPoint x: 675, startPoint y: 506, endPoint x: 630, endPoint y: 746, distance: 244.2
click at [630, 747] on div "Research Trending Topics Research and identify the top 5 trending topics and co…" at bounding box center [657, 748] width 163 height 44
drag, startPoint x: 701, startPoint y: 403, endPoint x: 869, endPoint y: 489, distance: 188.7
click at [869, 489] on div "**********" at bounding box center [760, 478] width 334 height 356
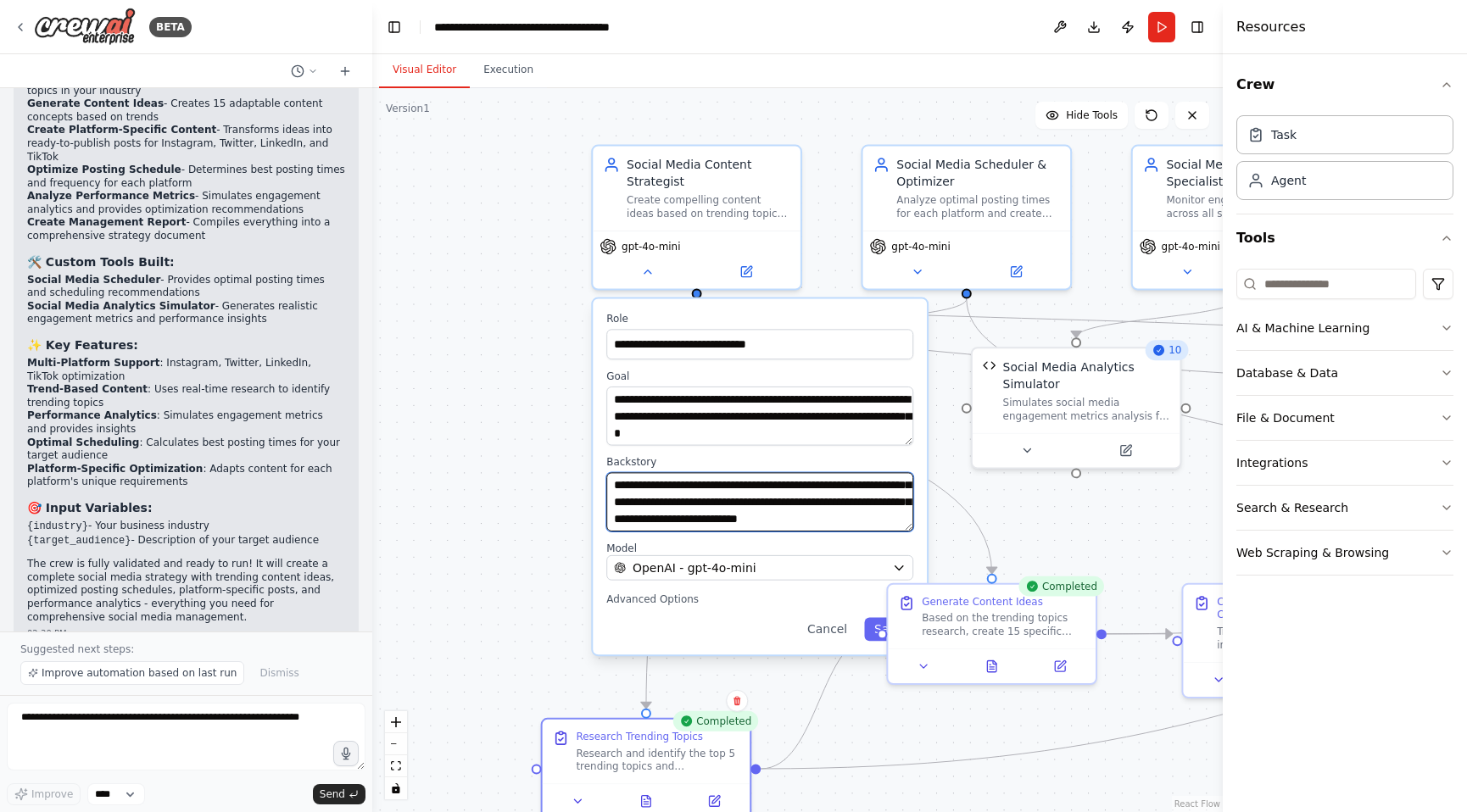
drag, startPoint x: 793, startPoint y: 514, endPoint x: 725, endPoint y: 541, distance: 73.2
click at [725, 541] on div "**********" at bounding box center [760, 478] width 334 height 356
click at [445, 499] on div ".deletable-edge-delete-btn { width: 20px; height: 20px; border: 0px solid #ffff…" at bounding box center [797, 450] width 851 height 724
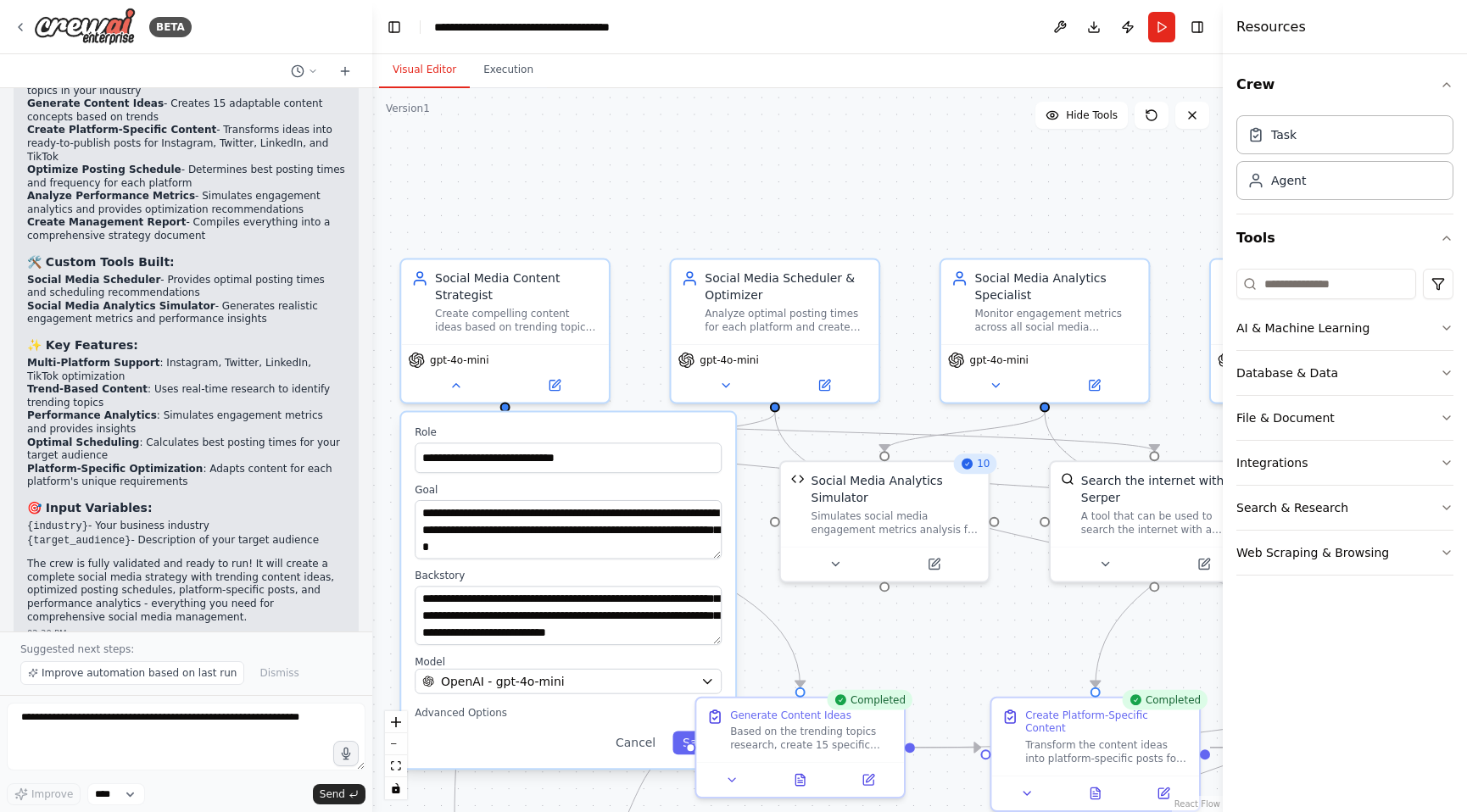
drag, startPoint x: 492, startPoint y: 469, endPoint x: 301, endPoint y: 586, distance: 224.0
click at [298, 587] on div "BETA Create a crew that schedules and publishes social media content across mul…" at bounding box center [734, 406] width 1467 height 812
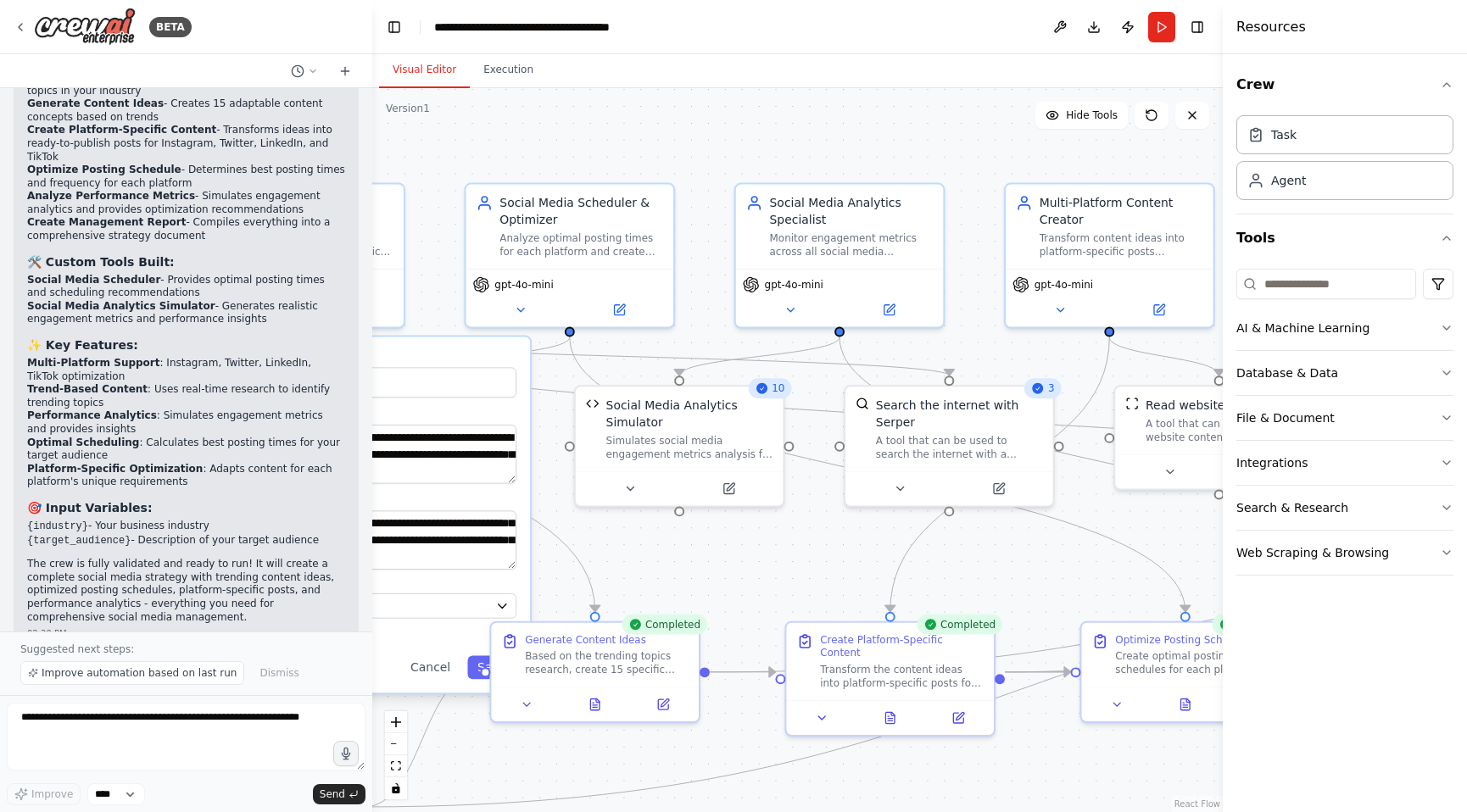
drag, startPoint x: 932, startPoint y: 197, endPoint x: 895, endPoint y: 114, distance: 90.9
click at [745, 115] on div ".deletable-edge-delete-btn { width: 20px; height: 20px; border: 0px solid #ffff…" at bounding box center [797, 450] width 851 height 724
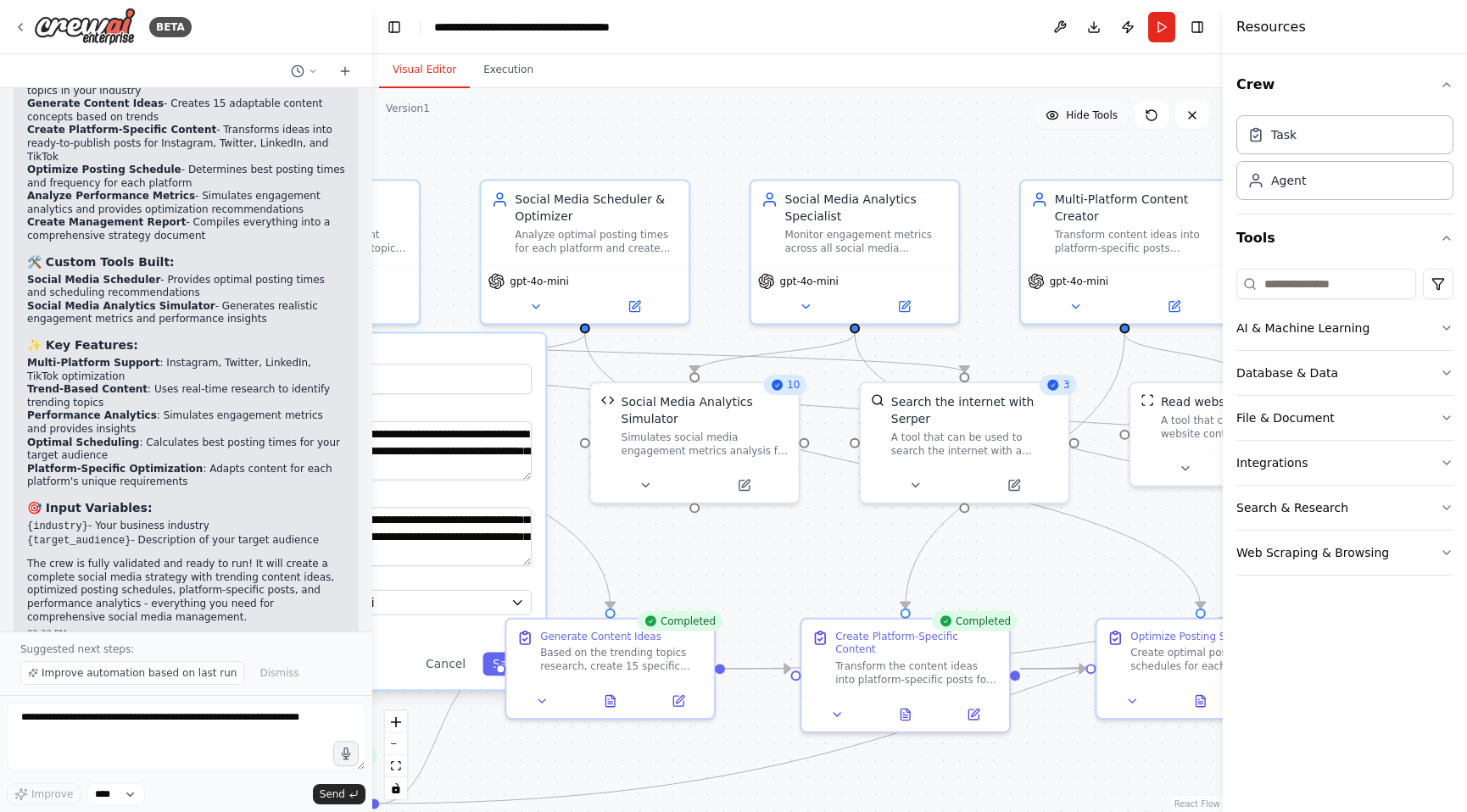
click at [1057, 120] on icon at bounding box center [1052, 115] width 14 height 14
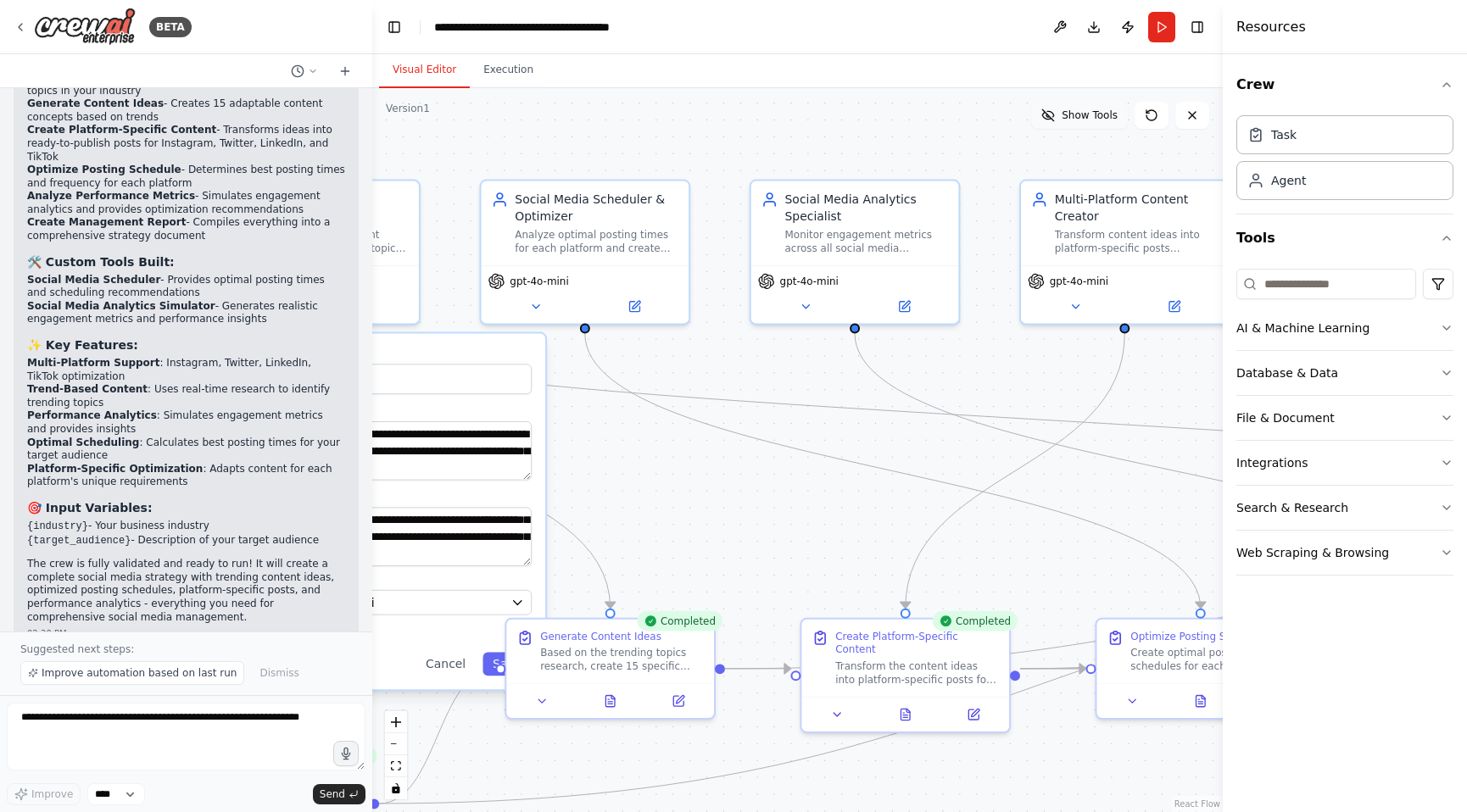
click at [1057, 120] on button "Show Tools" at bounding box center [1079, 115] width 97 height 27
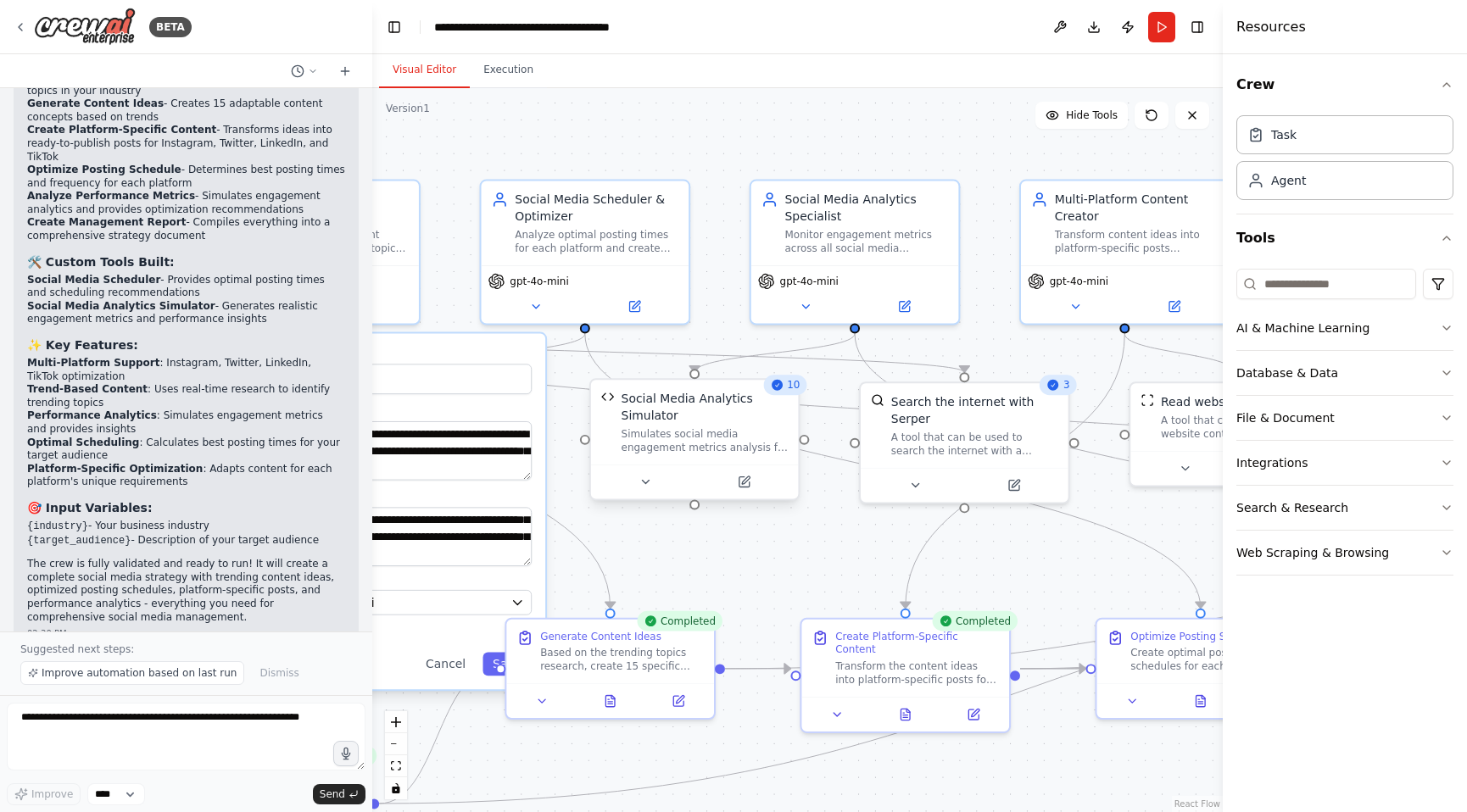
click at [660, 454] on div "Simulates social media engagement metrics analysis for posts across different p…" at bounding box center [705, 440] width 167 height 27
click at [648, 494] on div at bounding box center [695, 482] width 208 height 35
click at [649, 486] on icon at bounding box center [645, 483] width 14 height 14
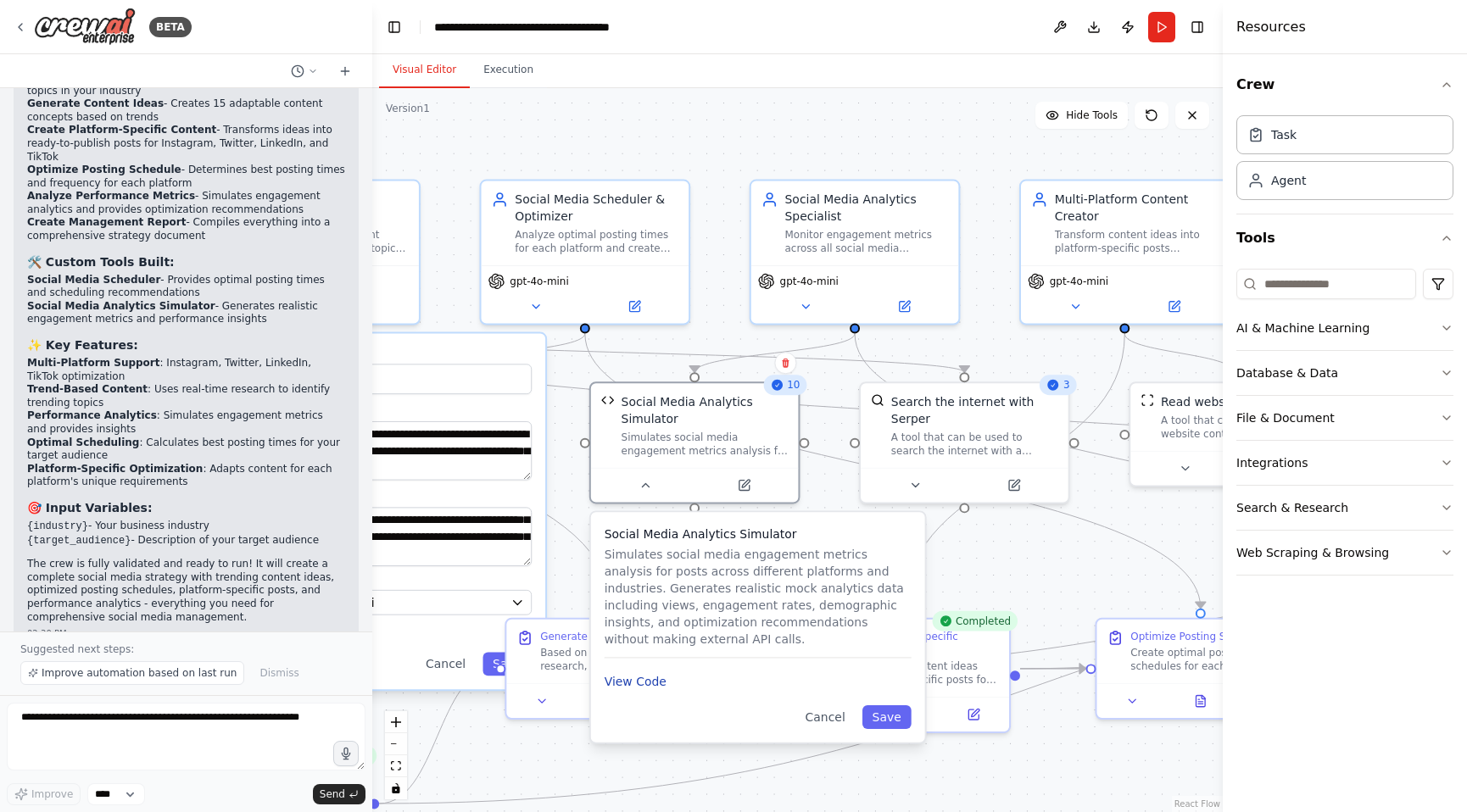
click at [643, 689] on button "View Code" at bounding box center [635, 681] width 62 height 17
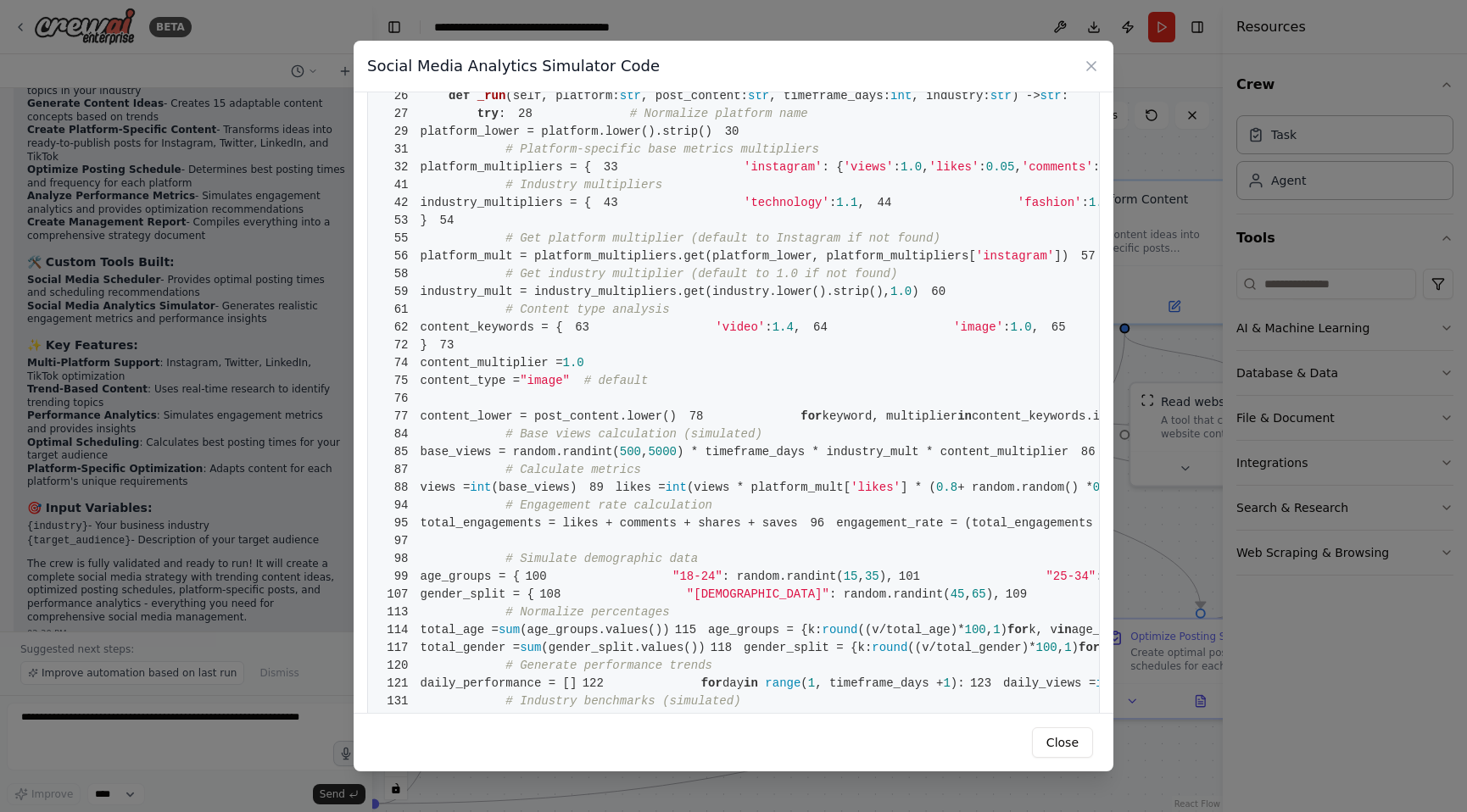
scroll to position [310, 0]
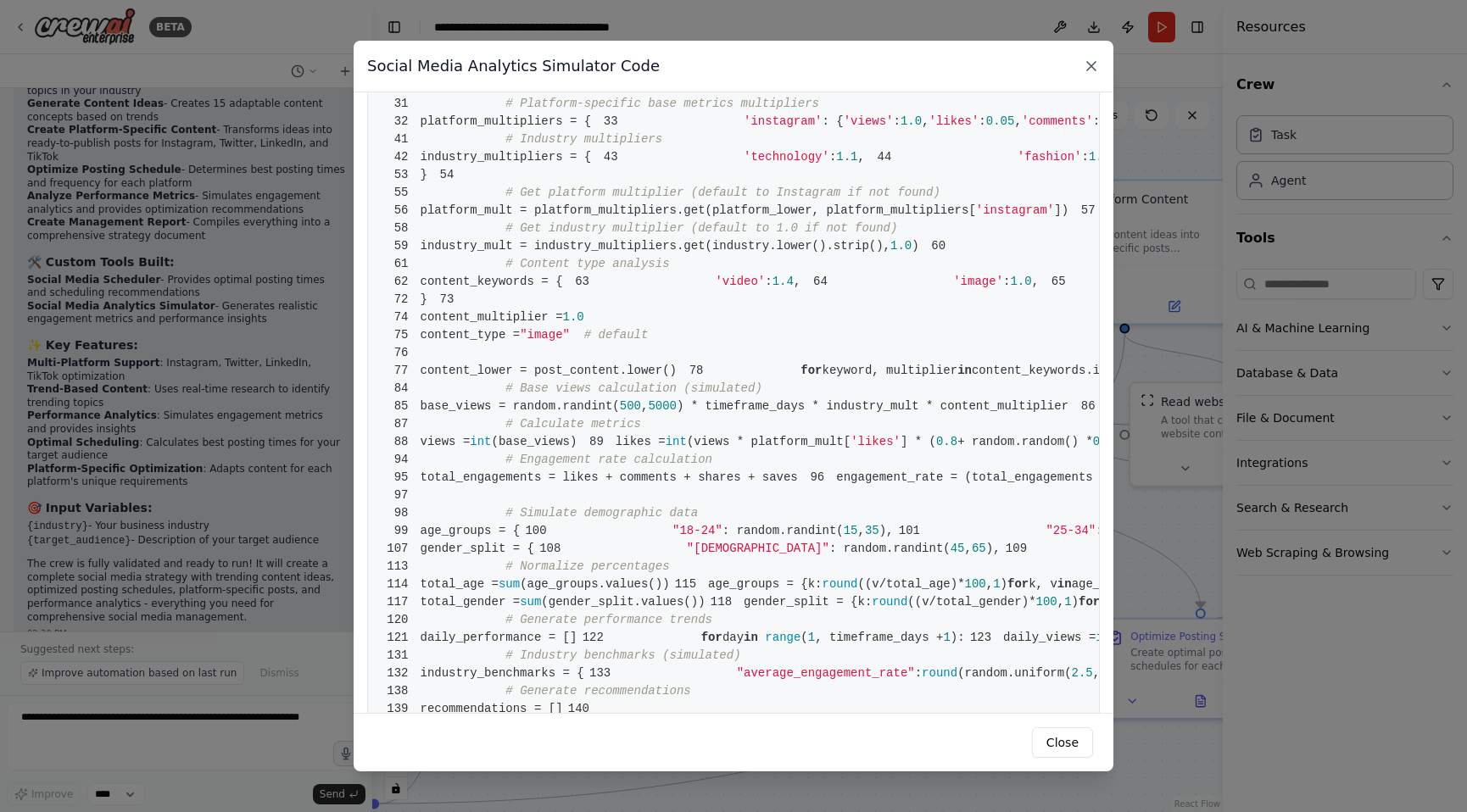
click at [1086, 65] on icon at bounding box center [1091, 65] width 17 height 17
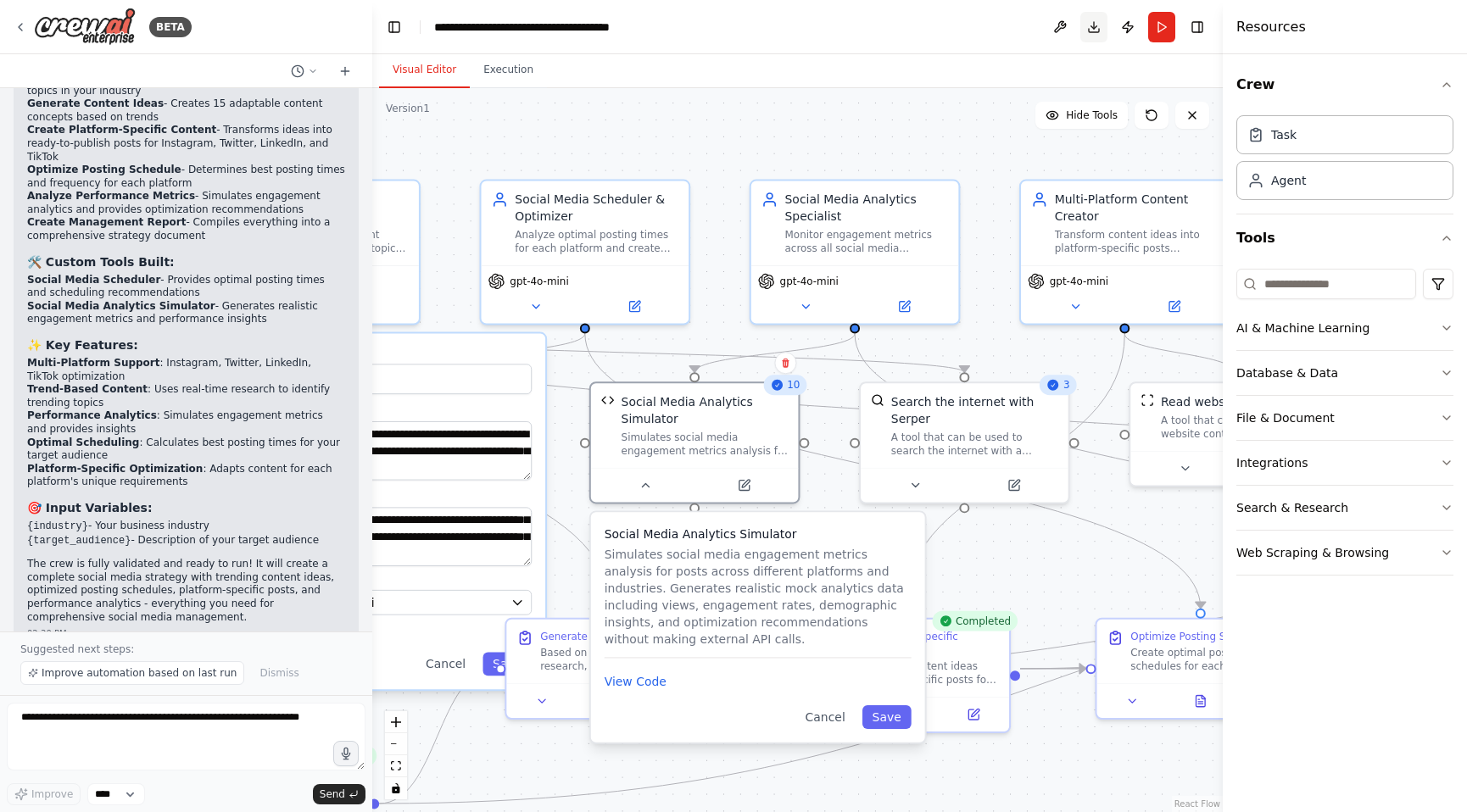
click at [1092, 29] on button "Download" at bounding box center [1093, 27] width 27 height 31
click at [176, 337] on h3 "✨ Key Features:" at bounding box center [186, 345] width 318 height 17
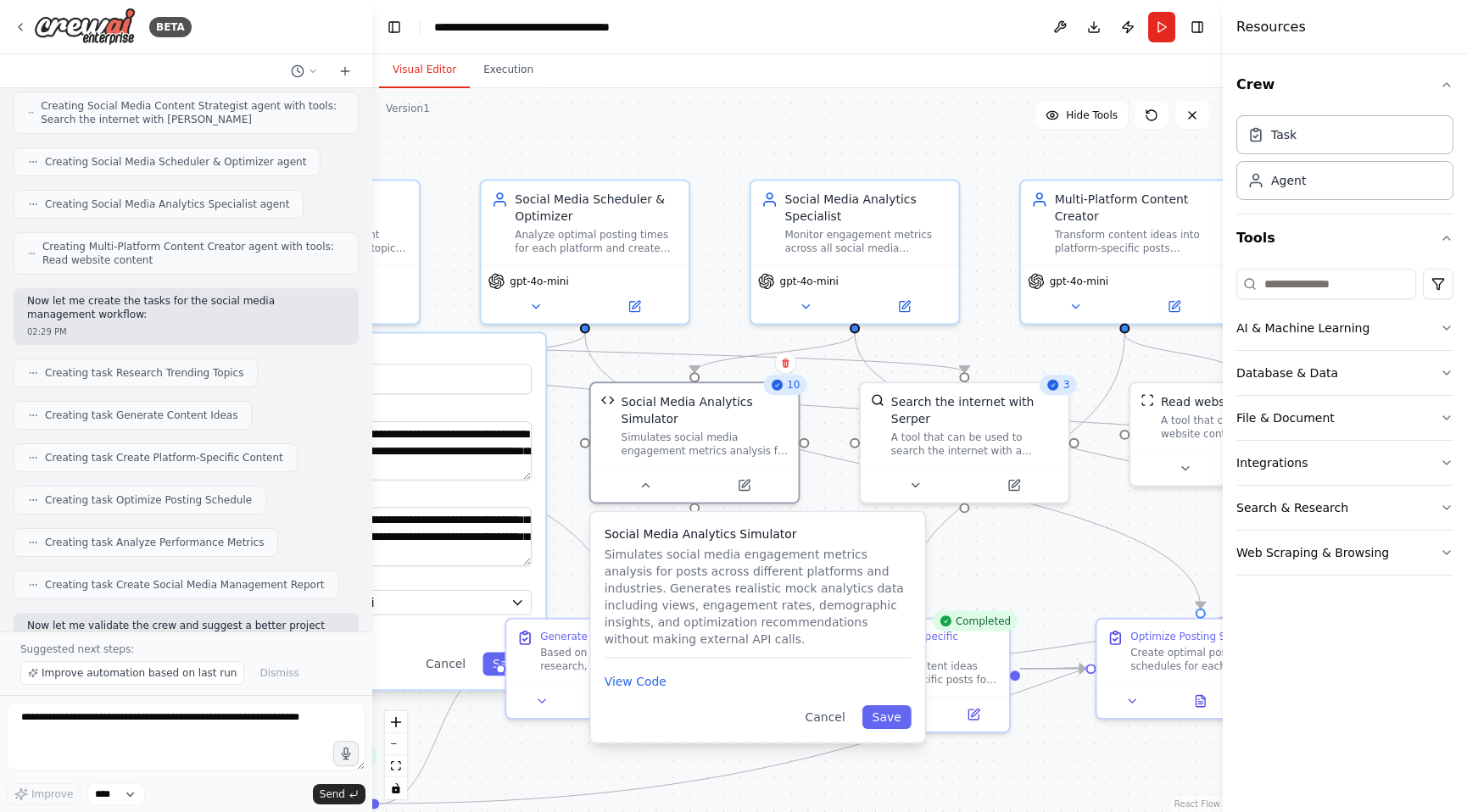
scroll to position [2494, 0]
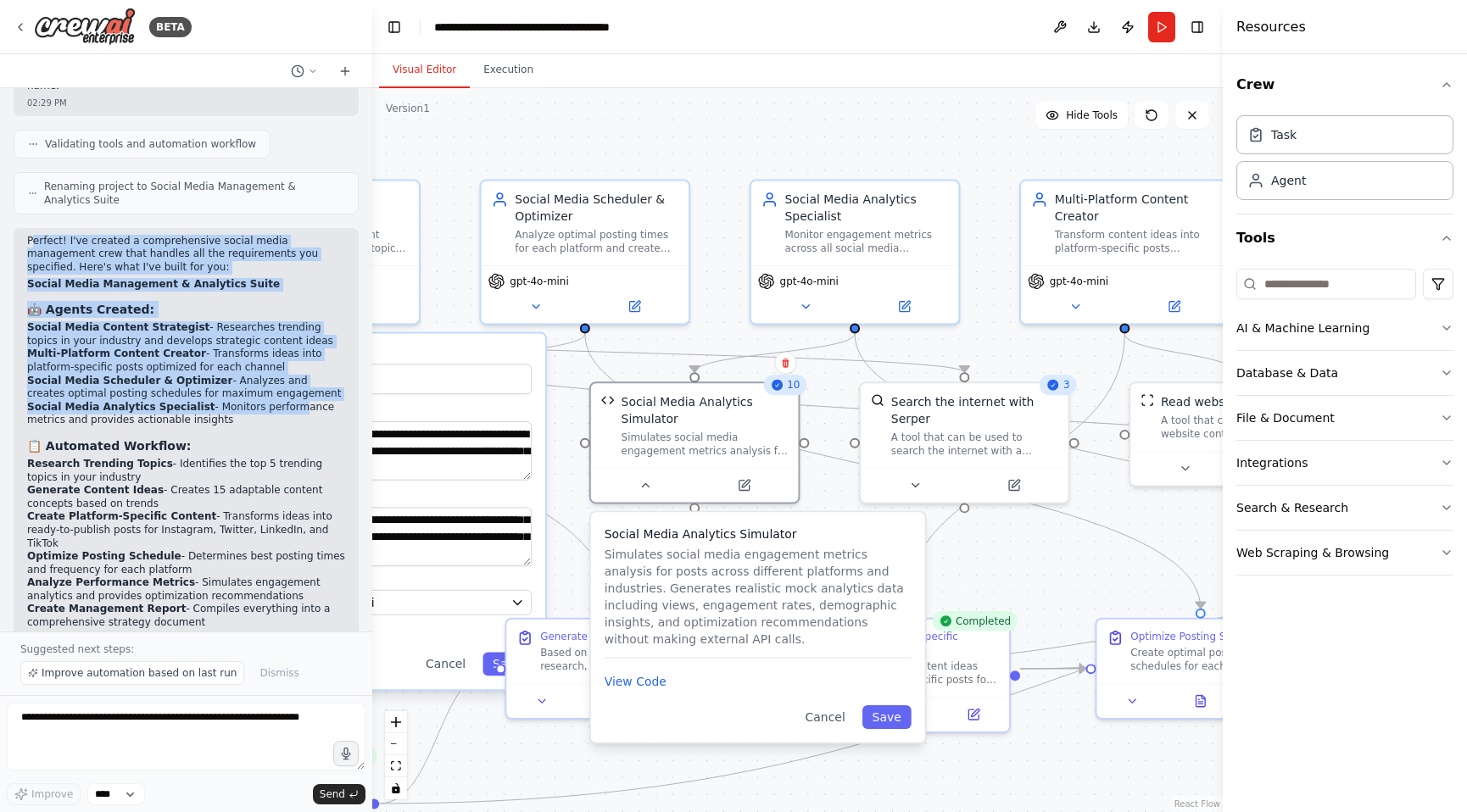
drag, startPoint x: 36, startPoint y: 212, endPoint x: 280, endPoint y: 389, distance: 301.4
click at [281, 386] on div "Perfect! I've created a comprehensive social media management crew that handles…" at bounding box center [186, 623] width 318 height 776
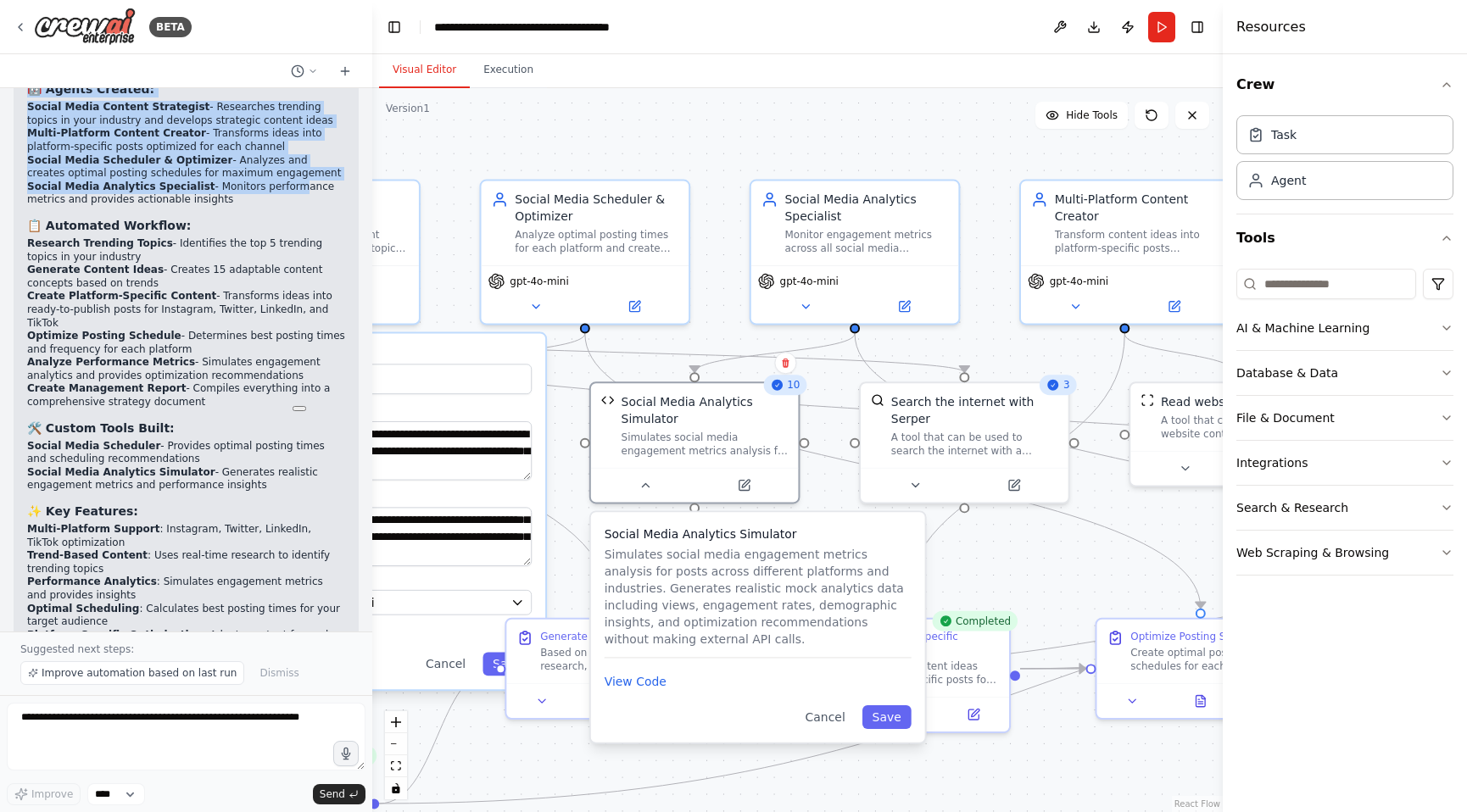
scroll to position [2881, 0]
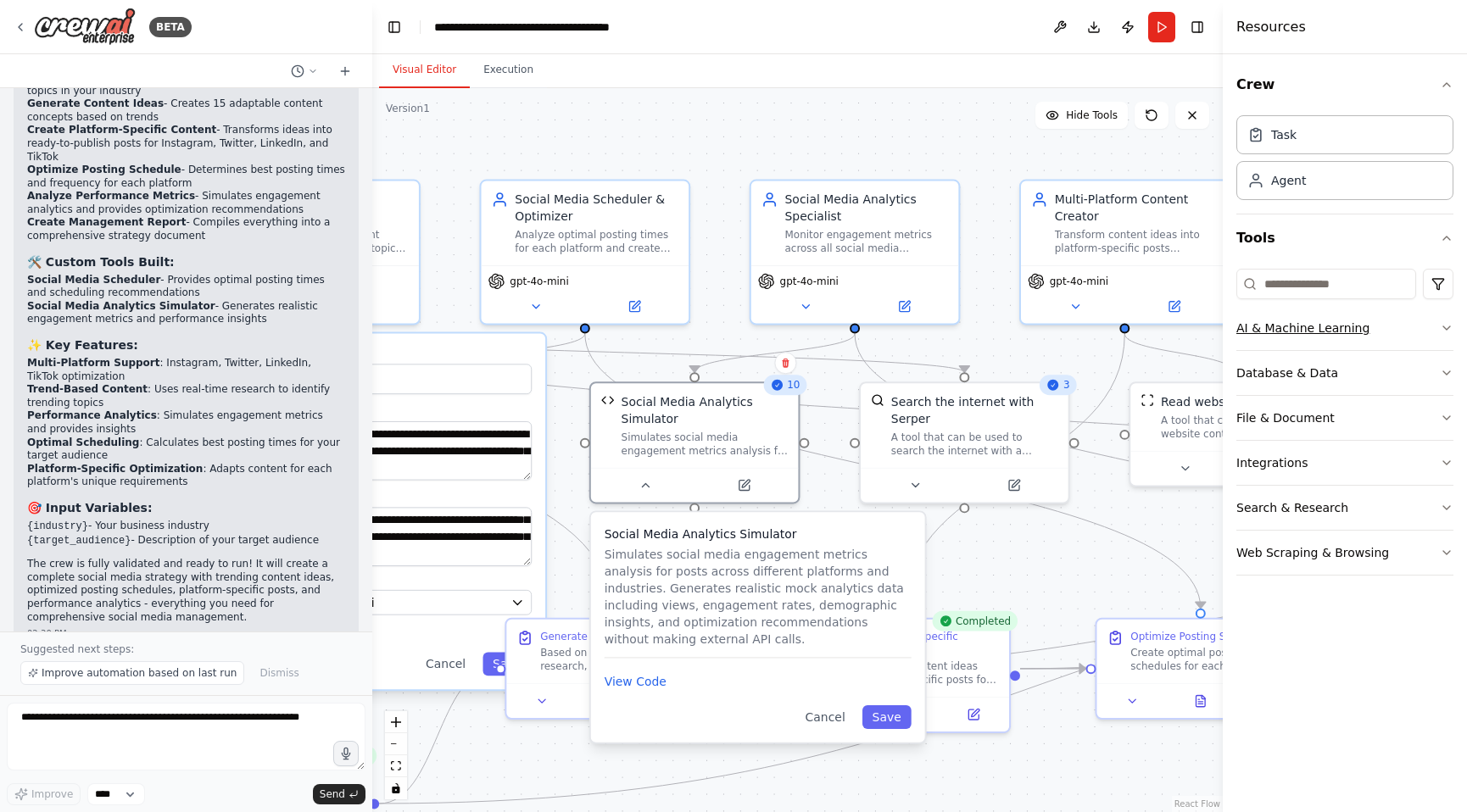
click at [1393, 338] on button "AI & Machine Learning" at bounding box center [1345, 328] width 217 height 44
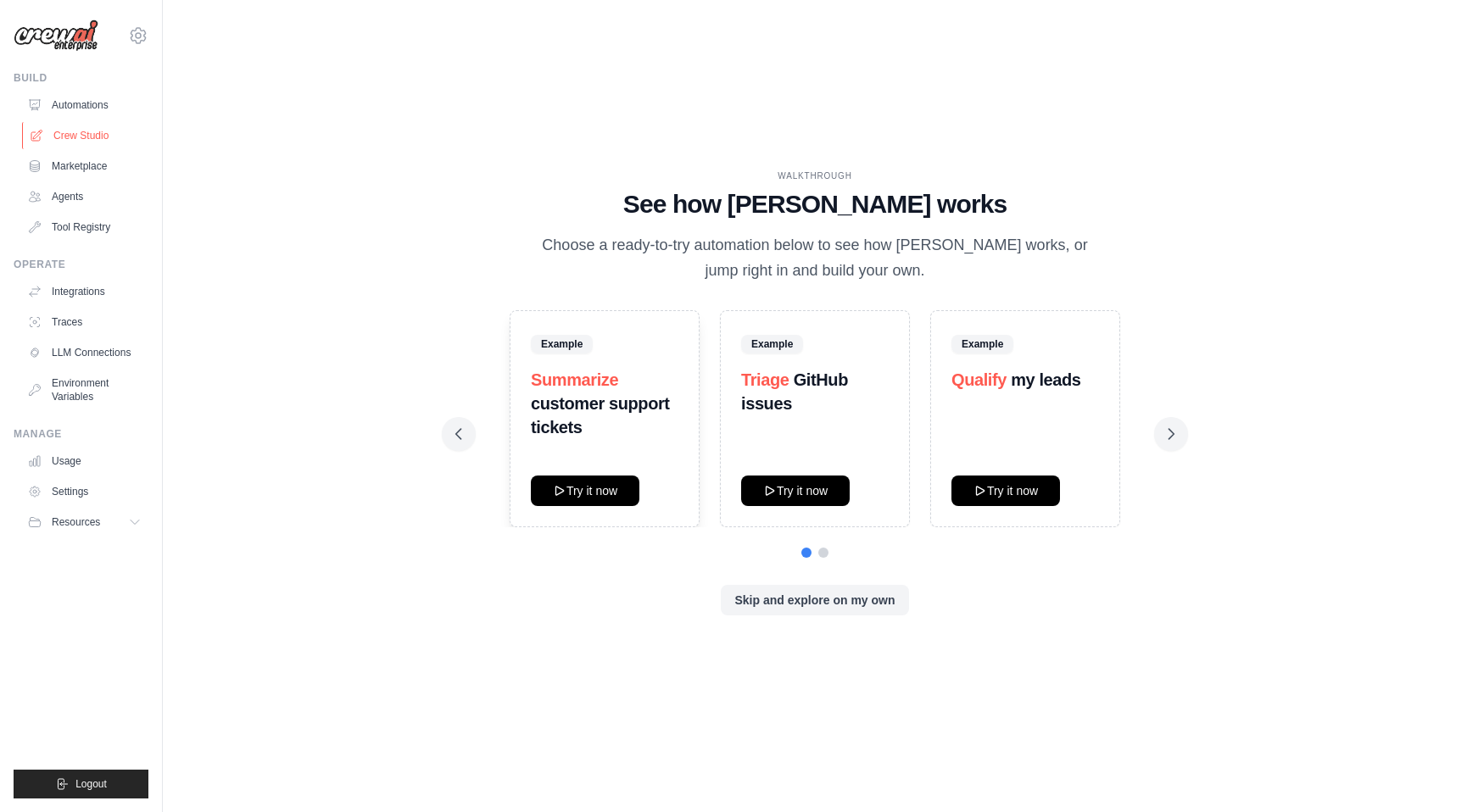
click at [77, 137] on link "Crew Studio" at bounding box center [86, 135] width 128 height 27
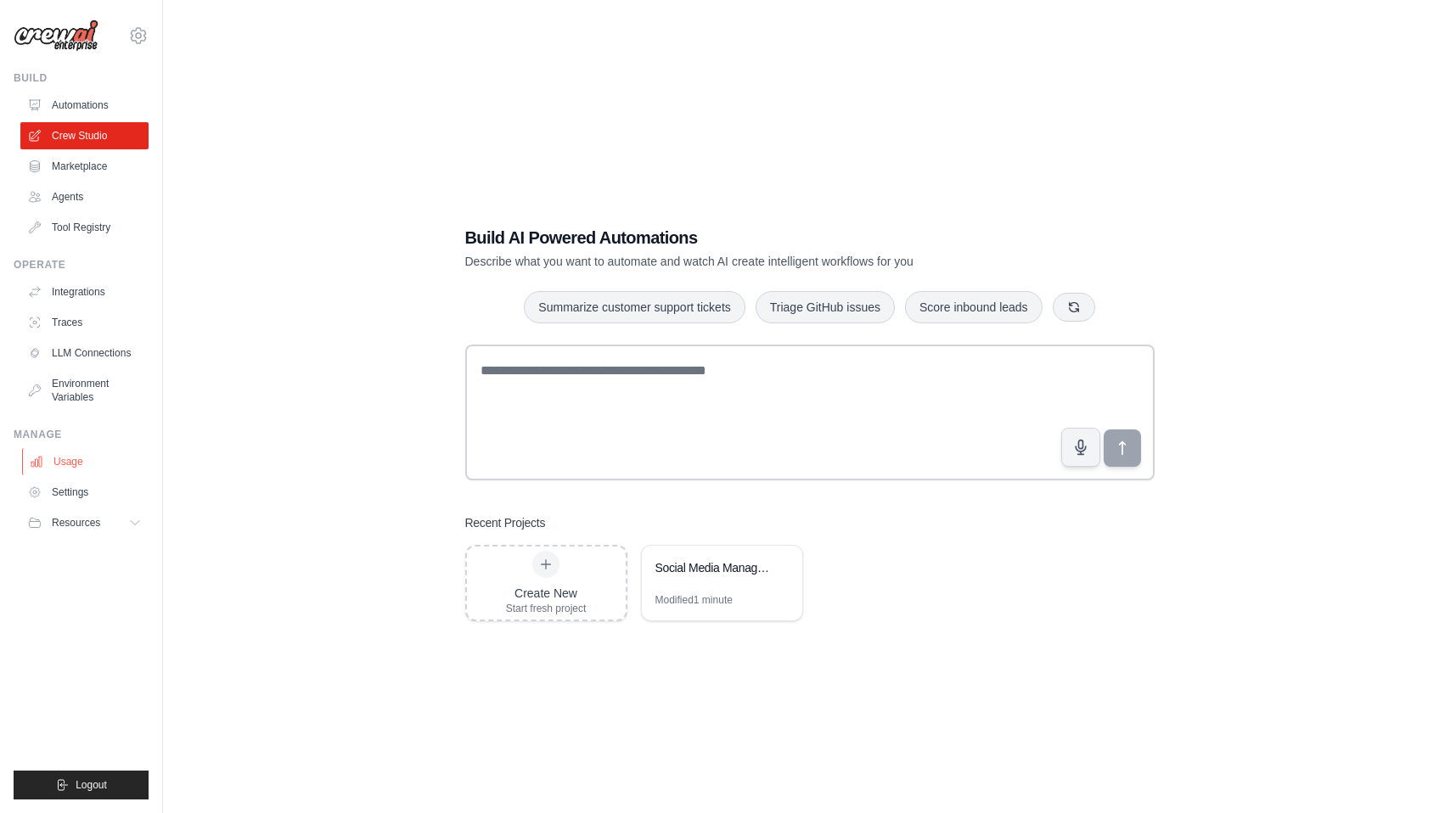
click at [70, 465] on link "Usage" at bounding box center [86, 462] width 129 height 27
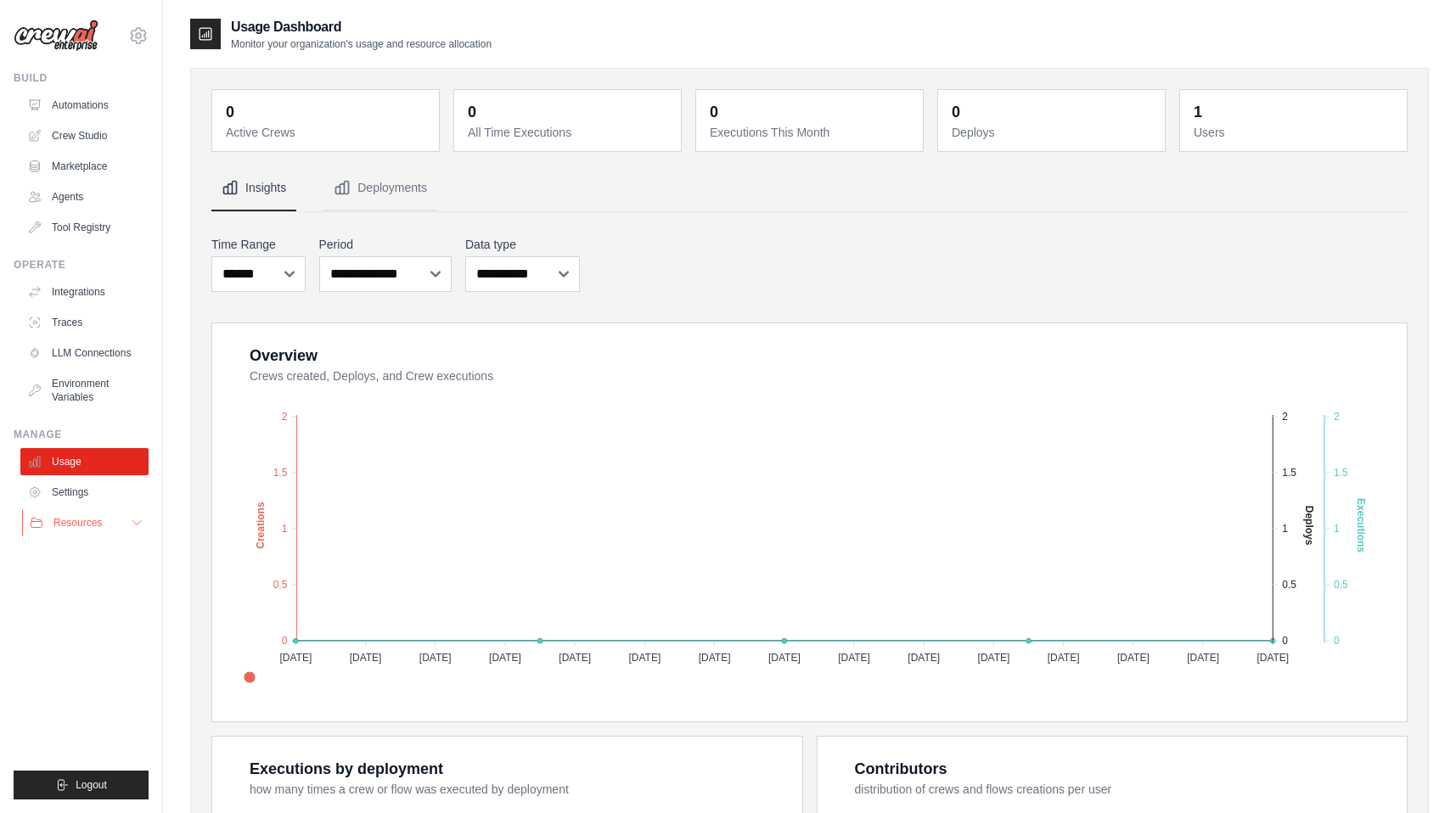
drag, startPoint x: 95, startPoint y: 500, endPoint x: 94, endPoint y: 512, distance: 12.0
click at [95, 501] on link "Settings" at bounding box center [84, 492] width 129 height 27
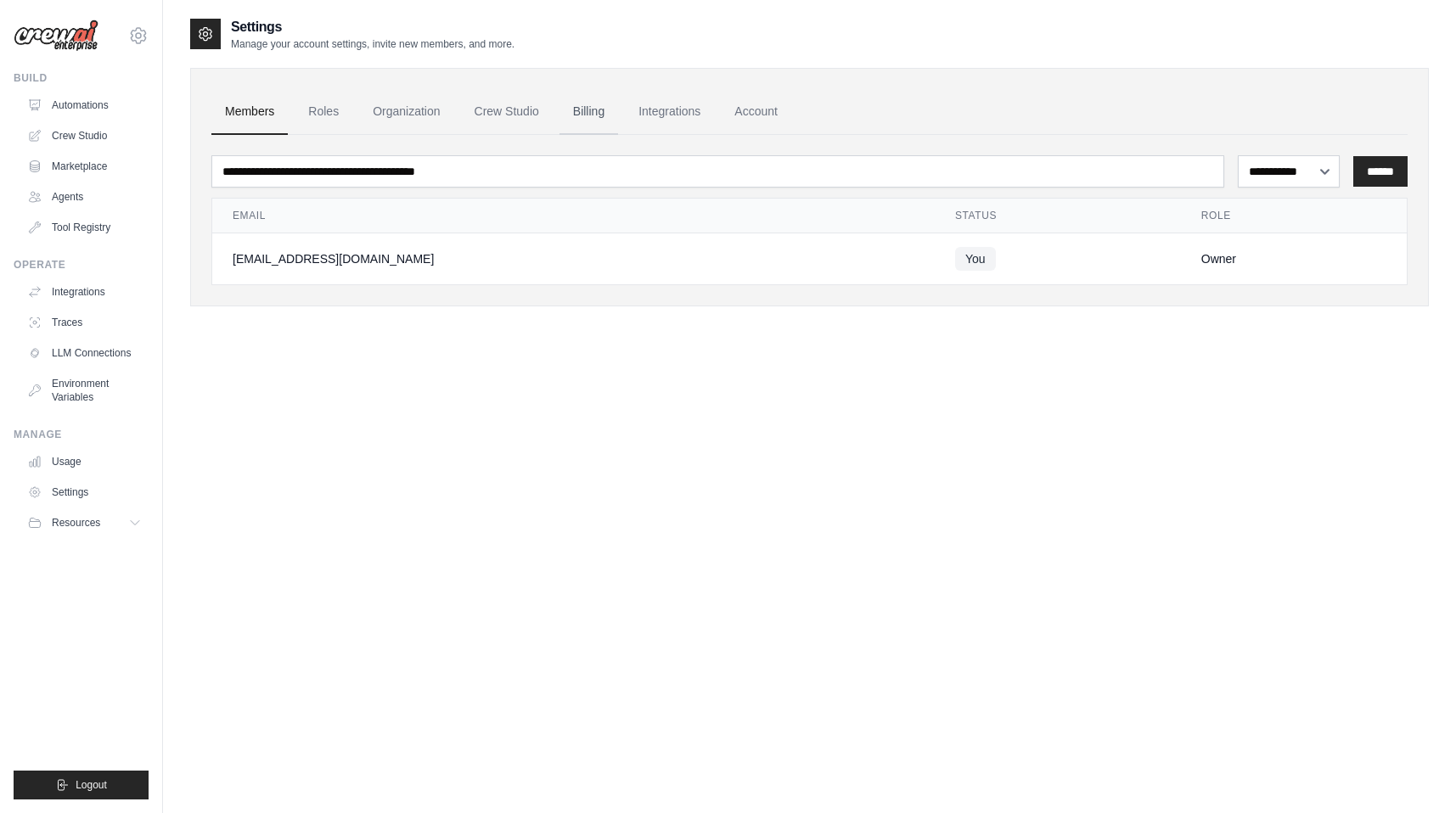
click at [598, 115] on link "Billing" at bounding box center [589, 112] width 59 height 45
